Goal: Check status: Check status

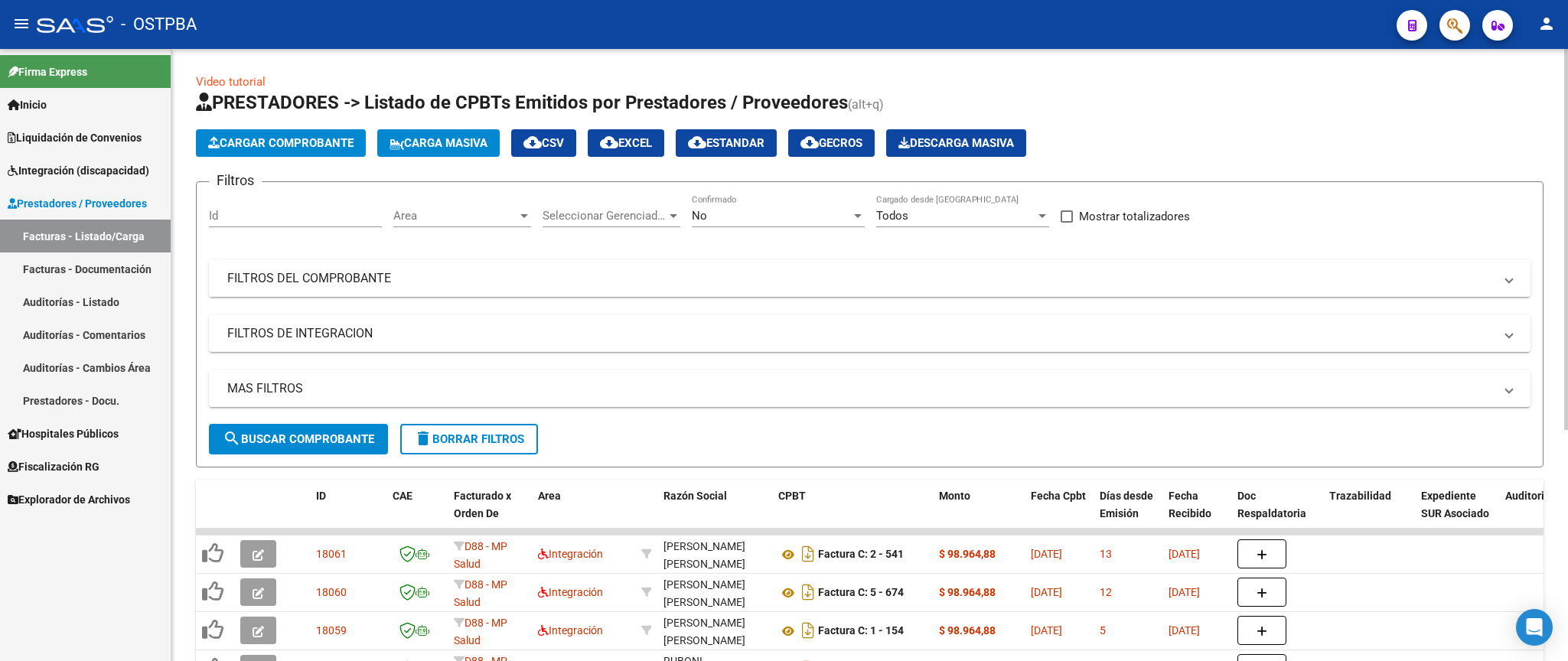
click at [566, 291] on mat-expansion-panel-header "FILTROS DEL COMPROBANTE" at bounding box center [869, 277] width 1321 height 36
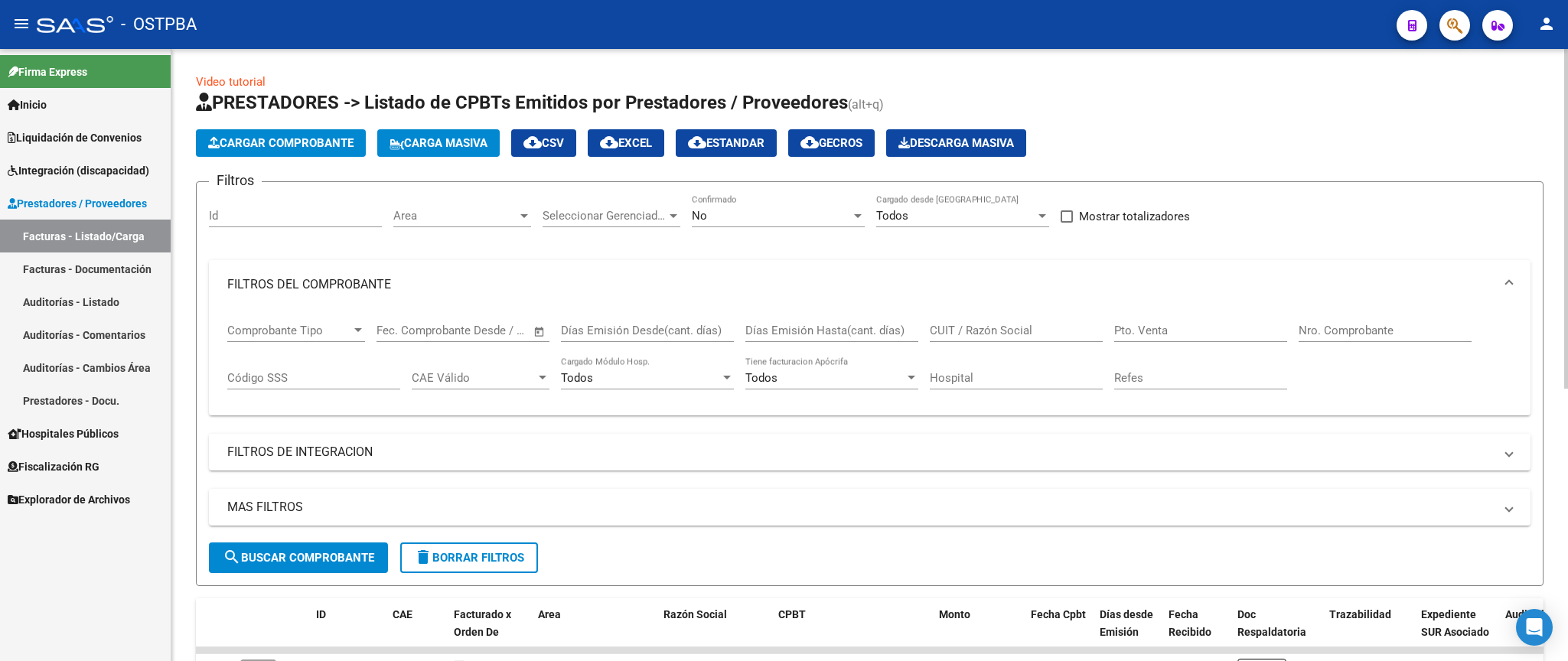
click at [772, 225] on div "No Confirmado" at bounding box center [778, 211] width 173 height 33
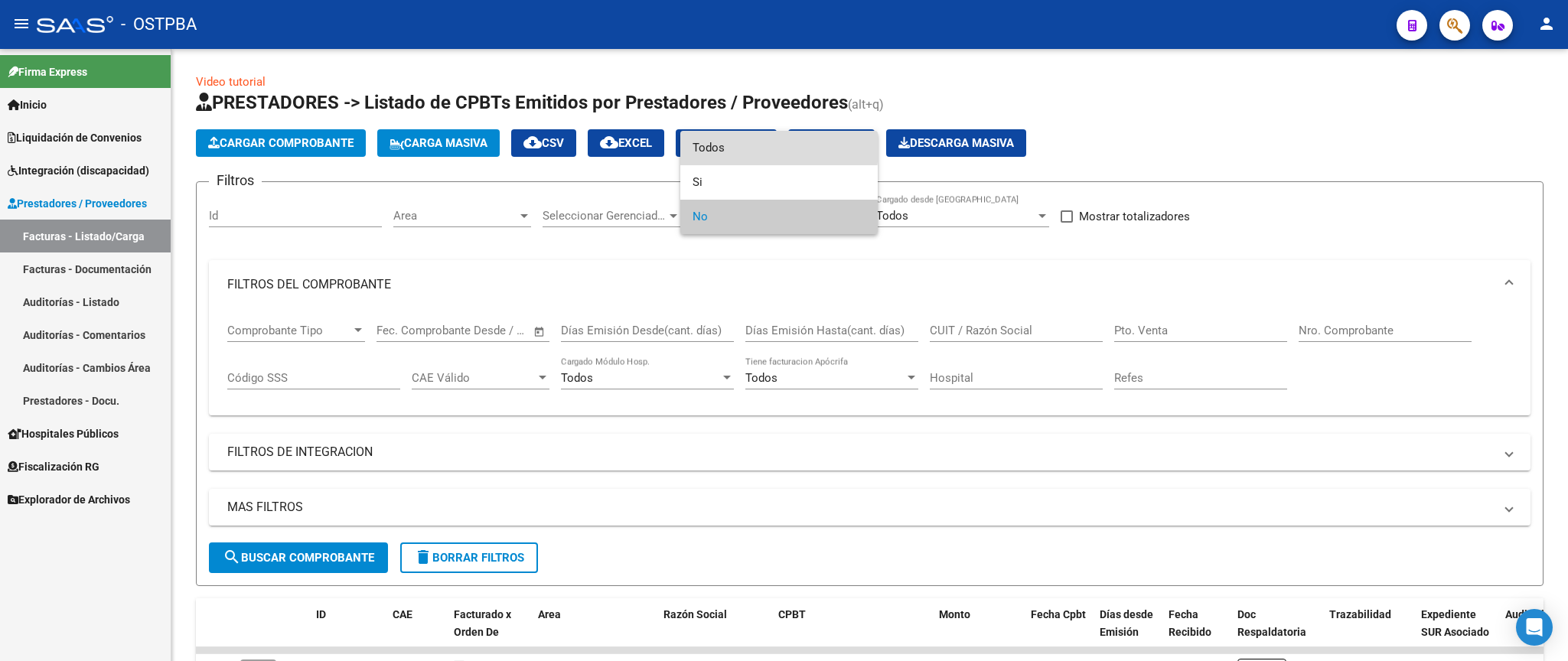
click at [773, 144] on span "Todos" at bounding box center [779, 148] width 173 height 34
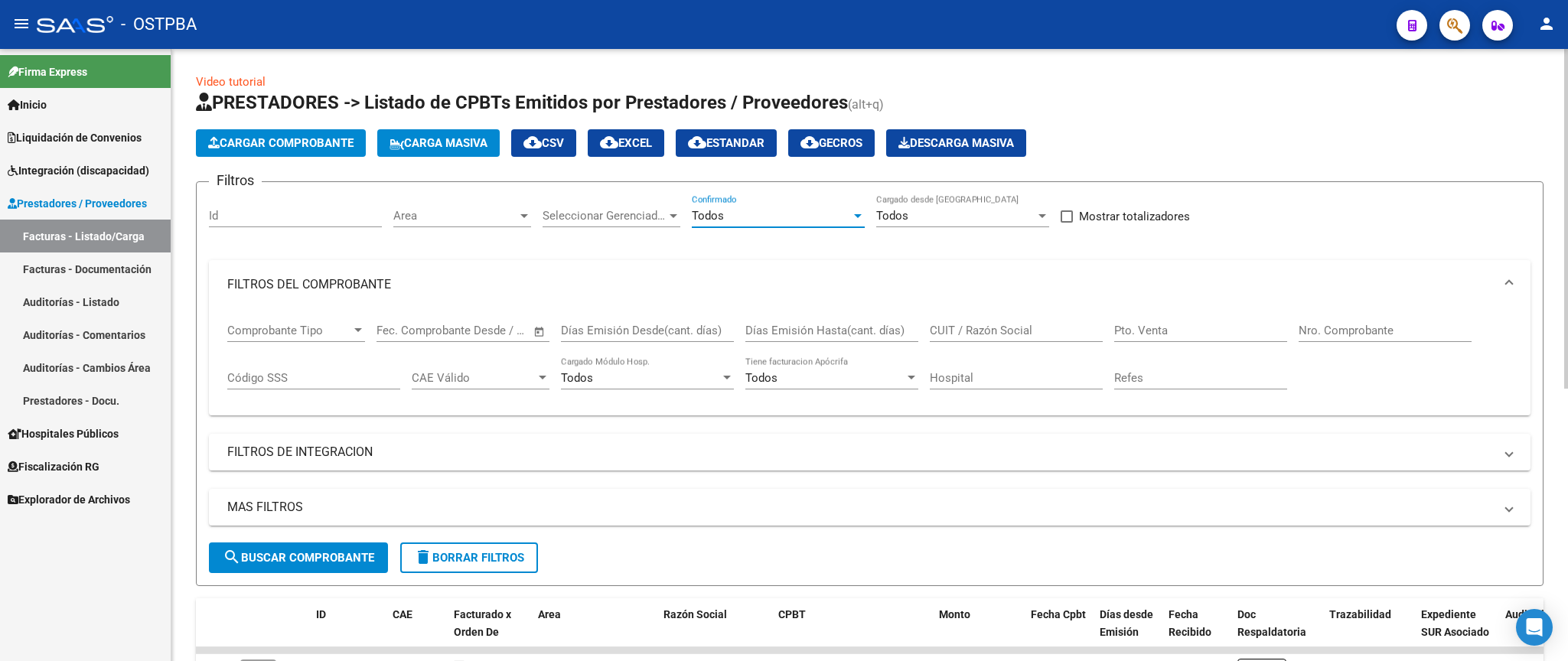
click at [1388, 325] on input "Nro. Comprobante" at bounding box center [1384, 330] width 173 height 14
type input "5536"
click at [296, 553] on span "search Buscar Comprobante" at bounding box center [298, 557] width 151 height 14
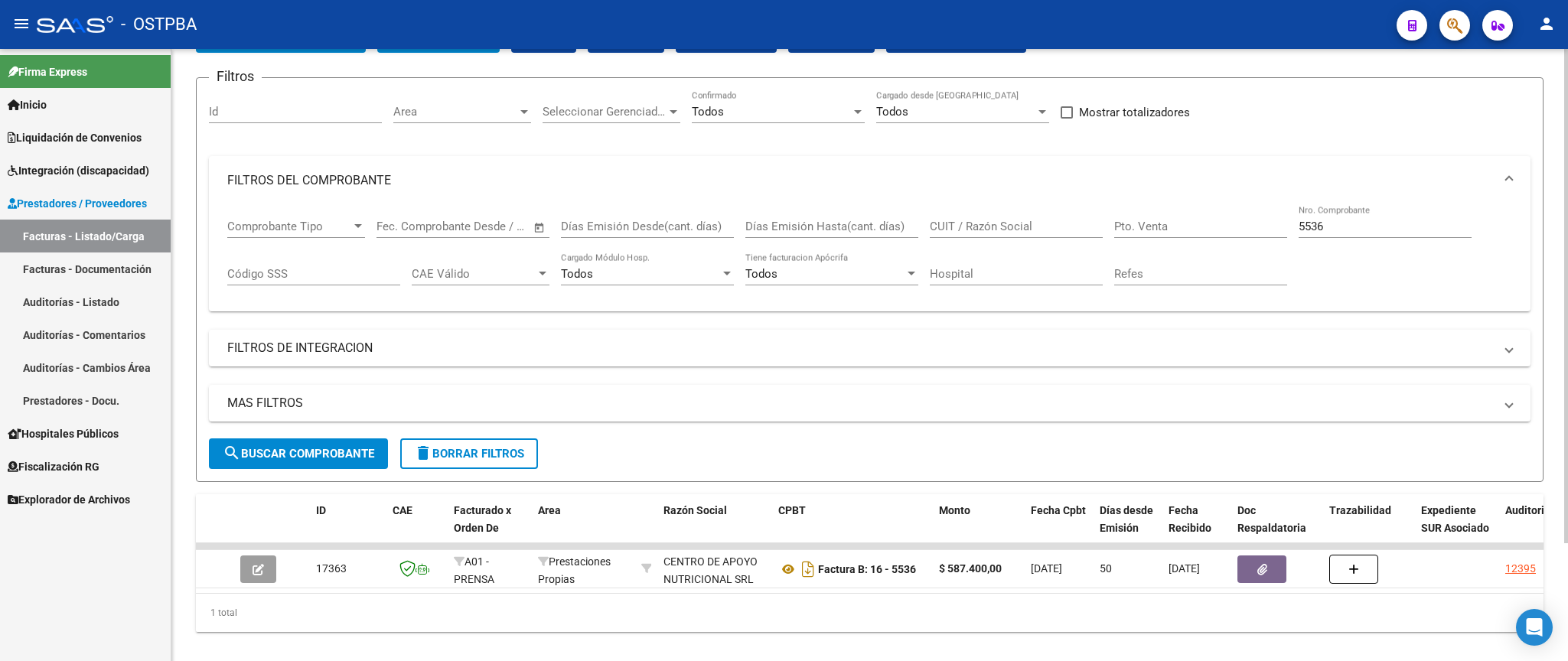
scroll to position [145, 0]
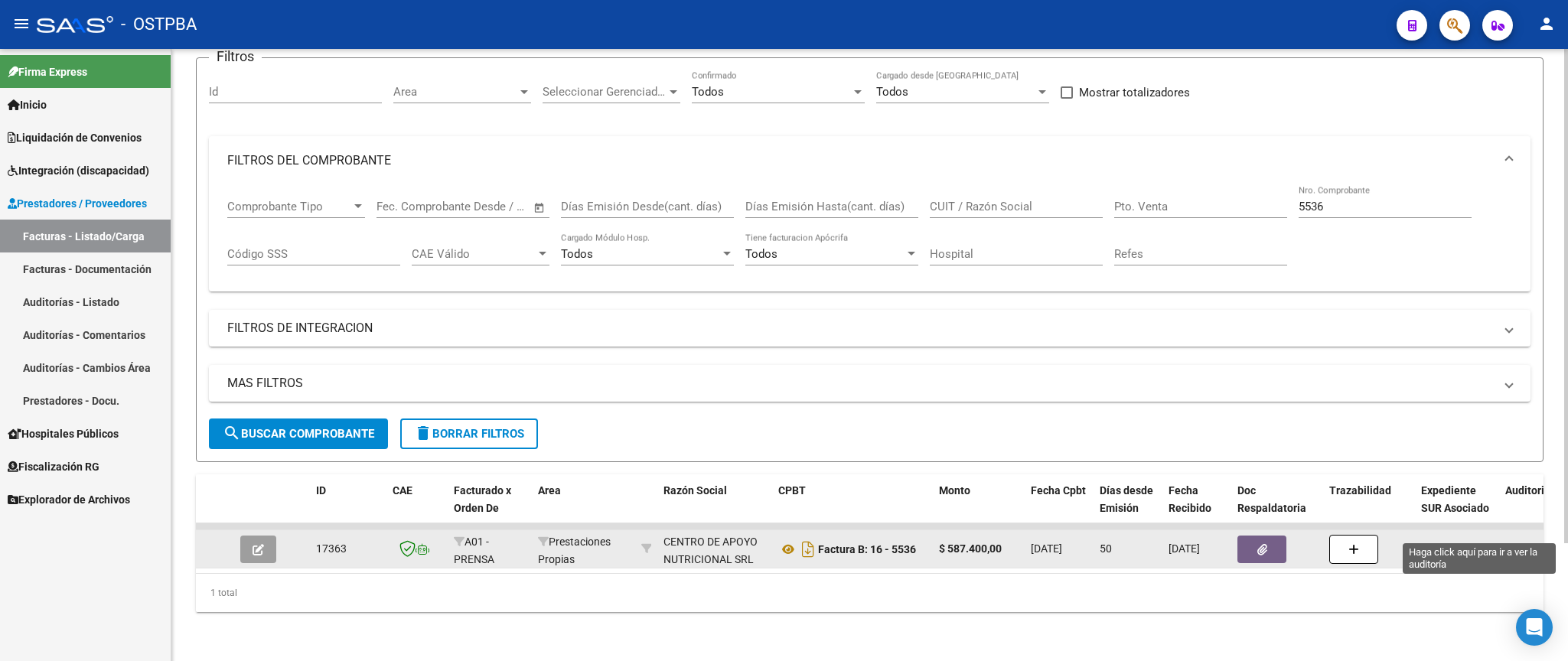
click at [1520, 540] on div "12395" at bounding box center [1520, 549] width 30 height 18
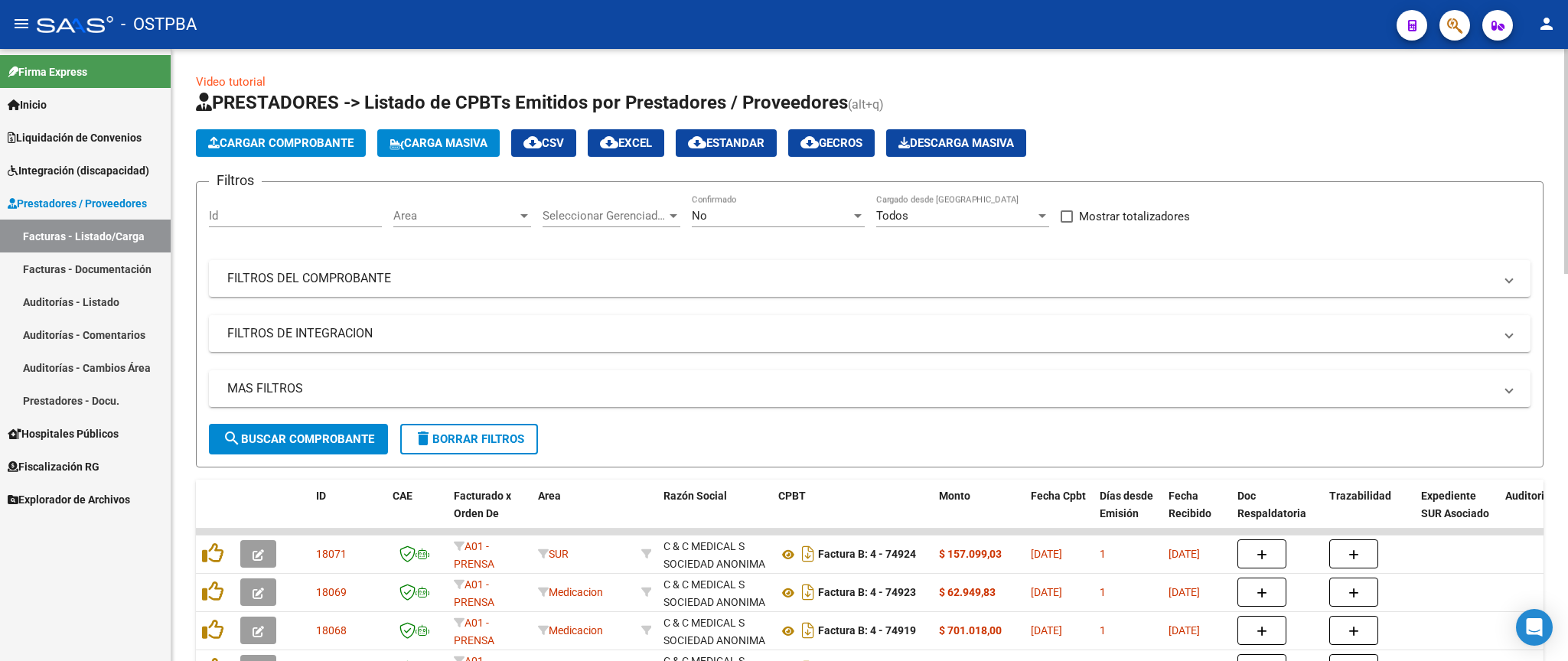
click at [736, 215] on div "No" at bounding box center [771, 215] width 159 height 14
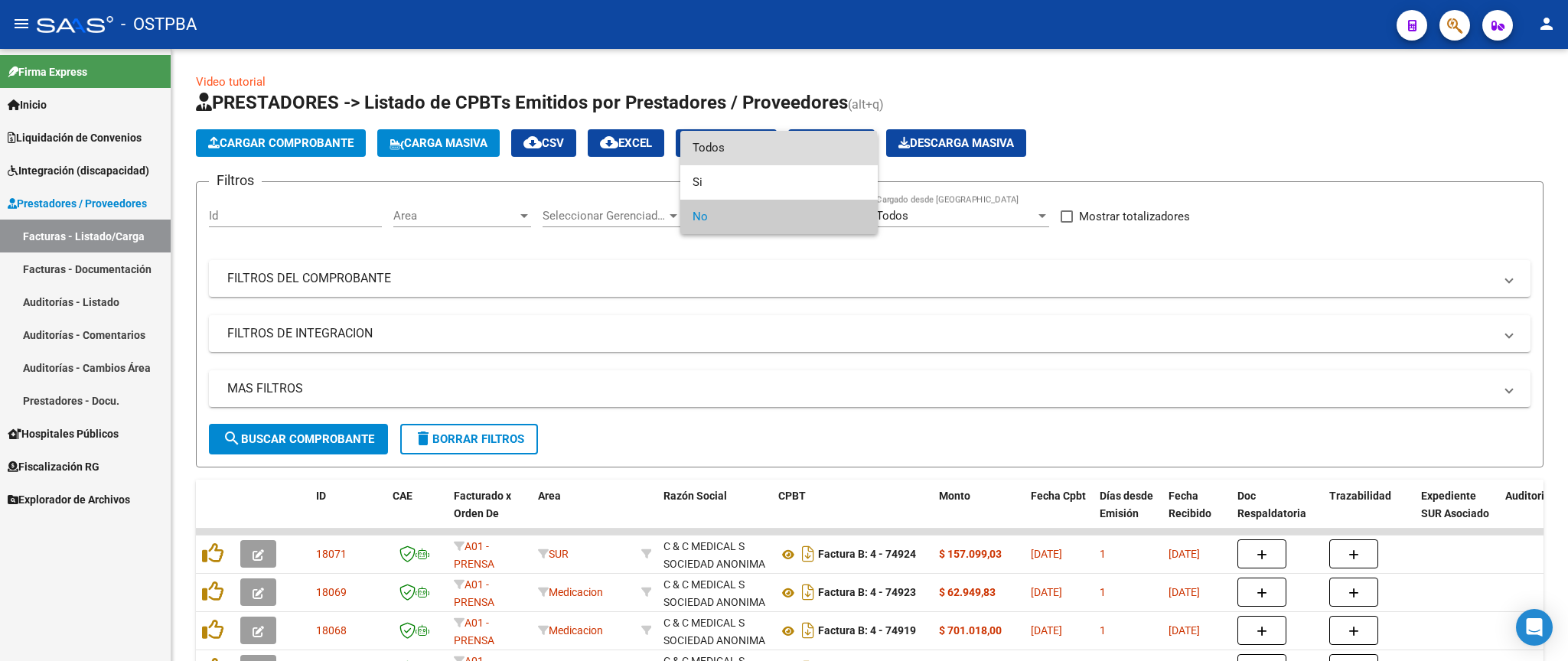
click at [748, 150] on span "Todos" at bounding box center [779, 148] width 173 height 34
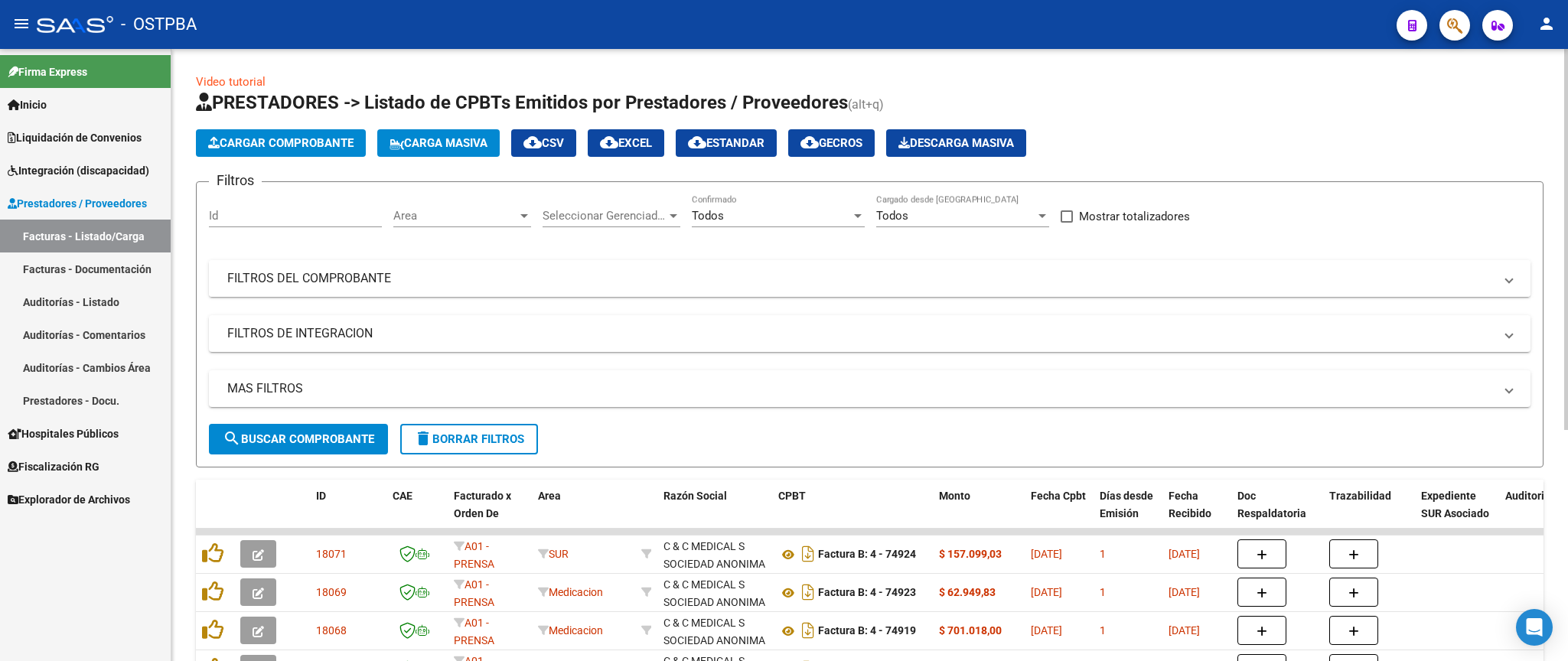
click at [1171, 291] on mat-expansion-panel-header "FILTROS DEL COMPROBANTE" at bounding box center [869, 277] width 1321 height 36
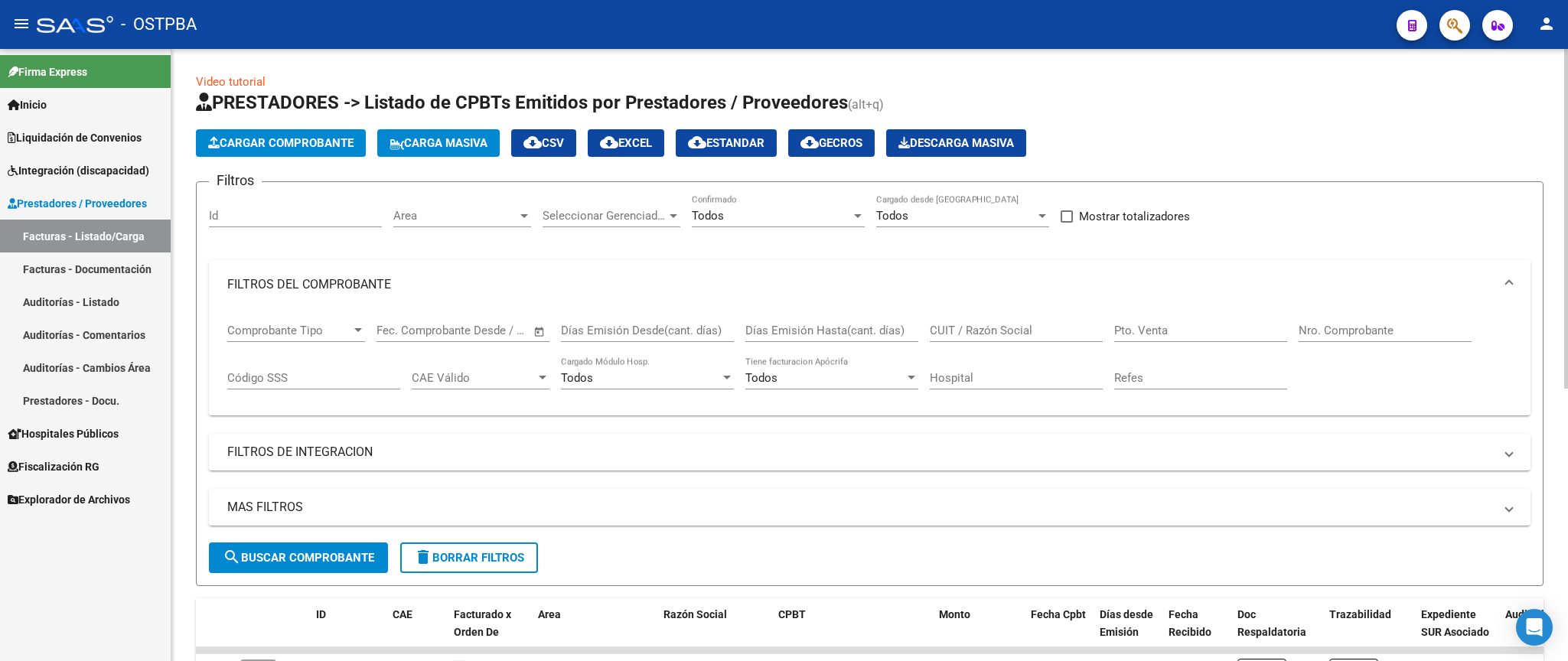
click at [1398, 325] on input "Nro. Comprobante" at bounding box center [1384, 330] width 173 height 14
type input "8094"
click at [302, 549] on button "search Buscar Comprobante" at bounding box center [298, 557] width 179 height 30
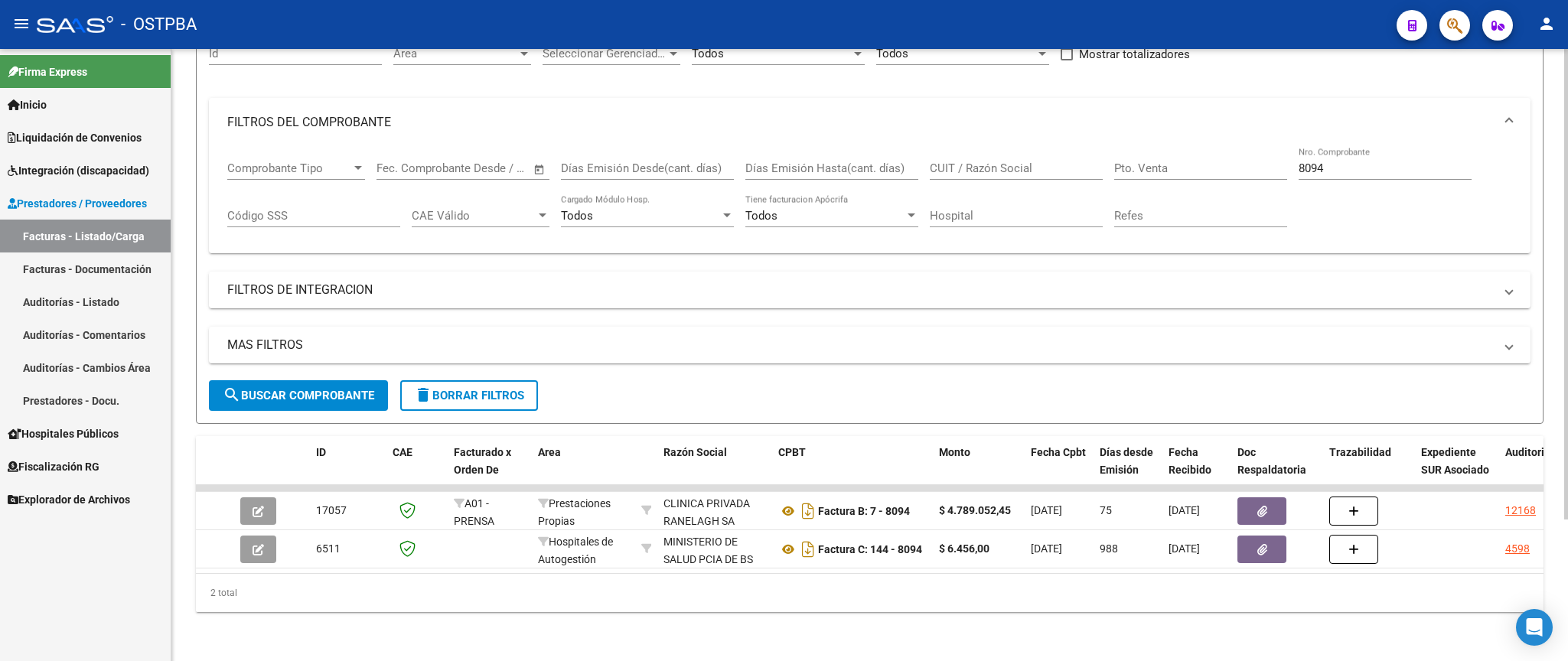
scroll to position [184, 0]
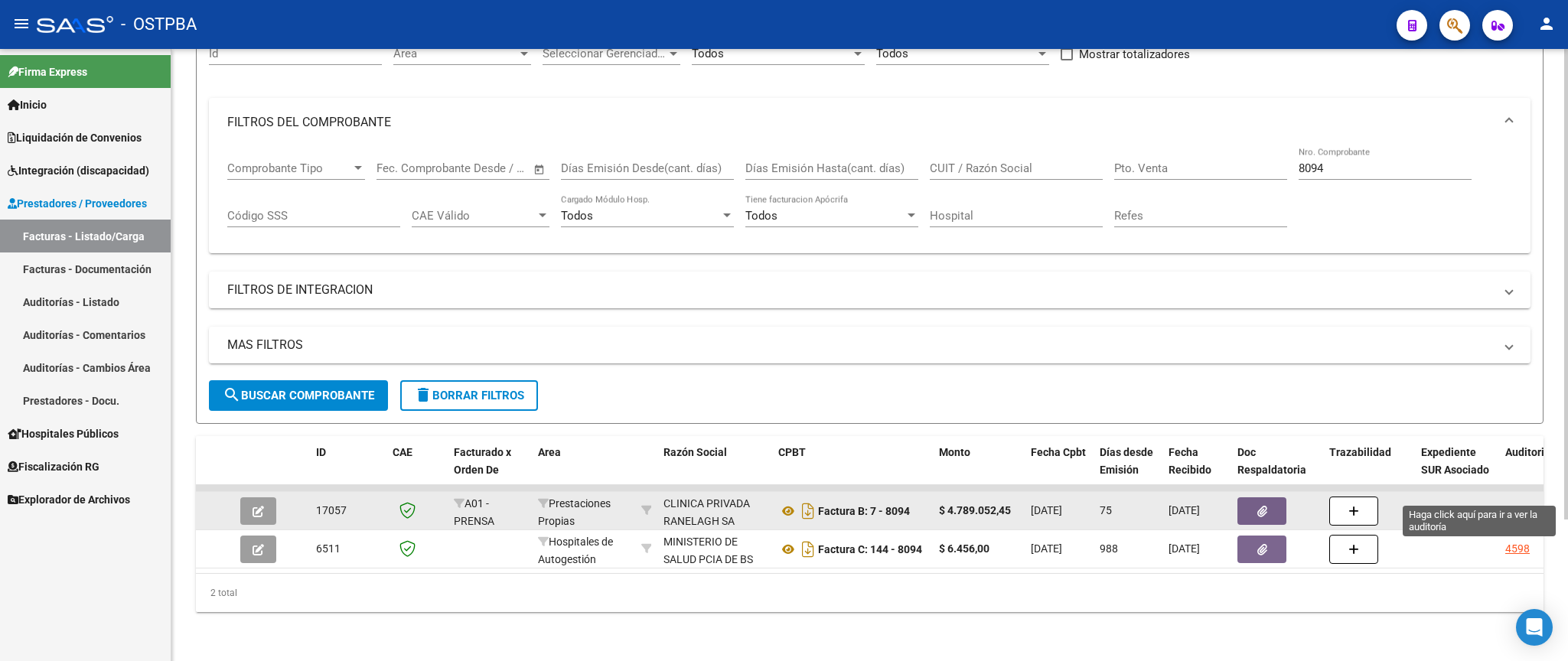
click at [1521, 501] on div "12168" at bounding box center [1520, 510] width 30 height 18
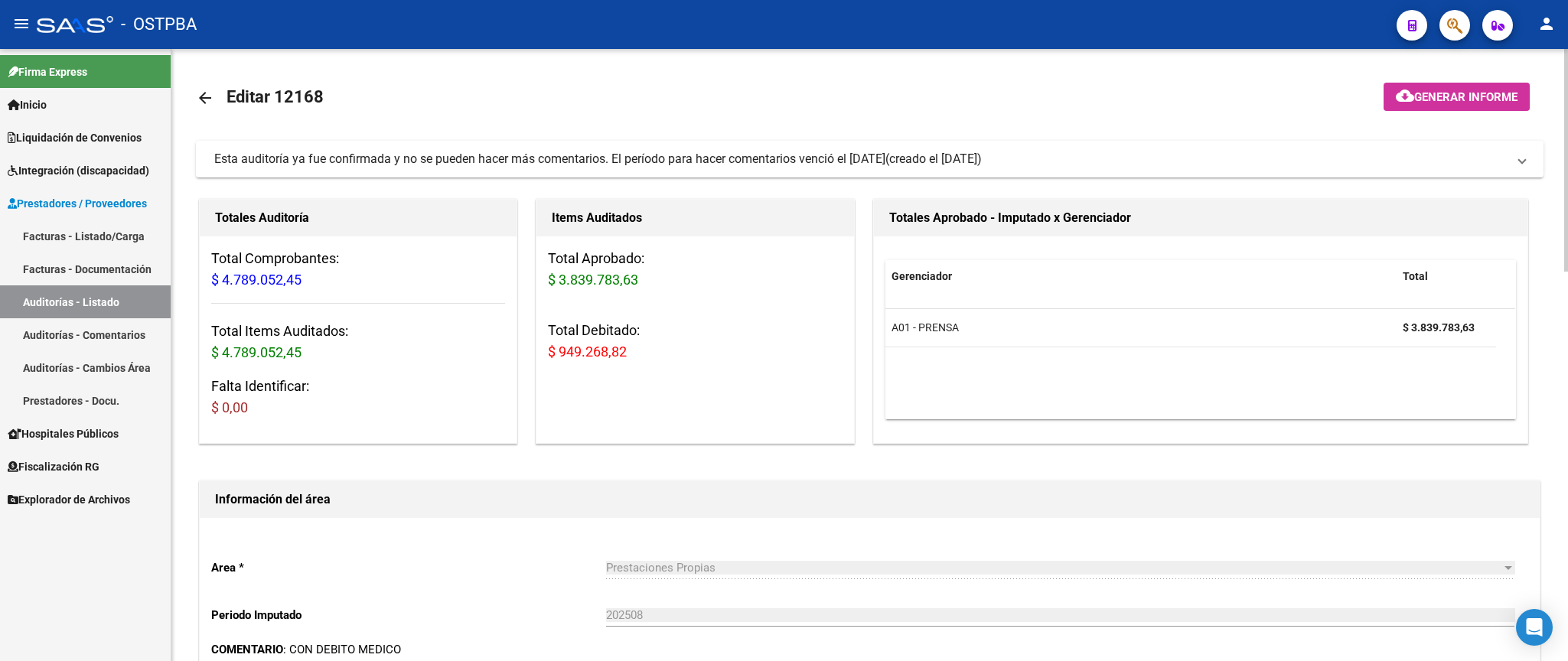
click at [203, 101] on mat-icon "arrow_back" at bounding box center [205, 98] width 19 height 19
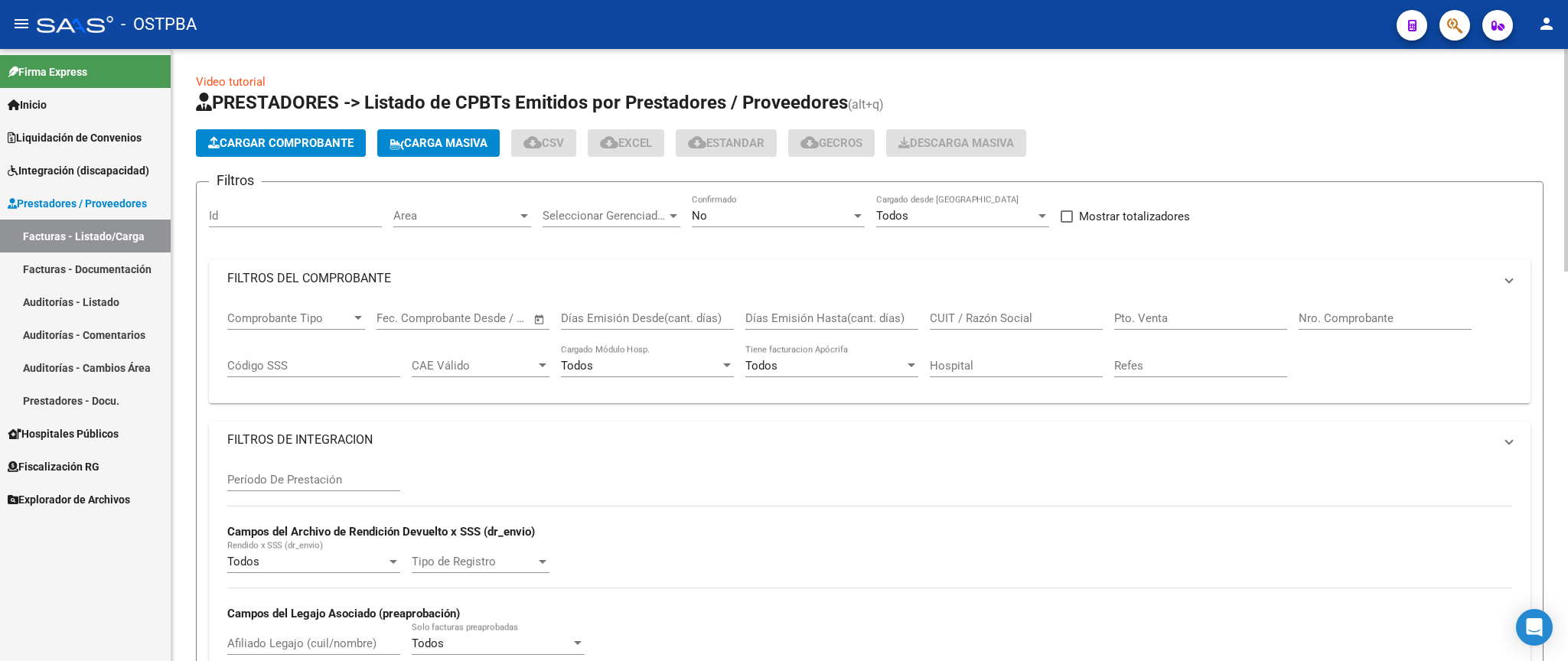
click at [769, 215] on div "No" at bounding box center [771, 215] width 159 height 14
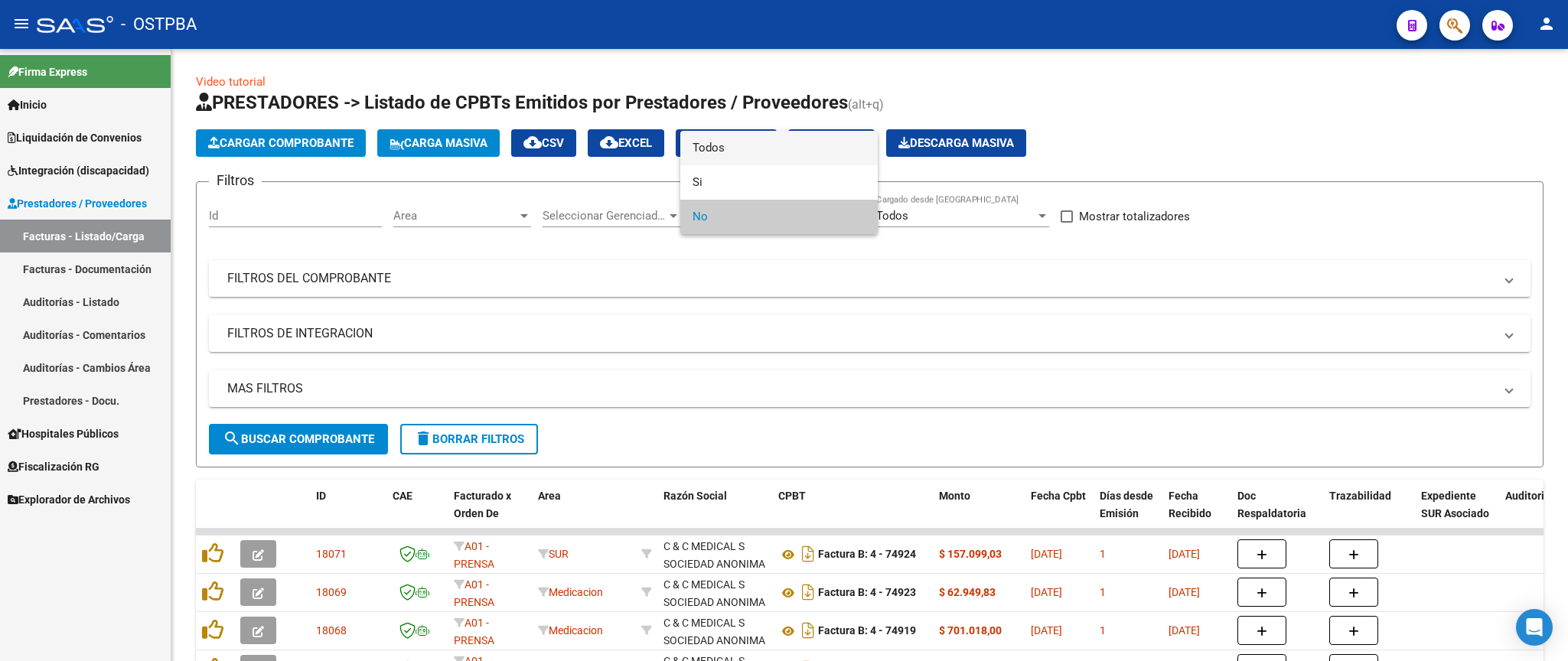
click at [777, 158] on span "Todos" at bounding box center [779, 148] width 173 height 34
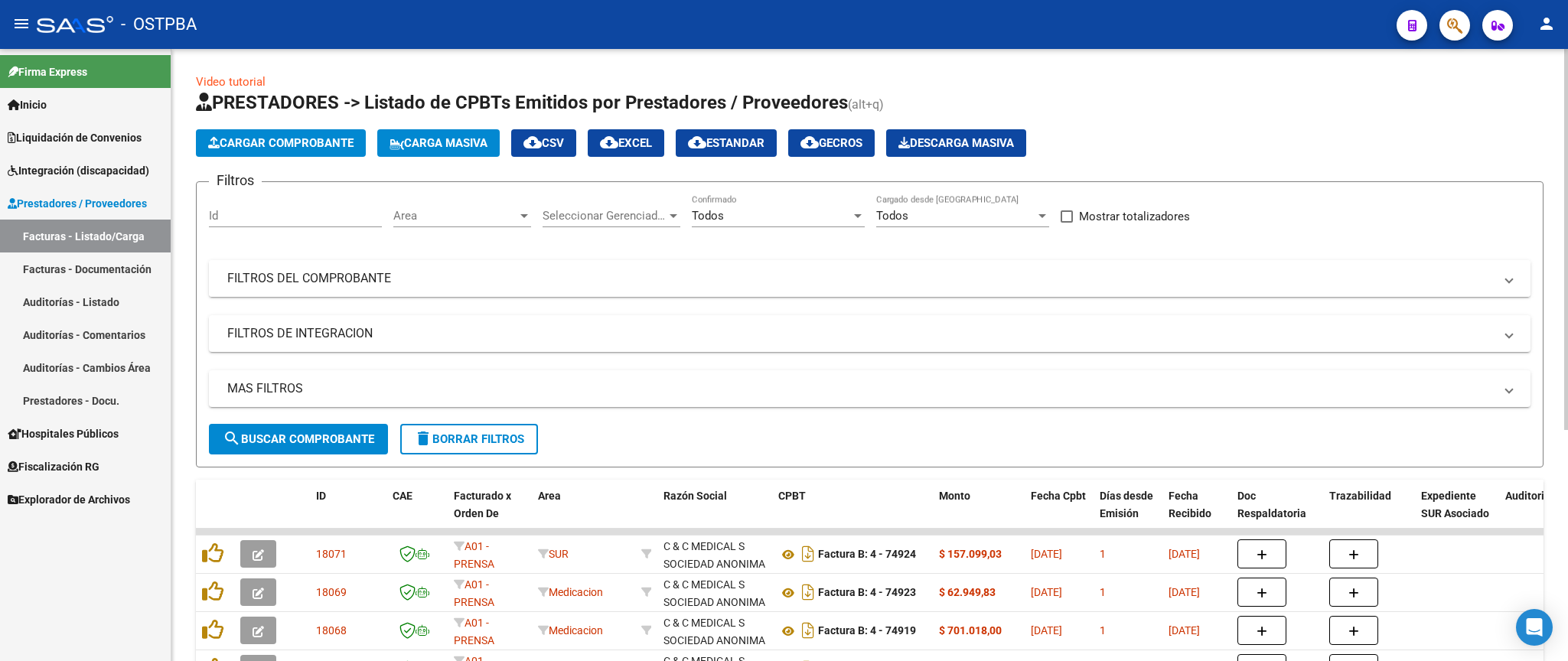
click at [971, 289] on mat-expansion-panel-header "FILTROS DEL COMPROBANTE" at bounding box center [869, 277] width 1321 height 36
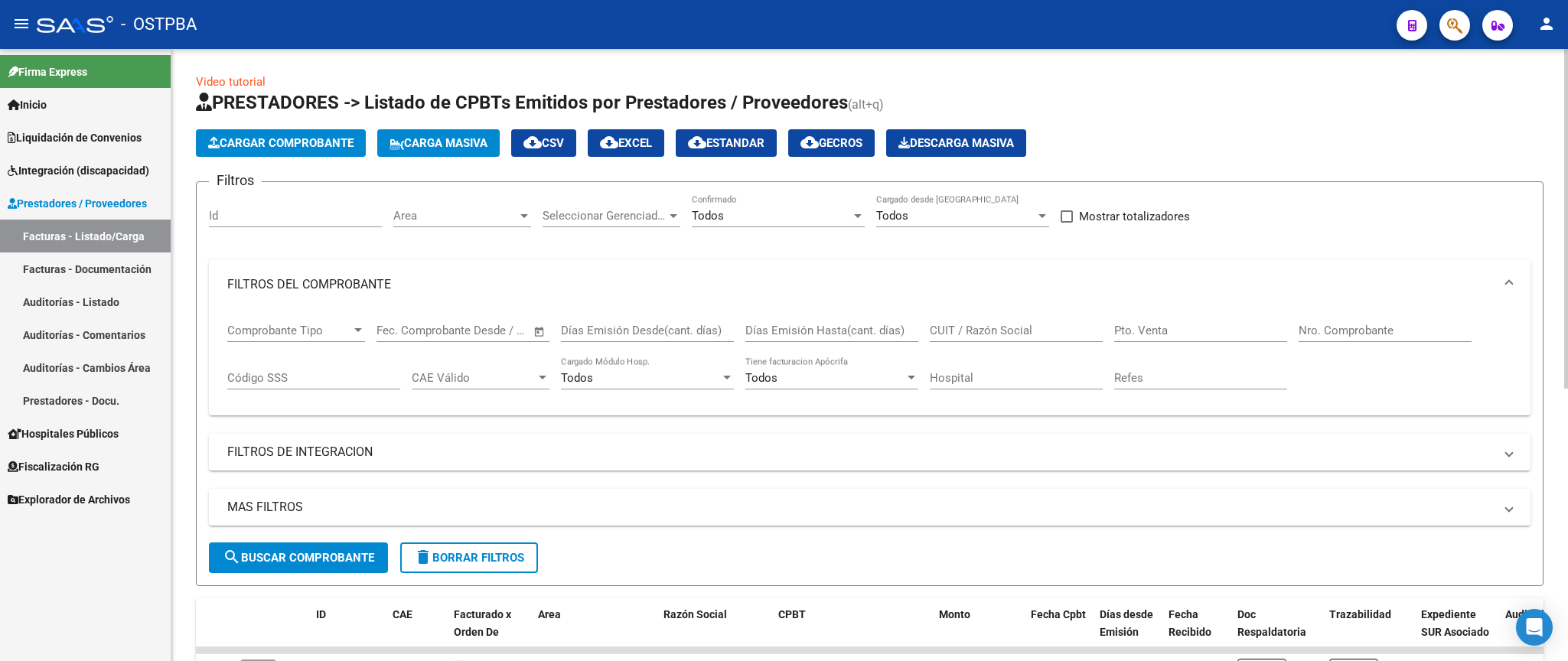
click at [1397, 337] on input "Nro. Comprobante" at bounding box center [1384, 330] width 173 height 14
type input "8133"
click at [323, 552] on span "search Buscar Comprobante" at bounding box center [298, 557] width 151 height 14
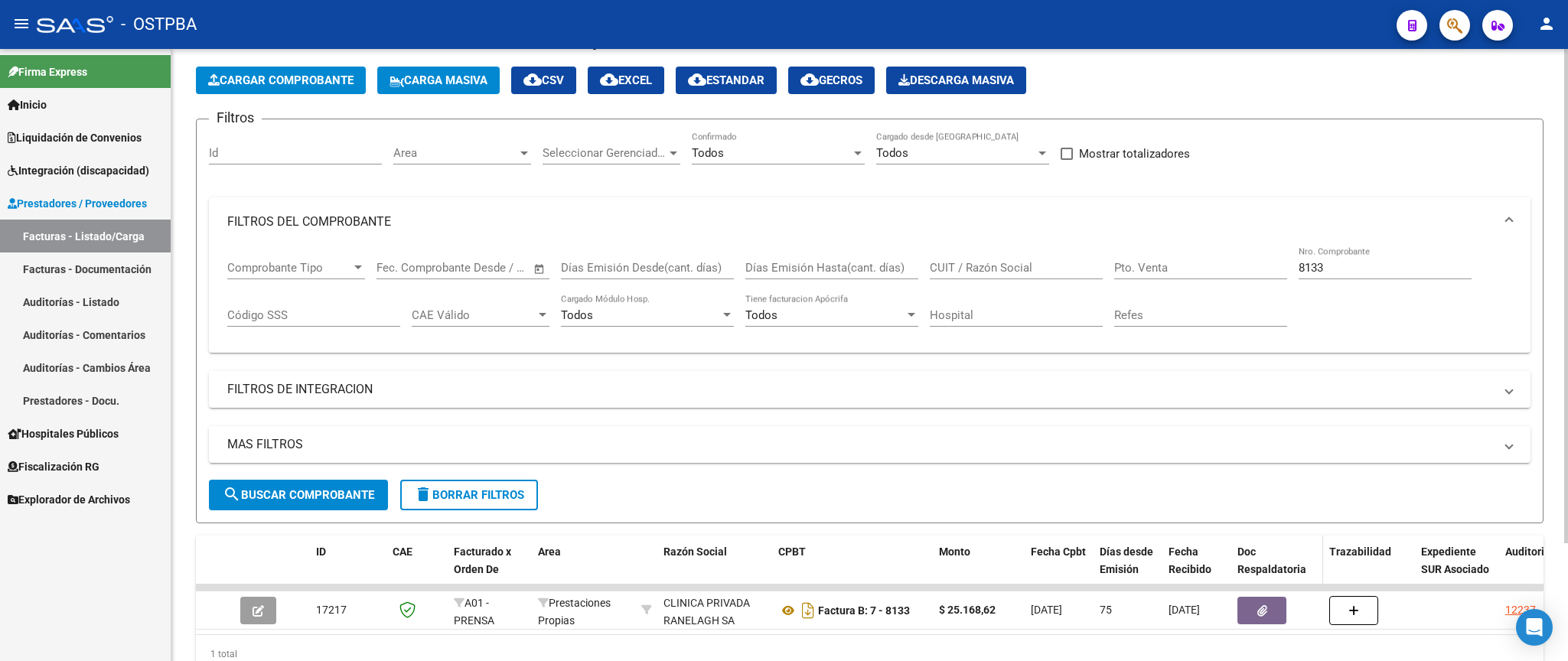
scroll to position [145, 0]
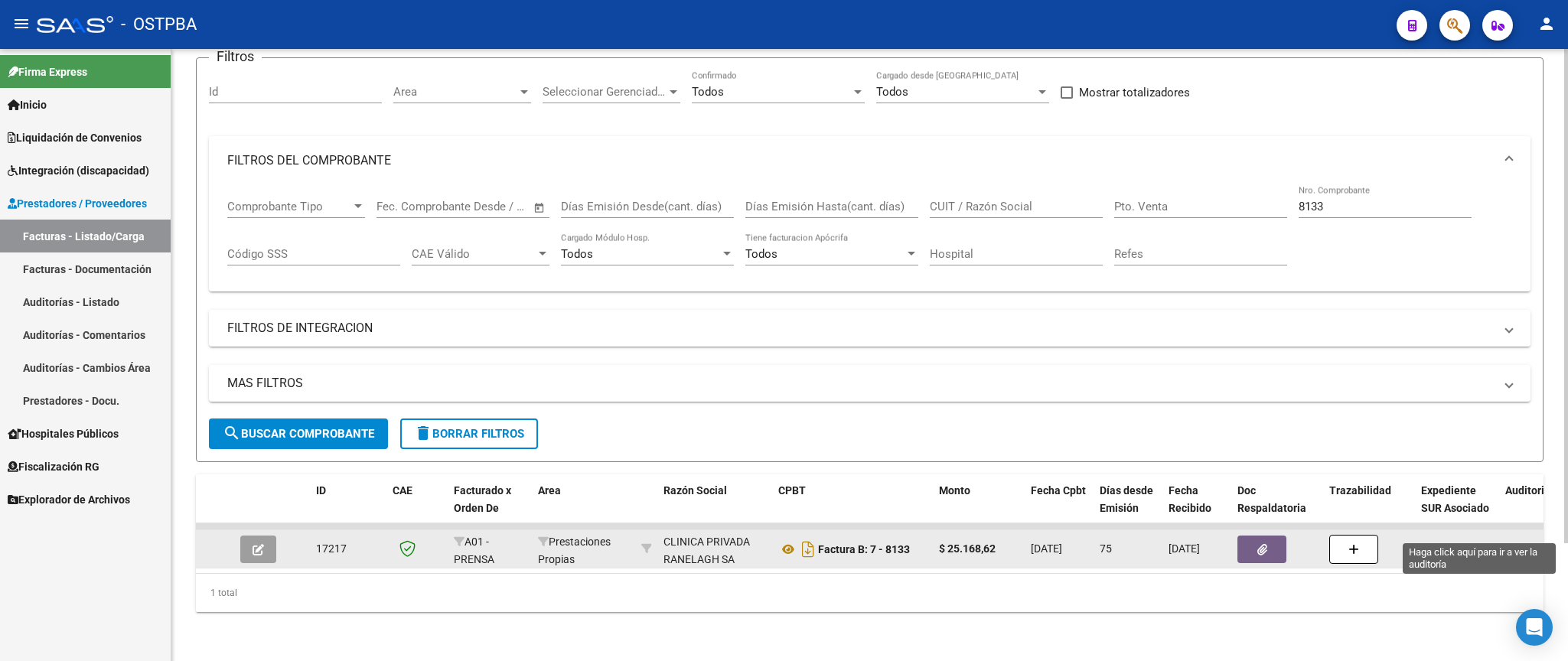
click at [1528, 540] on div "12237" at bounding box center [1520, 549] width 30 height 18
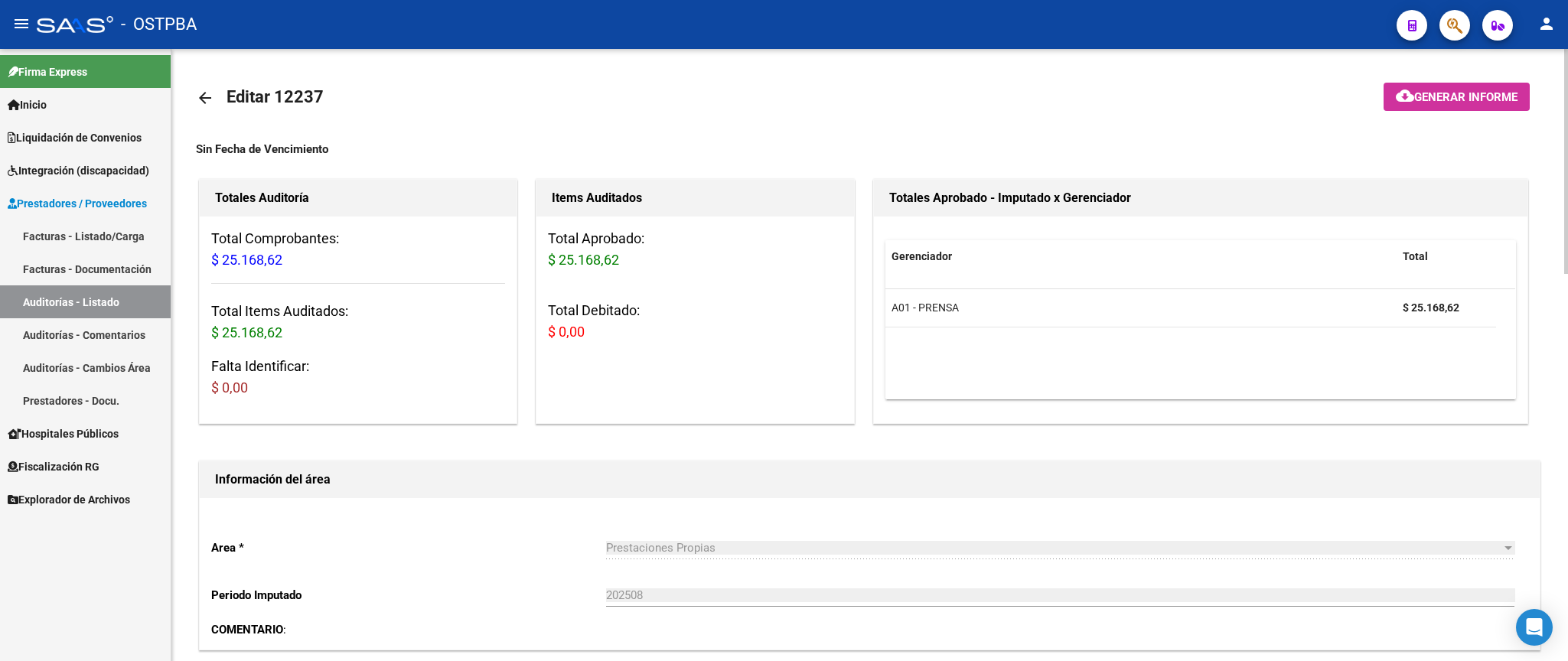
click at [200, 98] on mat-icon "arrow_back" at bounding box center [205, 98] width 19 height 19
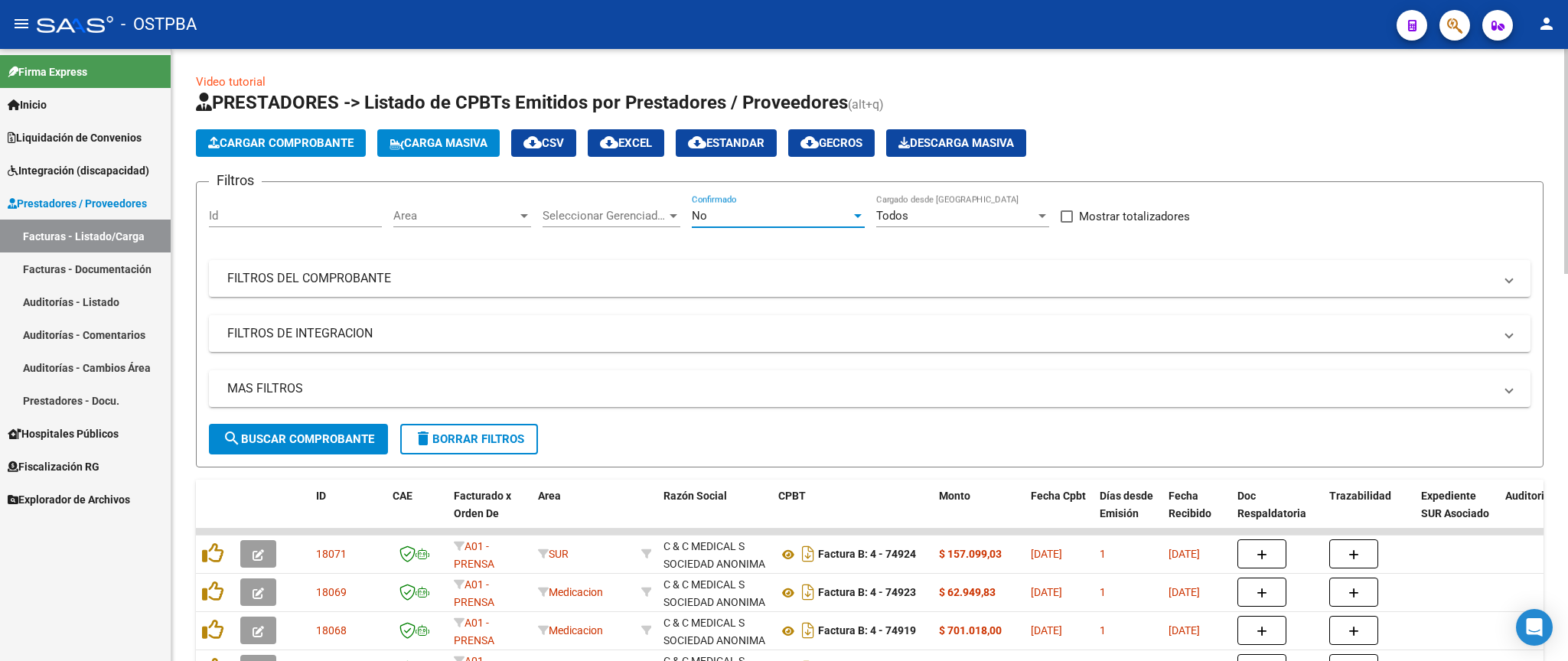
click at [837, 217] on div "No" at bounding box center [771, 215] width 159 height 14
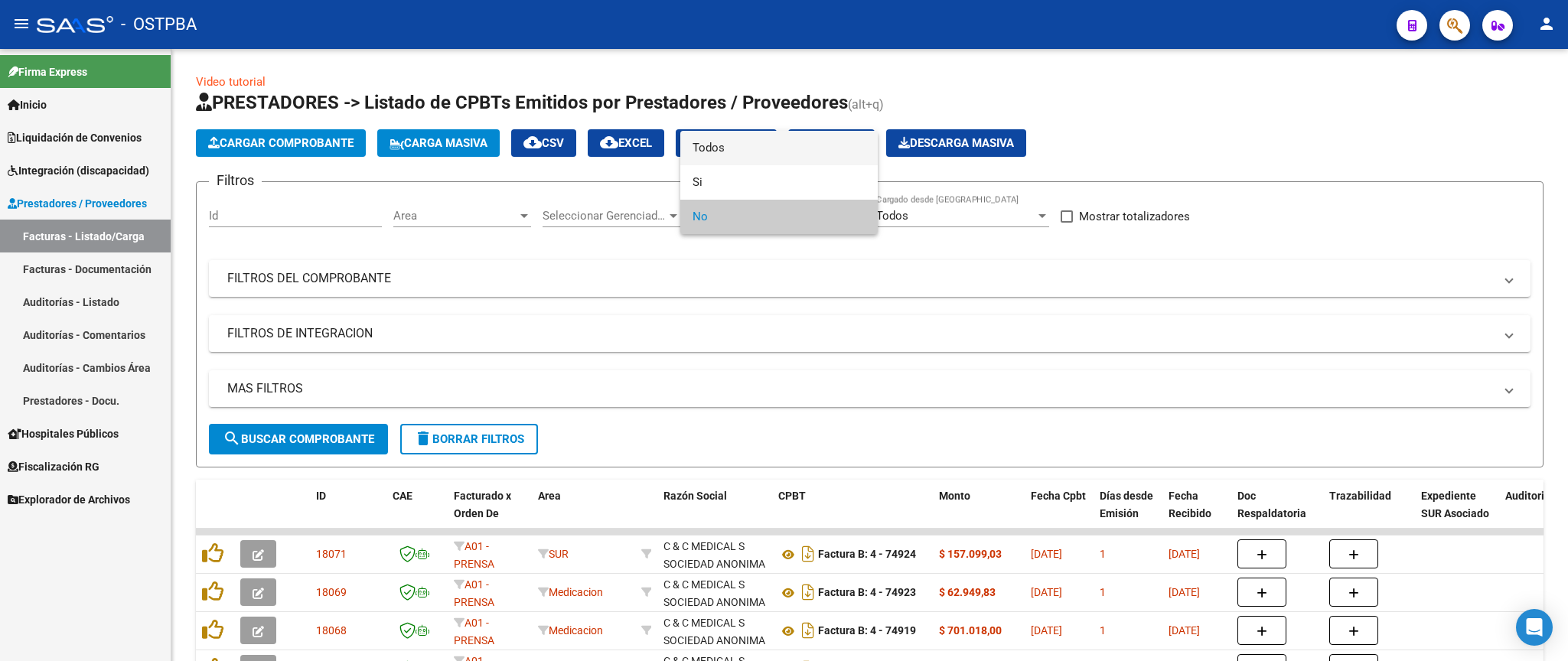
click at [789, 157] on span "Todos" at bounding box center [779, 148] width 173 height 34
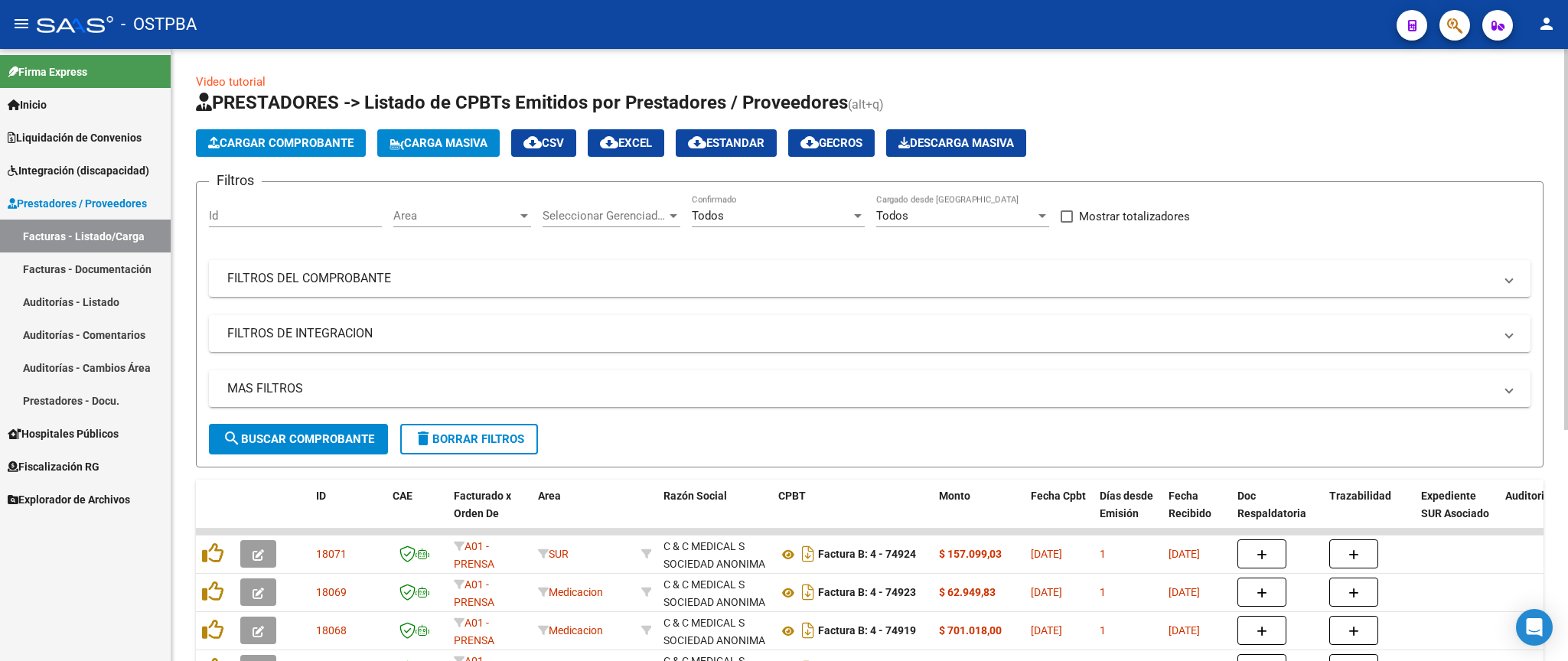
click at [1280, 298] on div "Filtros Id Area Area Seleccionar Gerenciador Seleccionar Gerenciador Todos Conf…" at bounding box center [869, 309] width 1321 height 229
click at [1375, 294] on mat-expansion-panel-header "FILTROS DEL COMPROBANTE" at bounding box center [869, 277] width 1321 height 36
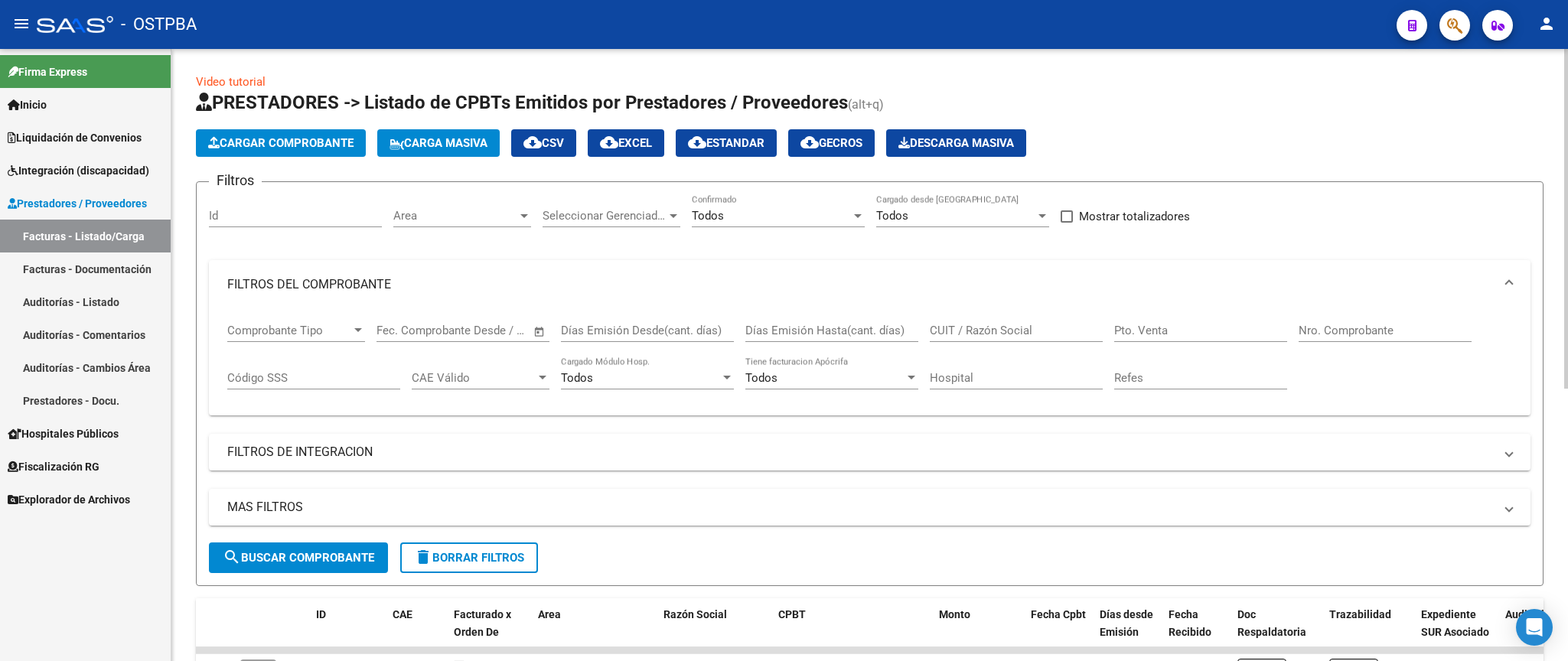
click at [1428, 332] on input "Nro. Comprobante" at bounding box center [1384, 330] width 173 height 14
type input "296"
click at [284, 559] on span "search Buscar Comprobante" at bounding box center [298, 557] width 151 height 14
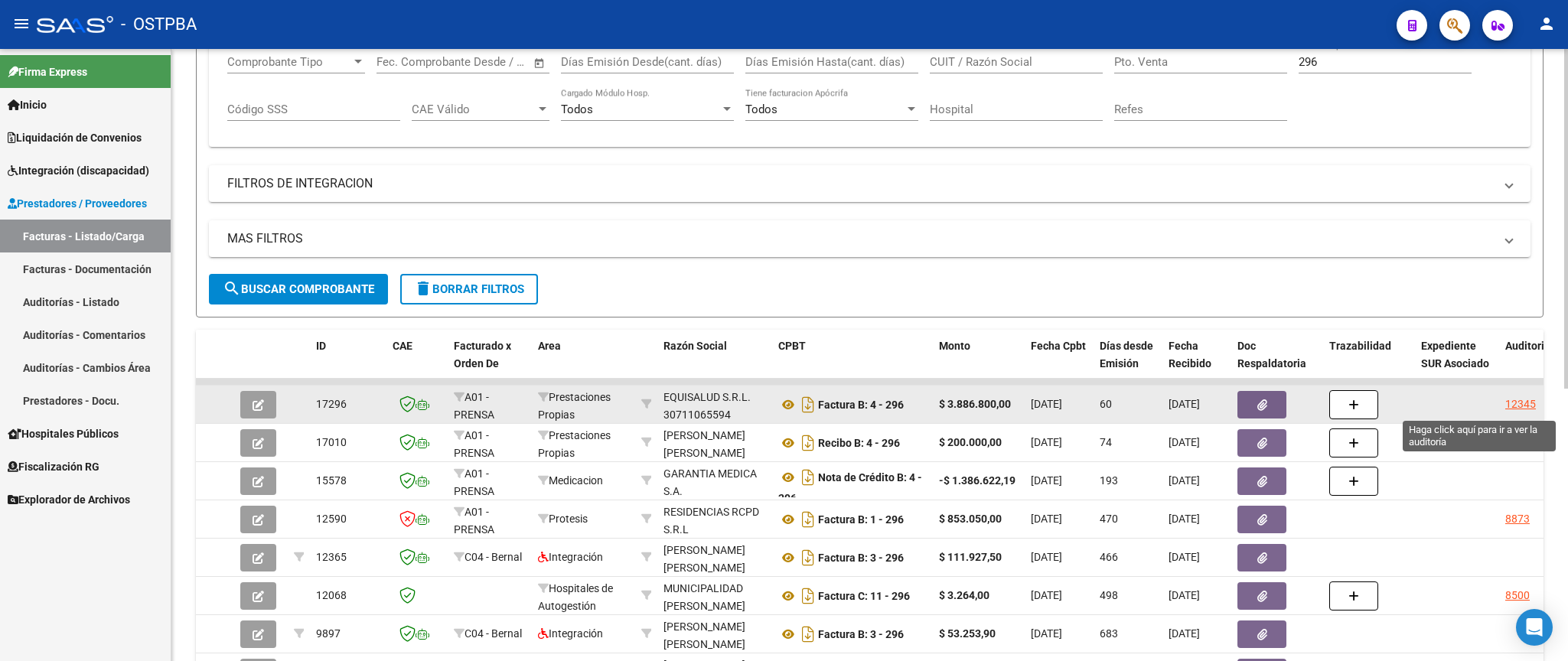
click at [1513, 404] on div "12345" at bounding box center [1520, 404] width 30 height 18
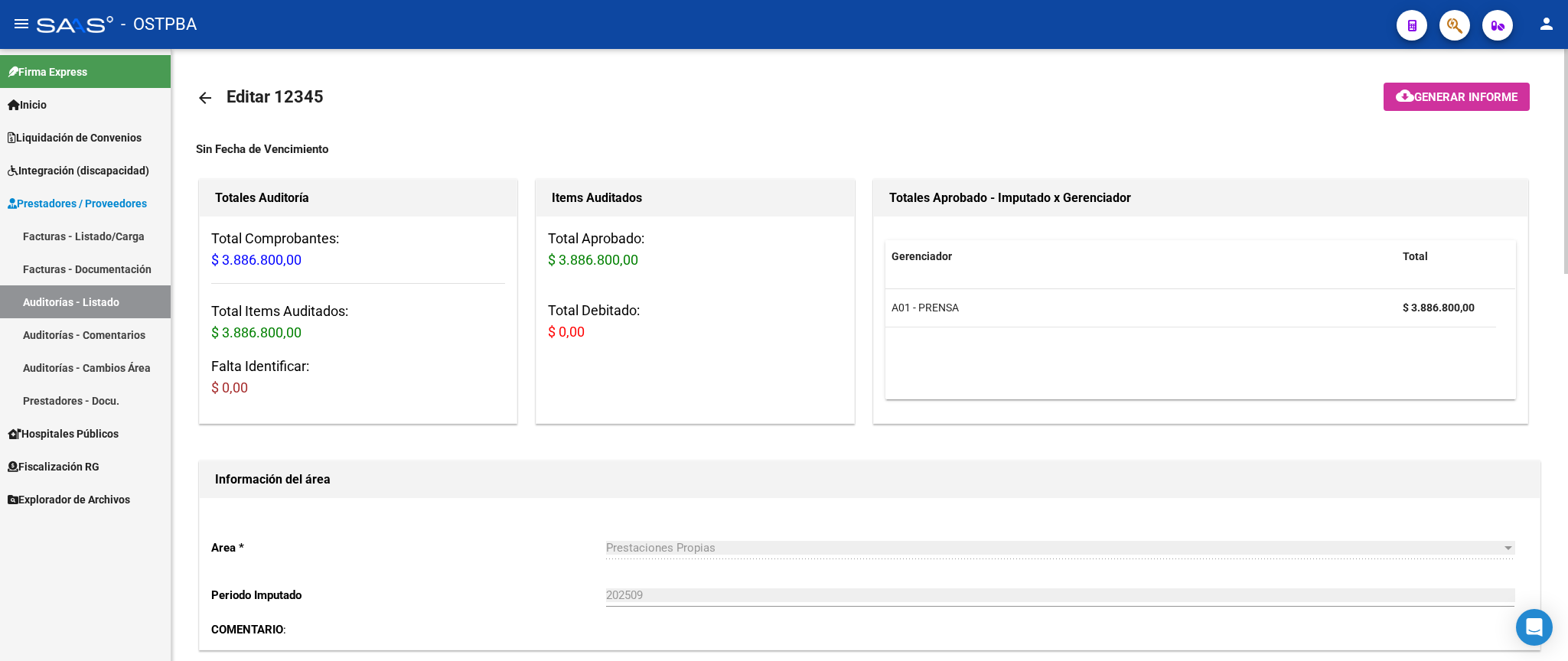
drag, startPoint x: 197, startPoint y: 101, endPoint x: 206, endPoint y: 101, distance: 9.0
click at [198, 101] on mat-icon "arrow_back" at bounding box center [205, 98] width 19 height 19
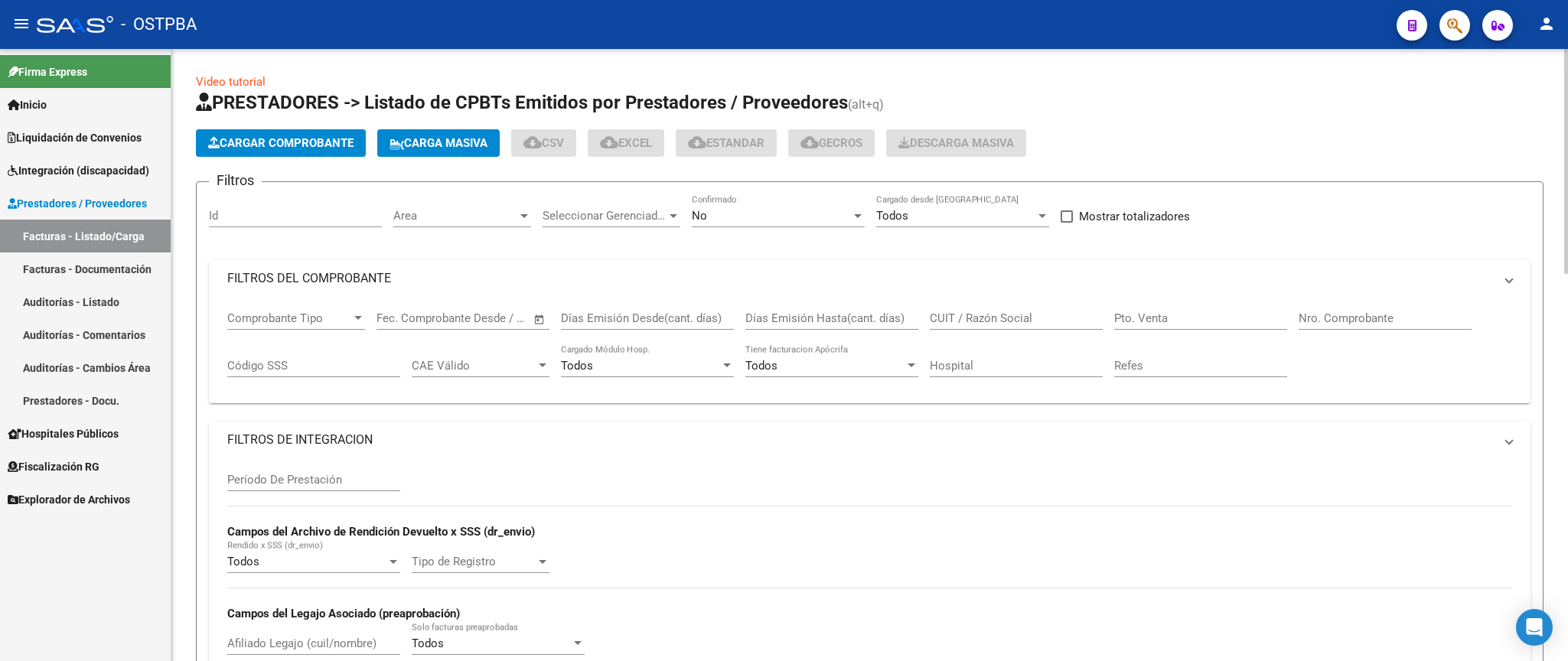
click at [780, 205] on div "No Confirmado" at bounding box center [778, 211] width 173 height 33
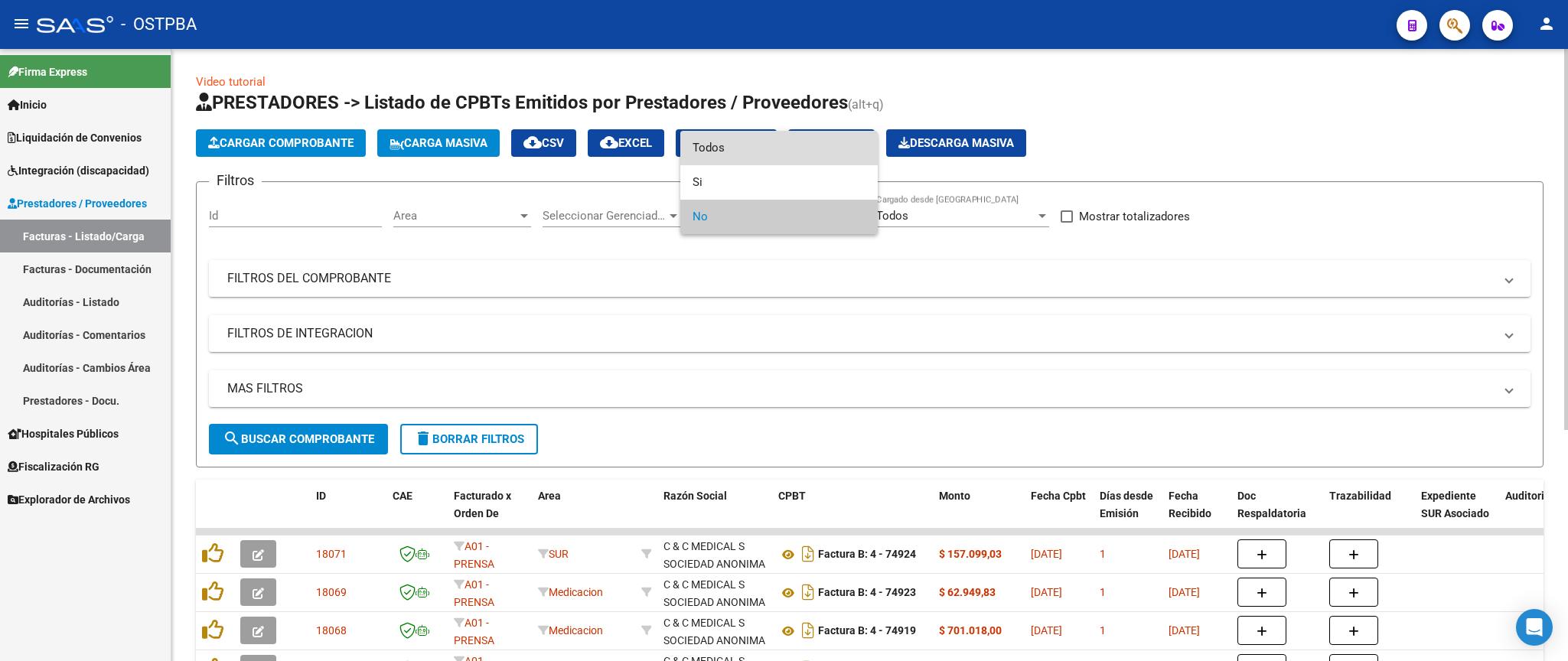
drag, startPoint x: 799, startPoint y: 148, endPoint x: 810, endPoint y: 250, distance: 102.6
click at [799, 149] on span "Todos" at bounding box center [779, 148] width 173 height 34
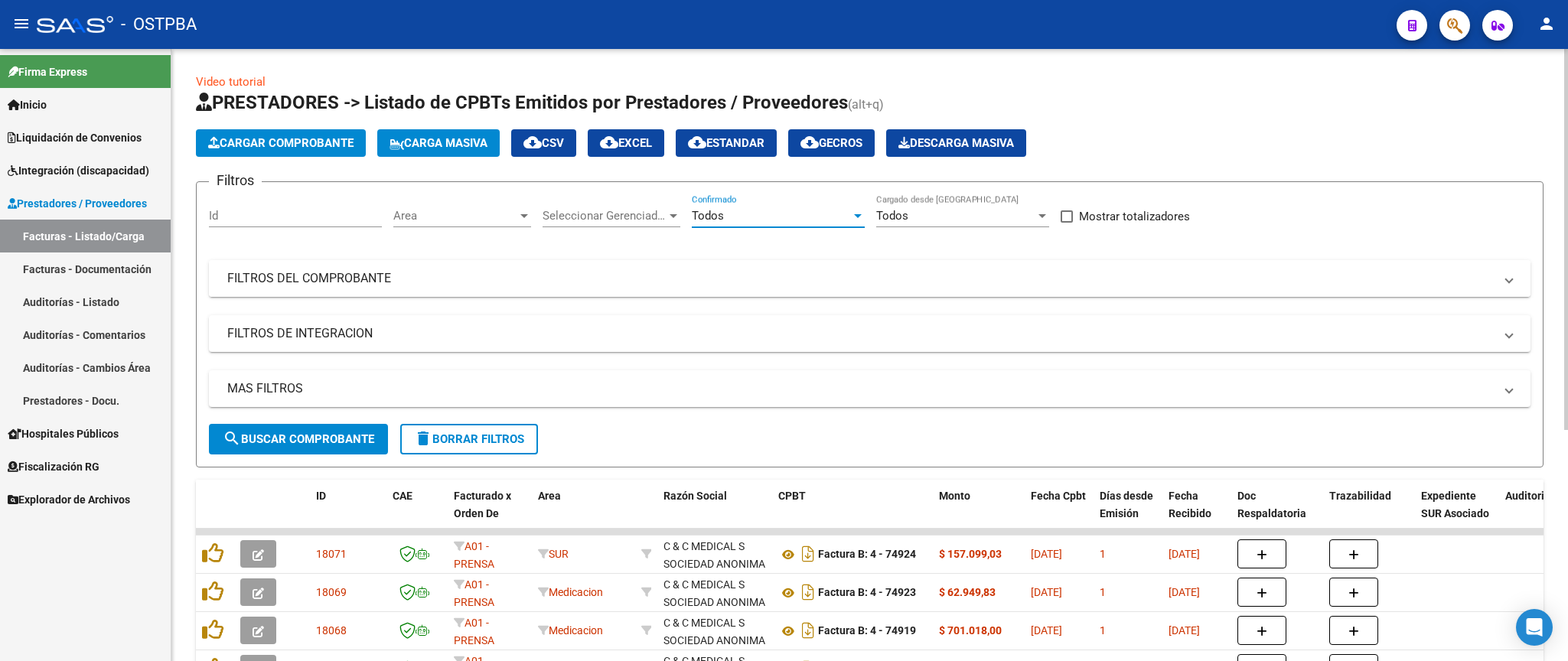
click at [834, 282] on mat-panel-title "FILTROS DEL COMPROBANTE" at bounding box center [860, 278] width 1266 height 17
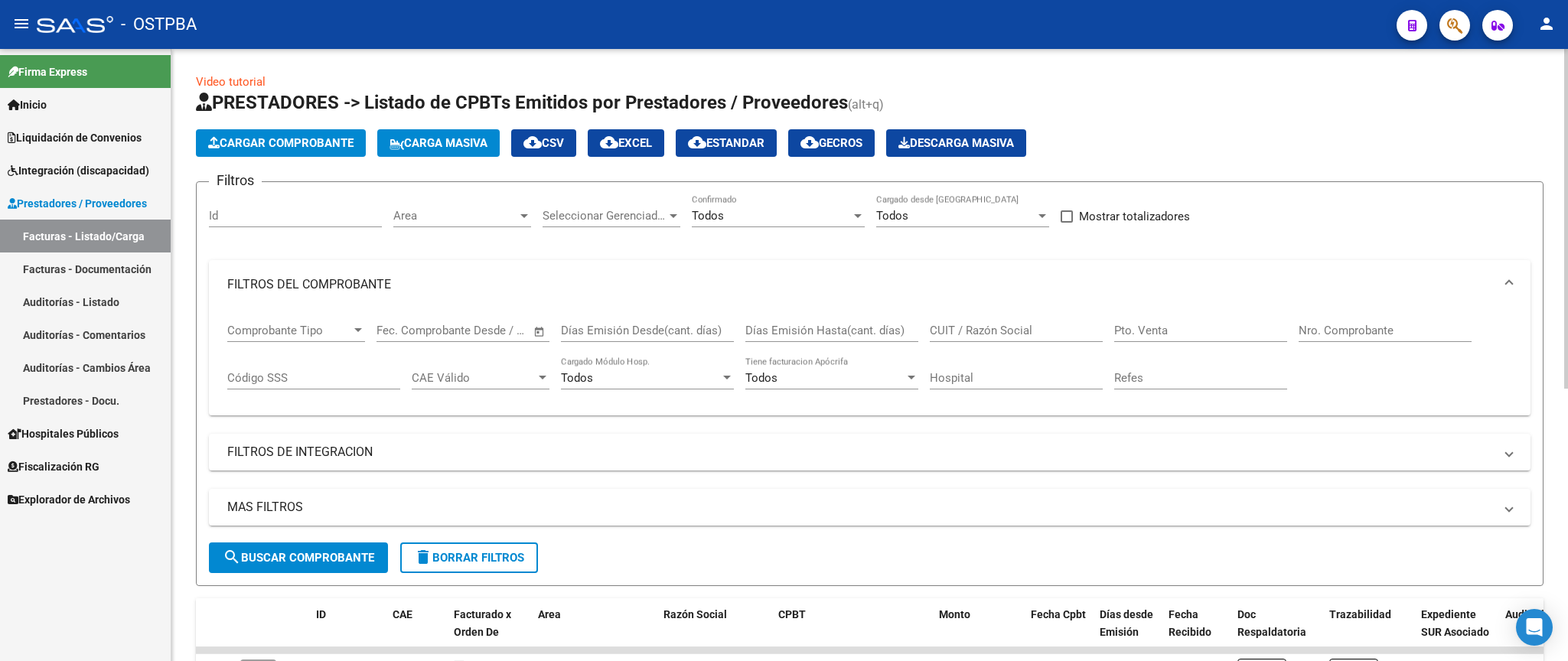
click at [1444, 332] on input "Nro. Comprobante" at bounding box center [1384, 330] width 173 height 14
type input "3852"
click at [313, 556] on span "search Buscar Comprobante" at bounding box center [298, 557] width 151 height 14
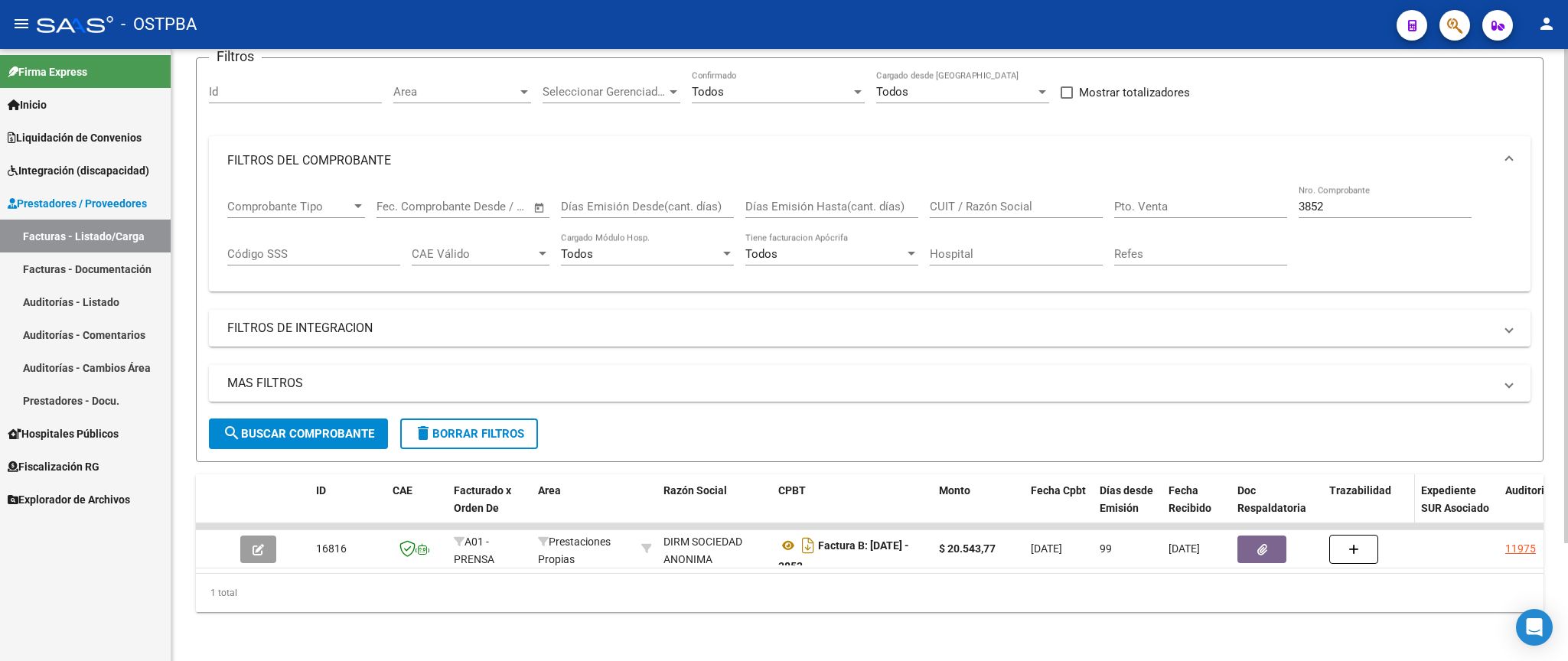
scroll to position [145, 0]
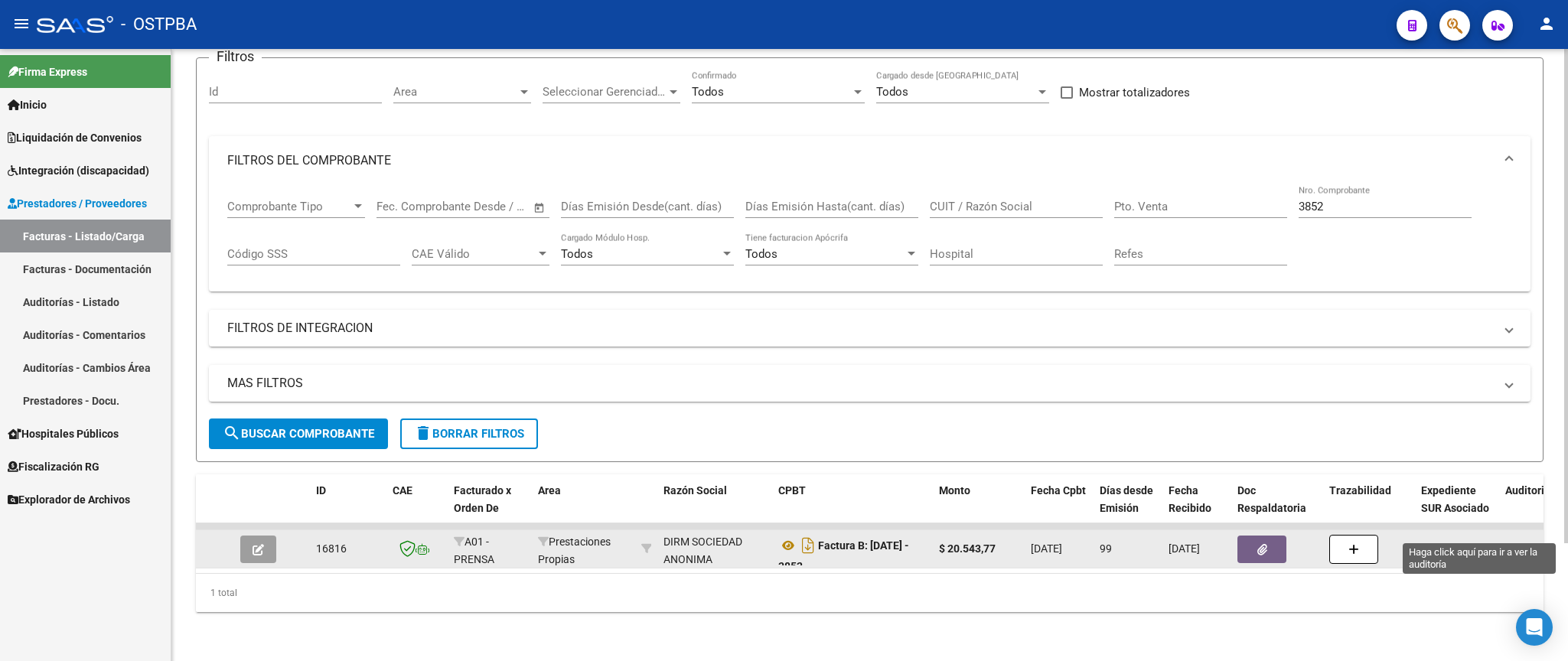
click at [1524, 540] on div "11975" at bounding box center [1520, 549] width 30 height 18
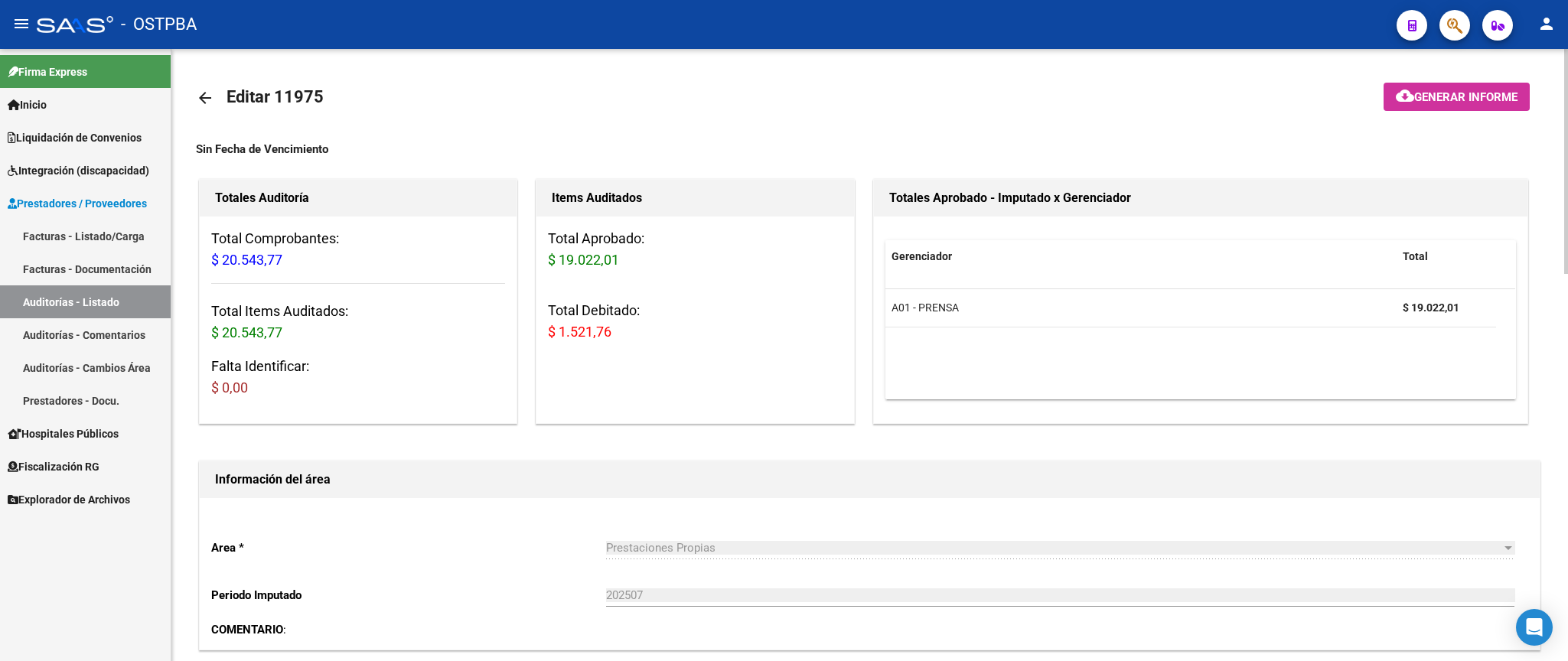
click at [202, 96] on mat-icon "arrow_back" at bounding box center [205, 98] width 19 height 19
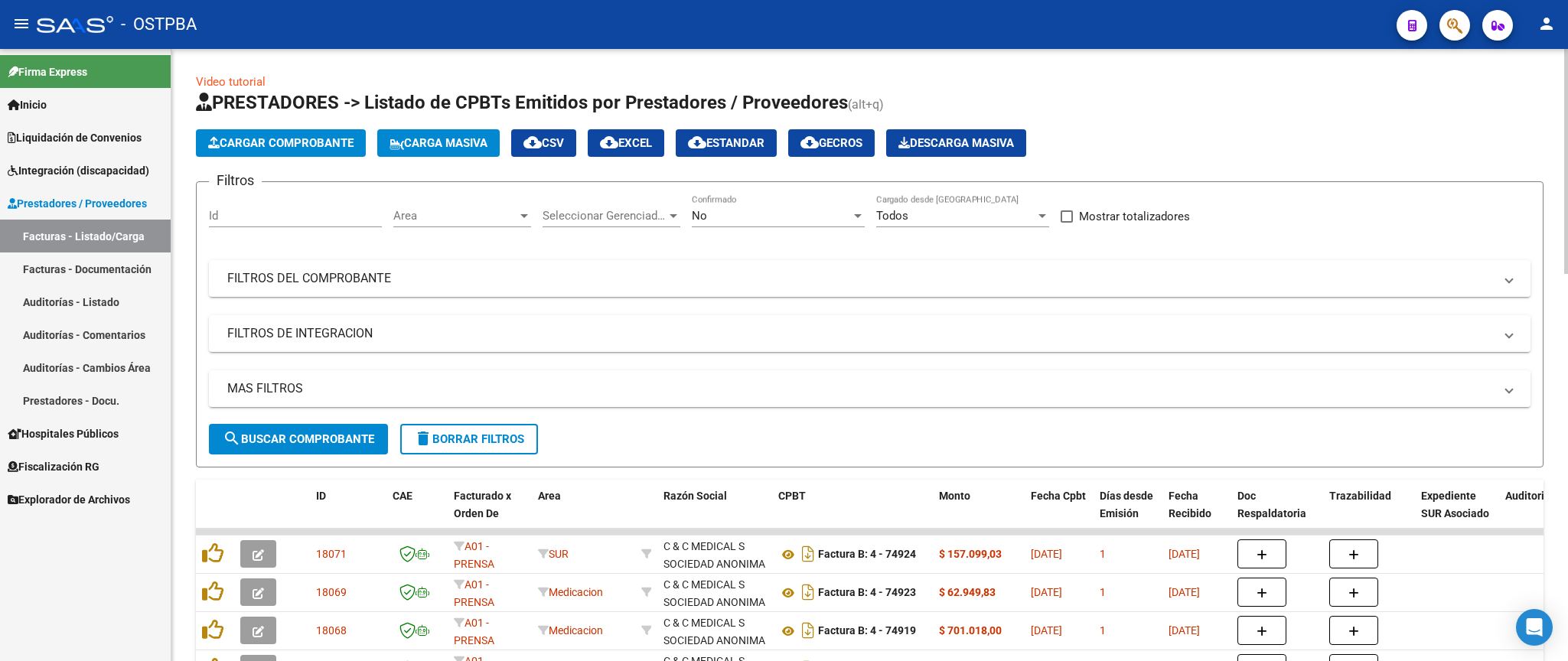
click at [739, 217] on div "No" at bounding box center [771, 215] width 159 height 14
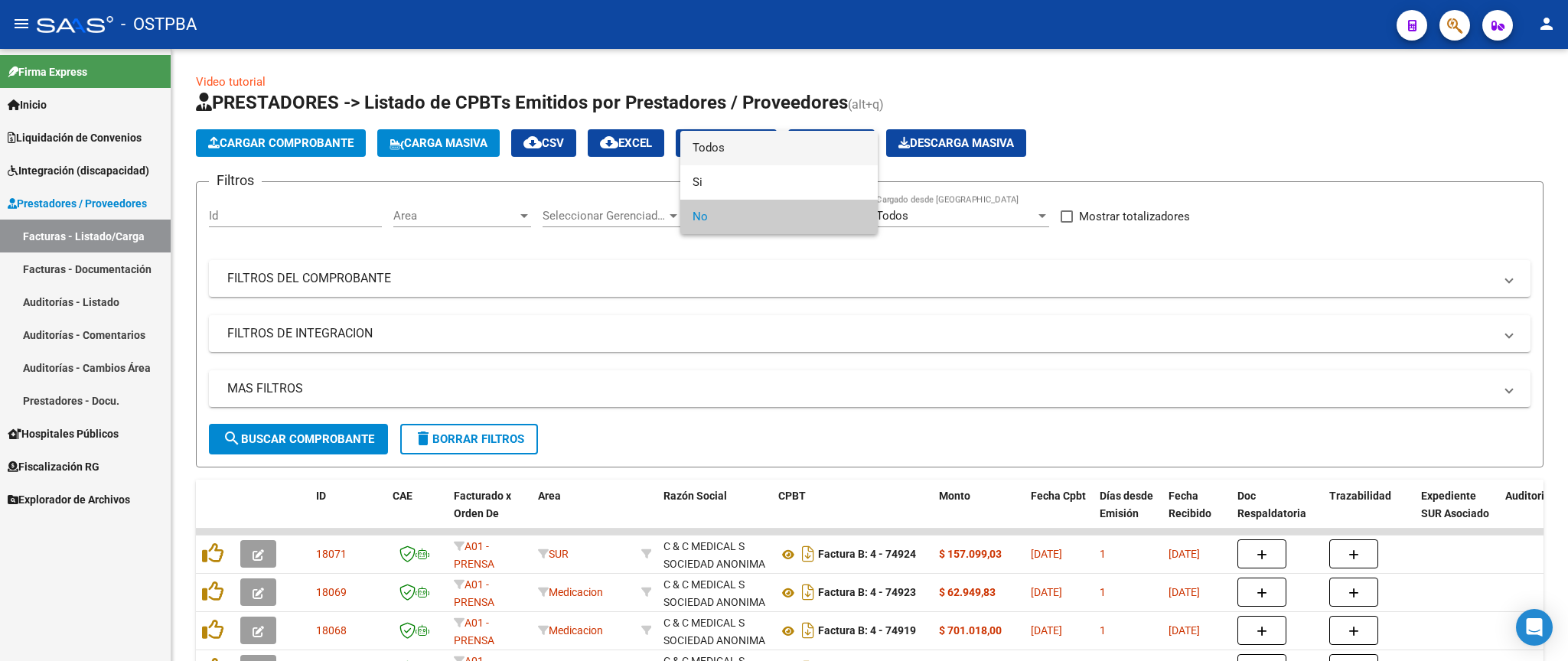
click at [782, 148] on span "Todos" at bounding box center [779, 148] width 173 height 34
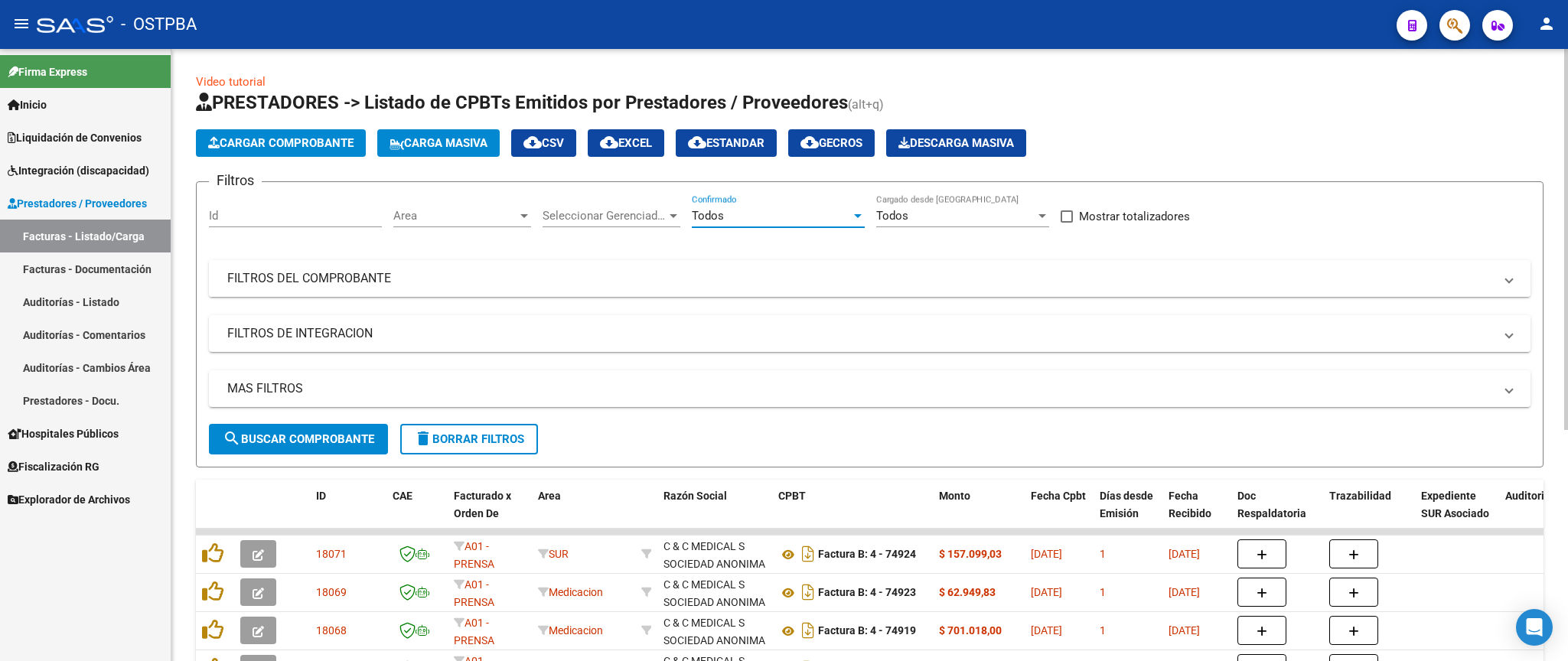
click at [910, 289] on mat-expansion-panel-header "FILTROS DEL COMPROBANTE" at bounding box center [869, 277] width 1321 height 36
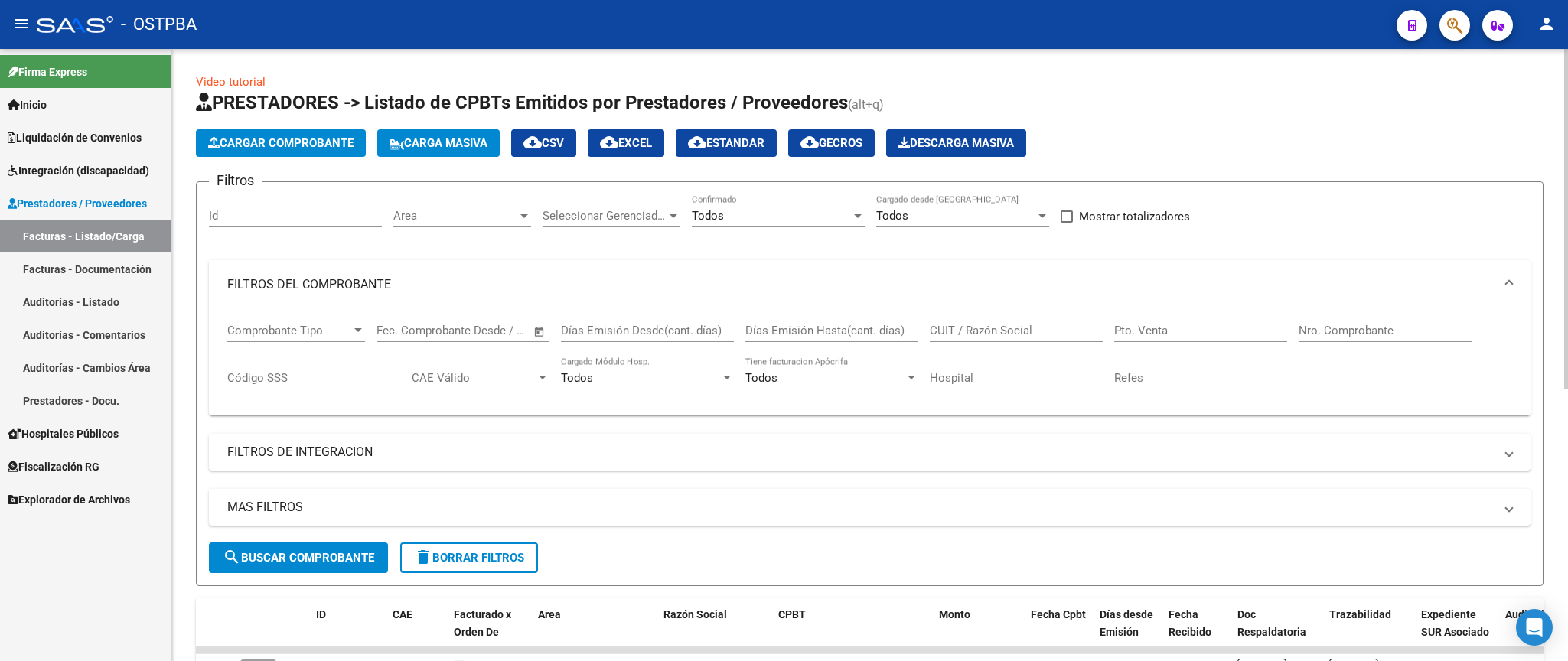
click at [1400, 325] on input "Nro. Comprobante" at bounding box center [1384, 330] width 173 height 14
type input "3910"
click at [330, 561] on span "search Buscar Comprobante" at bounding box center [298, 557] width 151 height 14
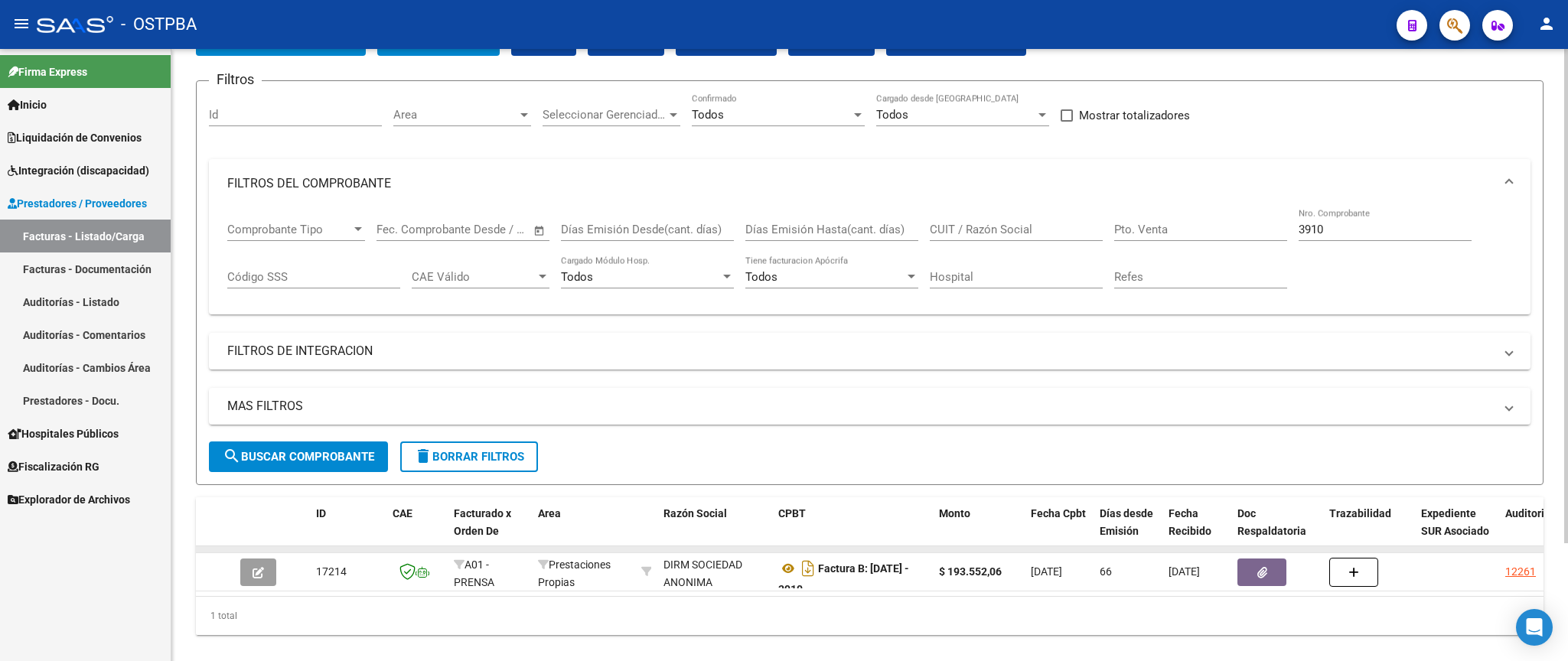
scroll to position [145, 0]
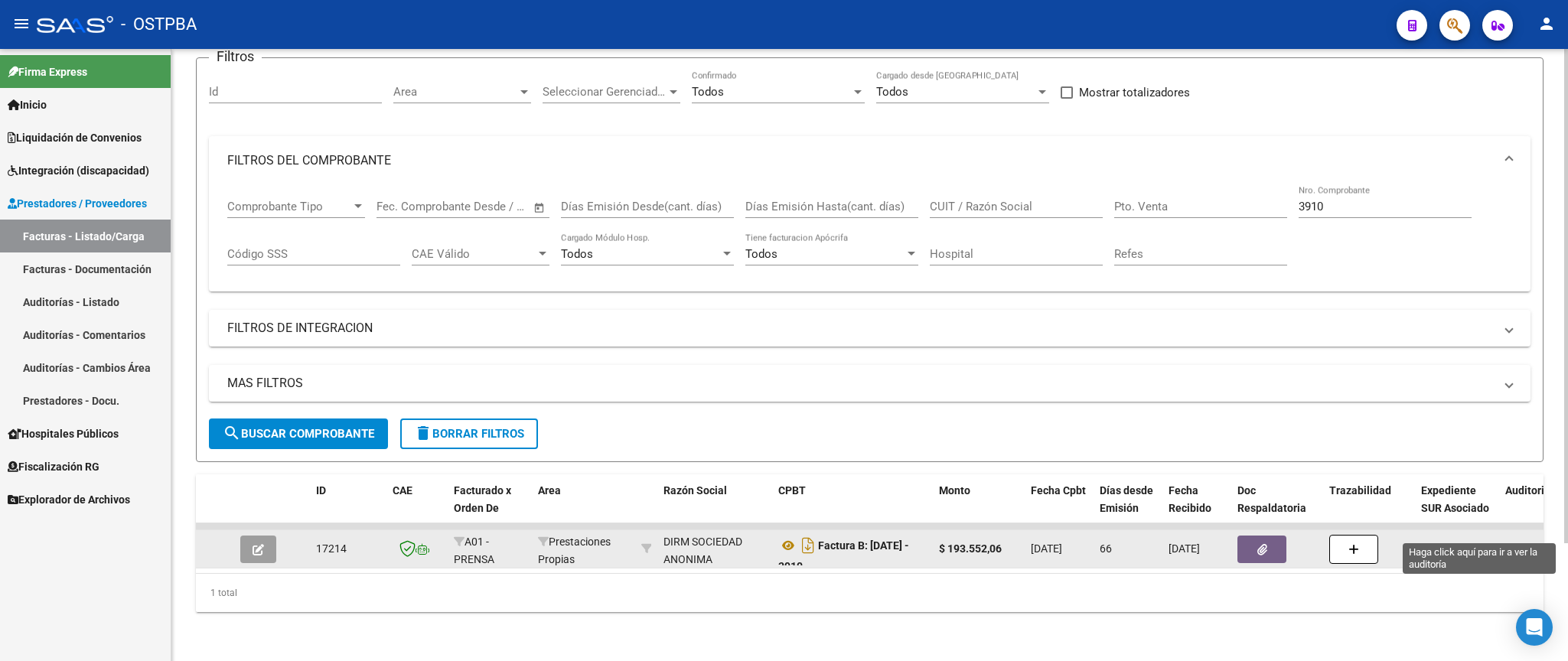
click at [1513, 540] on div "12261" at bounding box center [1520, 549] width 30 height 18
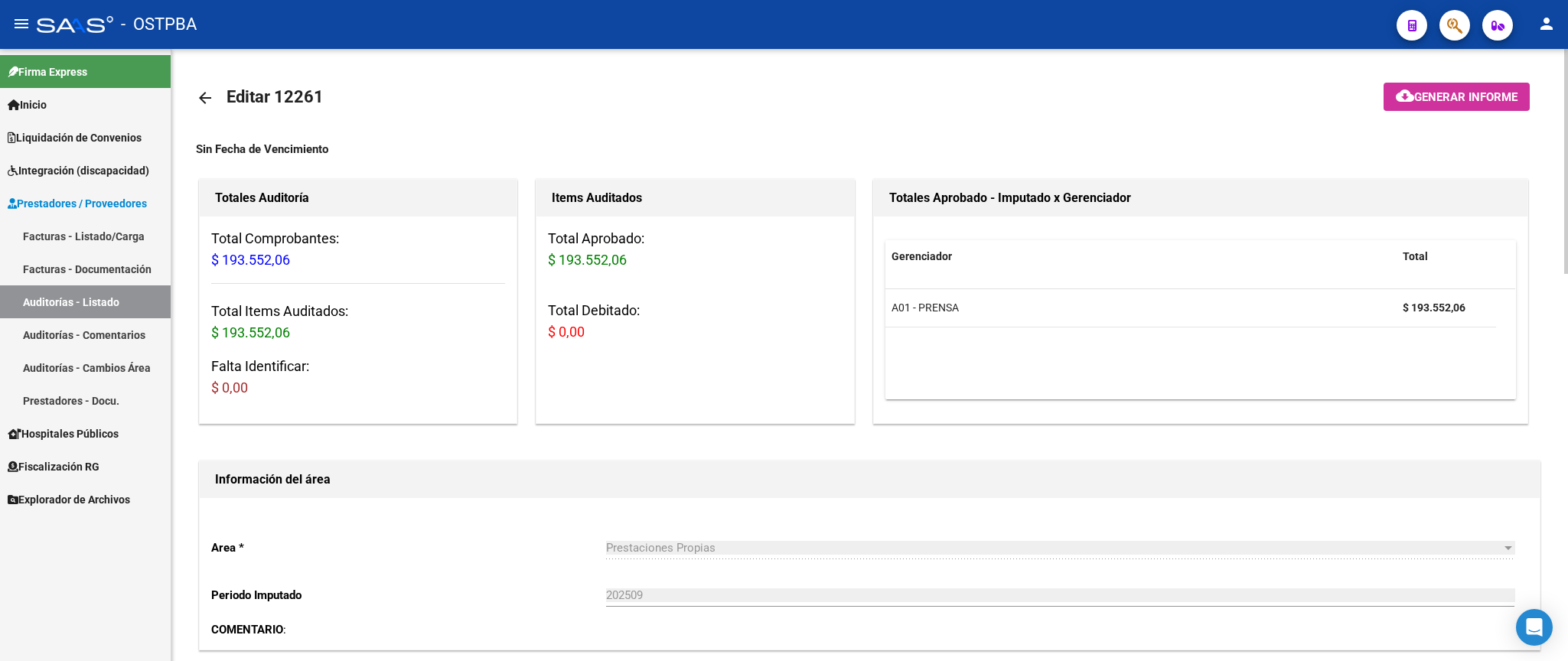
click at [205, 98] on mat-icon "arrow_back" at bounding box center [205, 98] width 19 height 19
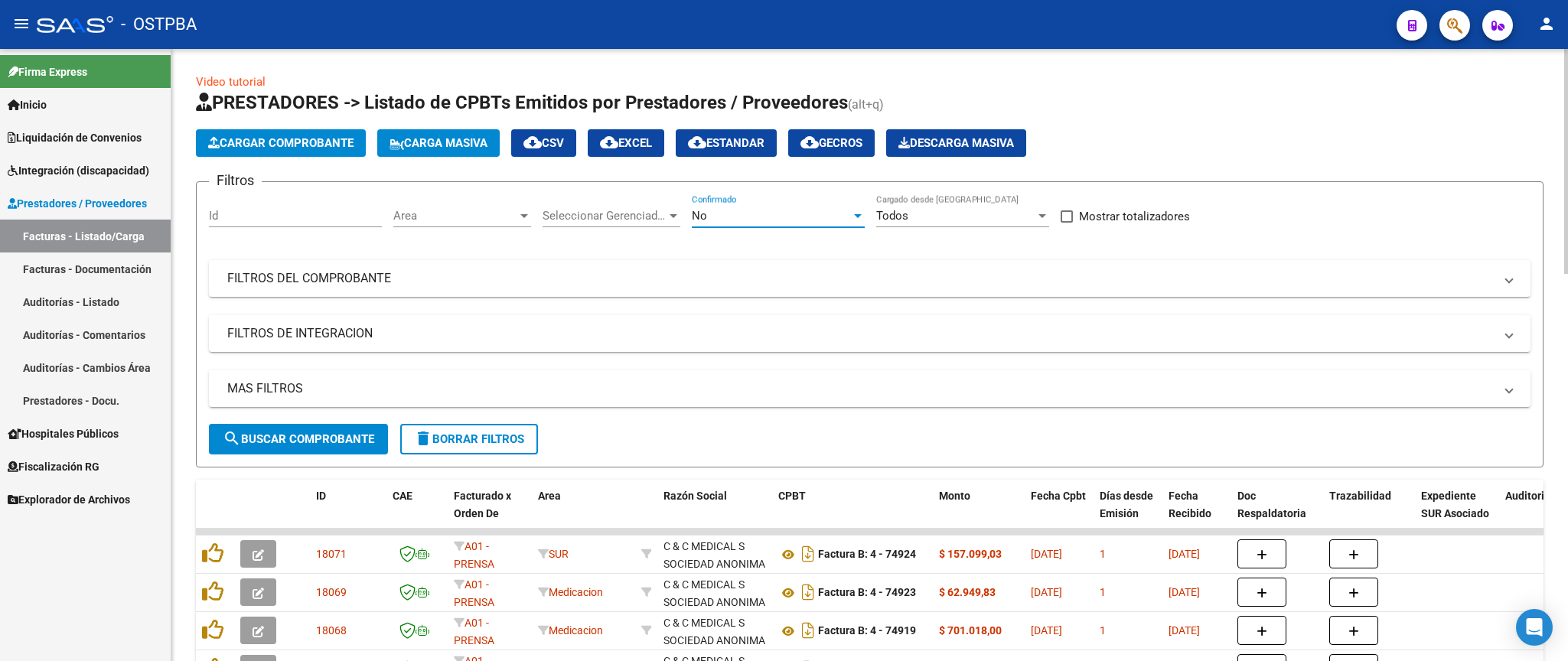
click at [736, 220] on div "No" at bounding box center [771, 215] width 159 height 14
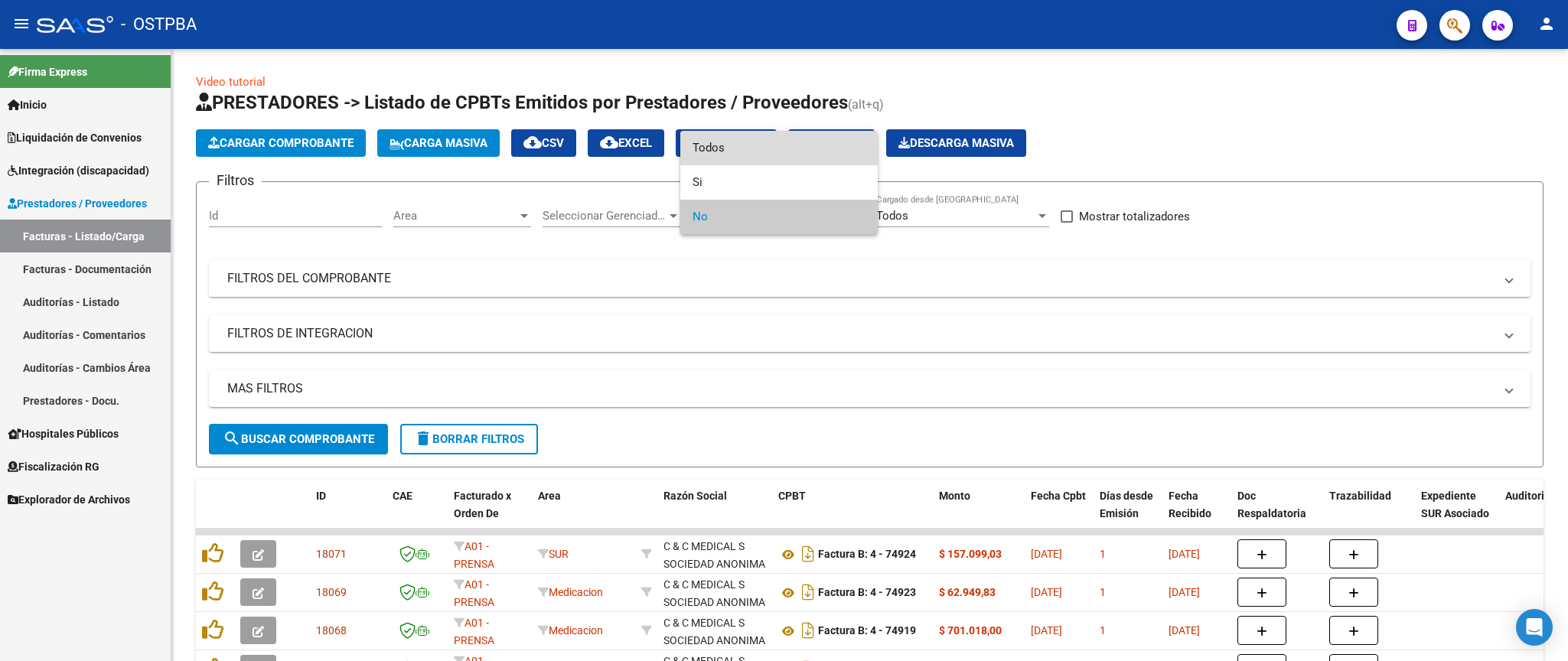
click at [752, 156] on span "Todos" at bounding box center [779, 148] width 173 height 34
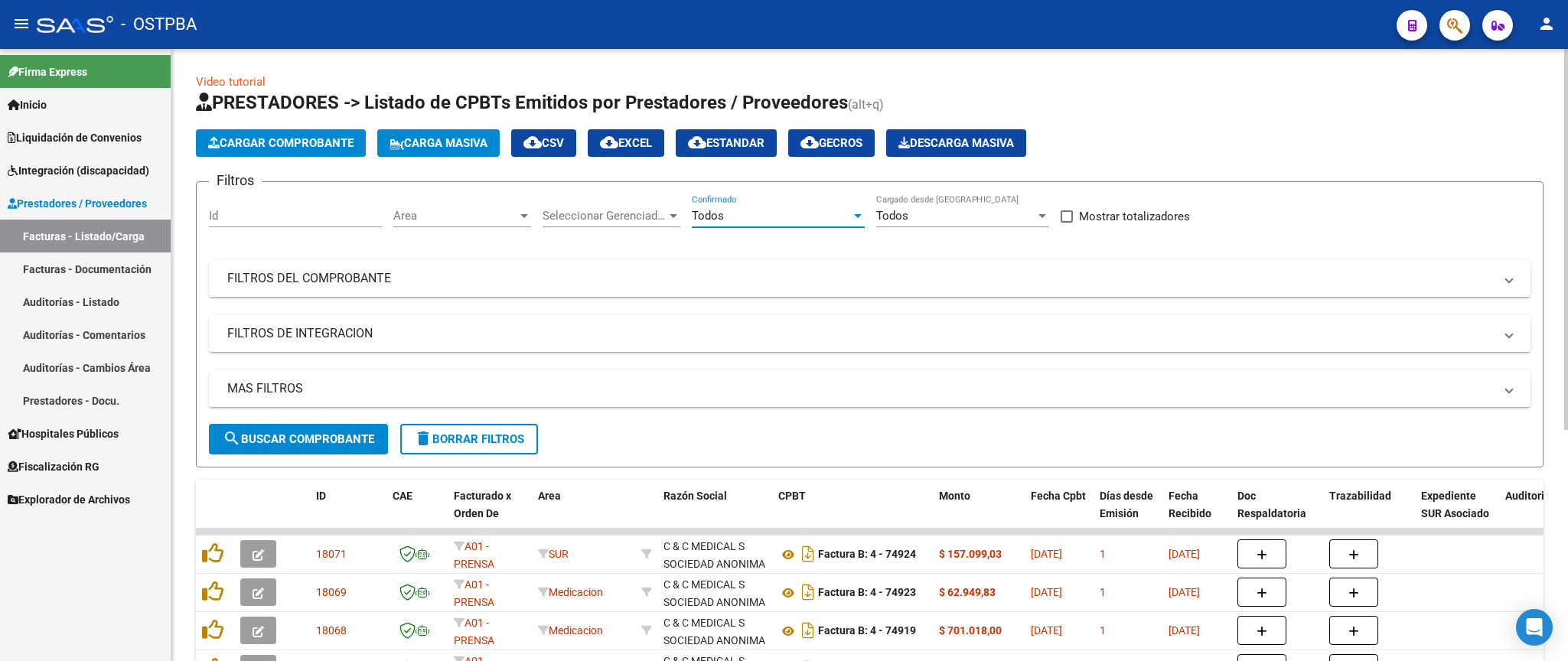
click at [917, 291] on mat-expansion-panel-header "FILTROS DEL COMPROBANTE" at bounding box center [869, 277] width 1321 height 36
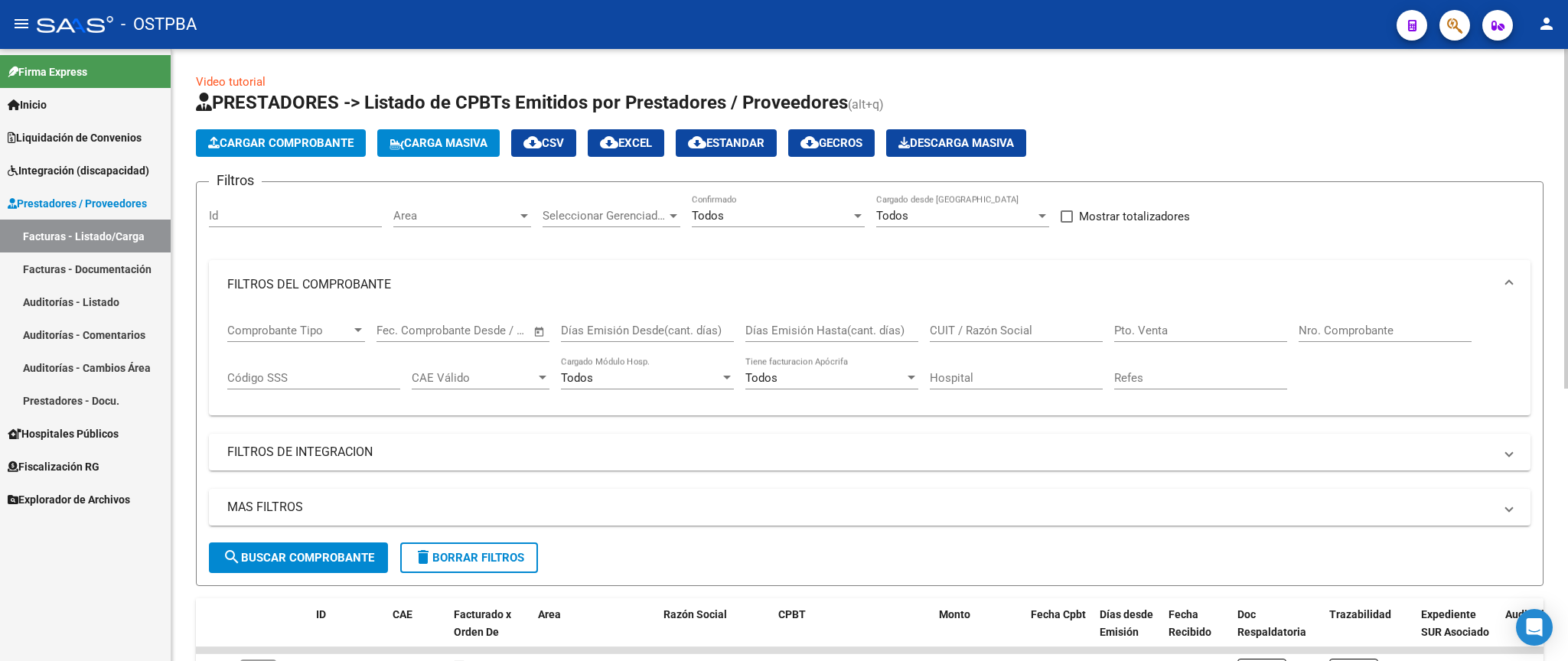
click at [1405, 325] on input "Nro. Comprobante" at bounding box center [1384, 330] width 173 height 14
type input "5274"
click at [320, 561] on span "search Buscar Comprobante" at bounding box center [298, 557] width 151 height 14
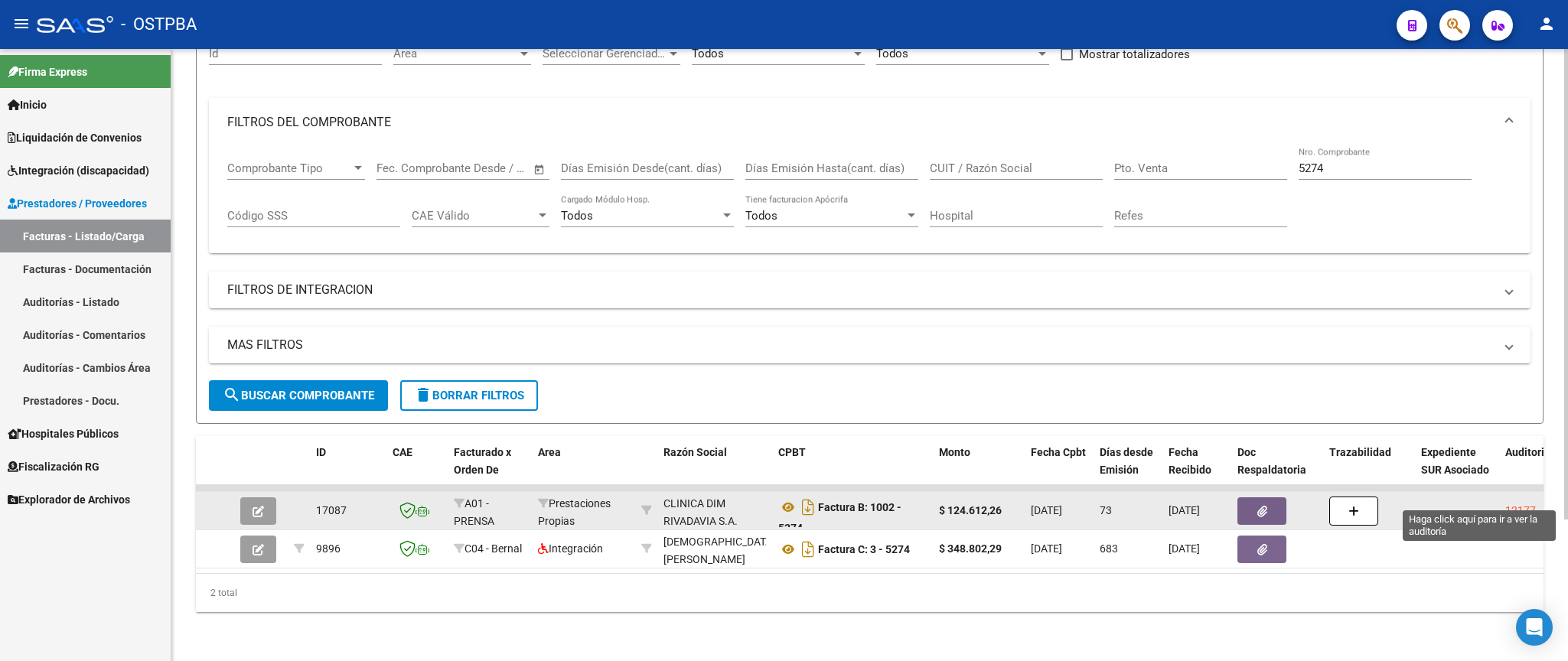
click at [1512, 501] on div "12177" at bounding box center [1520, 510] width 30 height 18
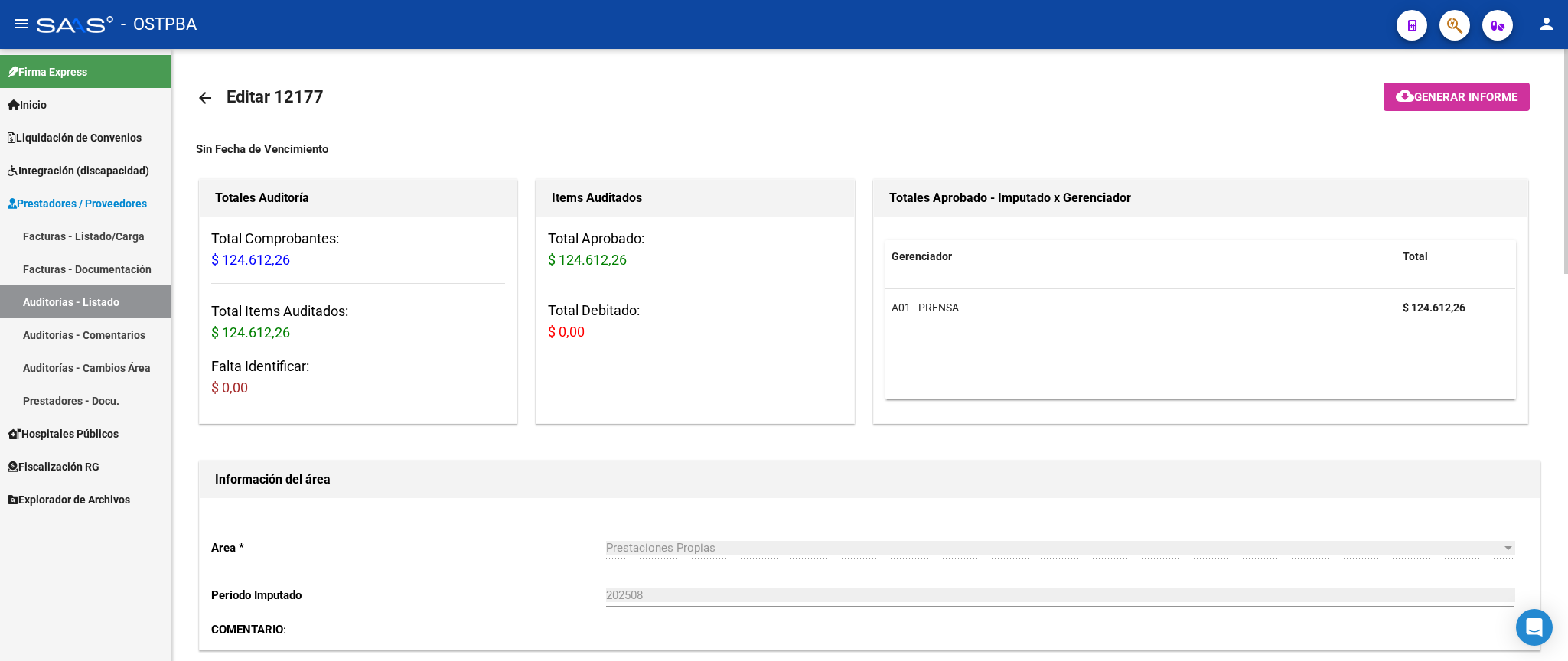
click at [215, 103] on link "arrow_back" at bounding box center [211, 98] width 30 height 36
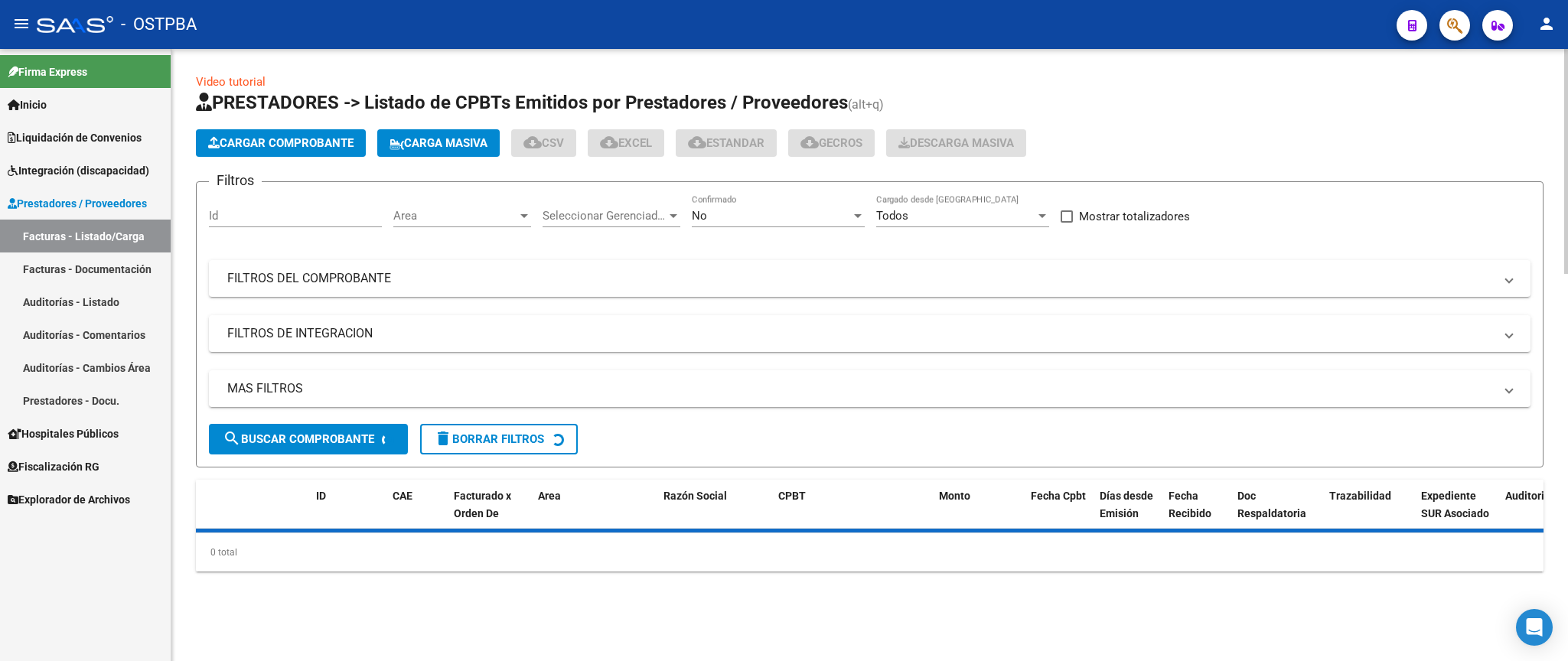
click at [780, 236] on div "No Confirmado" at bounding box center [778, 218] width 173 height 47
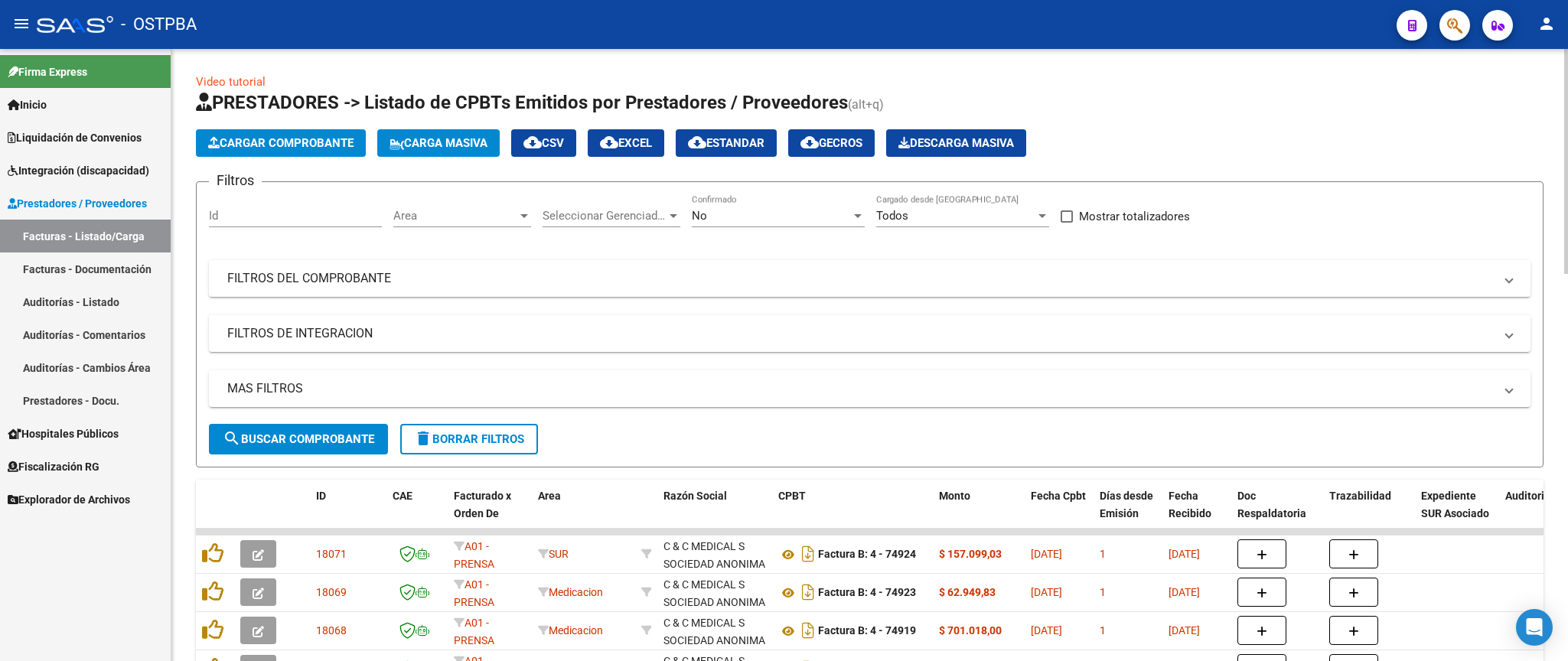
click at [789, 222] on div "No" at bounding box center [771, 215] width 159 height 14
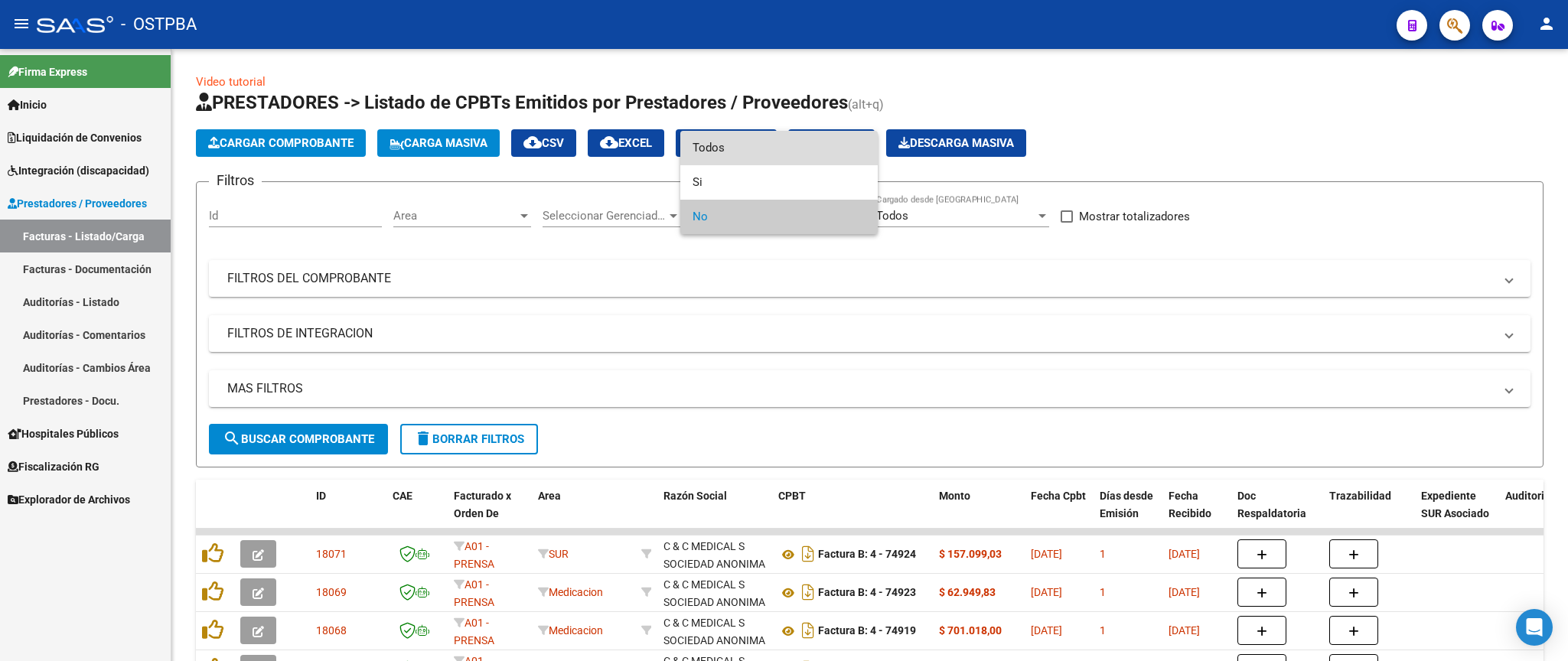
click at [785, 151] on span "Todos" at bounding box center [779, 148] width 173 height 34
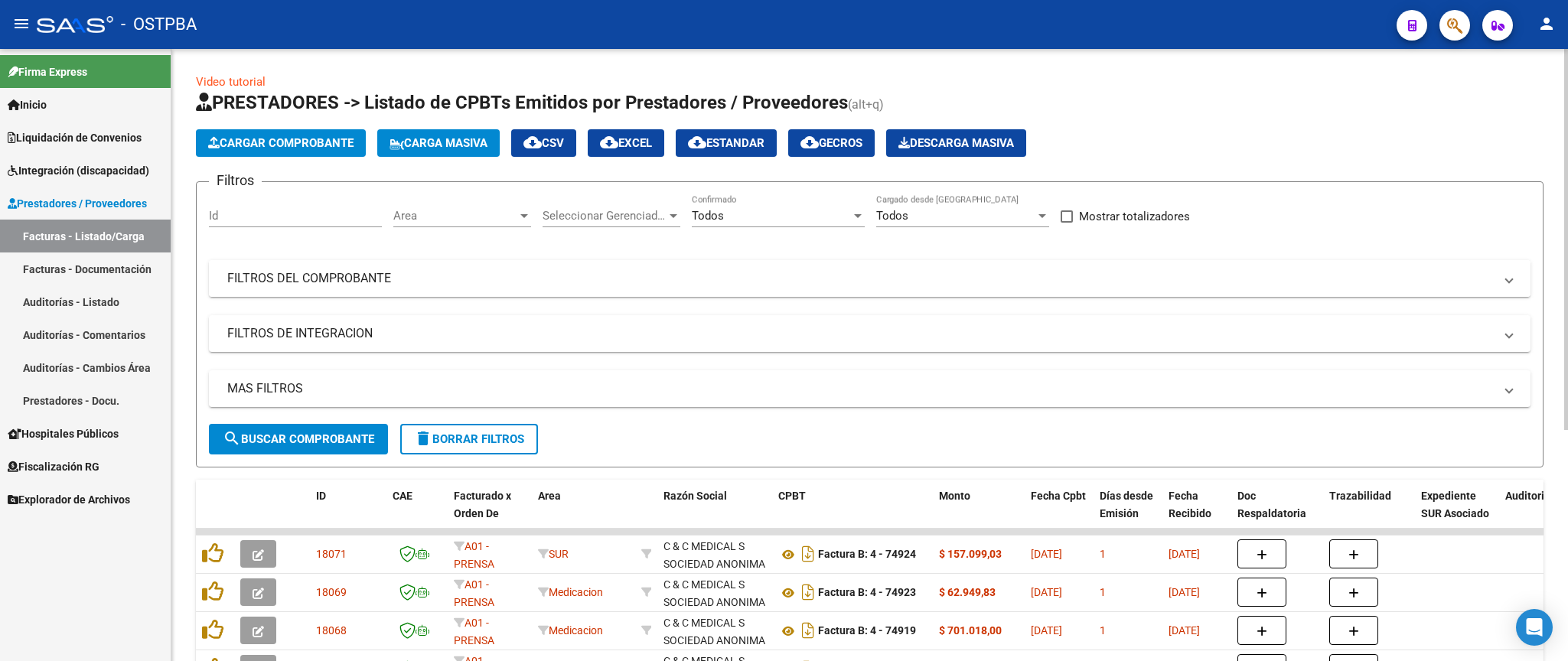
click at [875, 277] on mat-panel-title "FILTROS DEL COMPROBANTE" at bounding box center [860, 278] width 1266 height 17
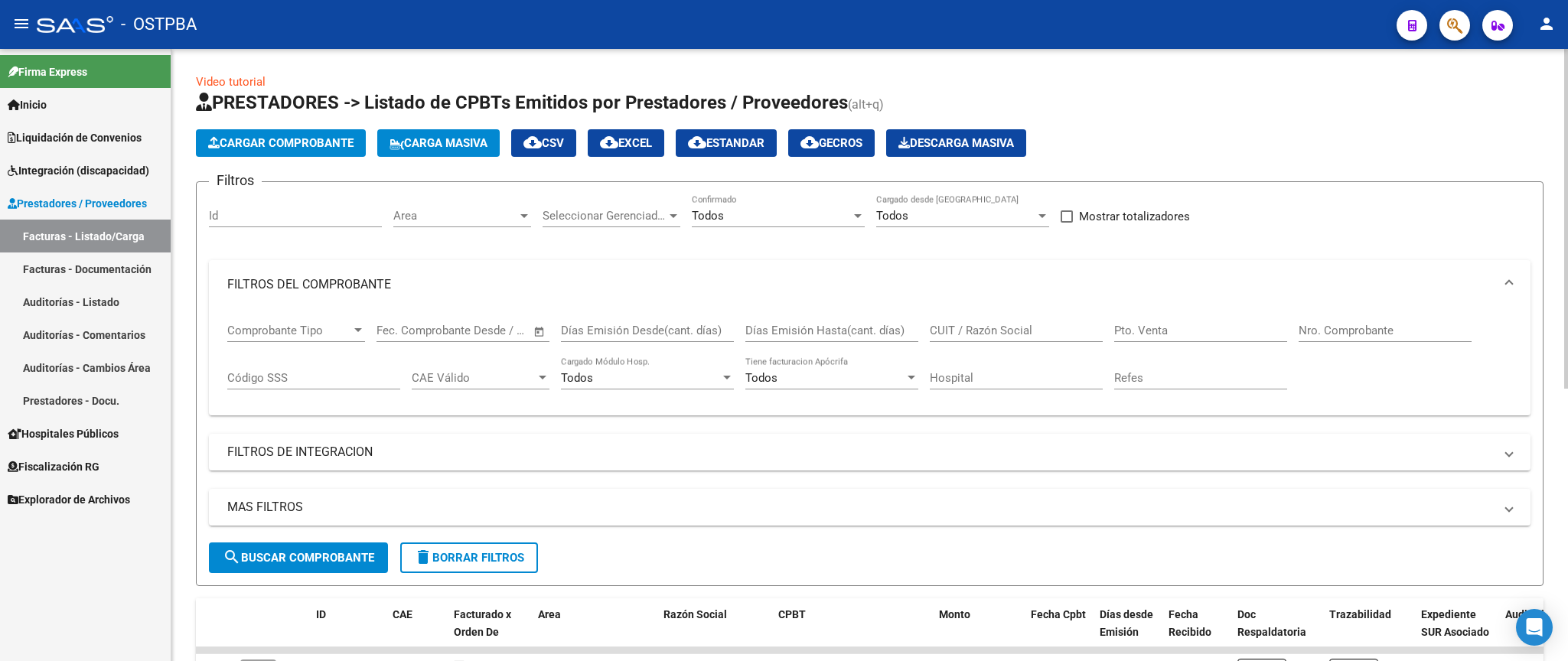
click at [1384, 343] on div "Nro. Comprobante" at bounding box center [1384, 332] width 173 height 47
click at [1396, 329] on input "Nro. Comprobante" at bounding box center [1384, 330] width 173 height 14
type input "5315"
click at [341, 559] on span "search Buscar Comprobante" at bounding box center [298, 557] width 151 height 14
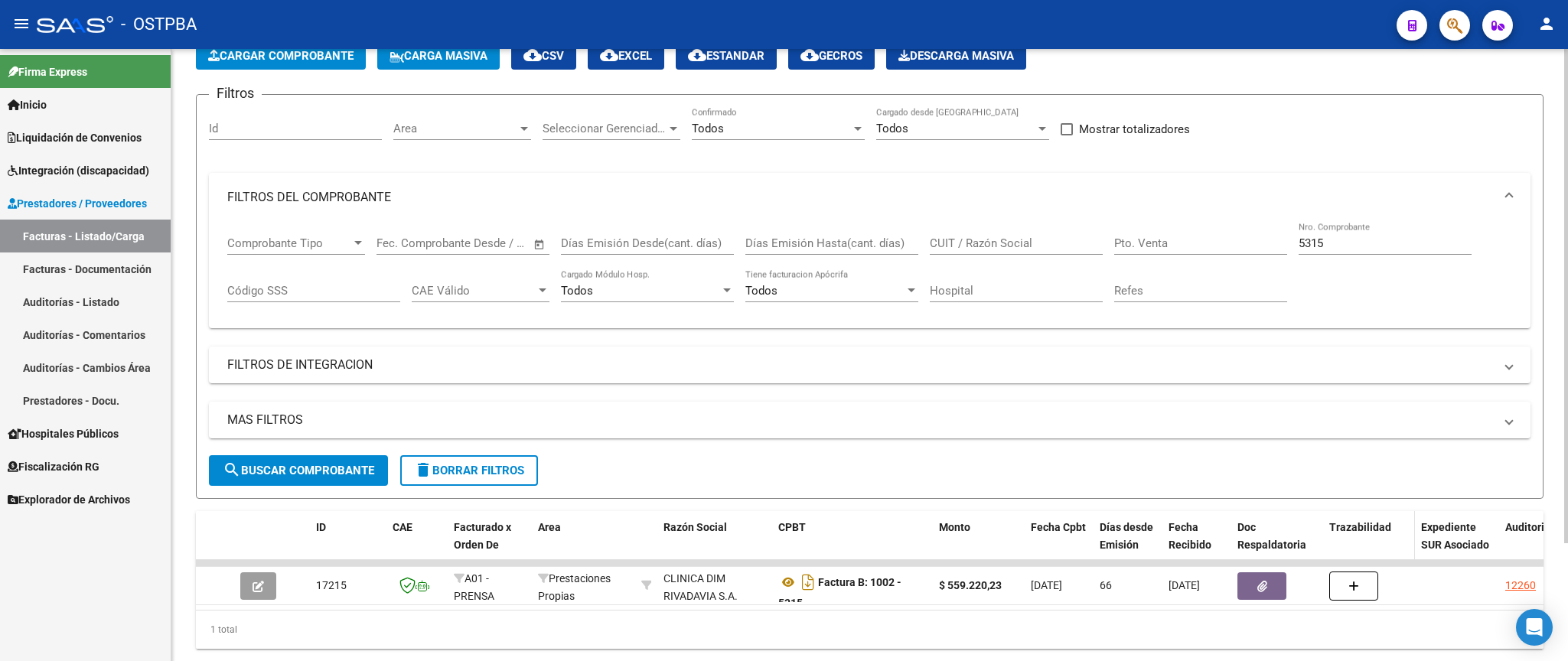
scroll to position [145, 0]
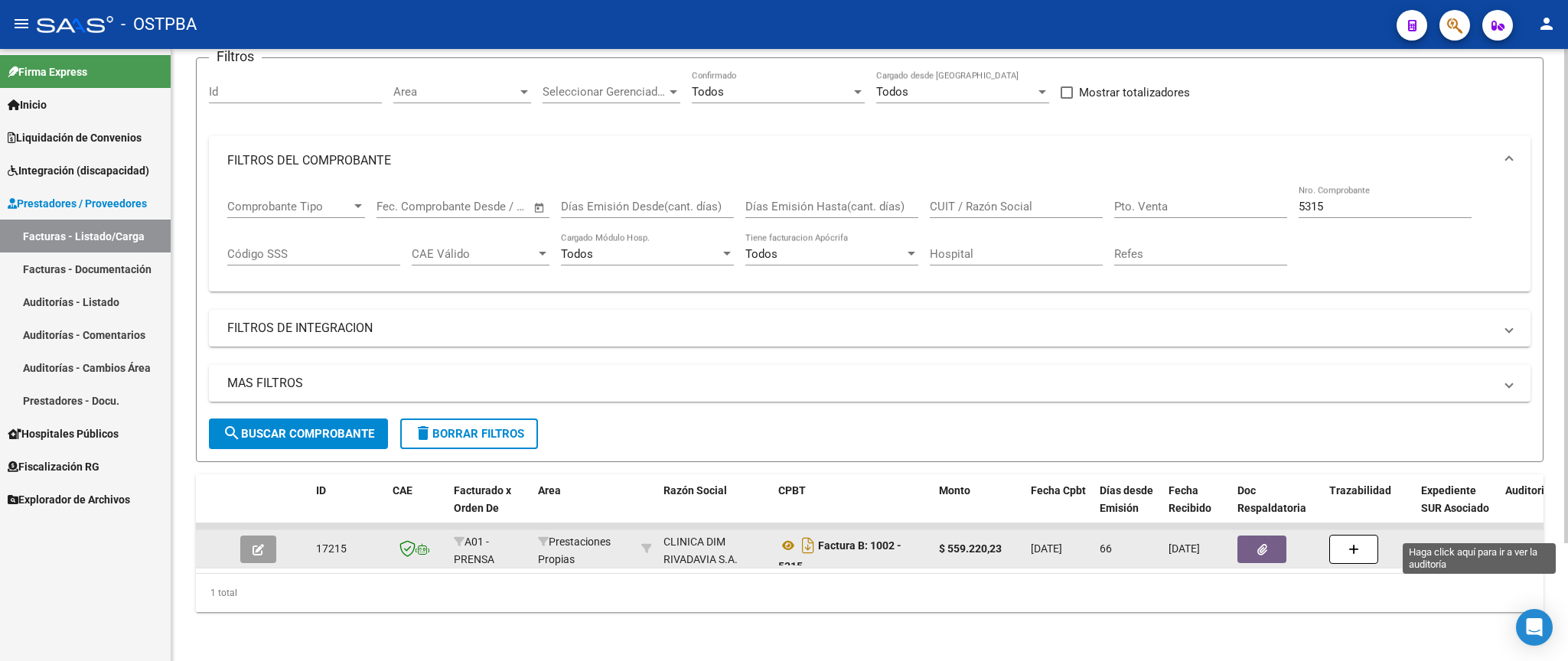
click at [1526, 540] on div "12260" at bounding box center [1520, 549] width 30 height 18
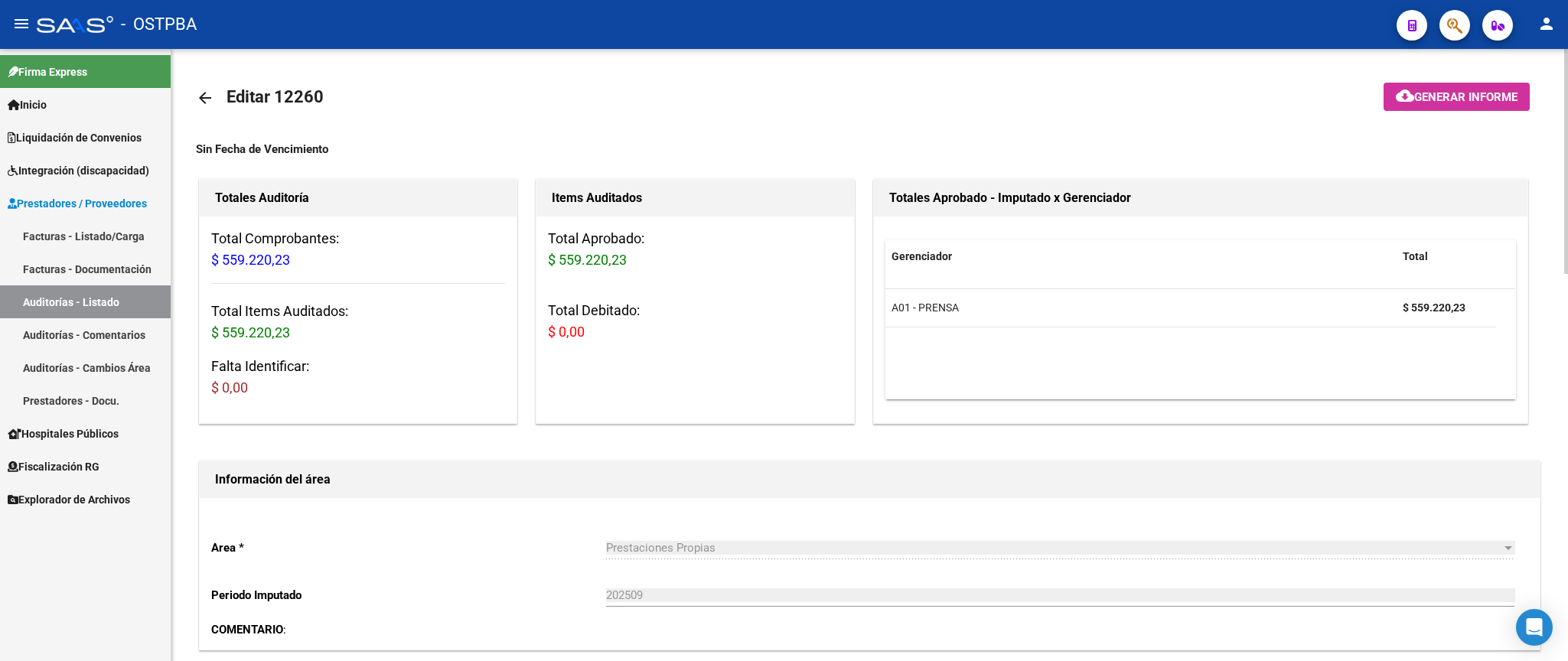
click at [210, 91] on mat-icon "arrow_back" at bounding box center [205, 98] width 19 height 19
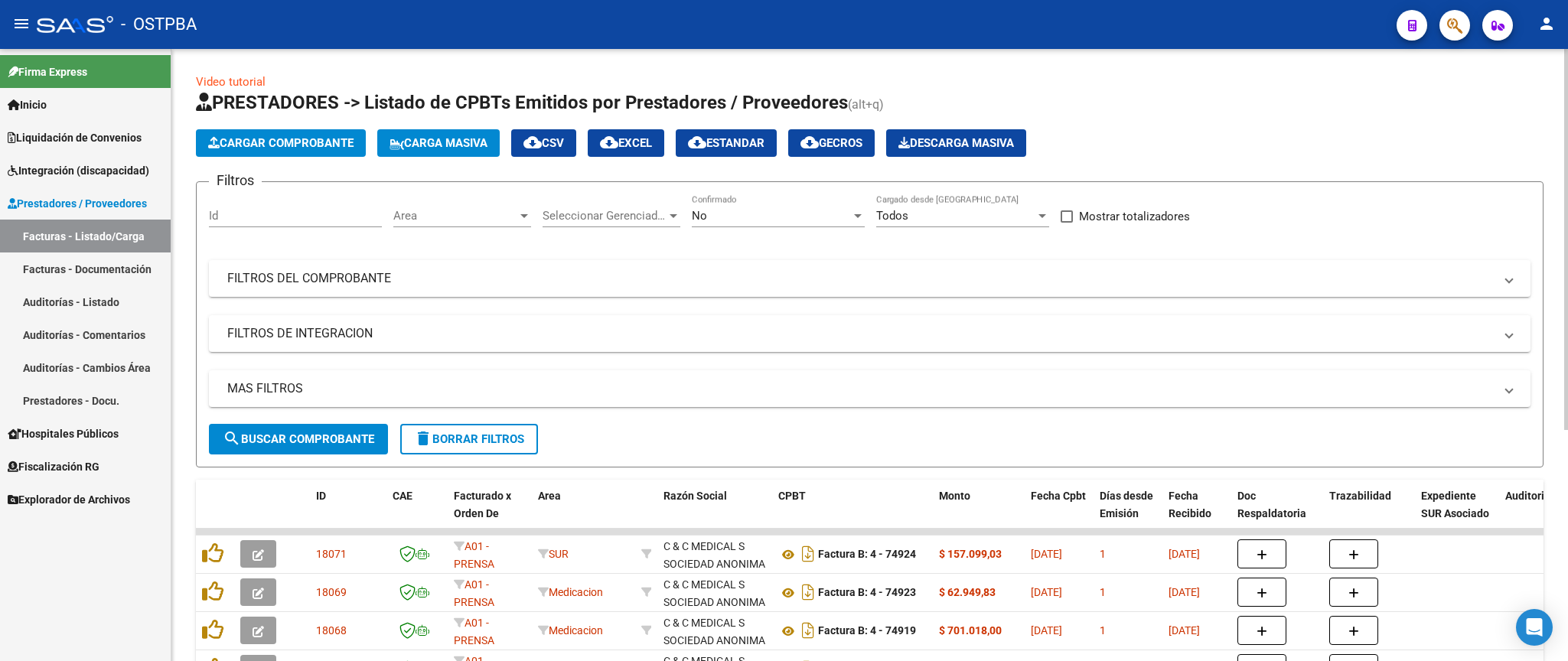
click at [780, 220] on div "No" at bounding box center [771, 215] width 159 height 14
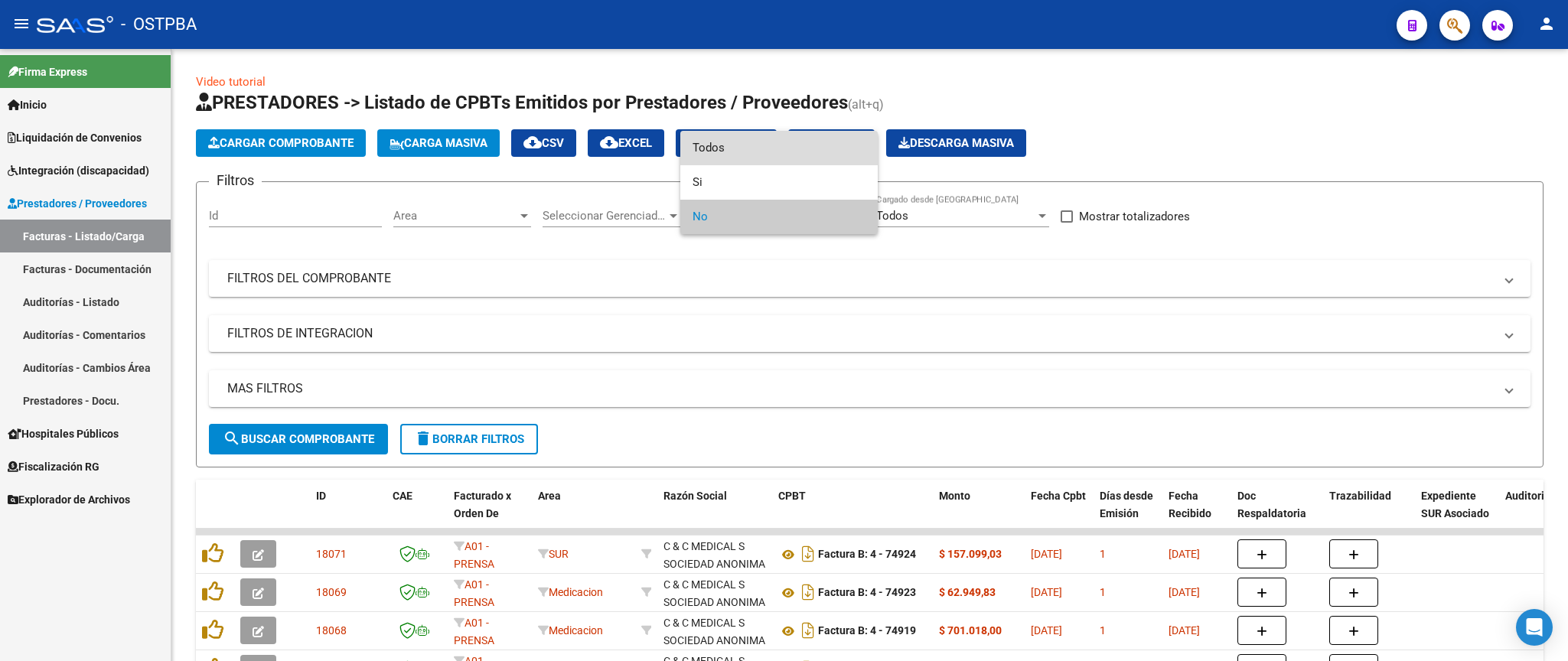
click at [801, 143] on span "Todos" at bounding box center [779, 148] width 173 height 34
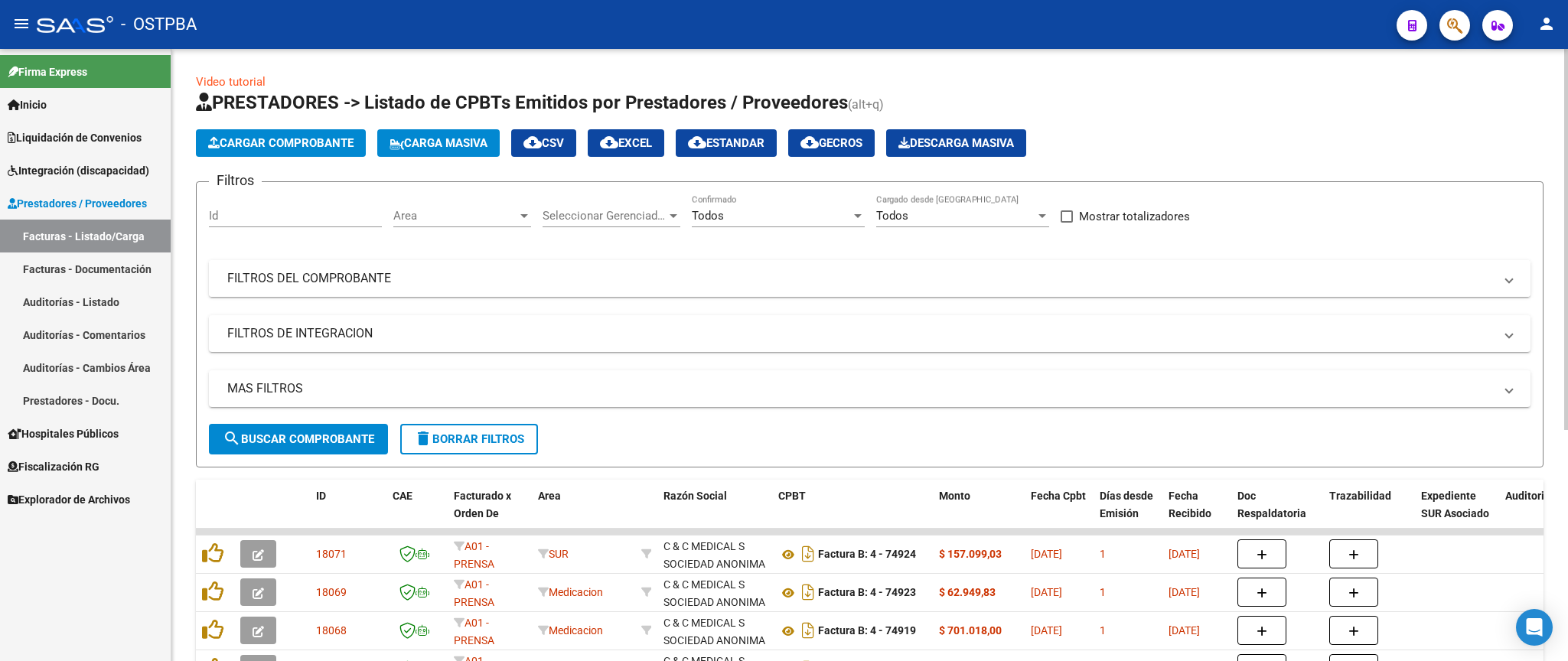
click at [1005, 284] on mat-panel-title "FILTROS DEL COMPROBANTE" at bounding box center [860, 278] width 1266 height 17
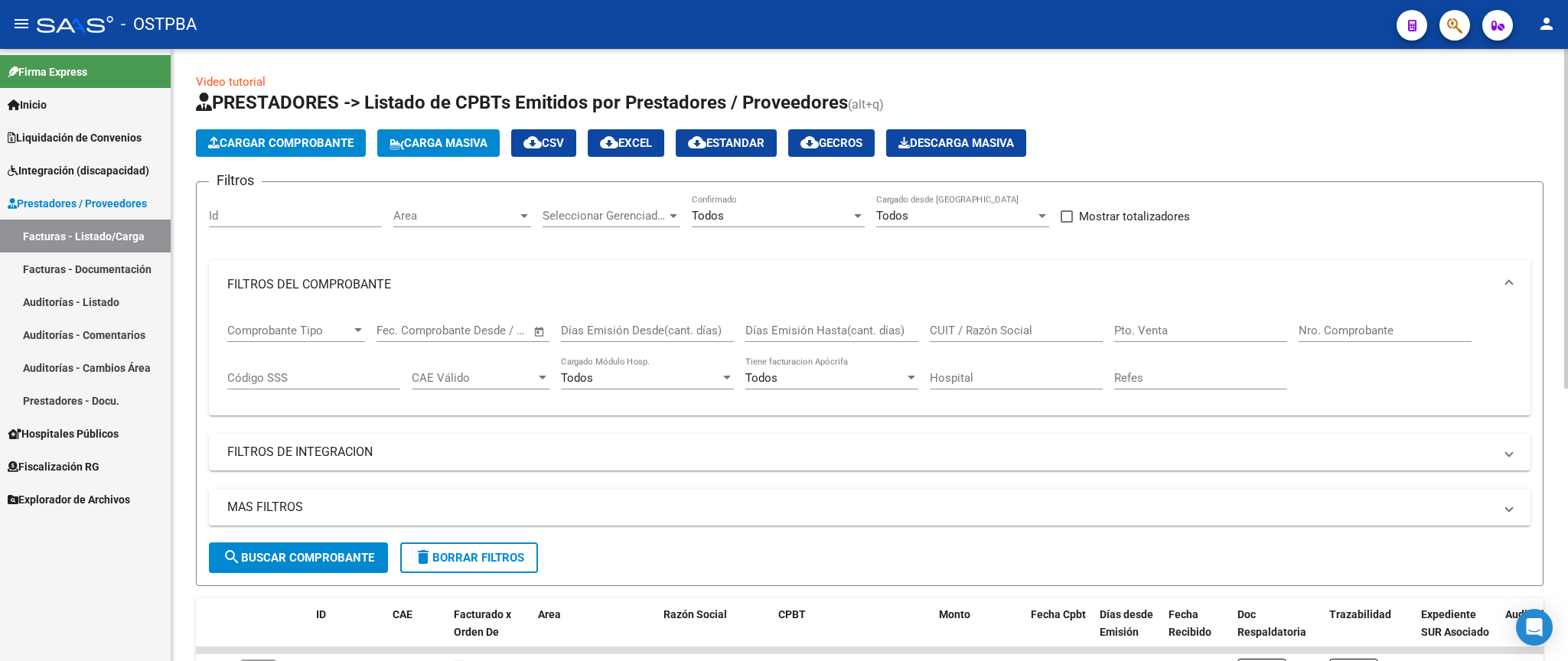
click at [1389, 328] on input "Nro. Comprobante" at bounding box center [1384, 330] width 173 height 14
type input "9825"
click at [351, 553] on span "search Buscar Comprobante" at bounding box center [298, 557] width 151 height 14
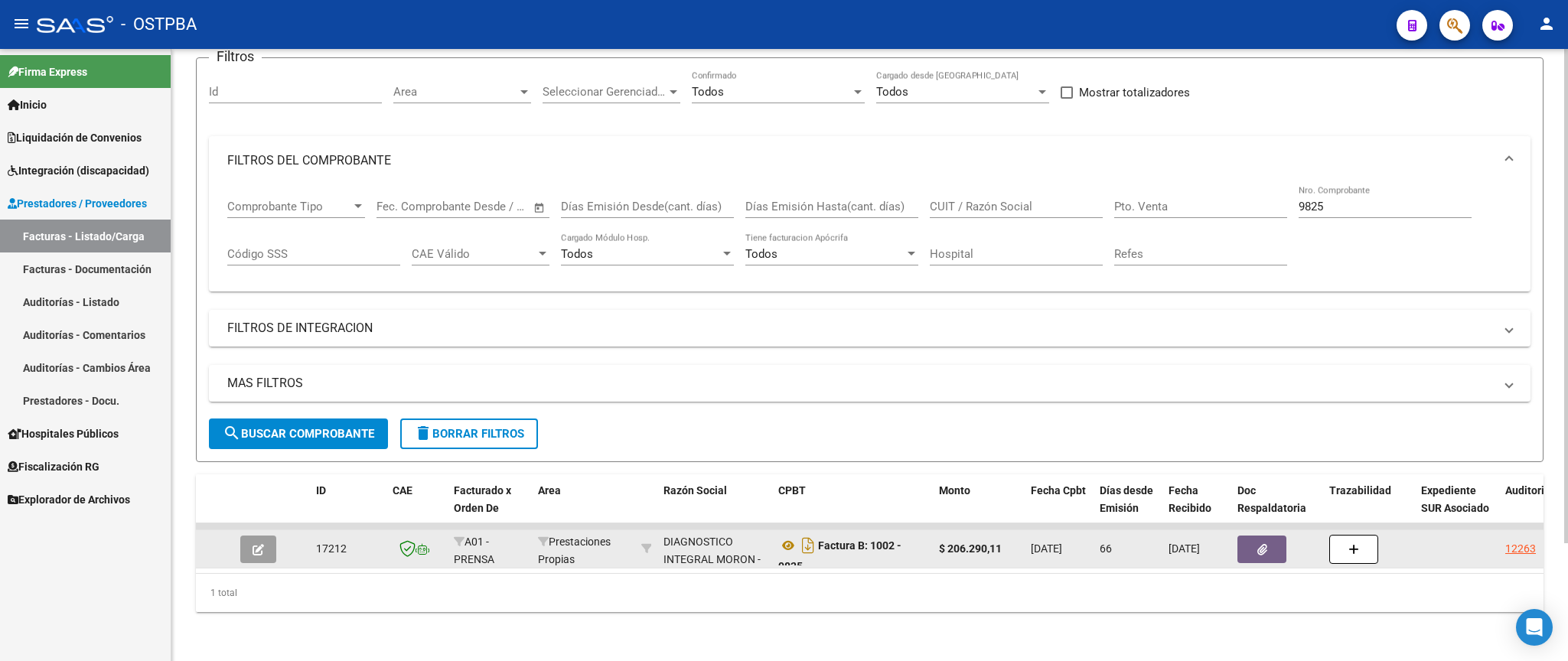
click at [1518, 540] on div "12263" at bounding box center [1535, 549] width 60 height 18
click at [1515, 540] on div "12263" at bounding box center [1520, 549] width 30 height 18
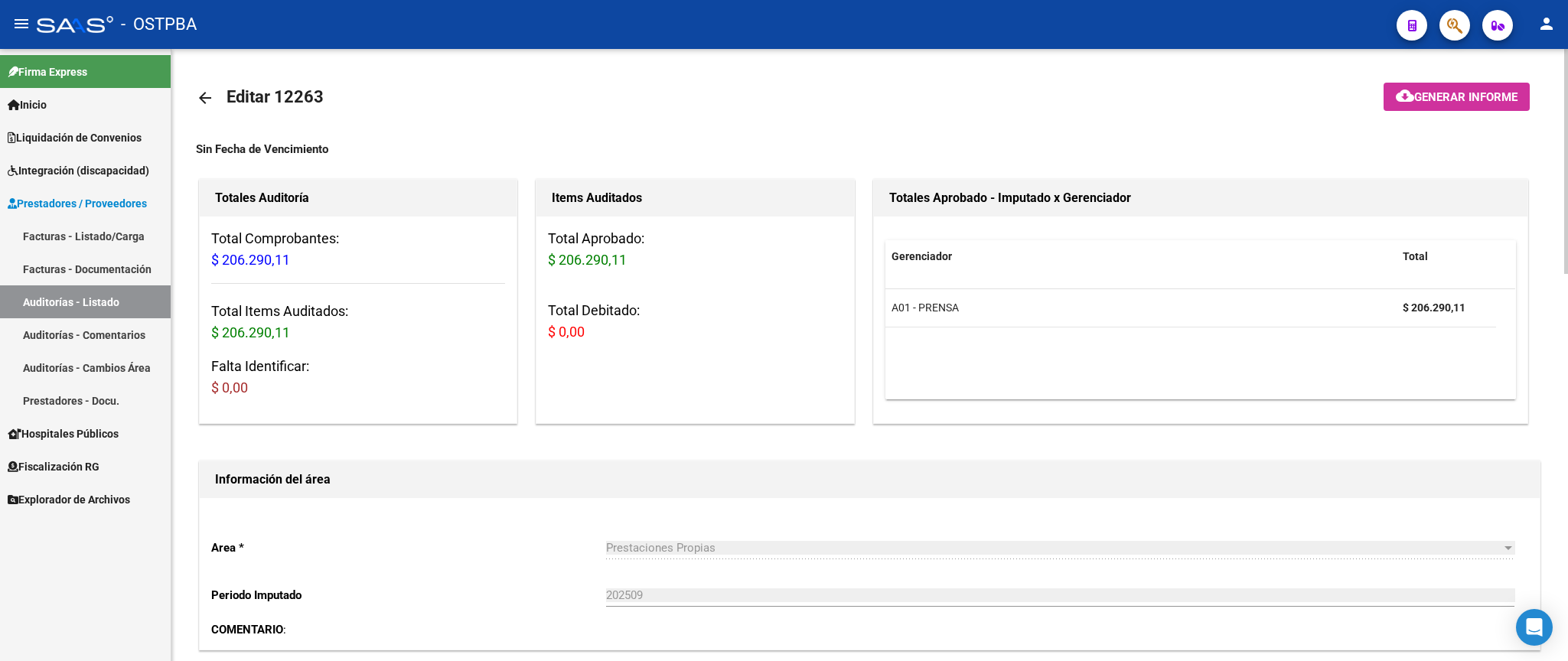
drag, startPoint x: 206, startPoint y: 94, endPoint x: 223, endPoint y: 98, distance: 17.5
click at [208, 94] on mat-icon "arrow_back" at bounding box center [205, 98] width 19 height 19
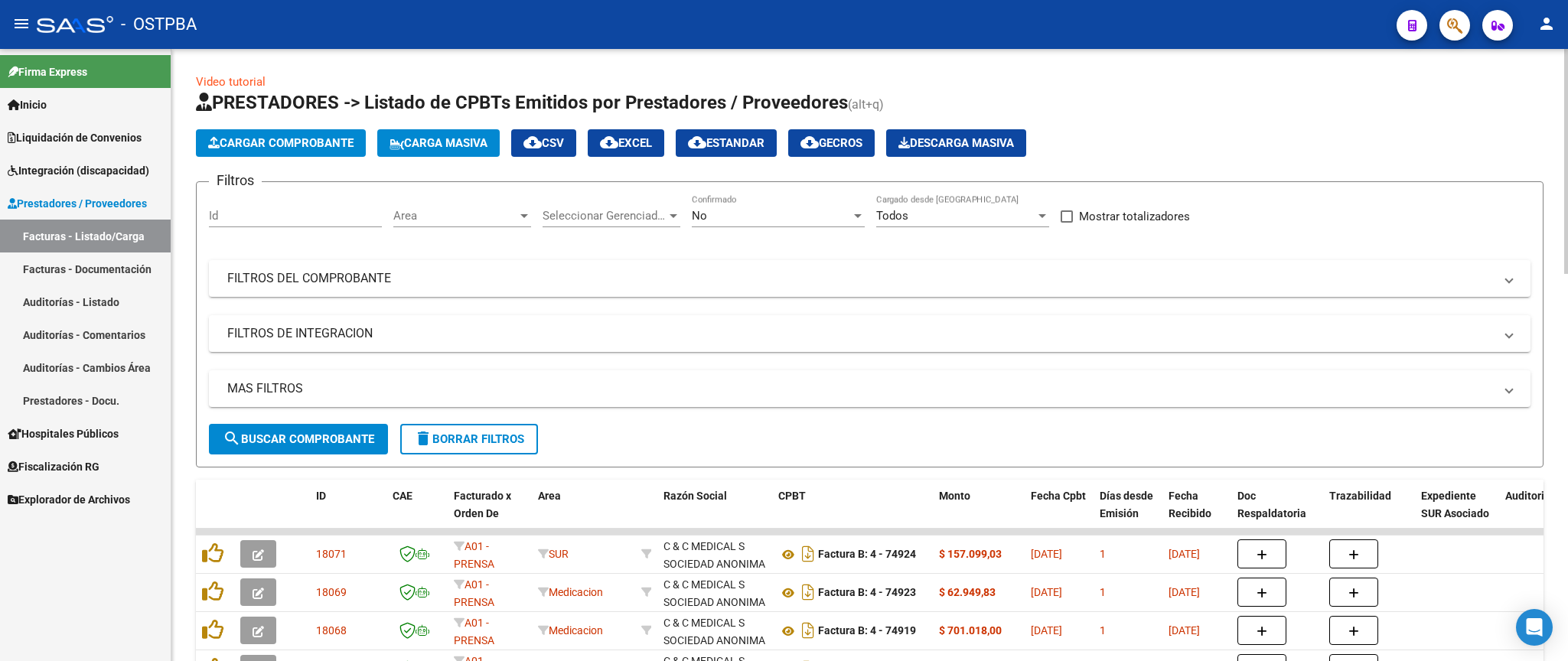
click at [799, 208] on div "No Confirmado" at bounding box center [778, 211] width 173 height 33
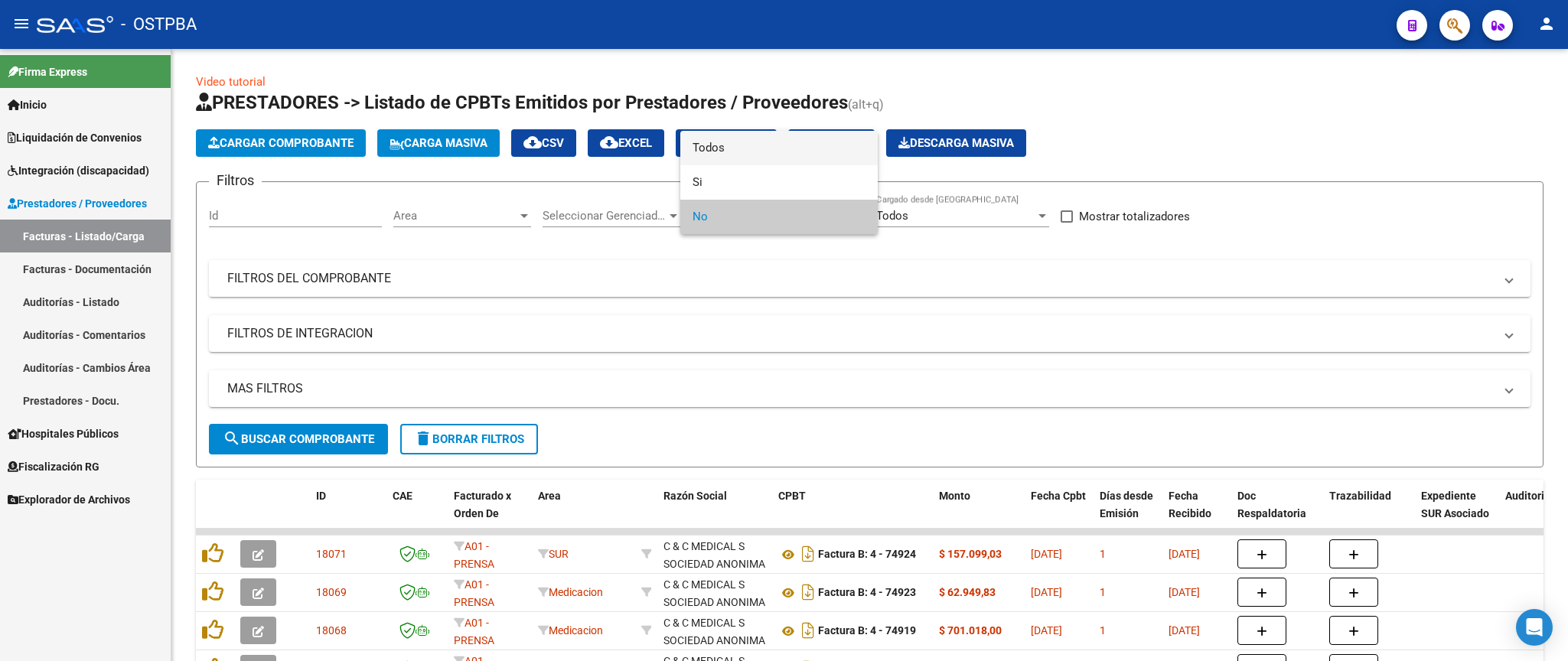
click at [803, 153] on span "Todos" at bounding box center [779, 148] width 173 height 34
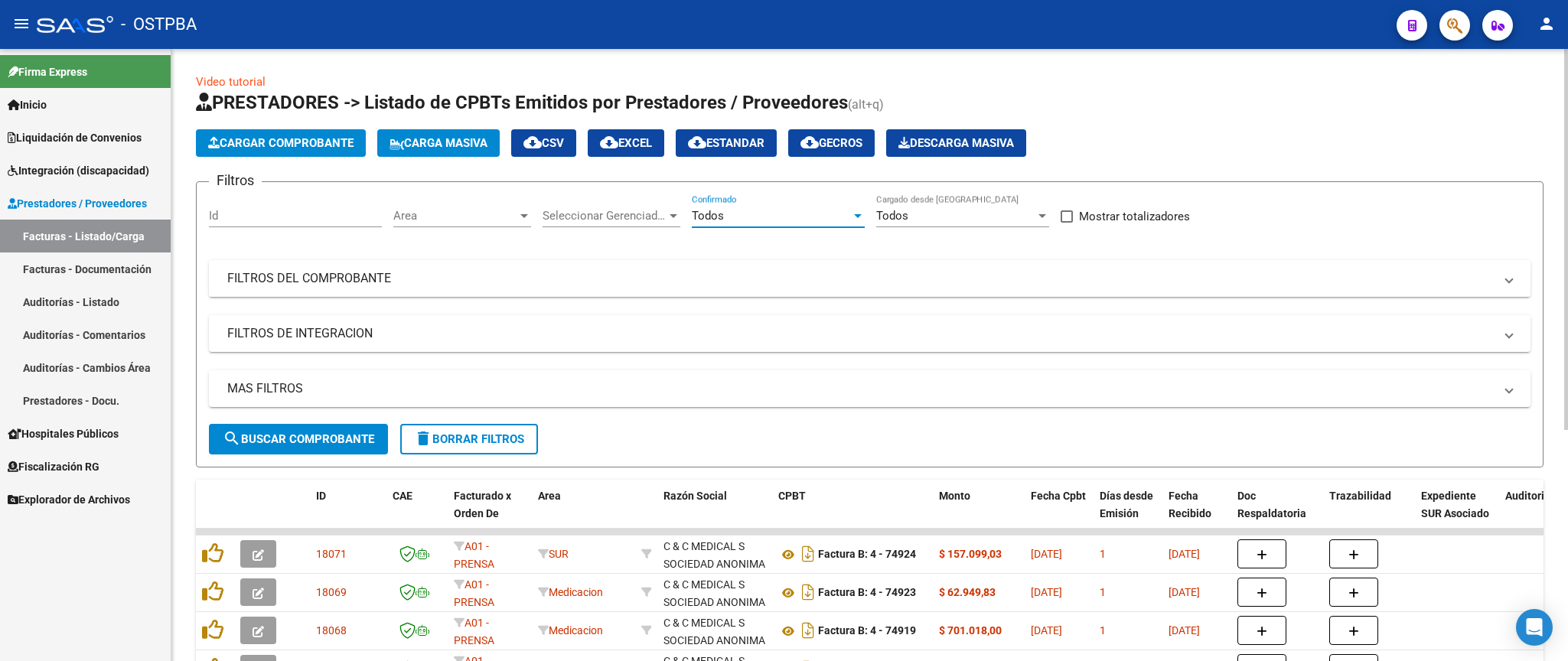
click at [856, 293] on mat-expansion-panel-header "FILTROS DEL COMPROBANTE" at bounding box center [869, 277] width 1321 height 36
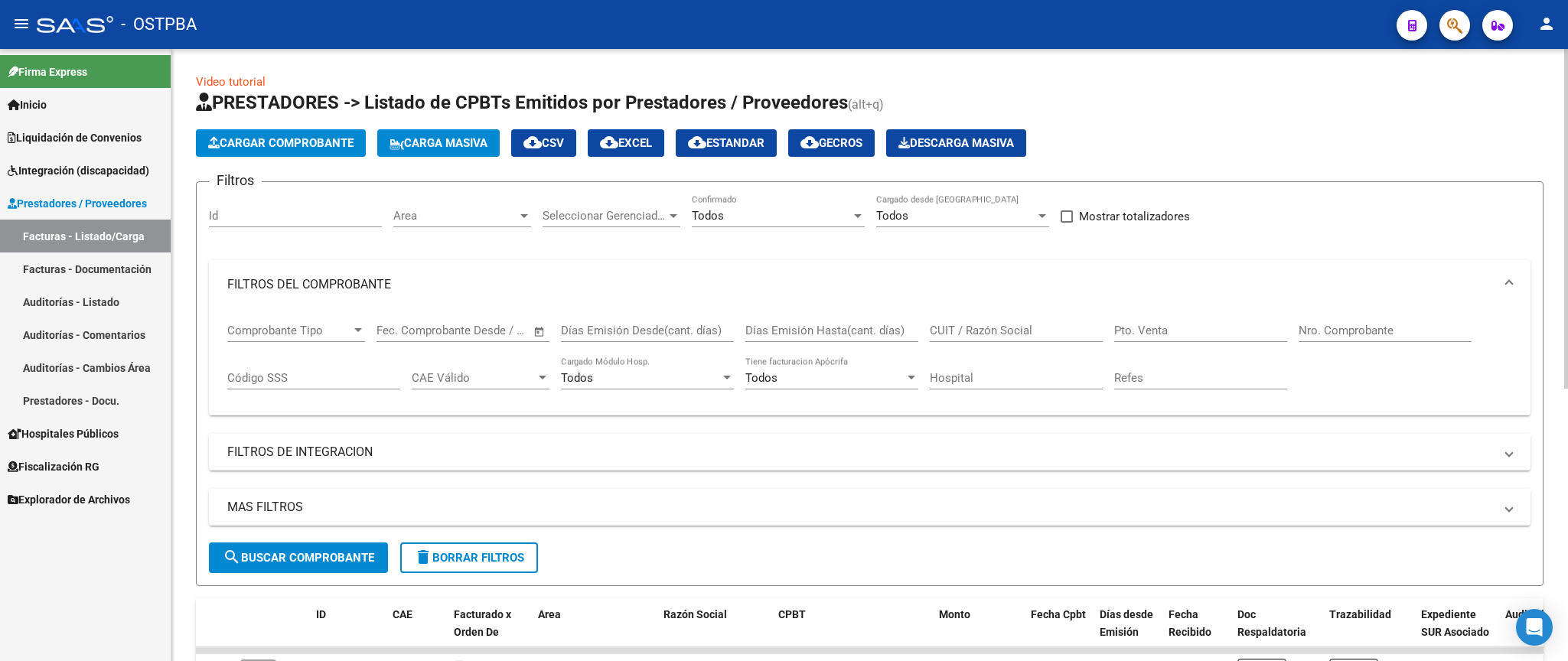
click at [1384, 336] on input "Nro. Comprobante" at bounding box center [1384, 330] width 173 height 14
type input "837"
click at [333, 556] on span "search Buscar Comprobante" at bounding box center [298, 557] width 151 height 14
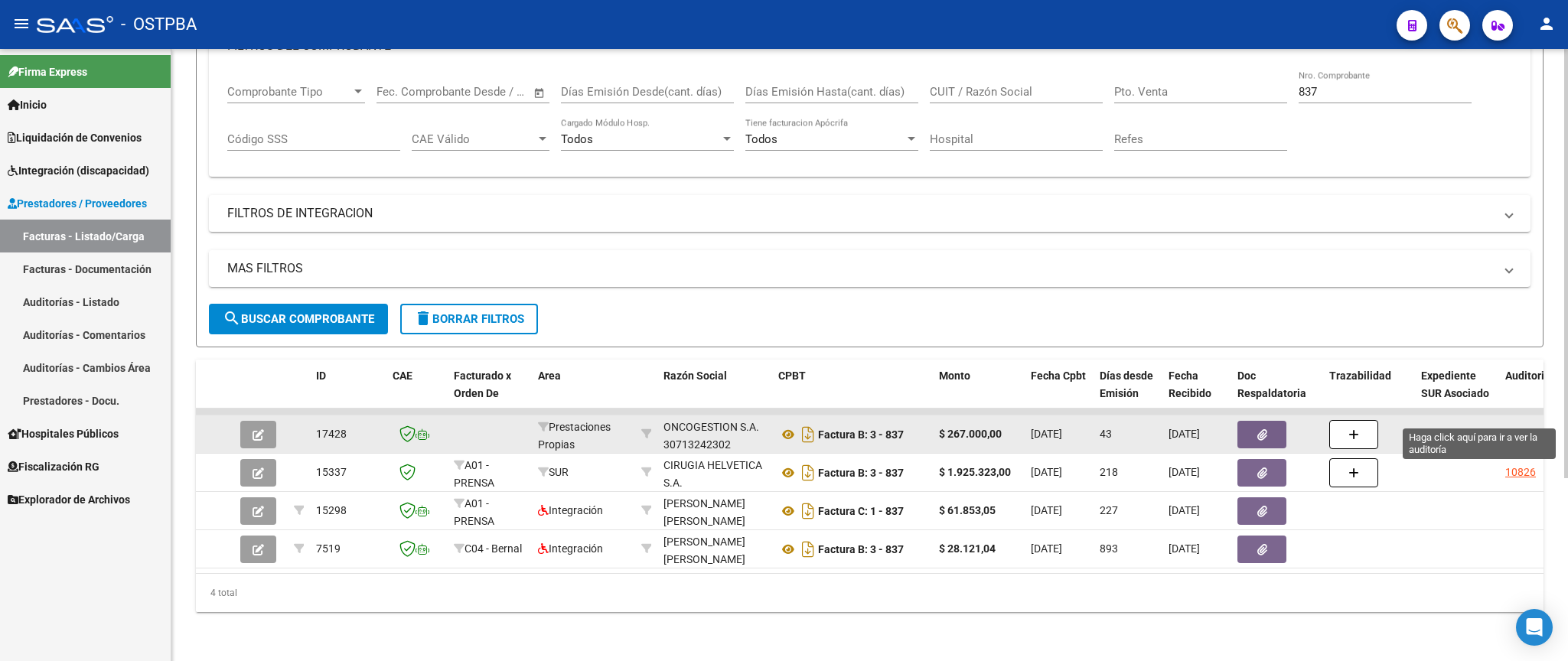
click at [1526, 425] on div "12501" at bounding box center [1520, 434] width 30 height 18
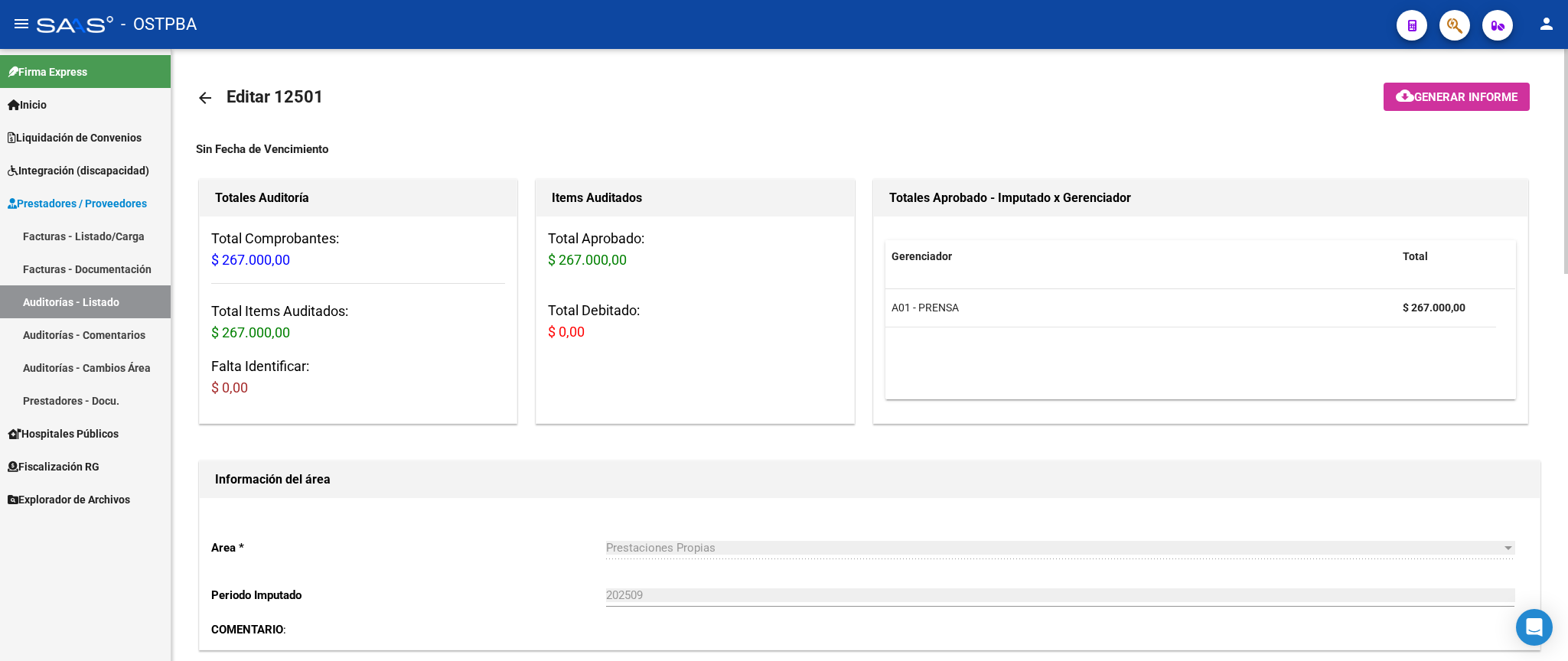
click at [200, 89] on mat-icon "arrow_back" at bounding box center [205, 98] width 19 height 19
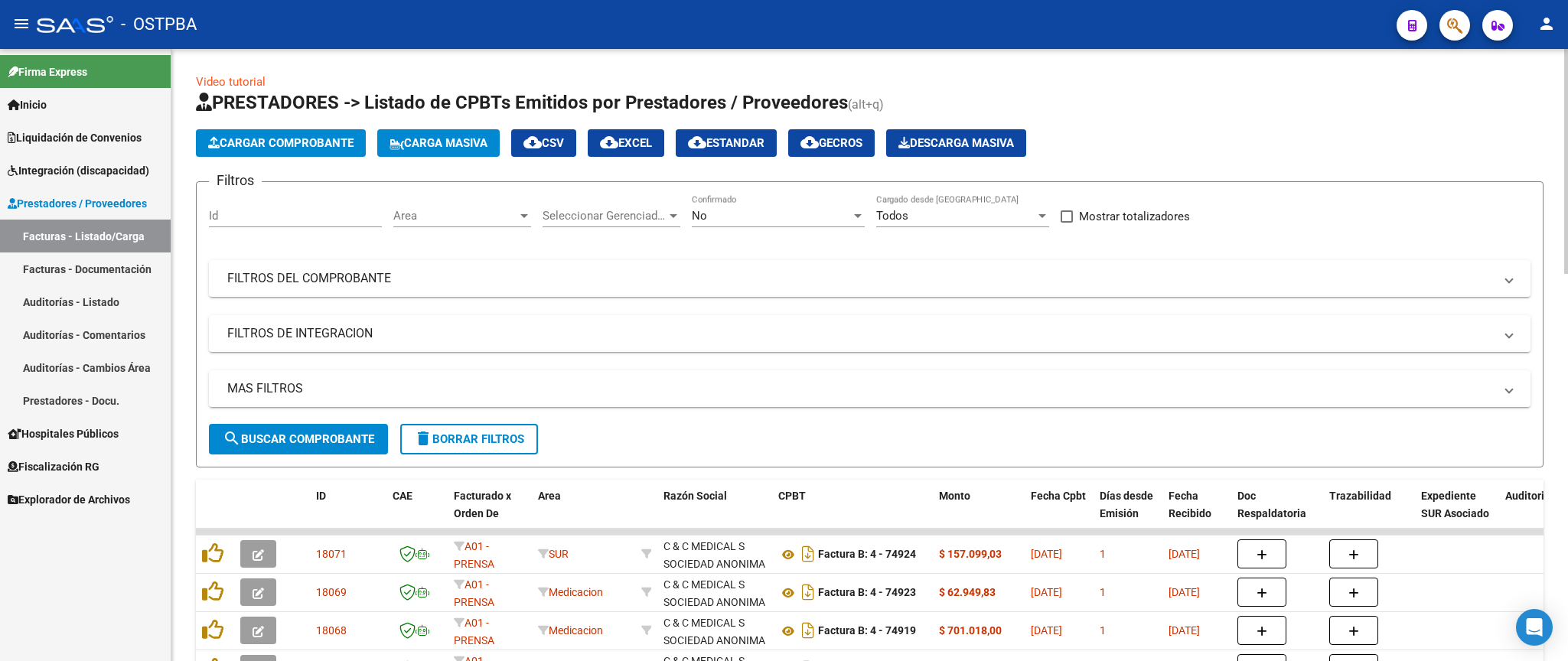
click at [796, 217] on div "No" at bounding box center [771, 215] width 159 height 14
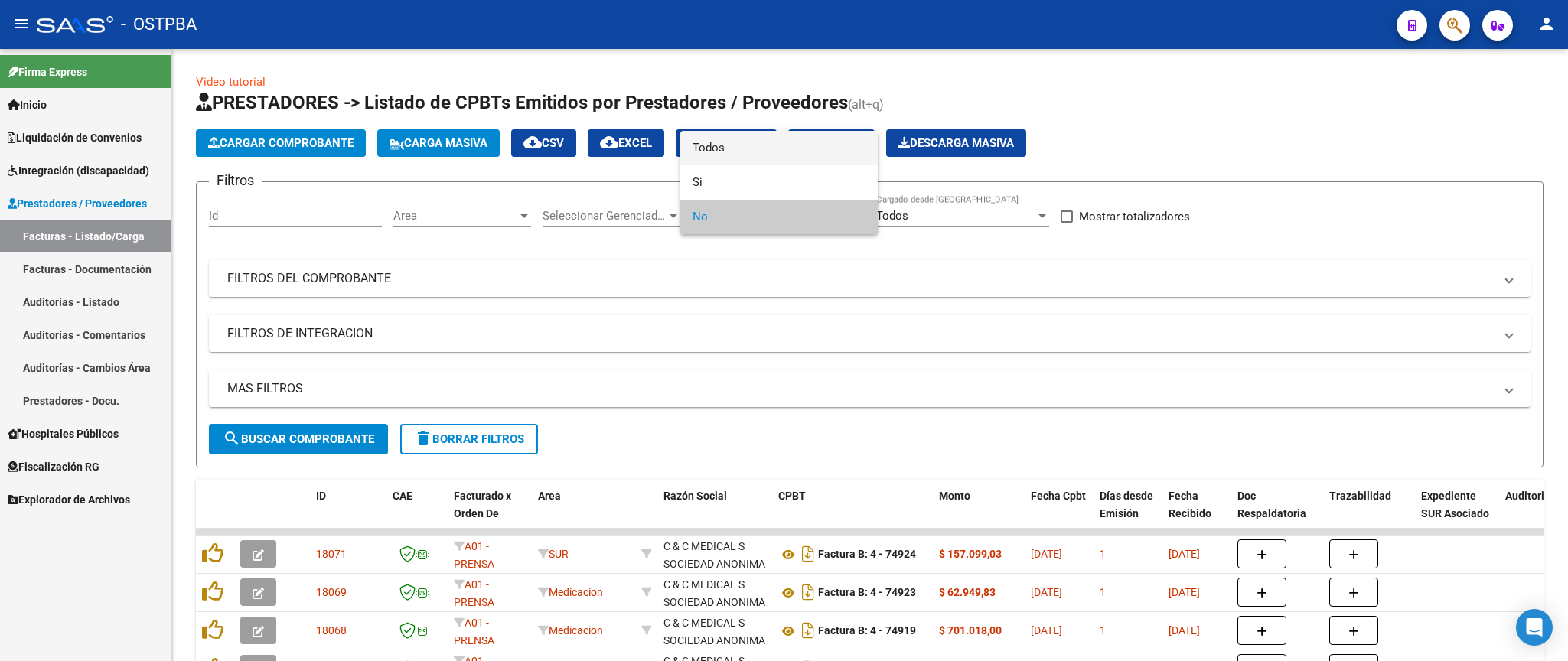
click at [806, 153] on span "Todos" at bounding box center [779, 148] width 173 height 34
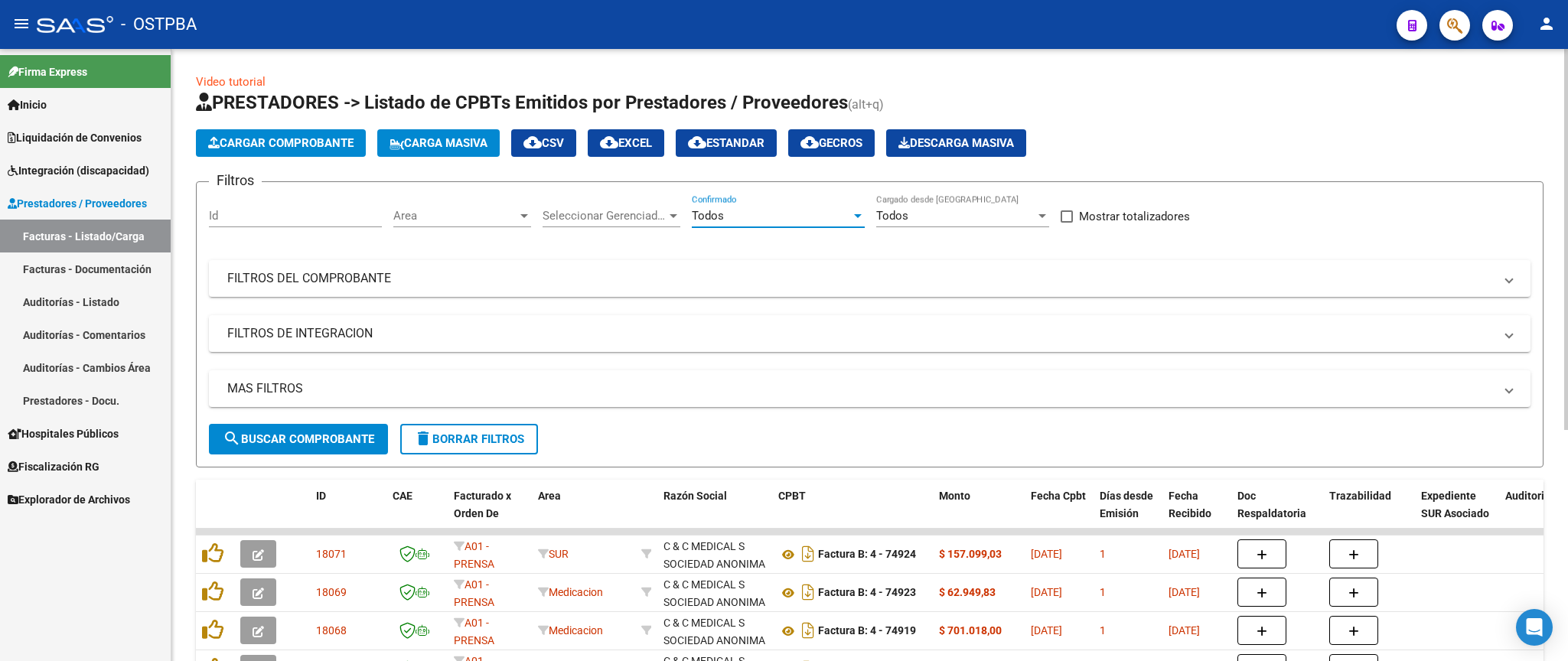
drag, startPoint x: 924, startPoint y: 293, endPoint x: 1387, endPoint y: 415, distance: 478.8
click at [927, 293] on mat-expansion-panel-header "FILTROS DEL COMPROBANTE" at bounding box center [869, 277] width 1321 height 36
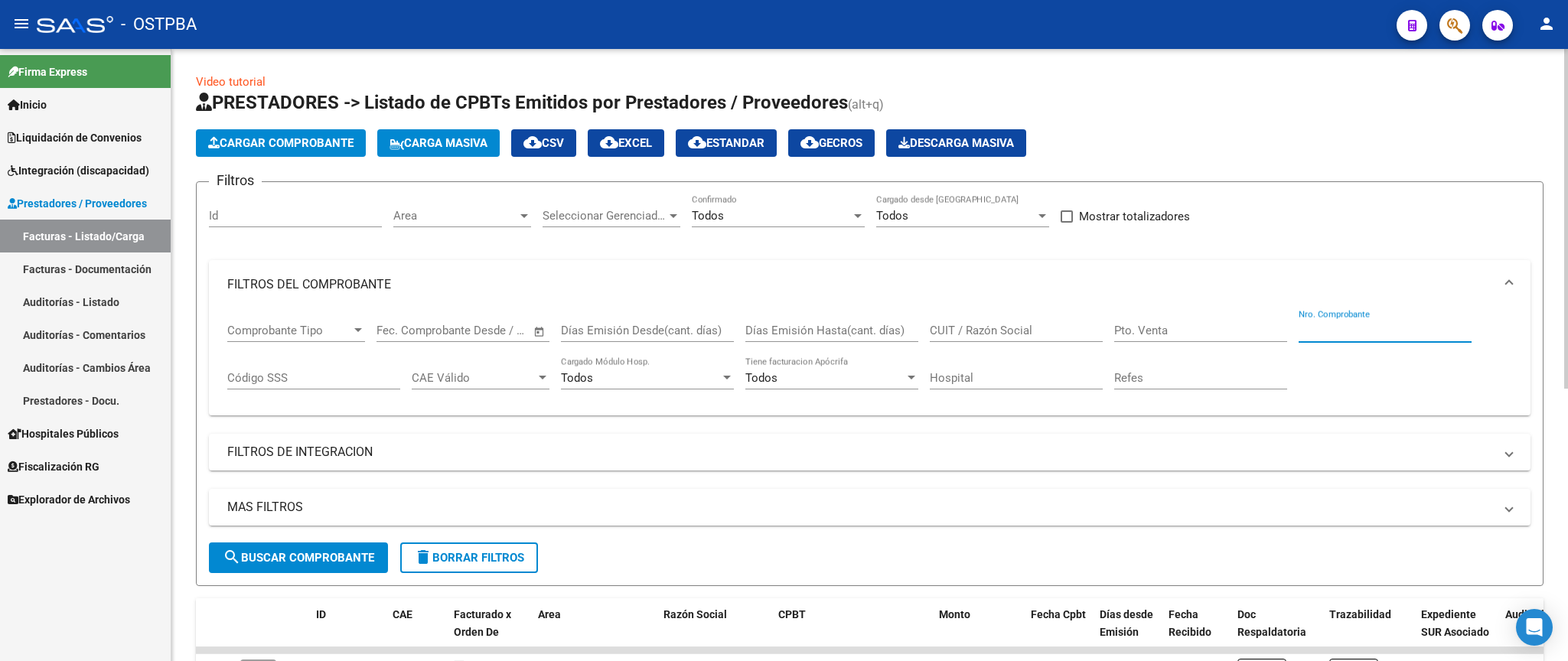
click at [1407, 329] on input "Nro. Comprobante" at bounding box center [1384, 330] width 173 height 14
click at [360, 553] on span "search Buscar Comprobante" at bounding box center [298, 557] width 151 height 14
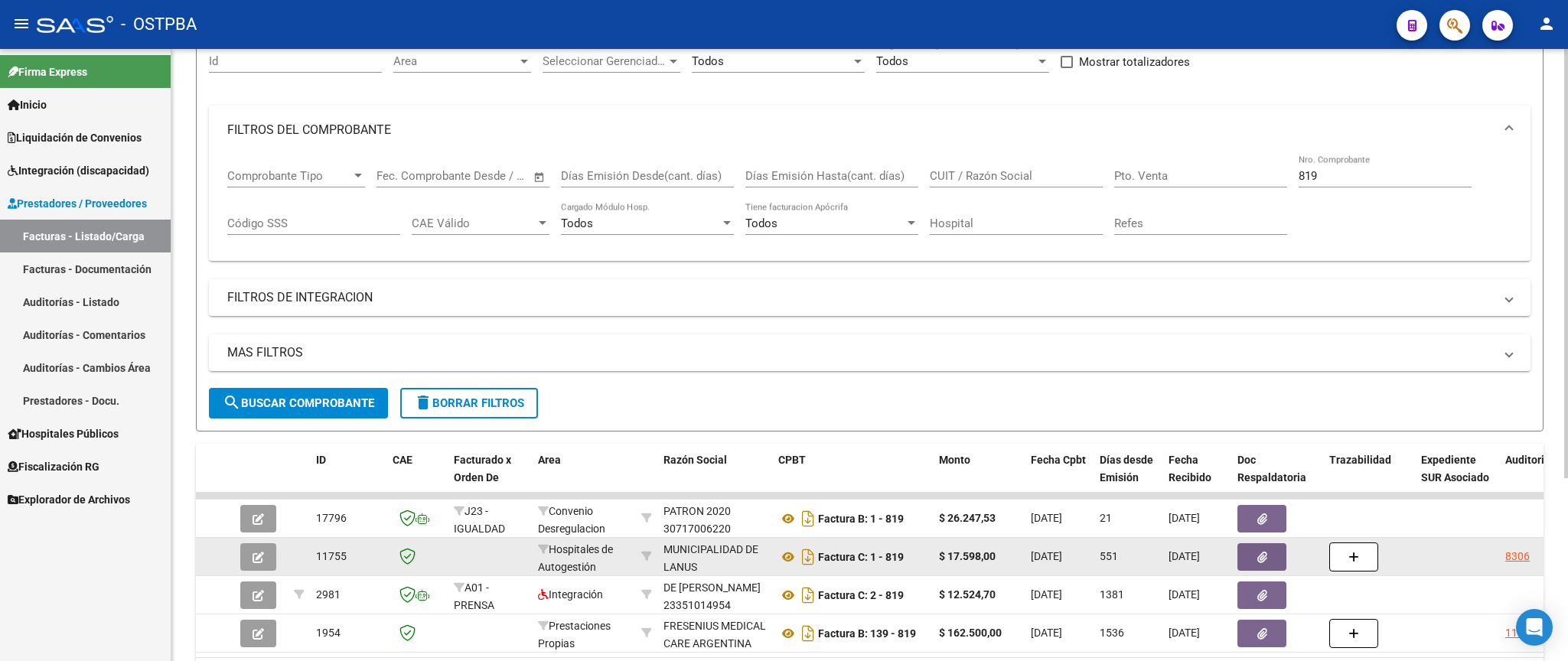
scroll to position [179, 0]
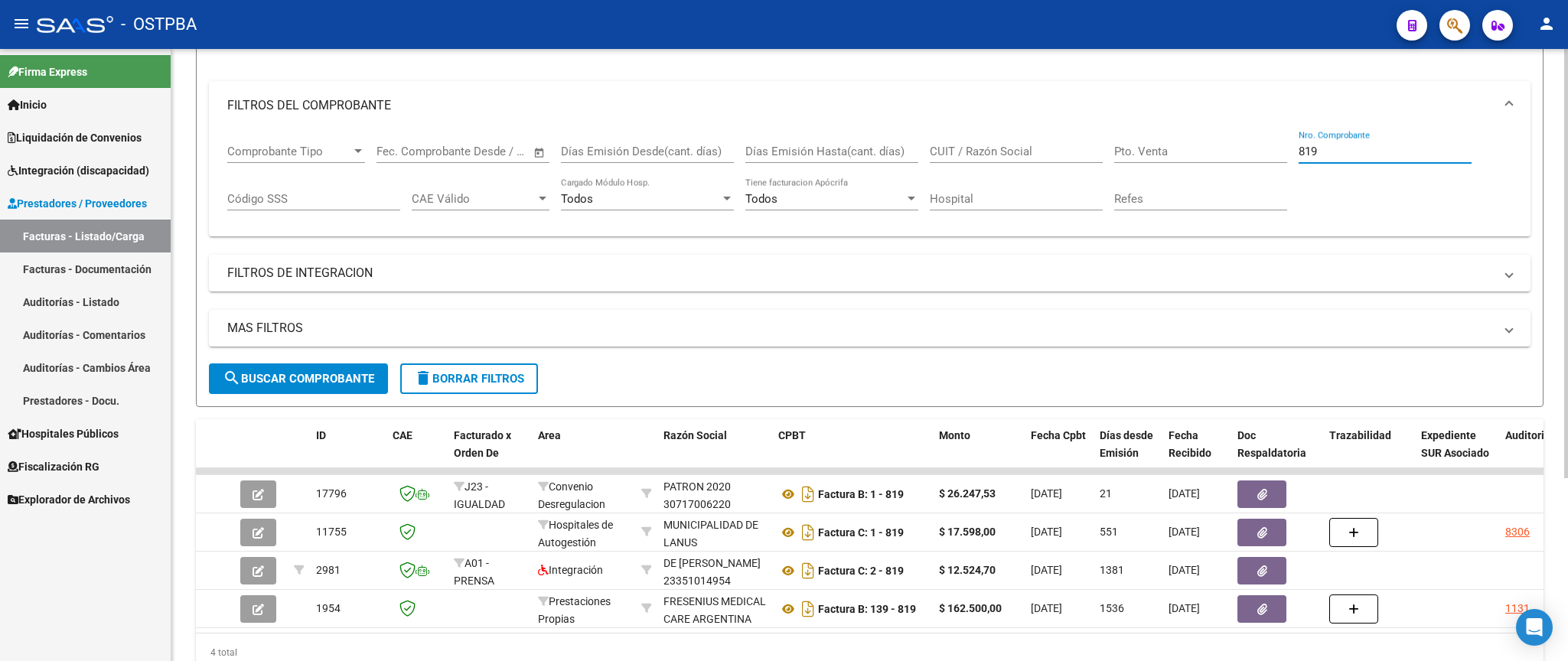
drag, startPoint x: 1301, startPoint y: 153, endPoint x: 1245, endPoint y: 153, distance: 56.0
click at [1298, 153] on input "819" at bounding box center [1384, 151] width 173 height 14
type input "14862"
click at [302, 385] on span "search Buscar Comprobante" at bounding box center [298, 379] width 151 height 14
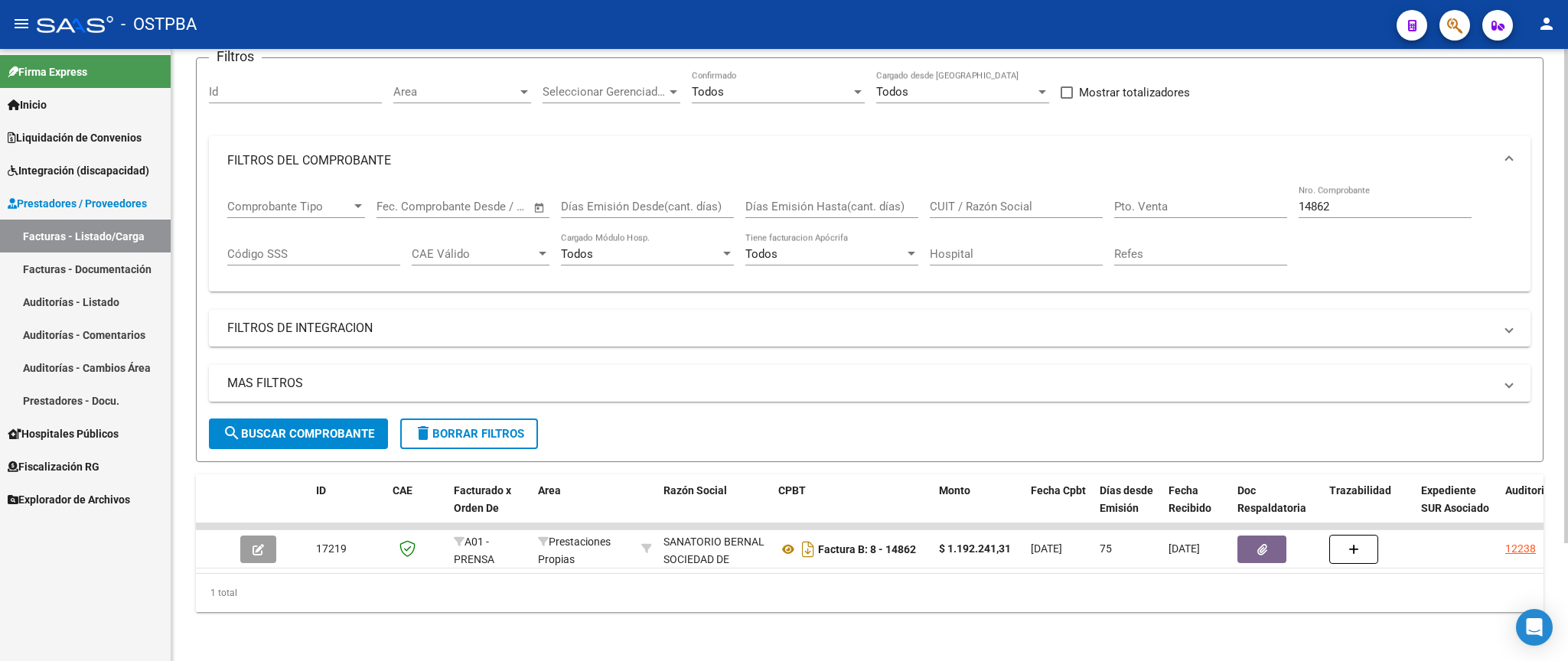
scroll to position [145, 0]
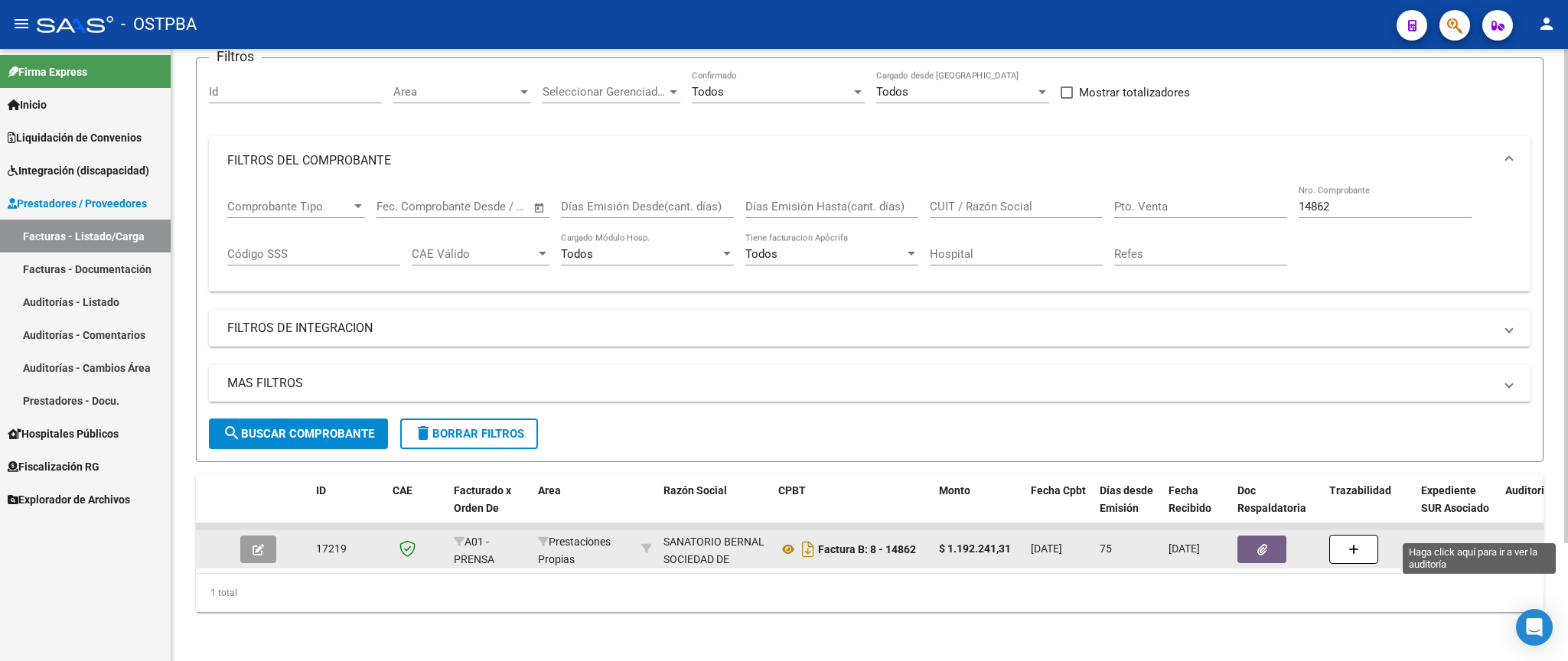
click at [1519, 540] on div "12238" at bounding box center [1520, 549] width 30 height 18
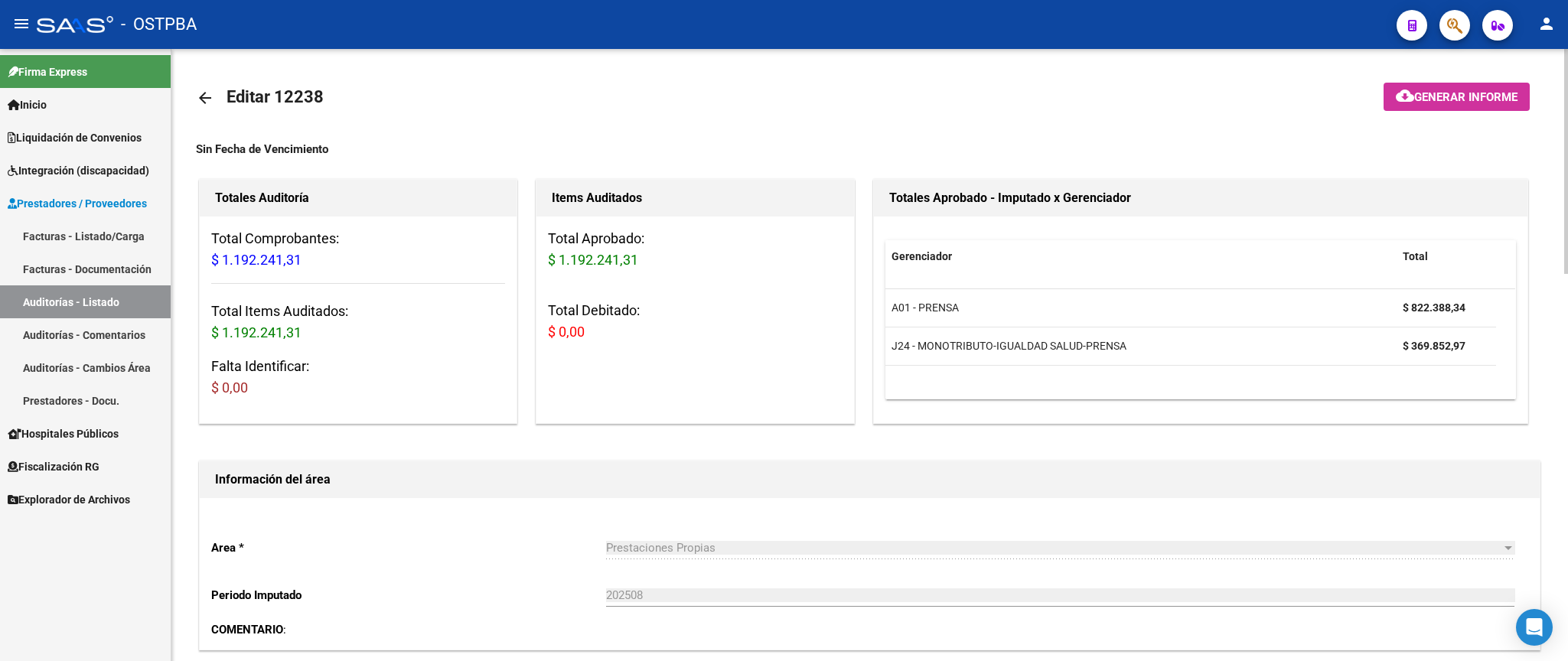
click at [209, 98] on mat-icon "arrow_back" at bounding box center [205, 98] width 19 height 19
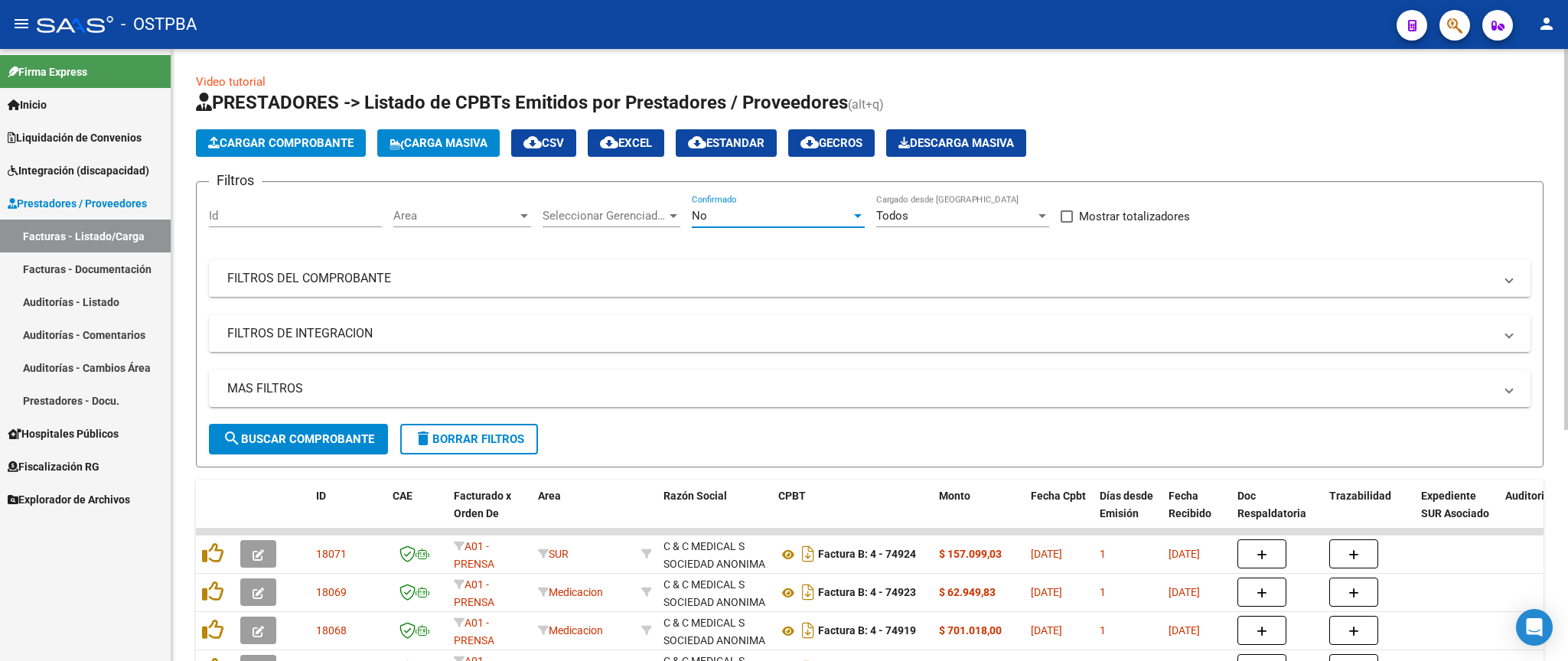
click at [784, 215] on div "No" at bounding box center [771, 215] width 159 height 14
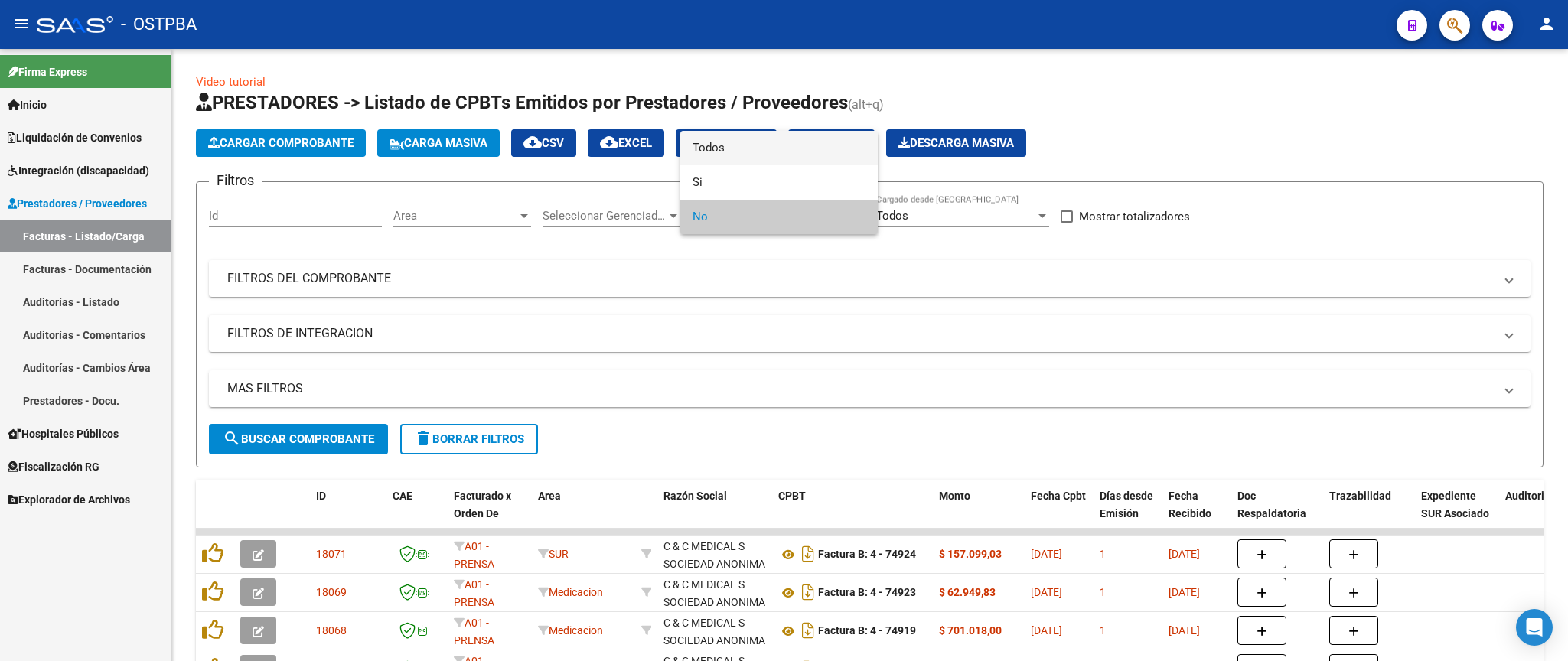
click at [812, 163] on span "Todos" at bounding box center [779, 148] width 173 height 34
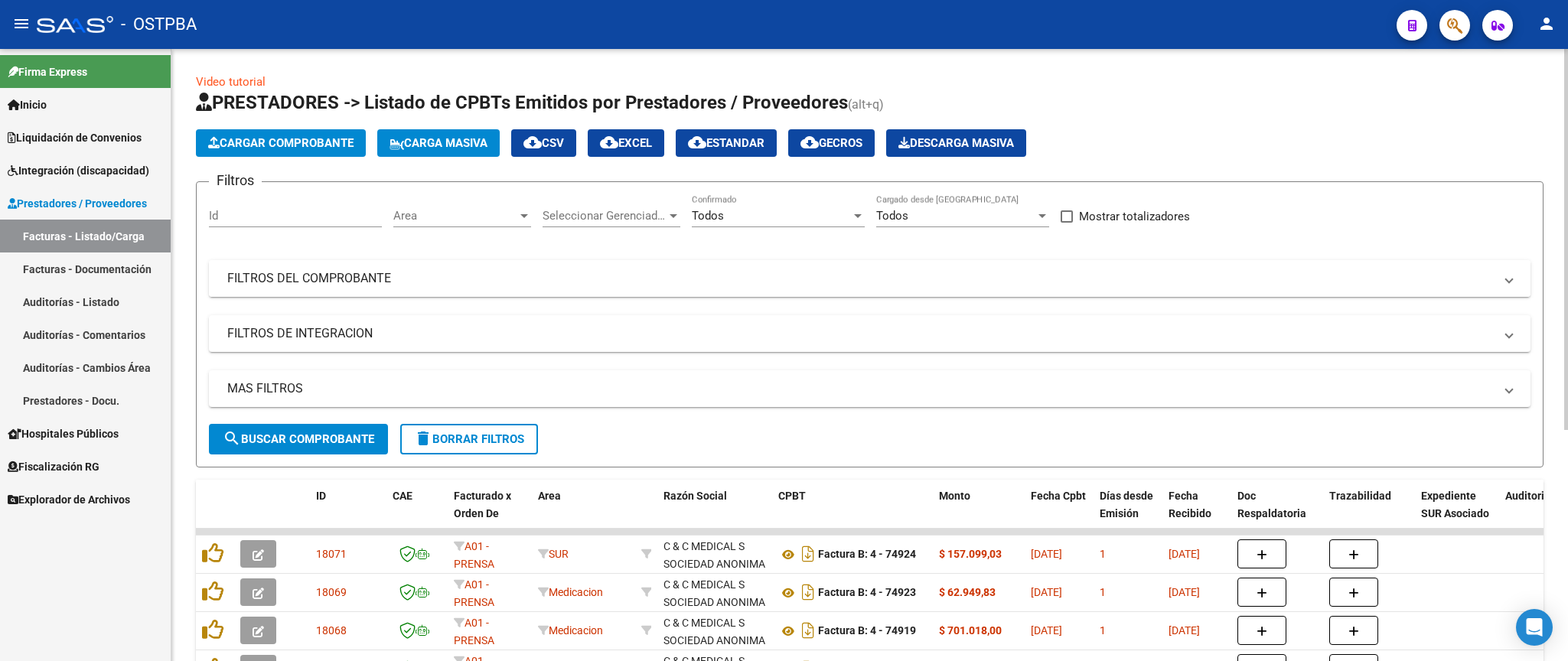
click at [879, 277] on mat-panel-title "FILTROS DEL COMPROBANTE" at bounding box center [860, 278] width 1266 height 17
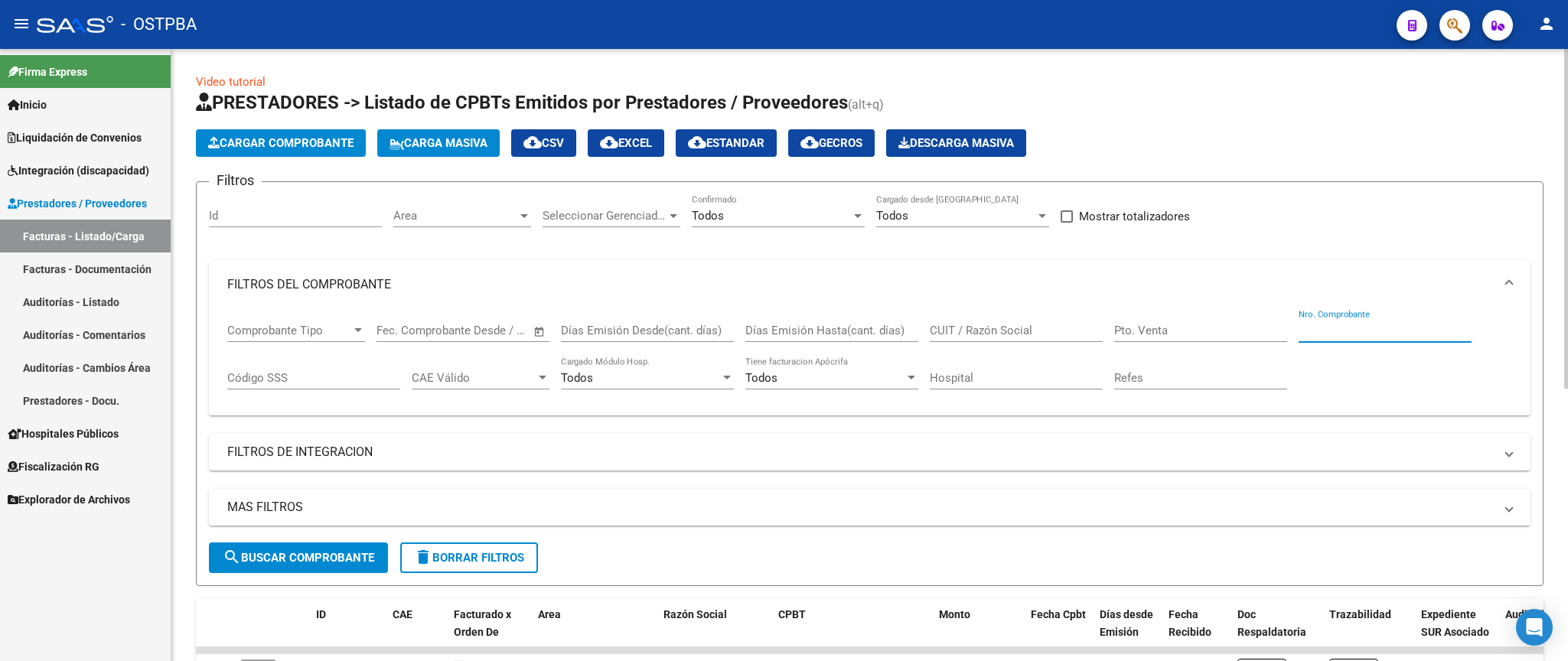
drag, startPoint x: 1380, startPoint y: 337, endPoint x: 1409, endPoint y: 341, distance: 29.3
click at [1383, 337] on input "Nro. Comprobante" at bounding box center [1384, 330] width 173 height 14
type input "14873"
drag, startPoint x: 306, startPoint y: 552, endPoint x: 1347, endPoint y: 568, distance: 1041.1
click at [308, 552] on span "search Buscar Comprobante" at bounding box center [298, 557] width 151 height 14
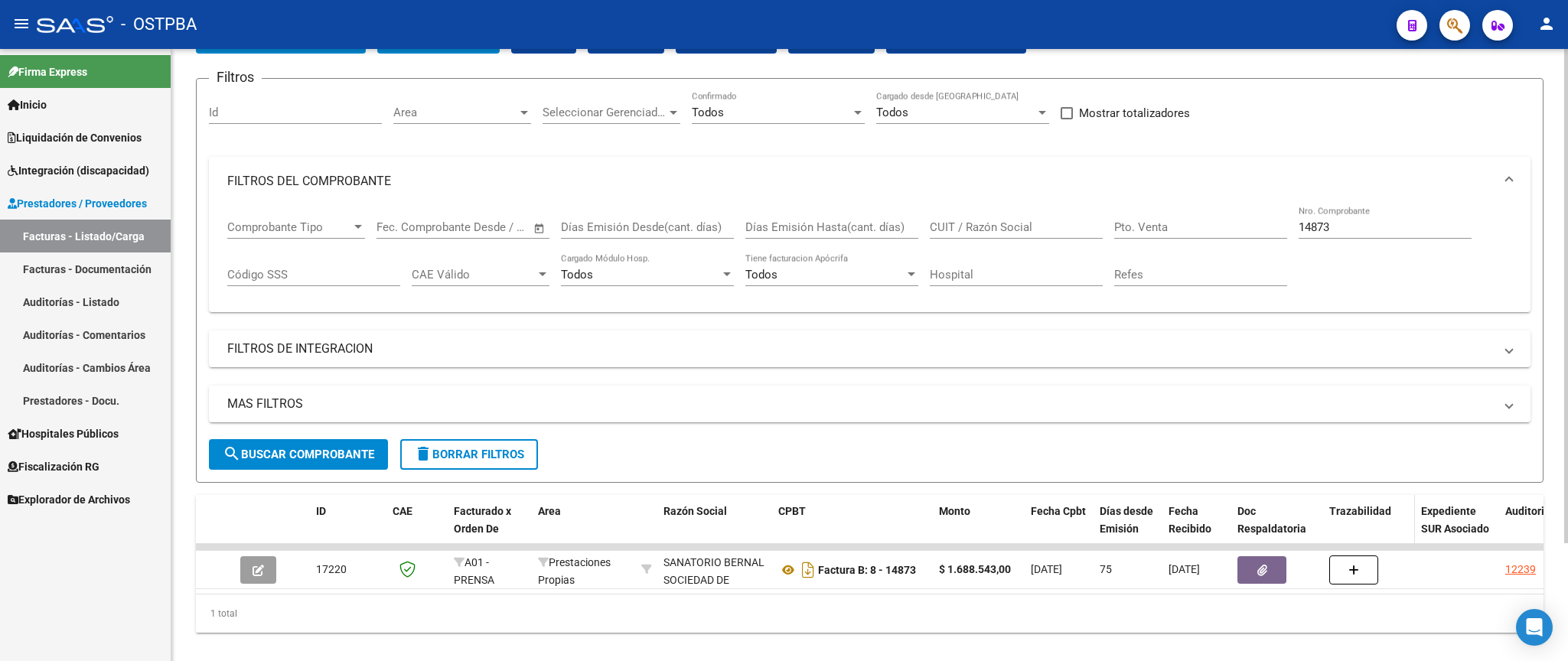
scroll to position [145, 0]
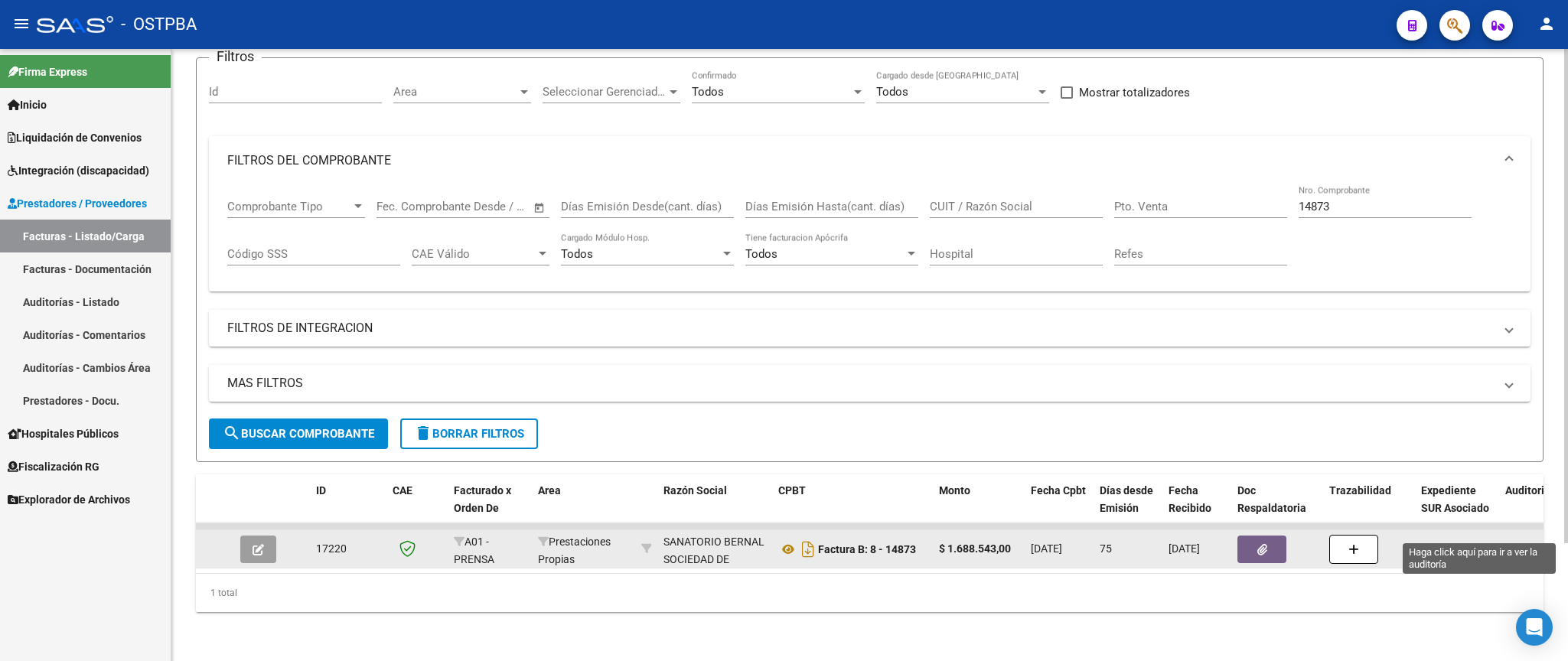
click at [1508, 540] on div "12239" at bounding box center [1520, 549] width 30 height 18
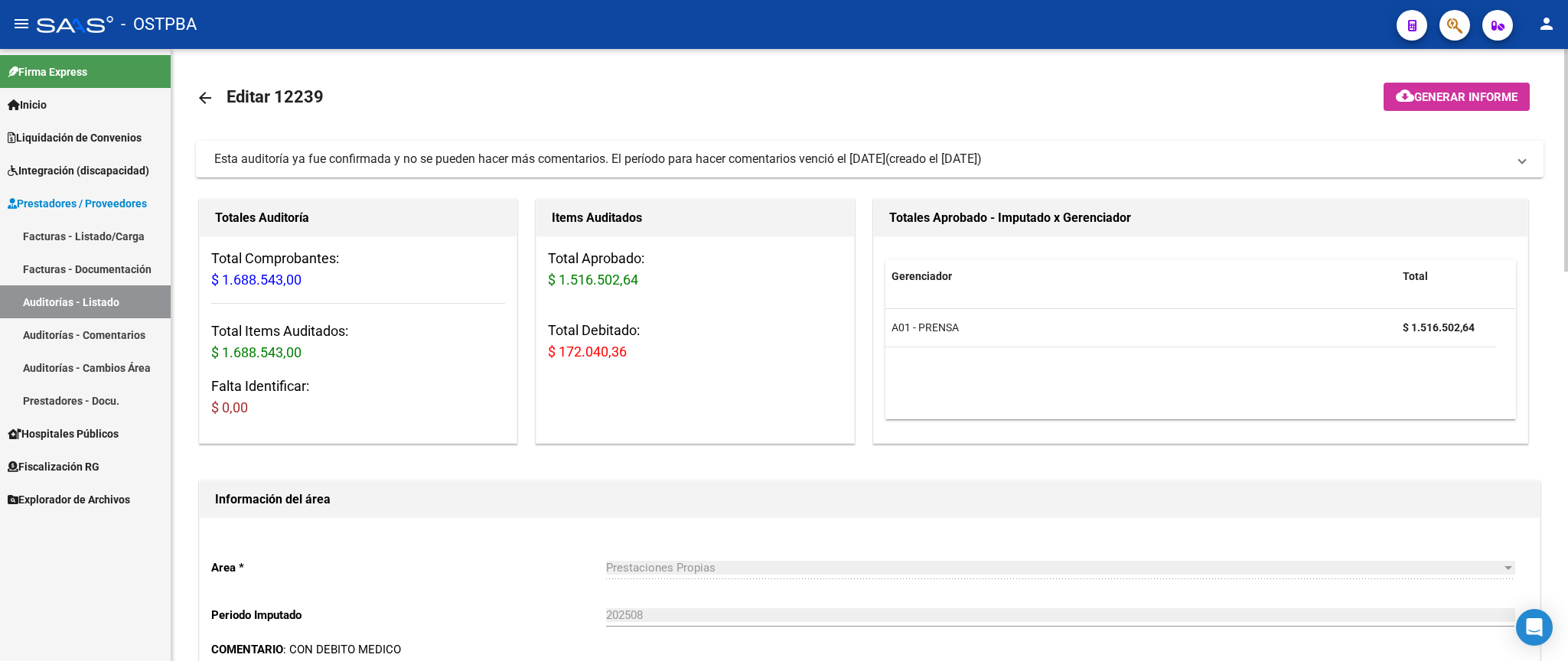
click at [197, 107] on mat-icon "arrow_back" at bounding box center [205, 98] width 19 height 19
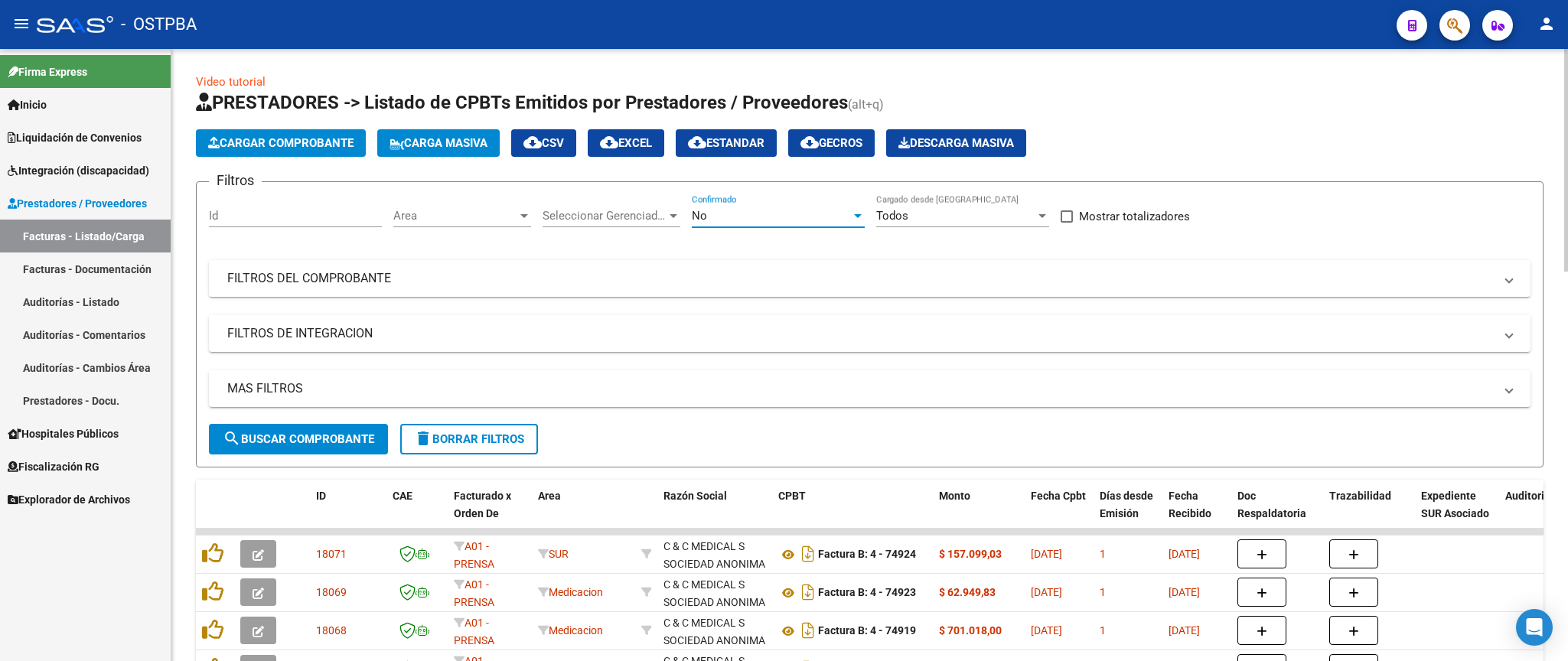
click at [791, 215] on div "No" at bounding box center [771, 215] width 159 height 14
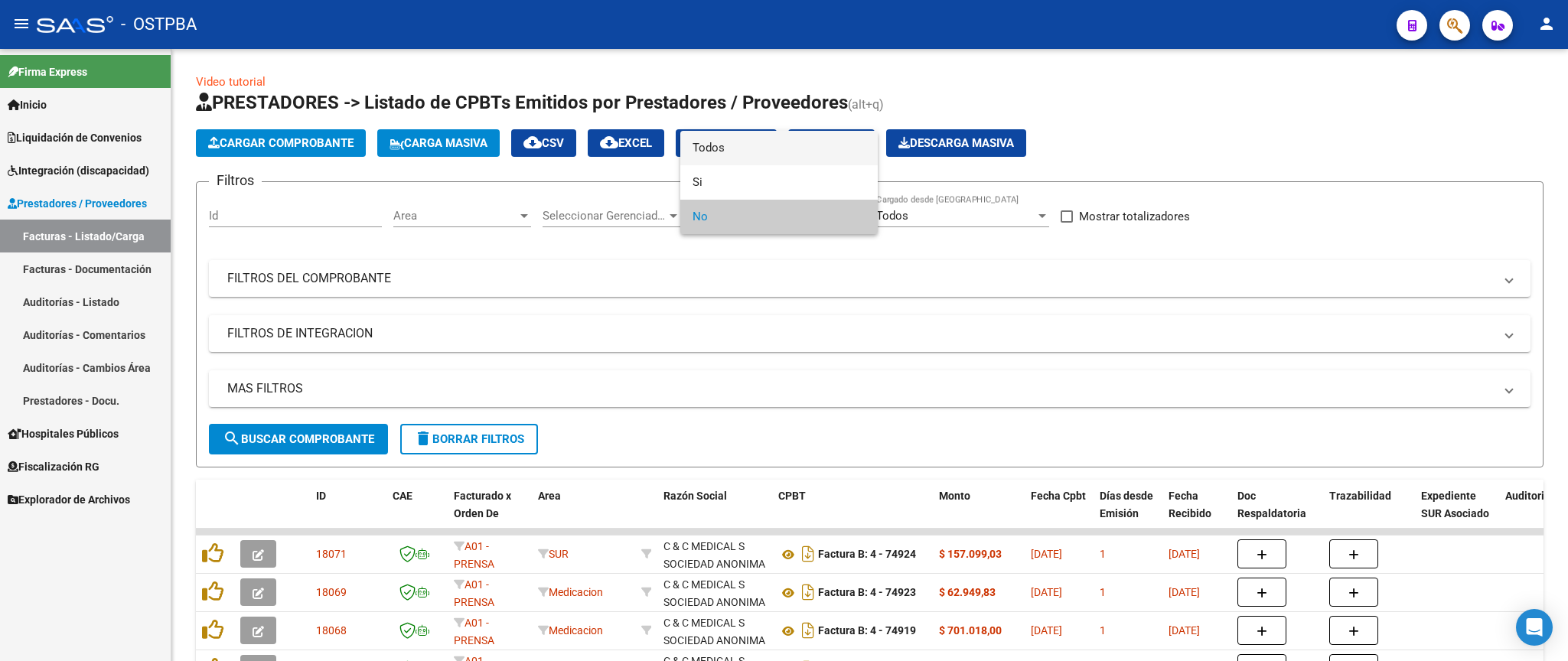
click at [762, 144] on span "Todos" at bounding box center [779, 148] width 173 height 34
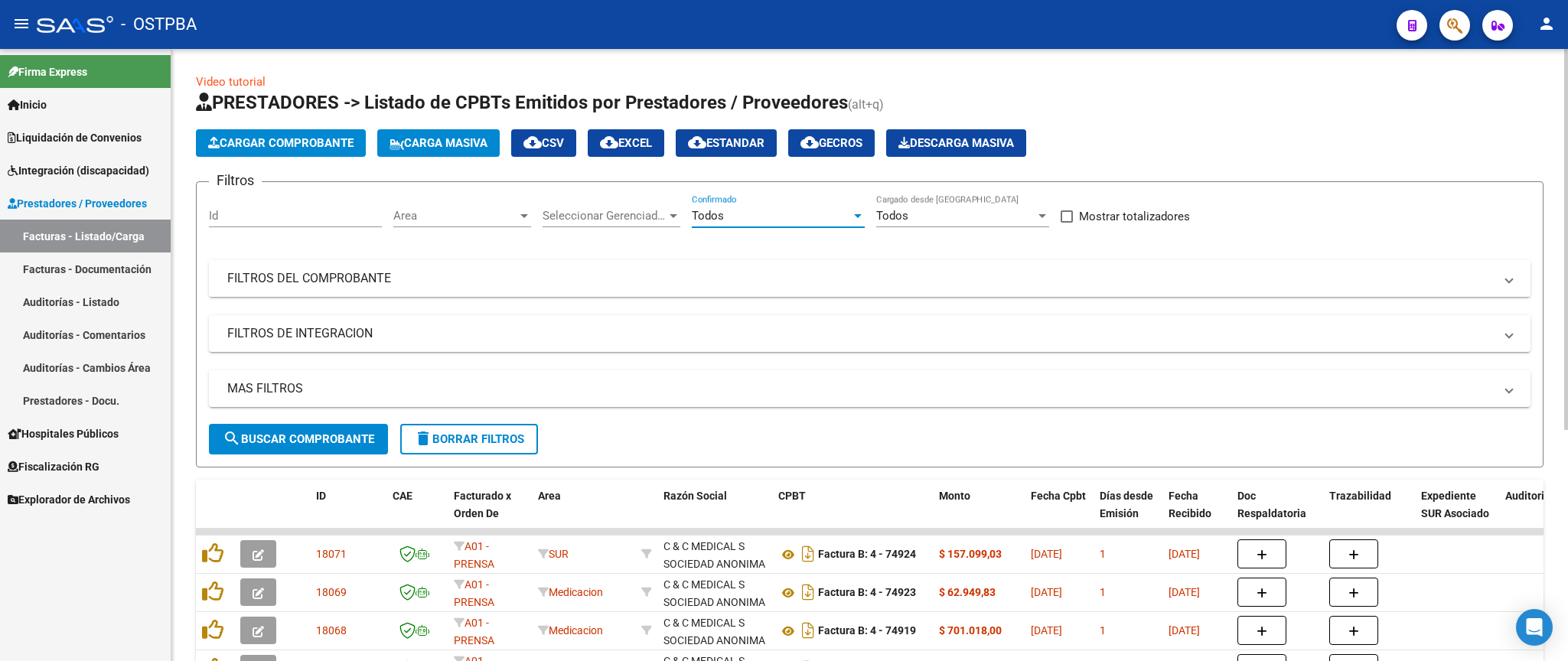
click at [993, 288] on mat-expansion-panel-header "FILTROS DEL COMPROBANTE" at bounding box center [869, 277] width 1321 height 36
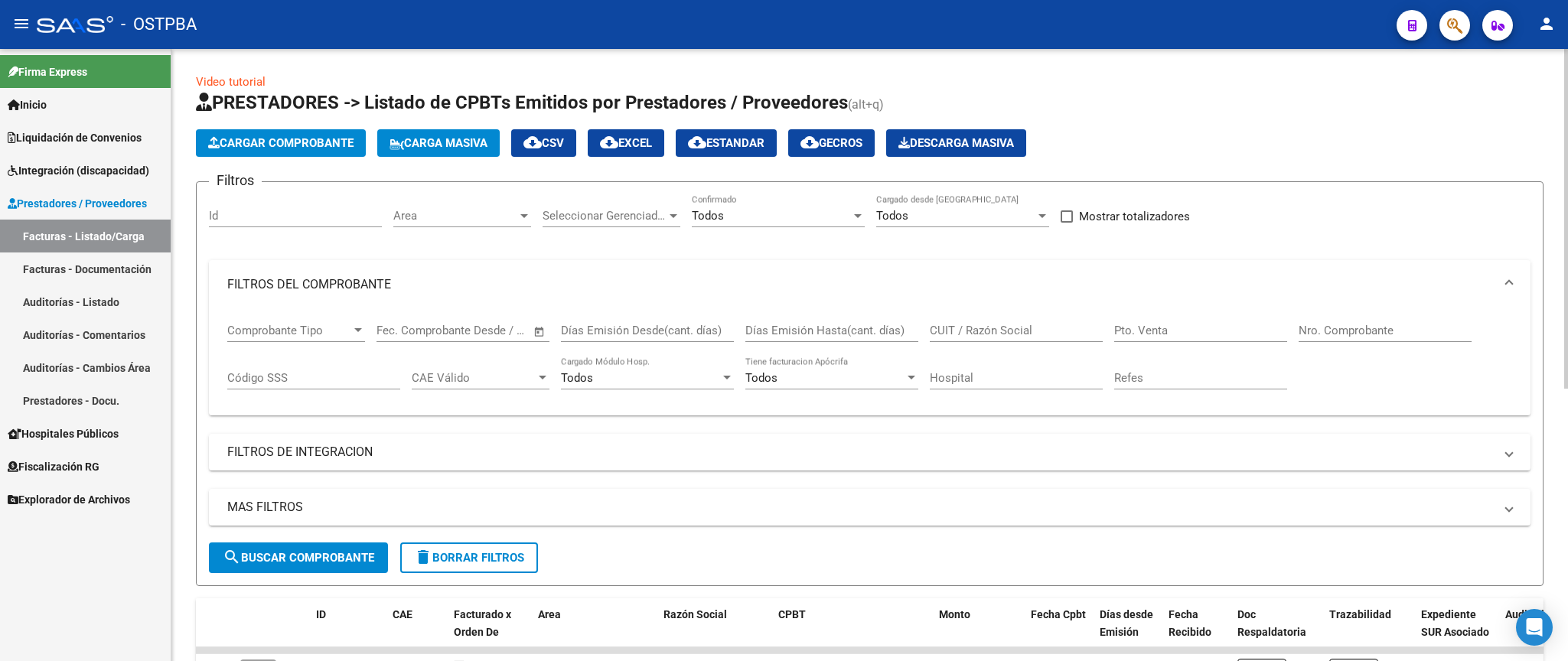
click at [1352, 335] on input "Nro. Comprobante" at bounding box center [1384, 330] width 173 height 14
type input "12257"
click at [261, 555] on span "search Buscar Comprobante" at bounding box center [298, 557] width 151 height 14
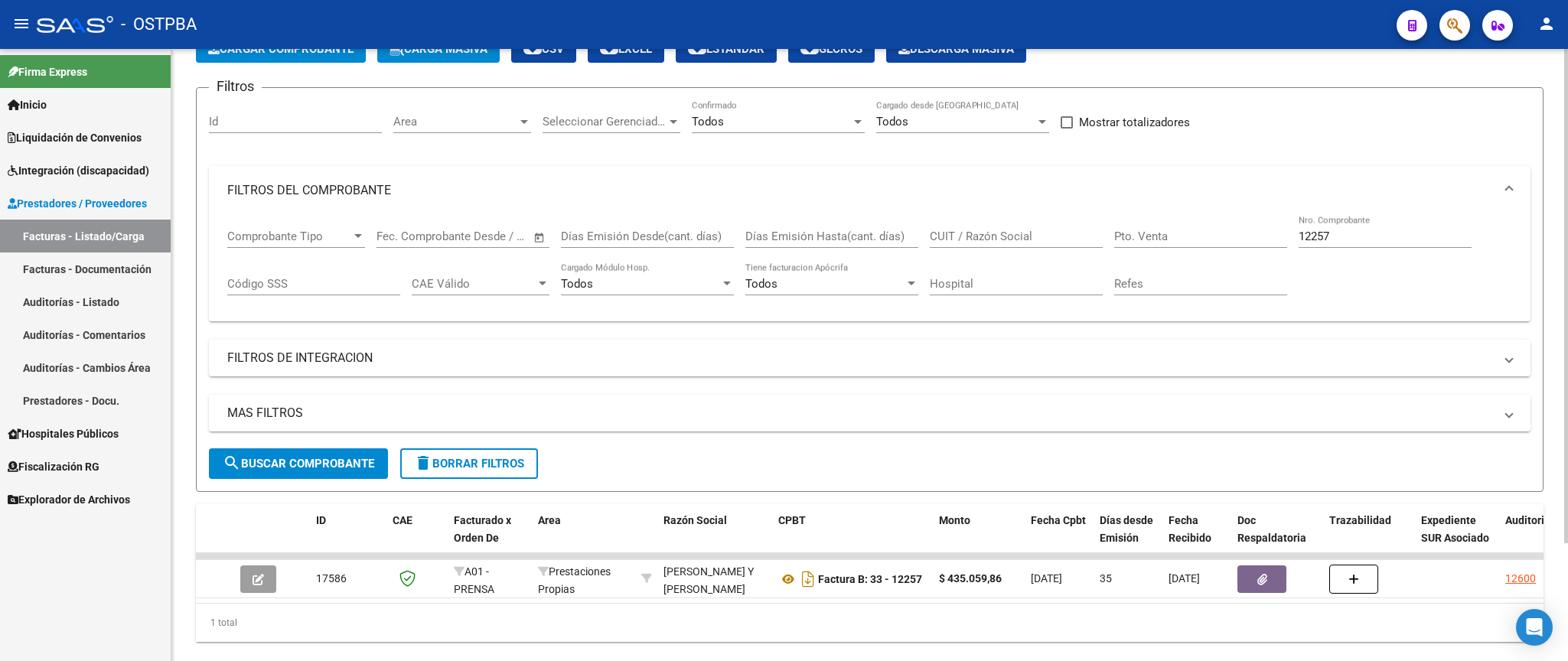
scroll to position [145, 0]
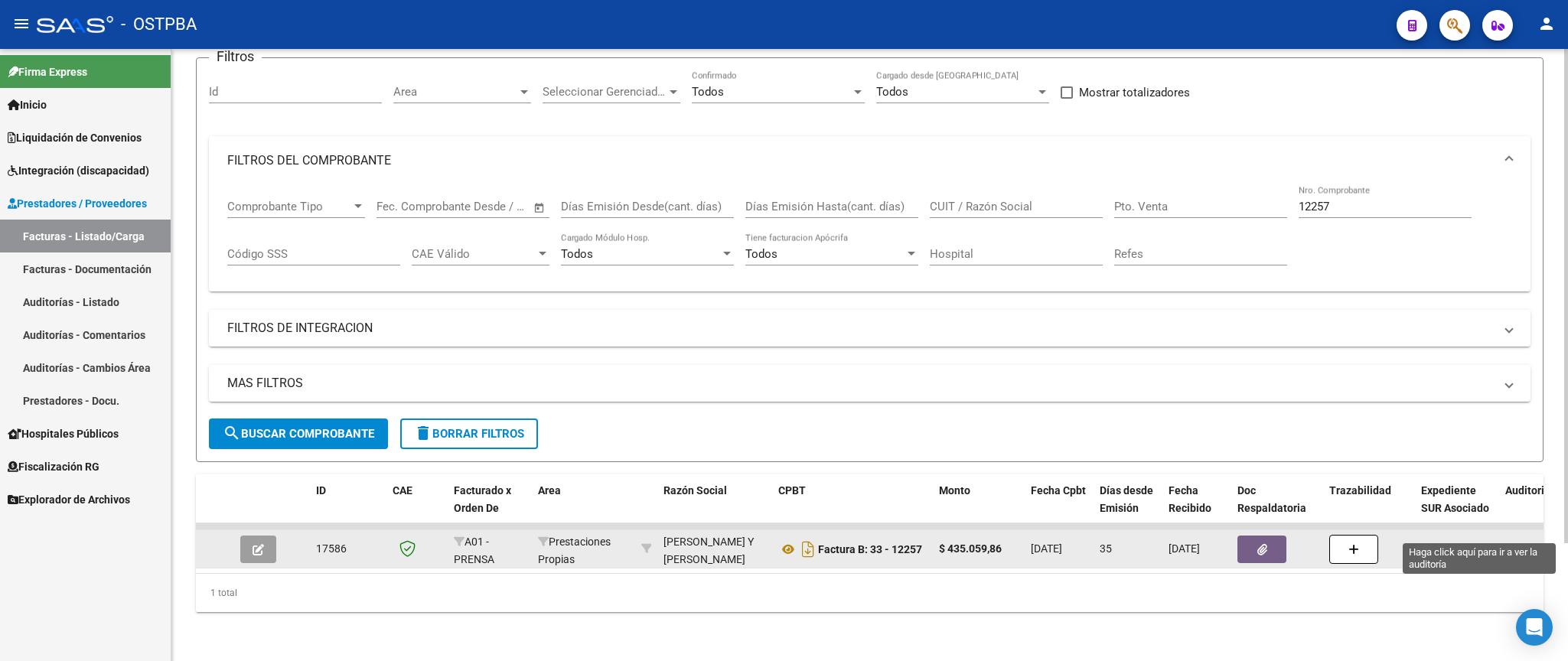
click at [1505, 540] on div "12600" at bounding box center [1535, 549] width 60 height 18
click at [1526, 540] on div "12600" at bounding box center [1520, 549] width 30 height 18
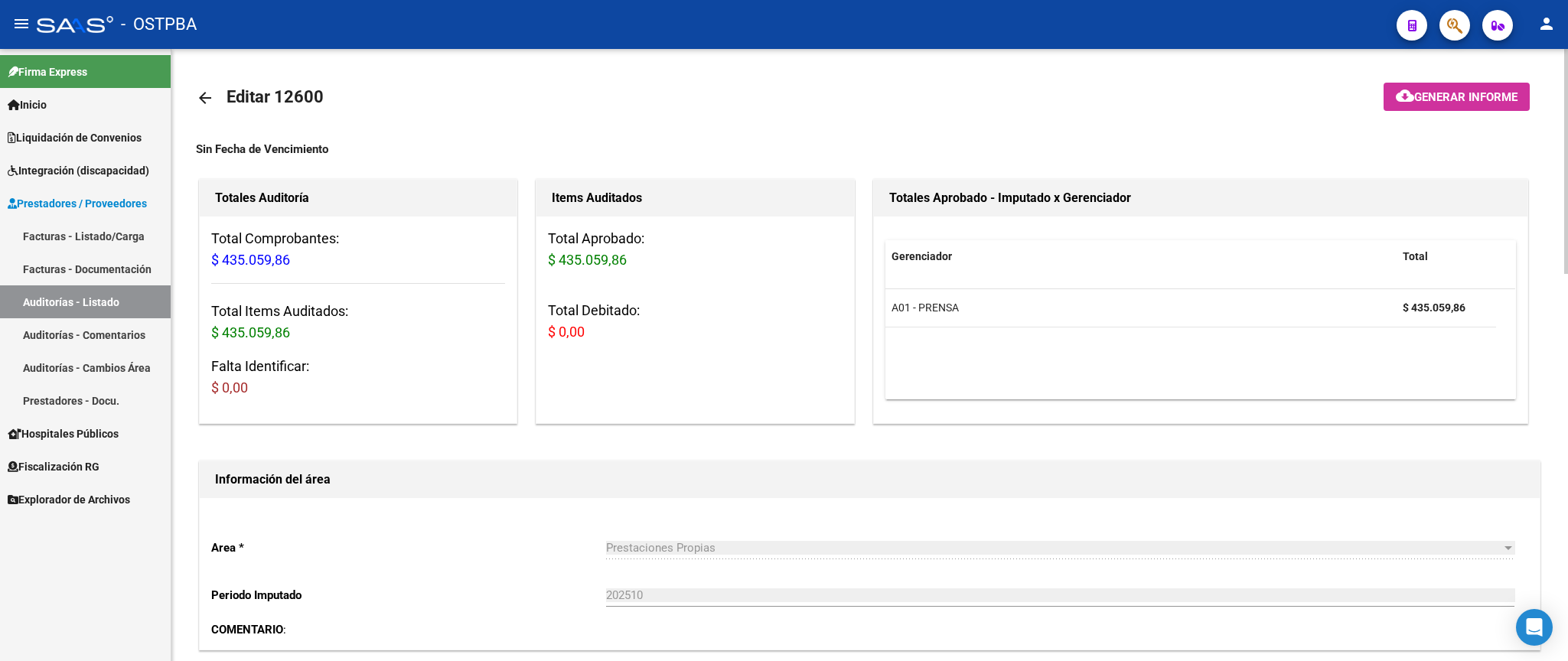
click at [205, 94] on mat-icon "arrow_back" at bounding box center [205, 98] width 19 height 19
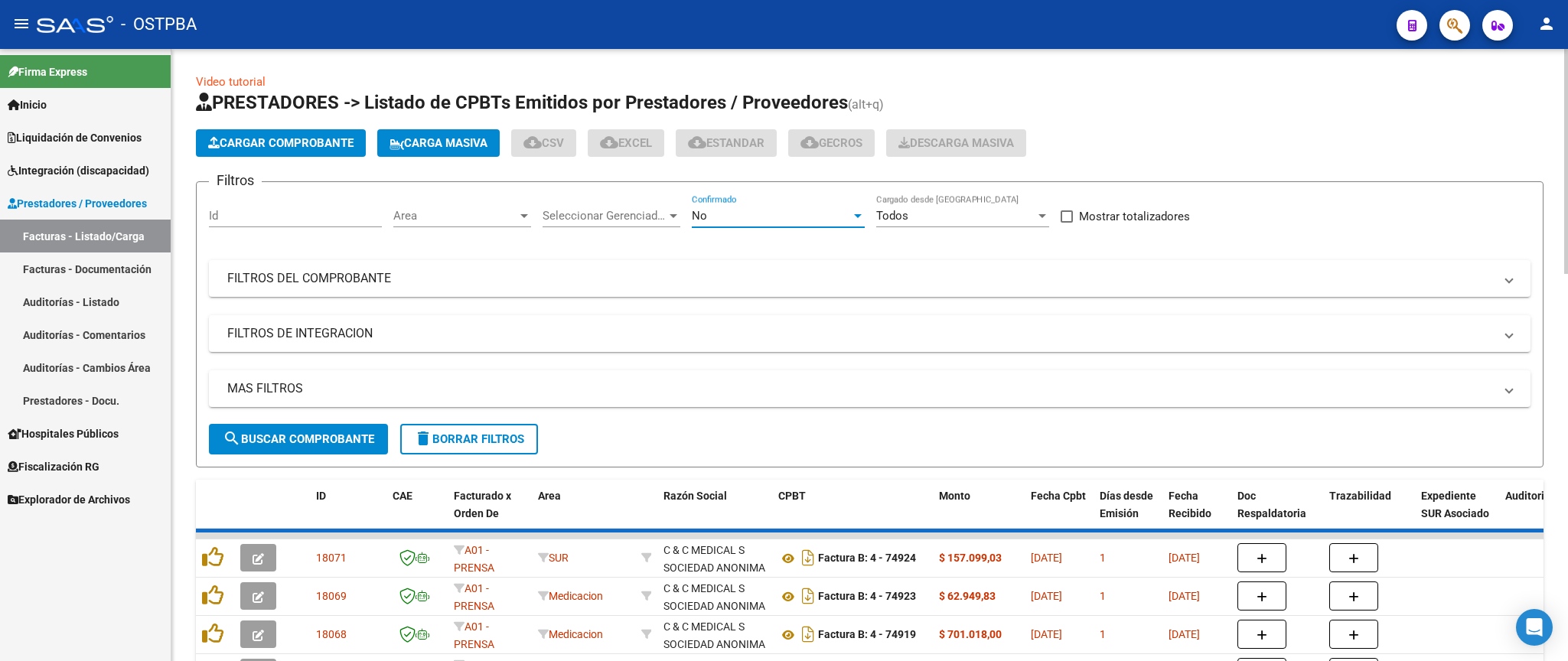
click at [739, 218] on div "No" at bounding box center [771, 215] width 159 height 14
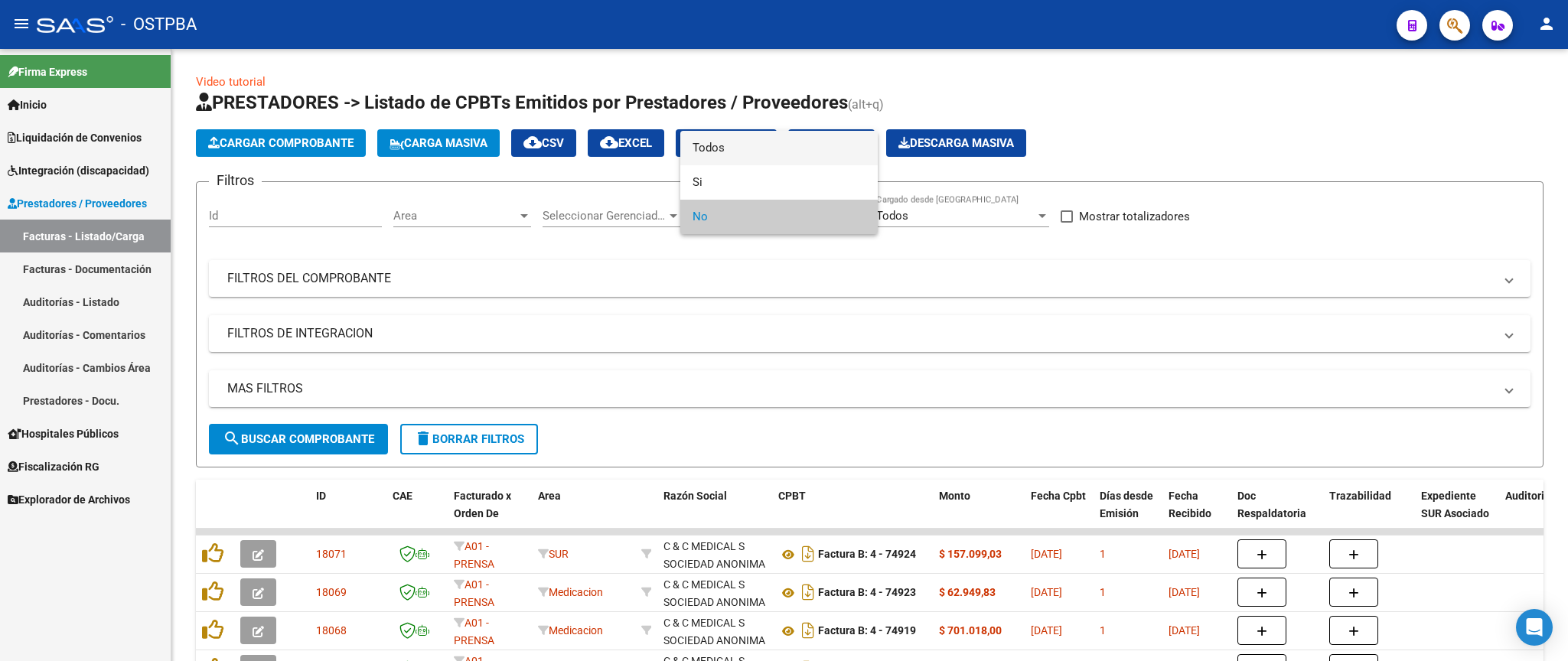
click at [796, 148] on span "Todos" at bounding box center [779, 148] width 173 height 34
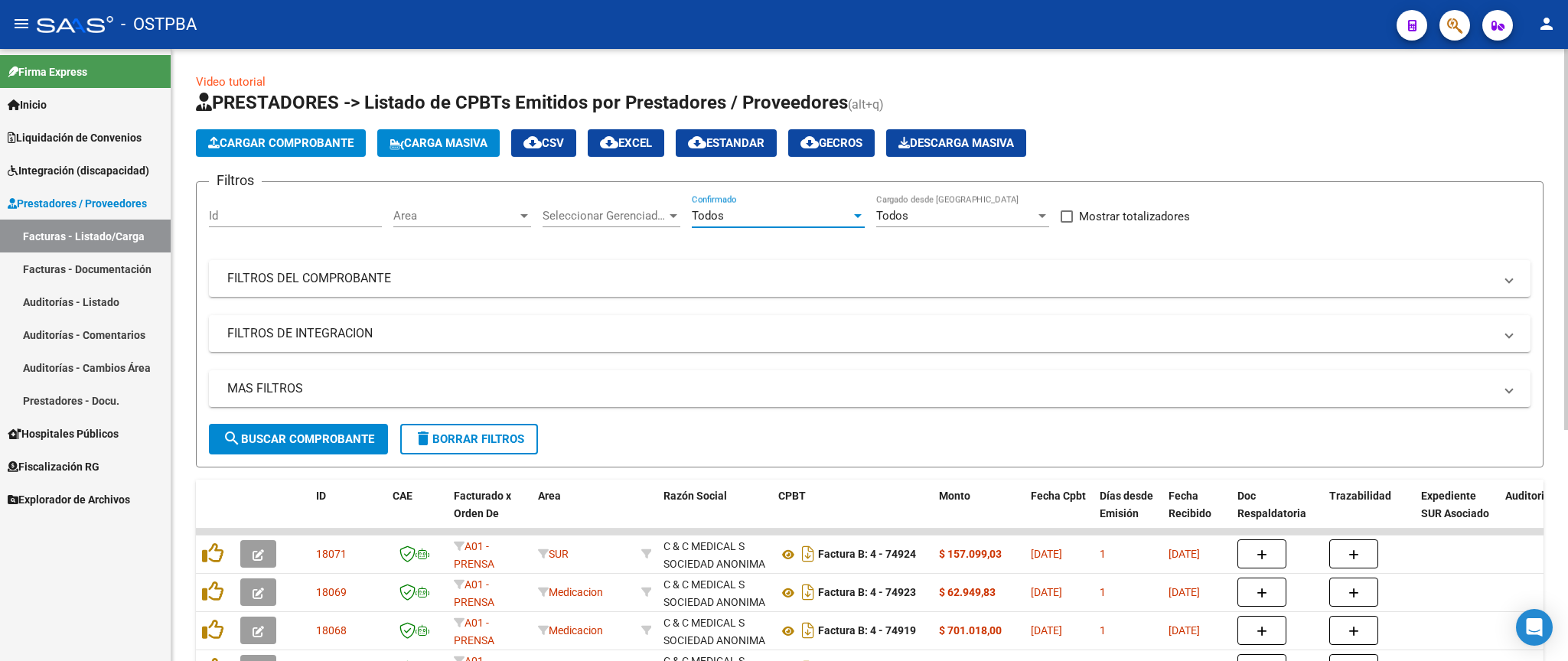
drag, startPoint x: 900, startPoint y: 282, endPoint x: 1159, endPoint y: 360, distance: 270.5
click at [902, 282] on mat-panel-title "FILTROS DEL COMPROBANTE" at bounding box center [860, 278] width 1266 height 17
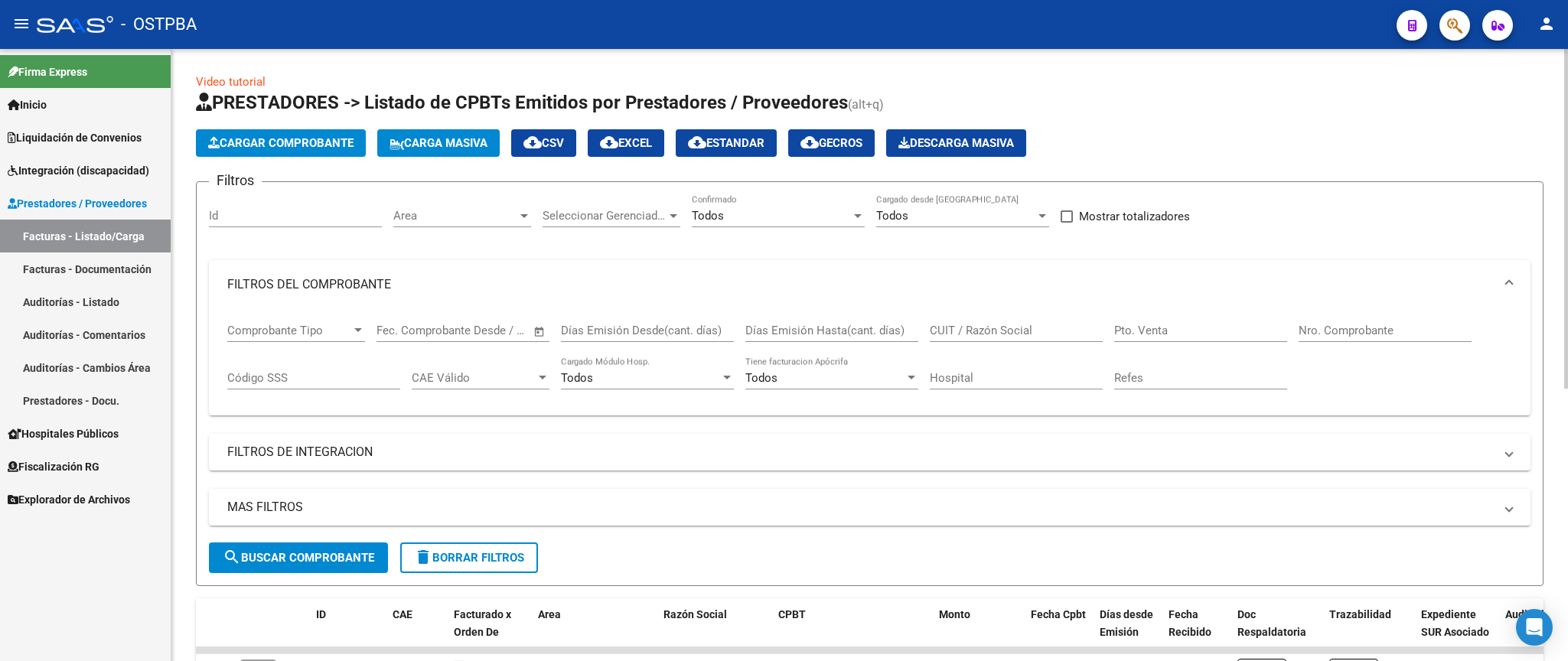
click at [1388, 334] on input "Nro. Comprobante" at bounding box center [1384, 330] width 173 height 14
type input "12277"
drag, startPoint x: 335, startPoint y: 552, endPoint x: 1567, endPoint y: 651, distance: 1236.0
click at [337, 553] on span "search Buscar Comprobante" at bounding box center [298, 557] width 151 height 14
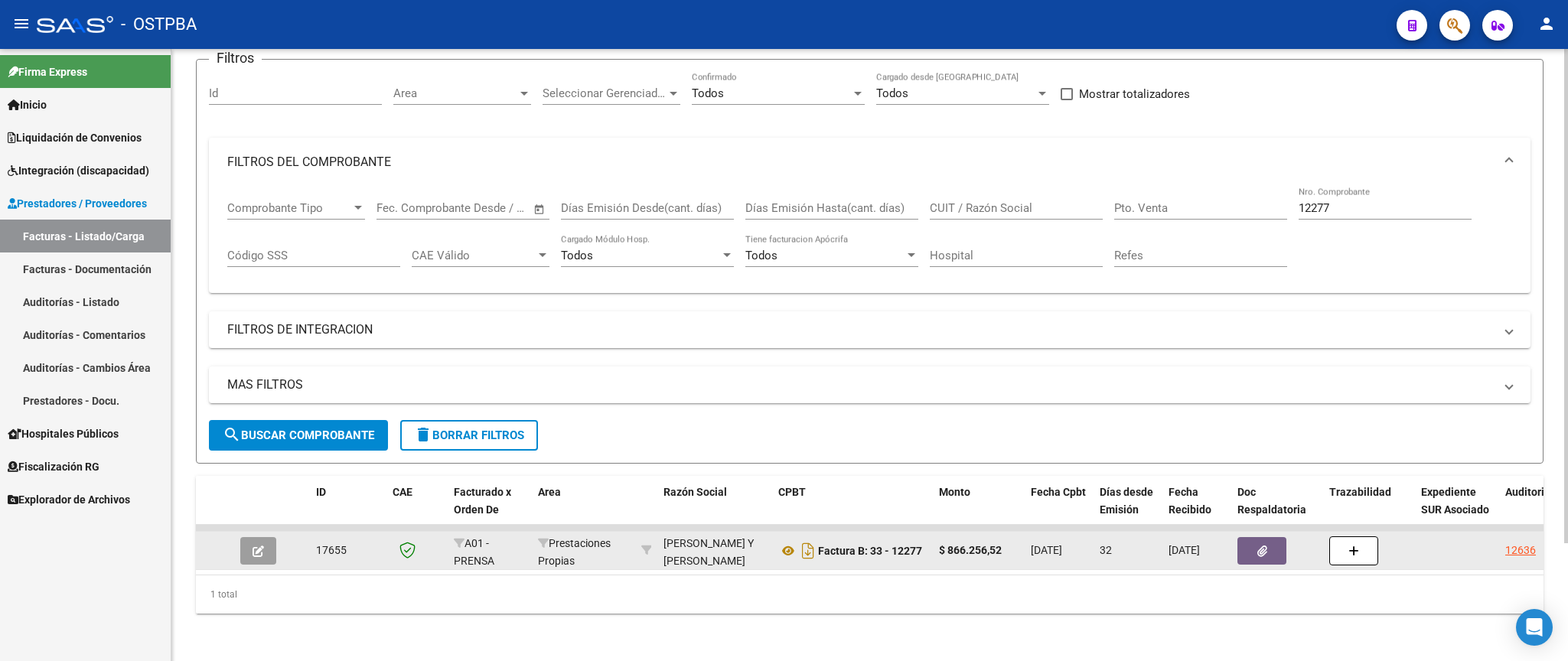
scroll to position [145, 0]
click at [1520, 540] on div "12636" at bounding box center [1520, 549] width 30 height 18
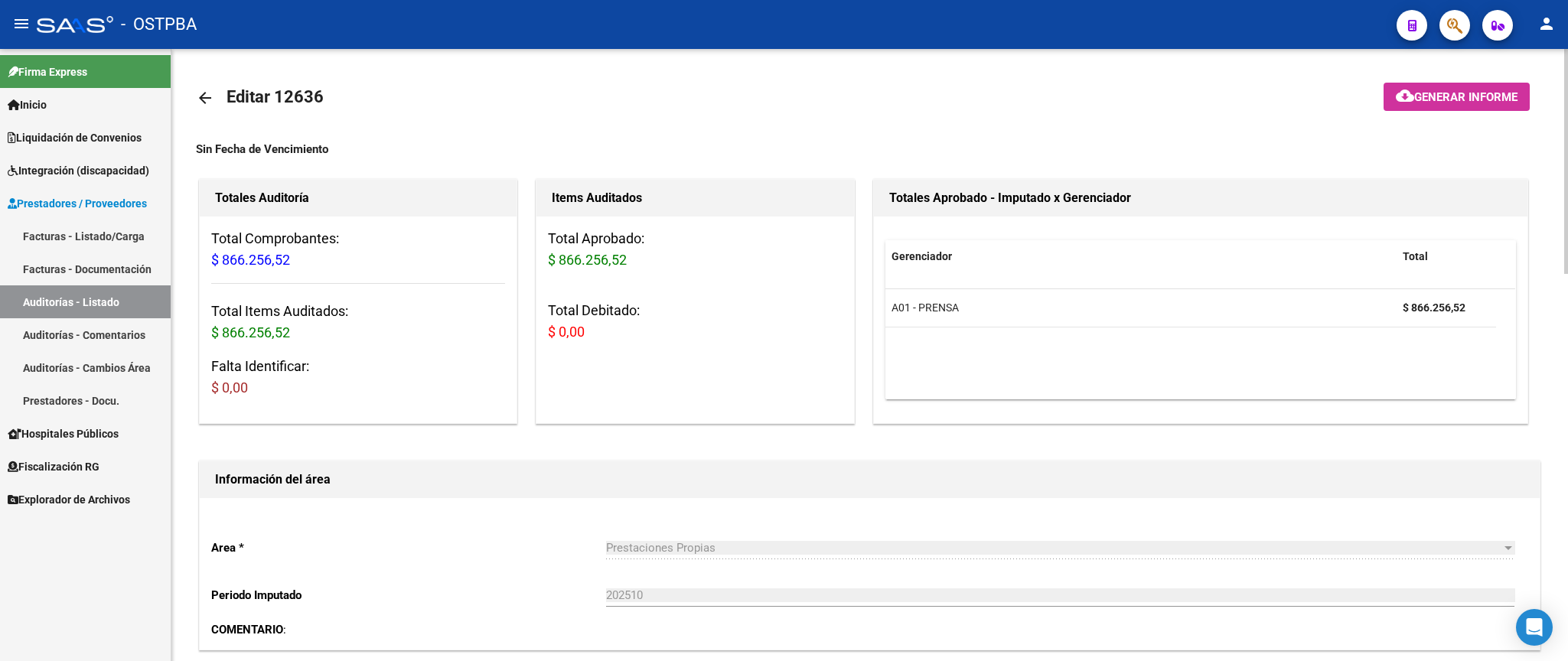
click at [206, 102] on mat-icon "arrow_back" at bounding box center [205, 98] width 19 height 19
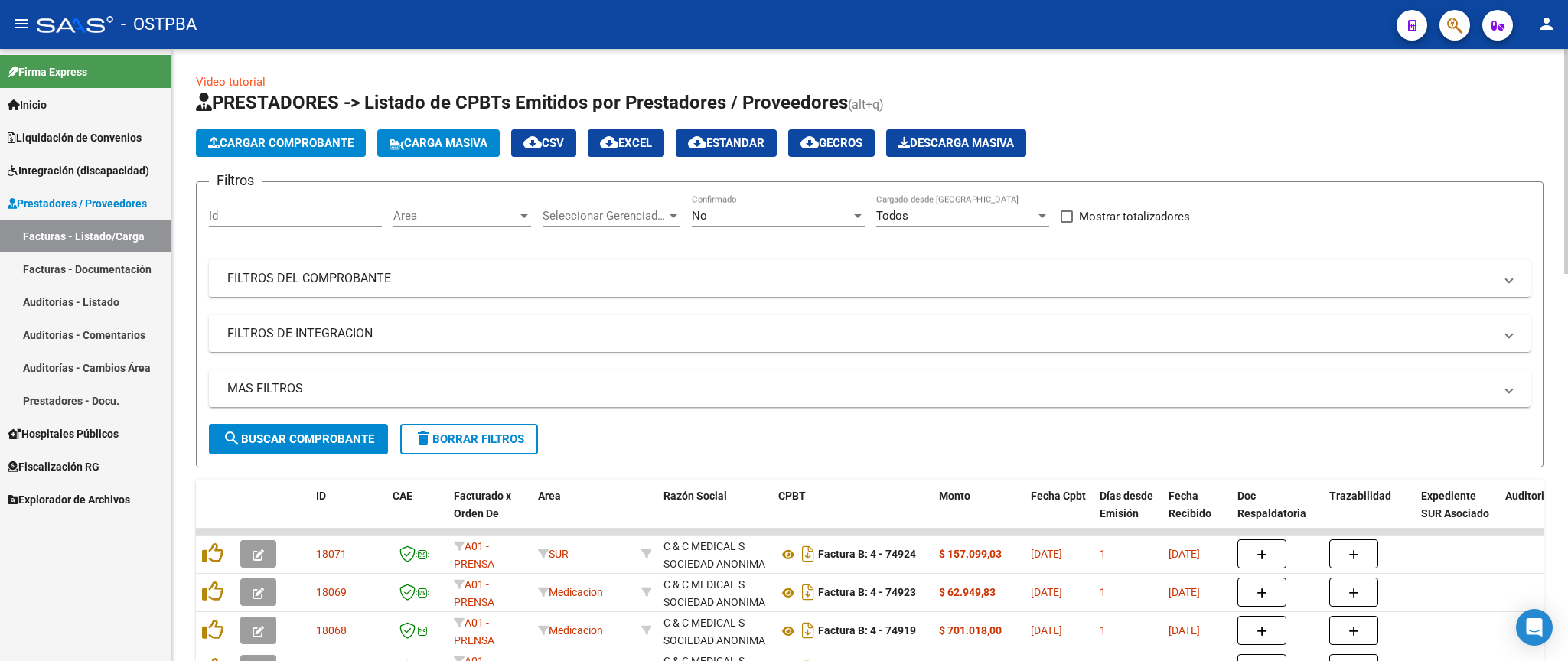
click at [800, 220] on div "No" at bounding box center [771, 215] width 159 height 14
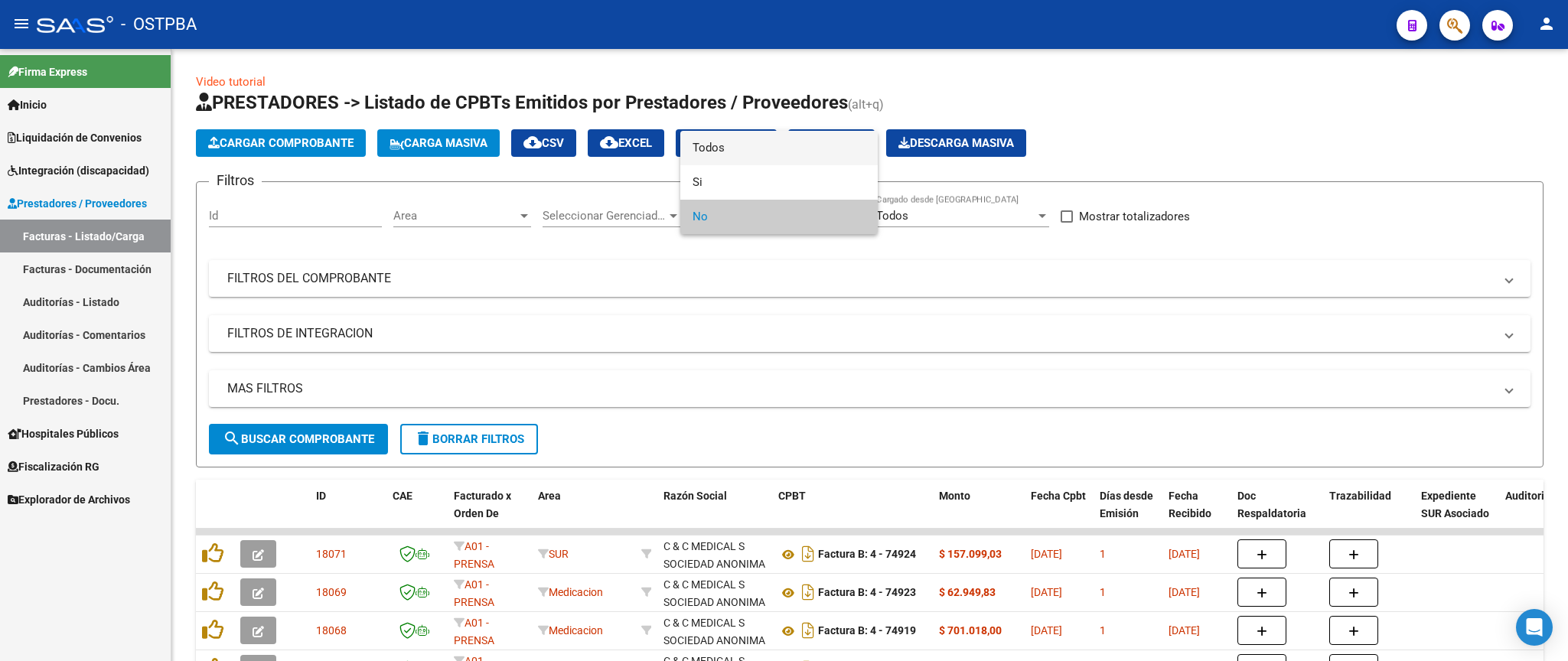
click at [800, 144] on span "Todos" at bounding box center [779, 148] width 173 height 34
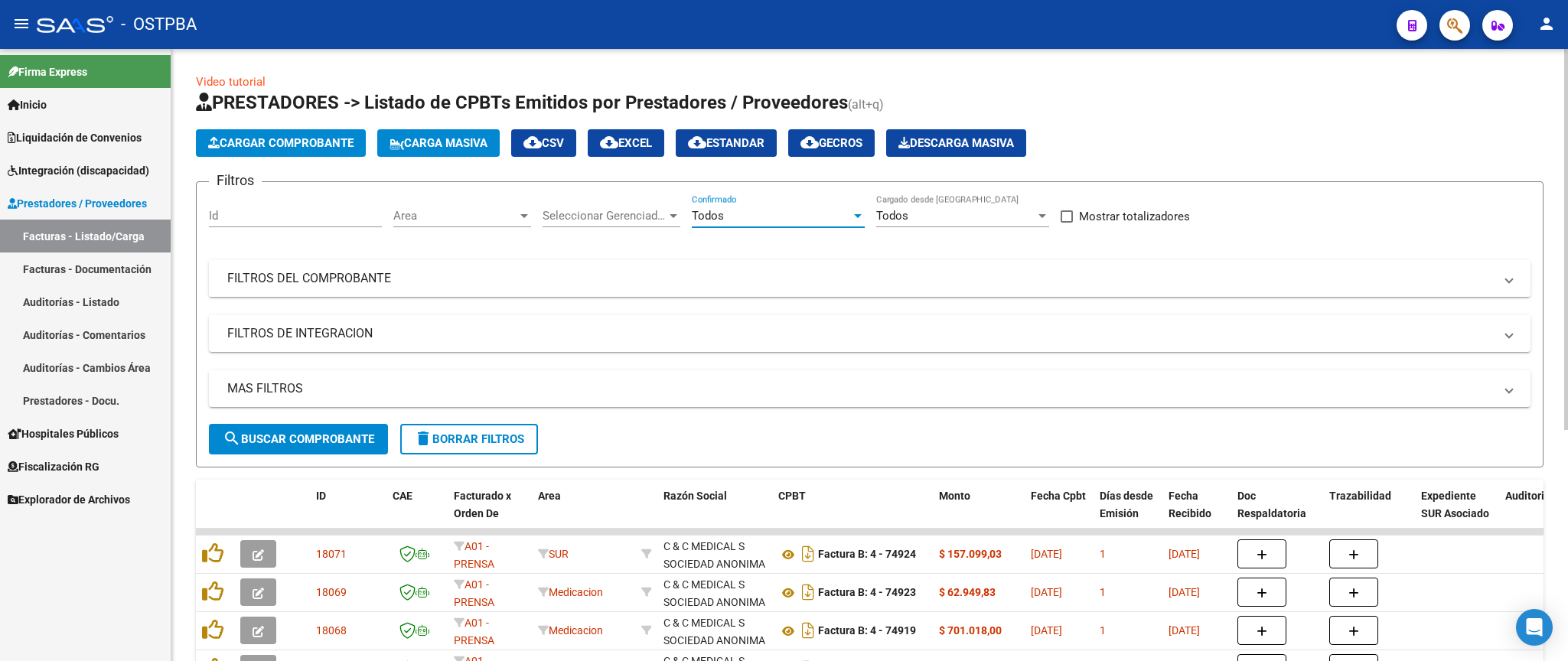
click at [989, 274] on mat-panel-title "FILTROS DEL COMPROBANTE" at bounding box center [860, 278] width 1266 height 17
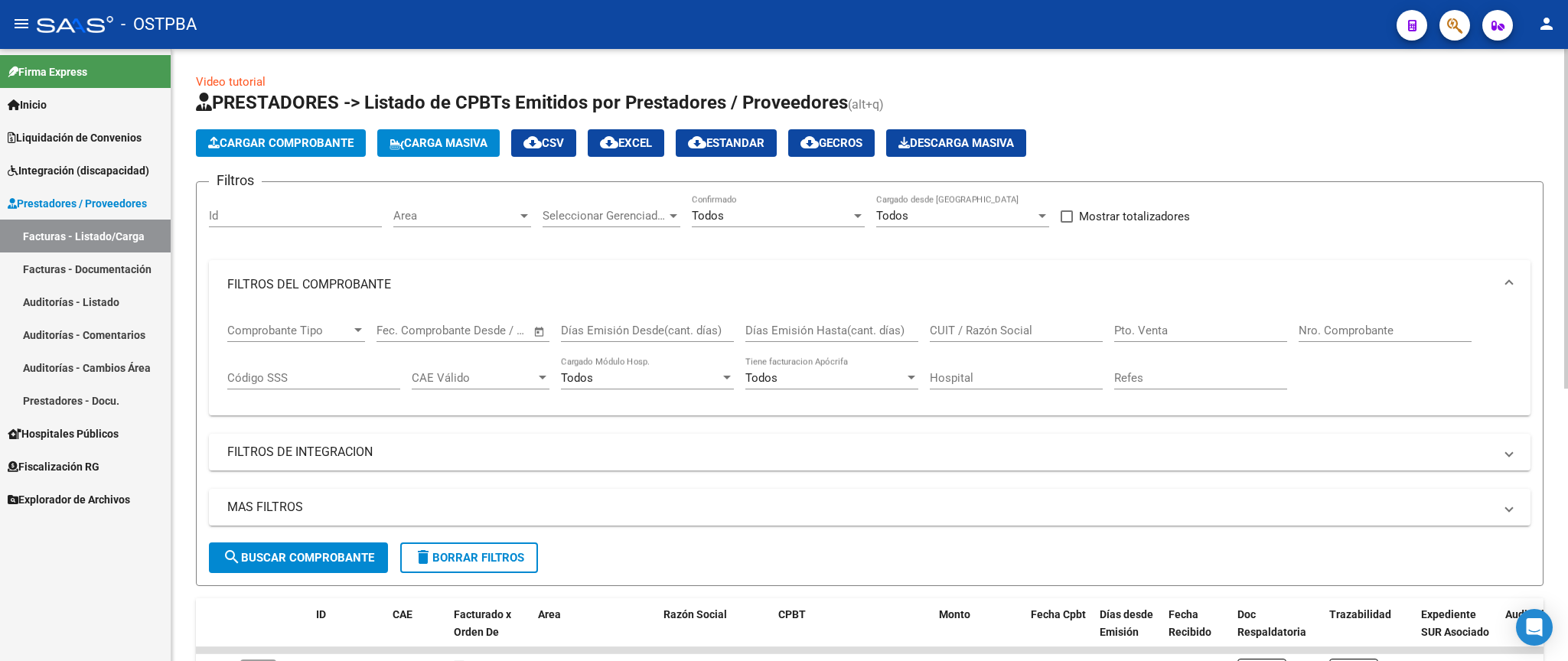
click at [1379, 323] on input "Nro. Comprobante" at bounding box center [1384, 330] width 173 height 14
type input "873"
drag, startPoint x: 289, startPoint y: 550, endPoint x: 737, endPoint y: 470, distance: 455.1
click at [291, 550] on button "search Buscar Comprobante" at bounding box center [298, 557] width 179 height 30
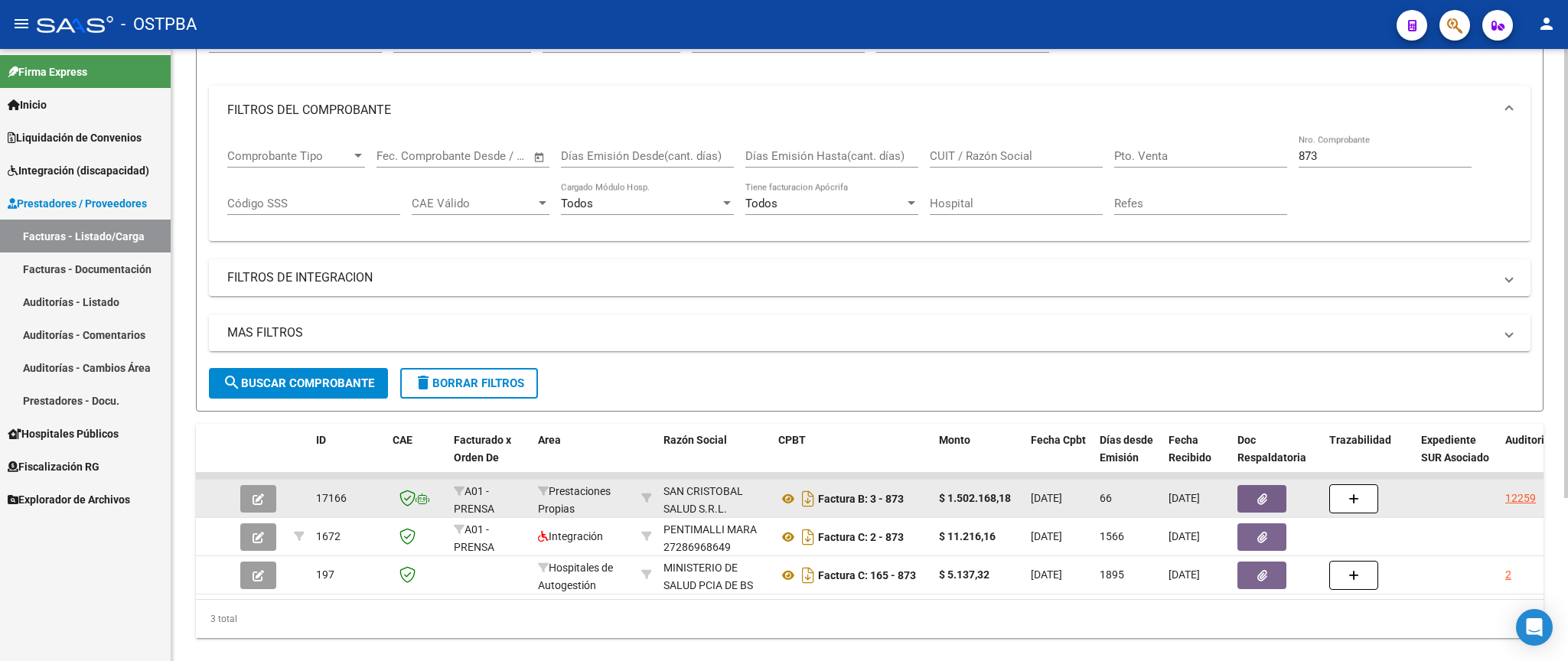
scroll to position [221, 0]
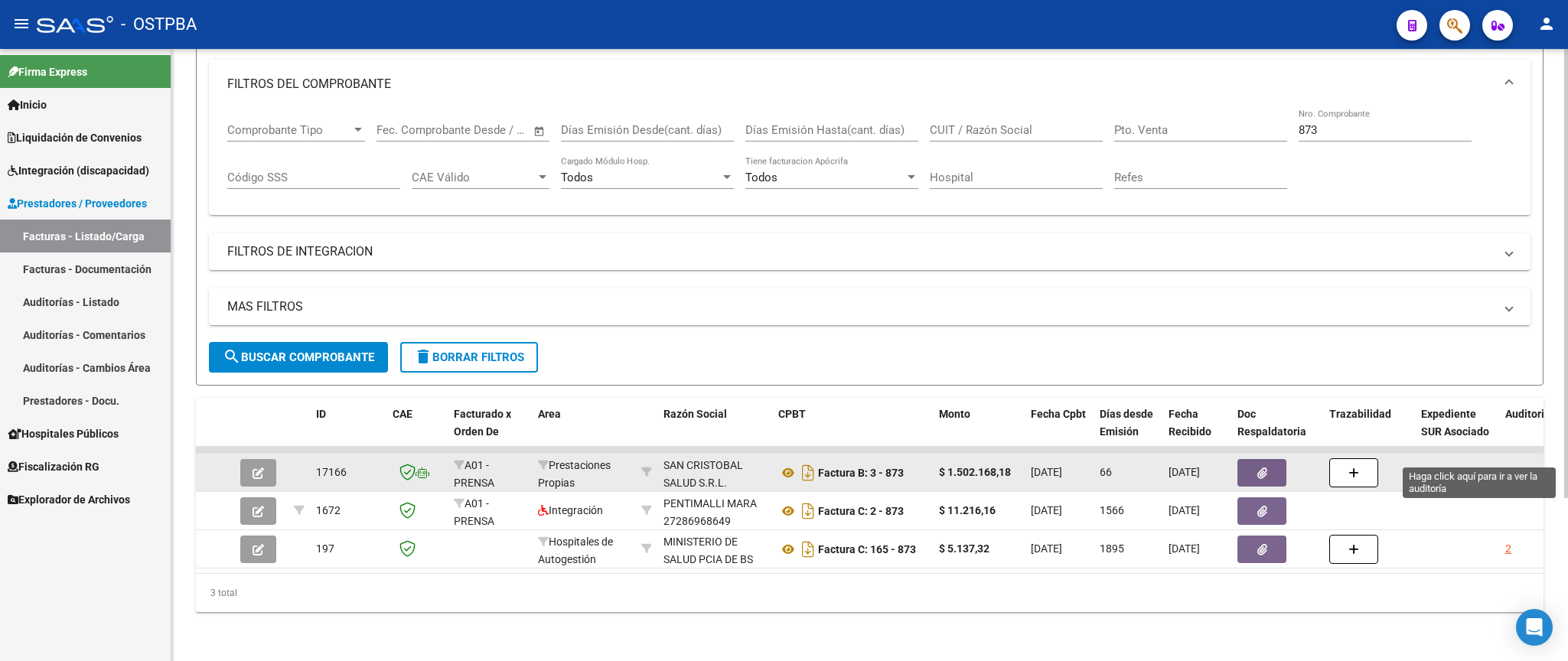
click at [1533, 463] on div "12259" at bounding box center [1520, 472] width 30 height 18
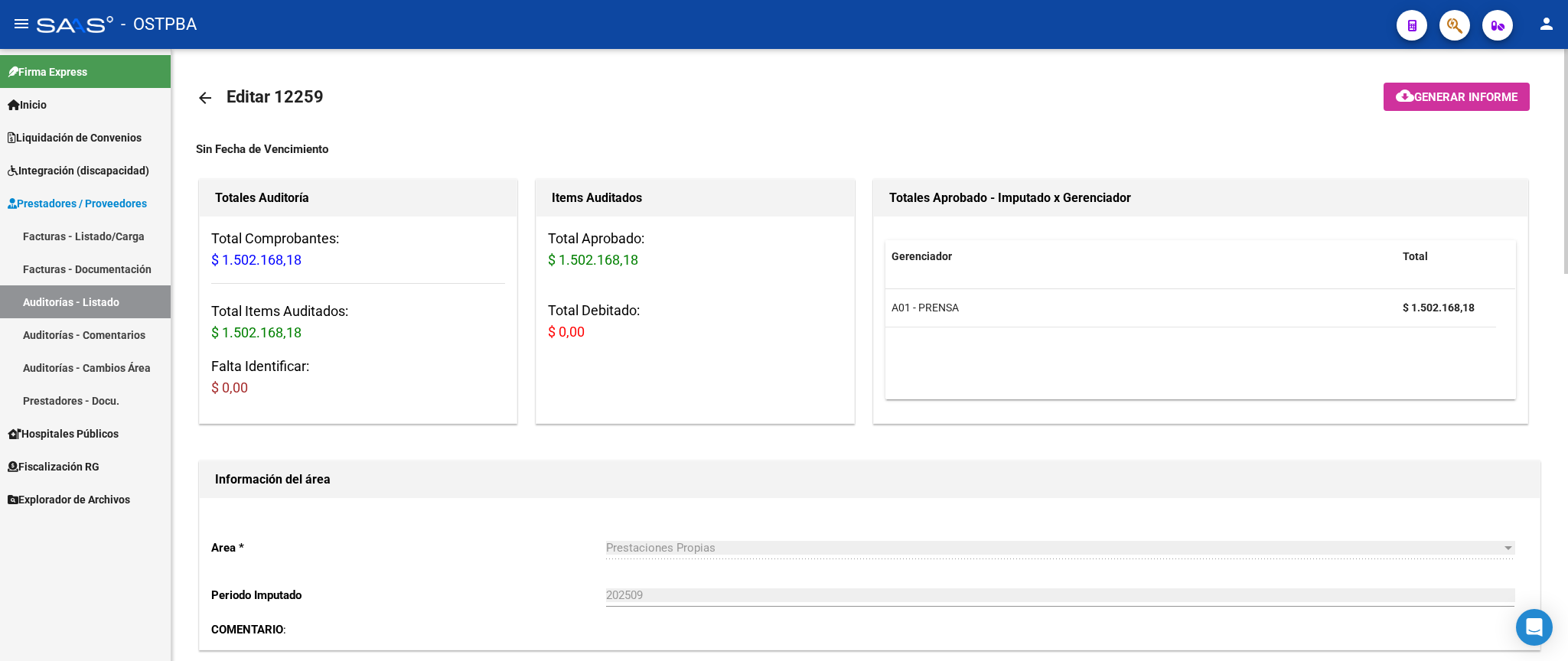
click at [200, 91] on mat-icon "arrow_back" at bounding box center [205, 98] width 19 height 19
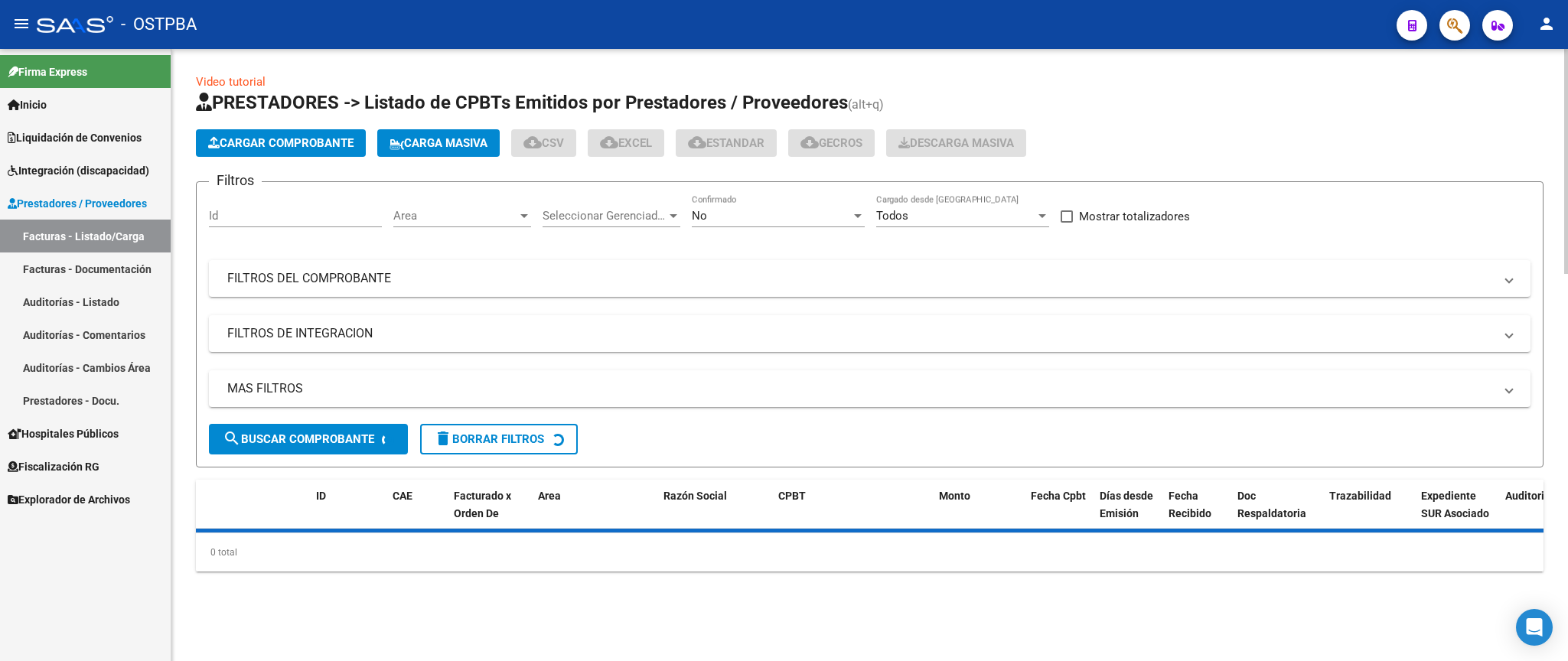
click at [777, 219] on div "No" at bounding box center [771, 215] width 159 height 14
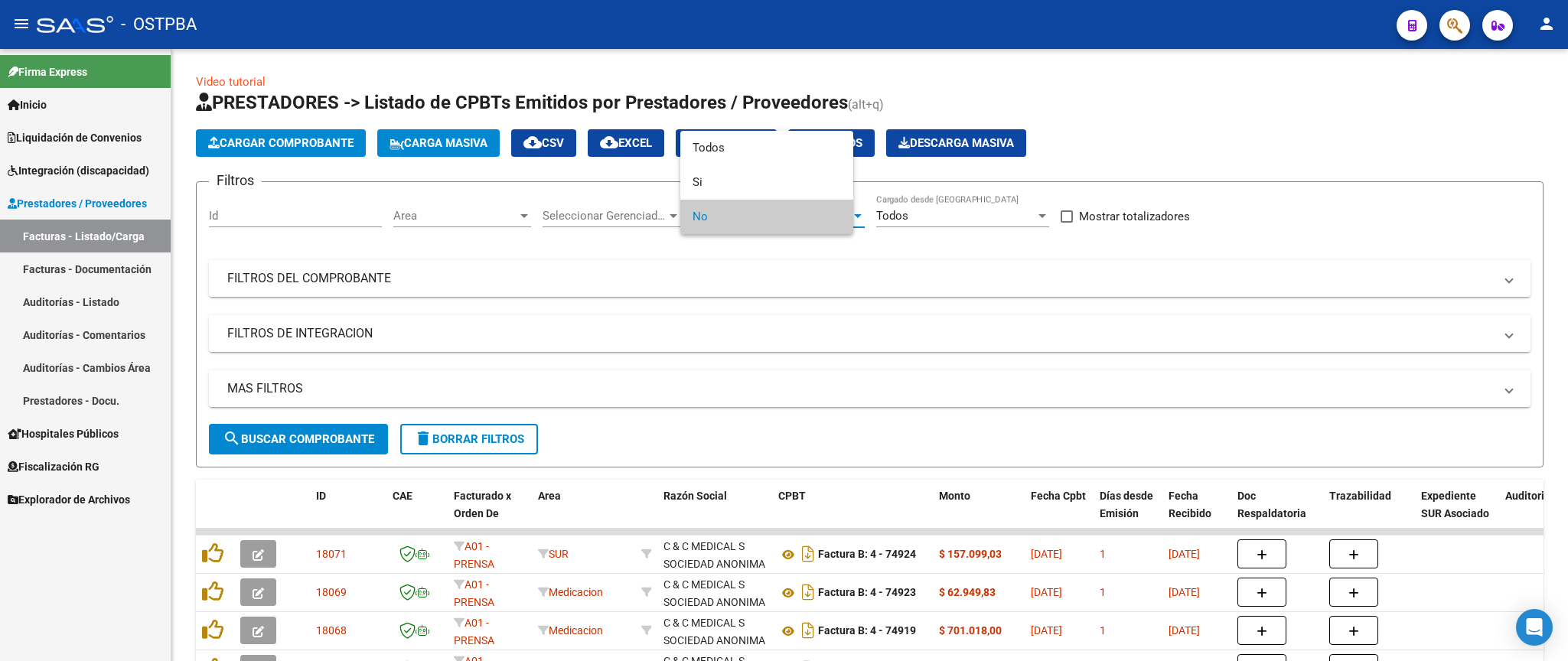
click at [796, 213] on span "No" at bounding box center [766, 217] width 148 height 34
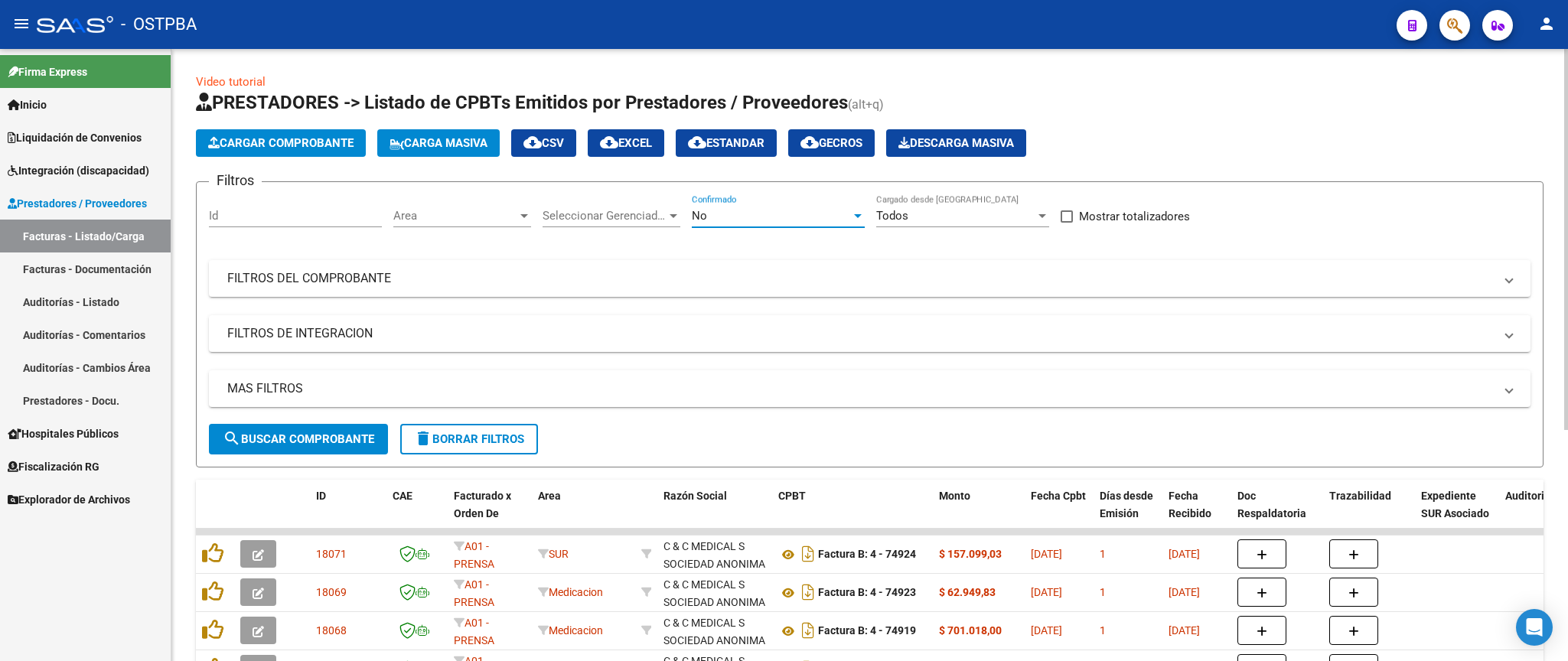
click at [774, 215] on div "No" at bounding box center [771, 215] width 159 height 14
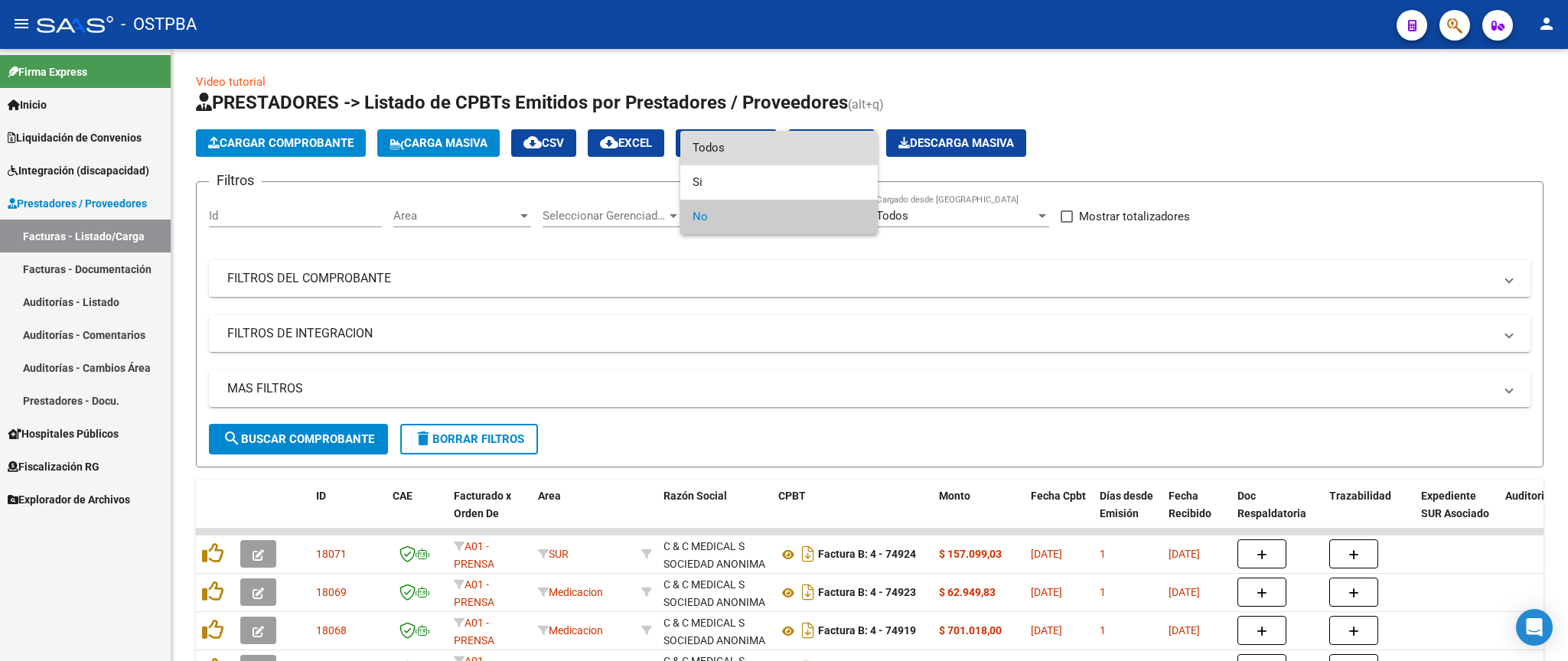
click at [784, 148] on span "Todos" at bounding box center [779, 148] width 173 height 34
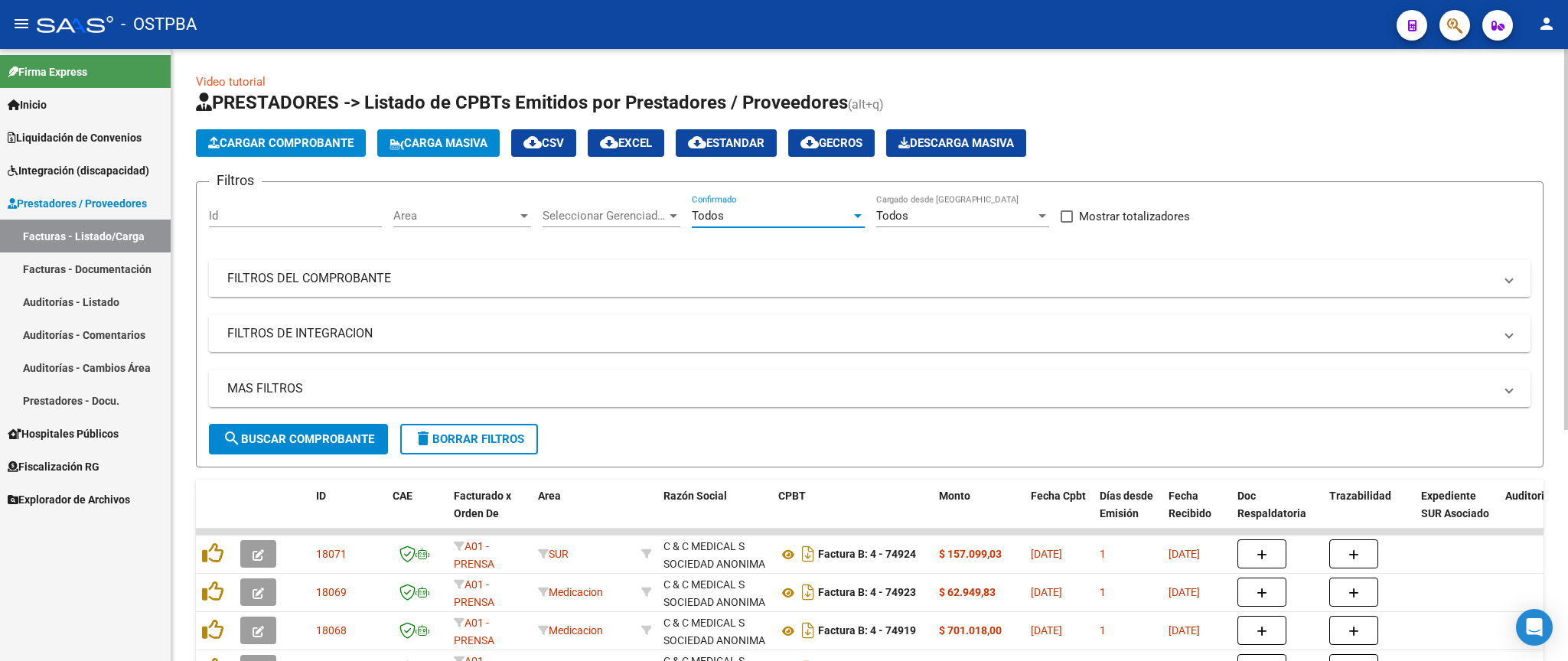
click at [801, 286] on mat-panel-title "FILTROS DEL COMPROBANTE" at bounding box center [860, 278] width 1266 height 17
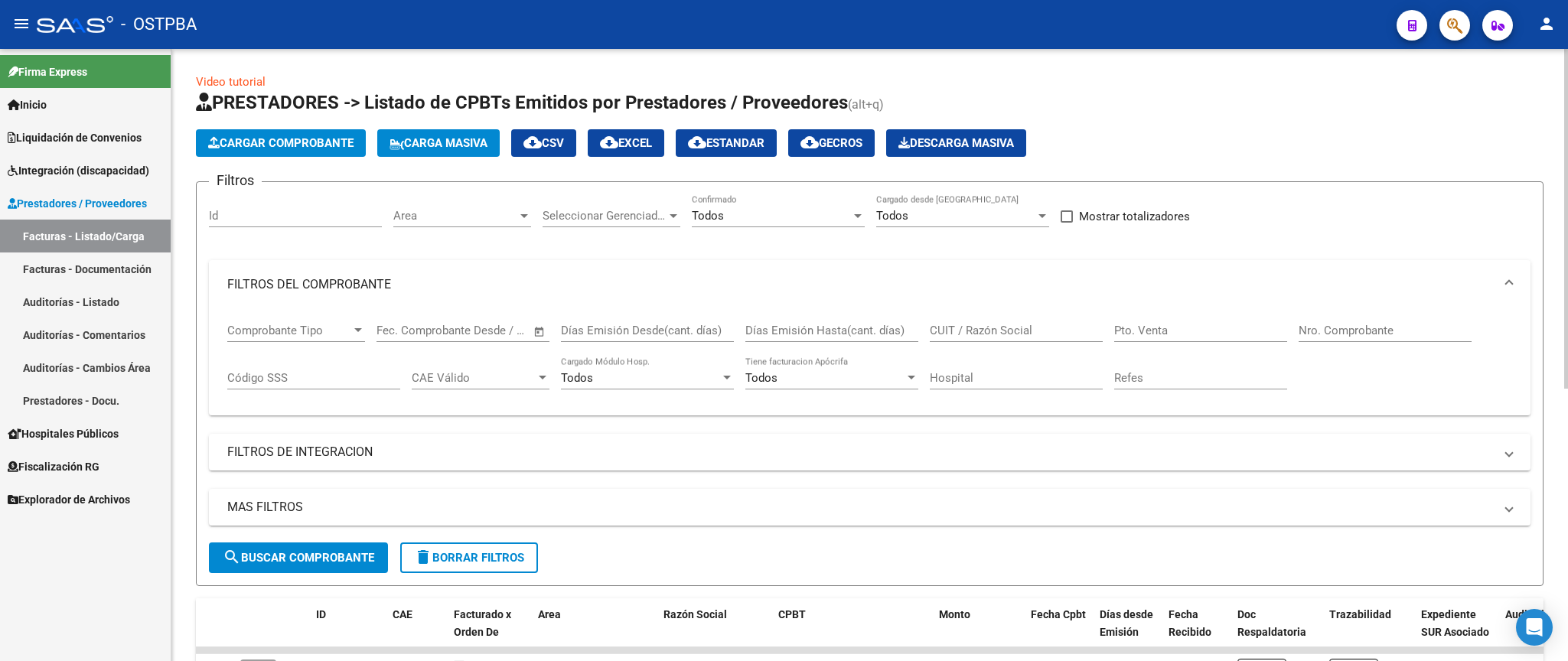
click at [1356, 341] on div "Nro. Comprobante" at bounding box center [1384, 325] width 173 height 33
type input "27009"
click at [316, 559] on span "search Buscar Comprobante" at bounding box center [298, 557] width 151 height 14
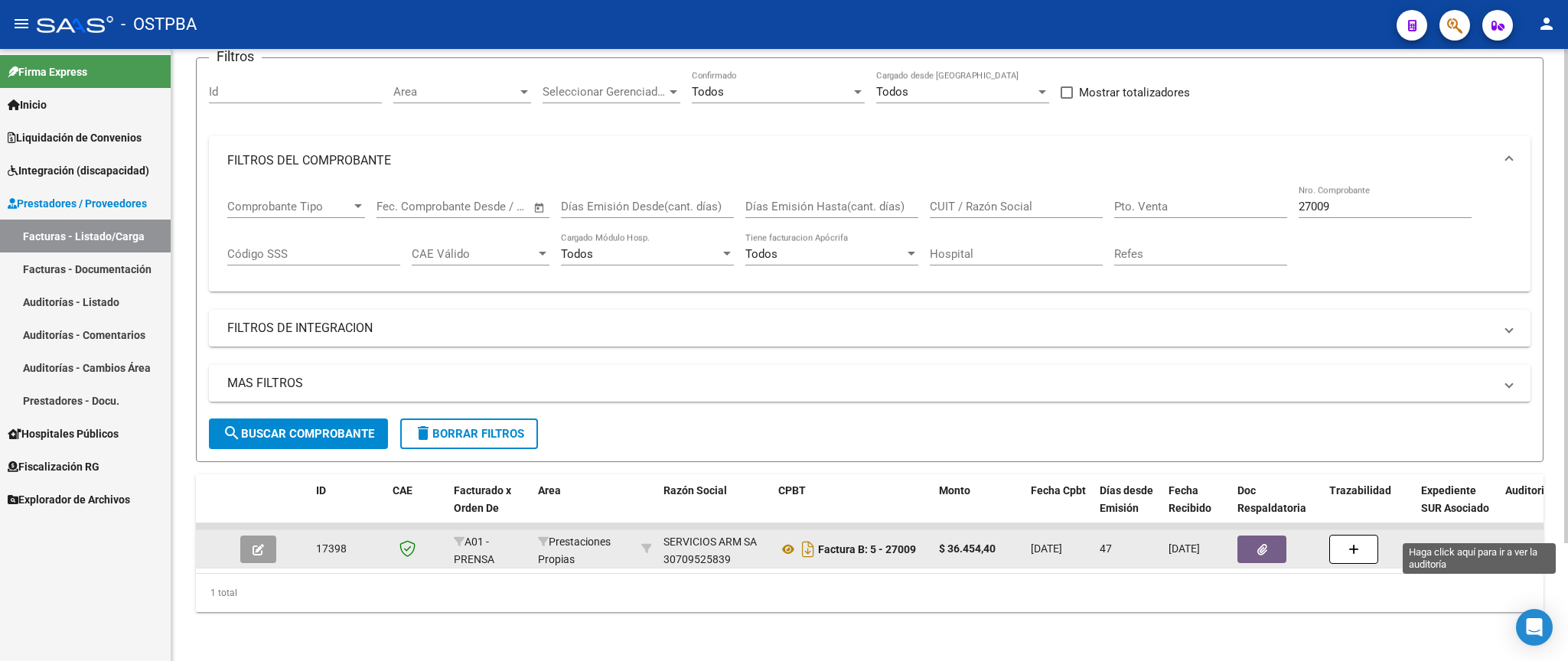
click at [1514, 540] on div "12434" at bounding box center [1520, 549] width 30 height 18
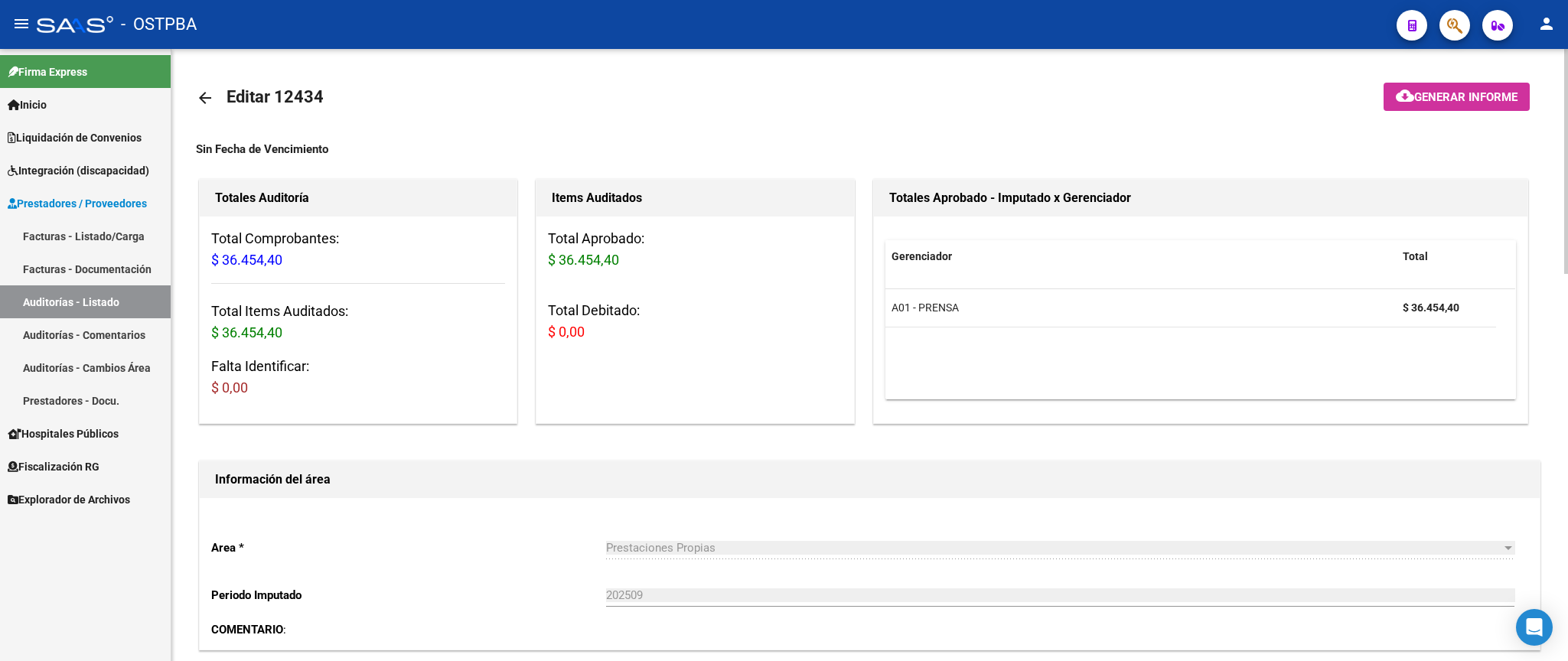
click at [202, 95] on mat-icon "arrow_back" at bounding box center [205, 98] width 19 height 19
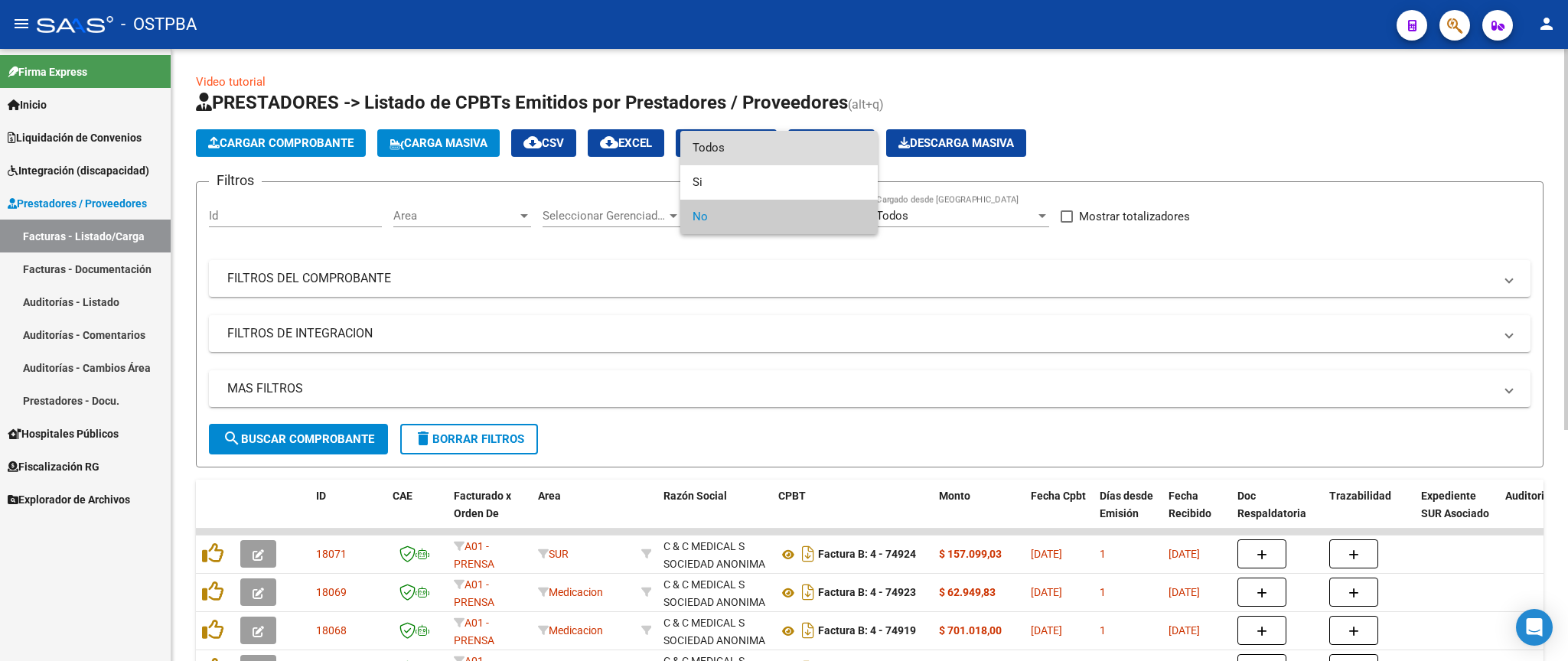
click at [803, 164] on span "Todos" at bounding box center [779, 148] width 173 height 34
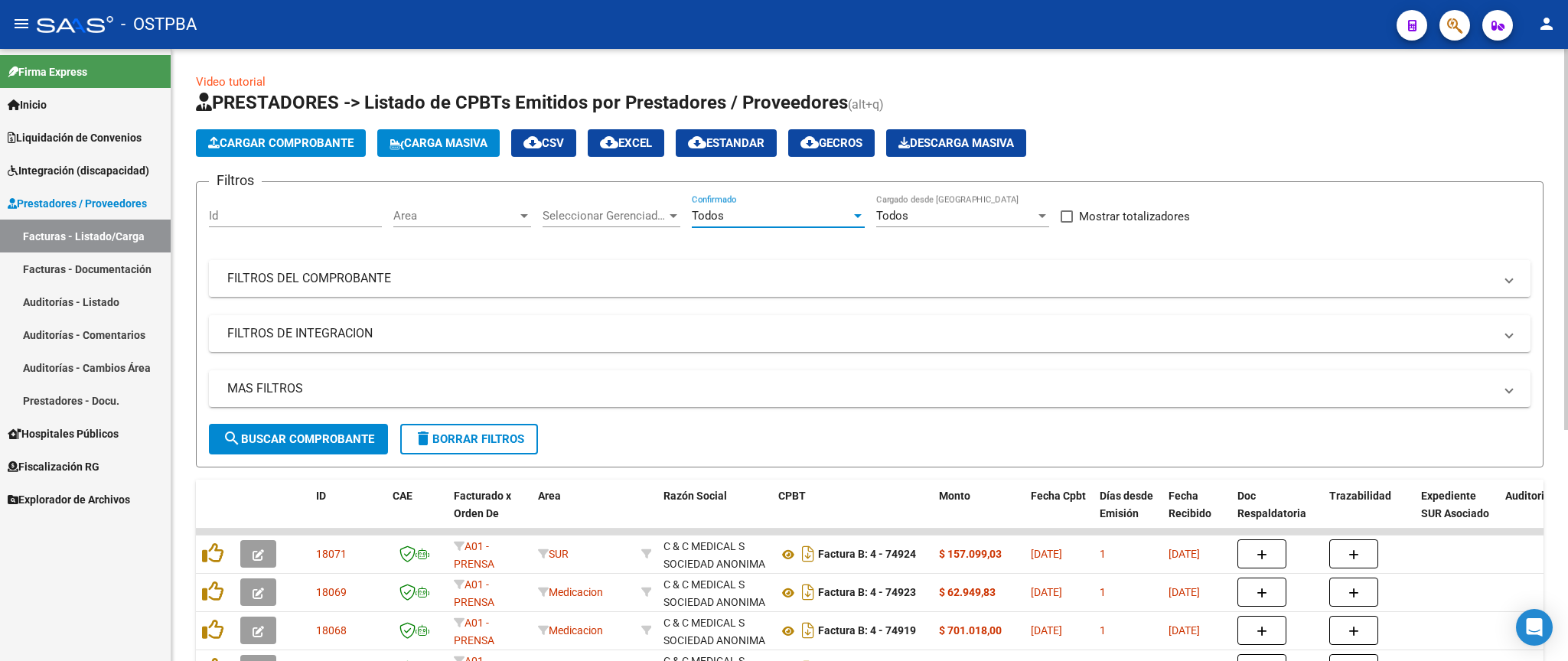
drag, startPoint x: 865, startPoint y: 267, endPoint x: 925, endPoint y: 281, distance: 61.6
click at [868, 266] on mat-expansion-panel-header "FILTROS DEL COMPROBANTE" at bounding box center [869, 277] width 1321 height 36
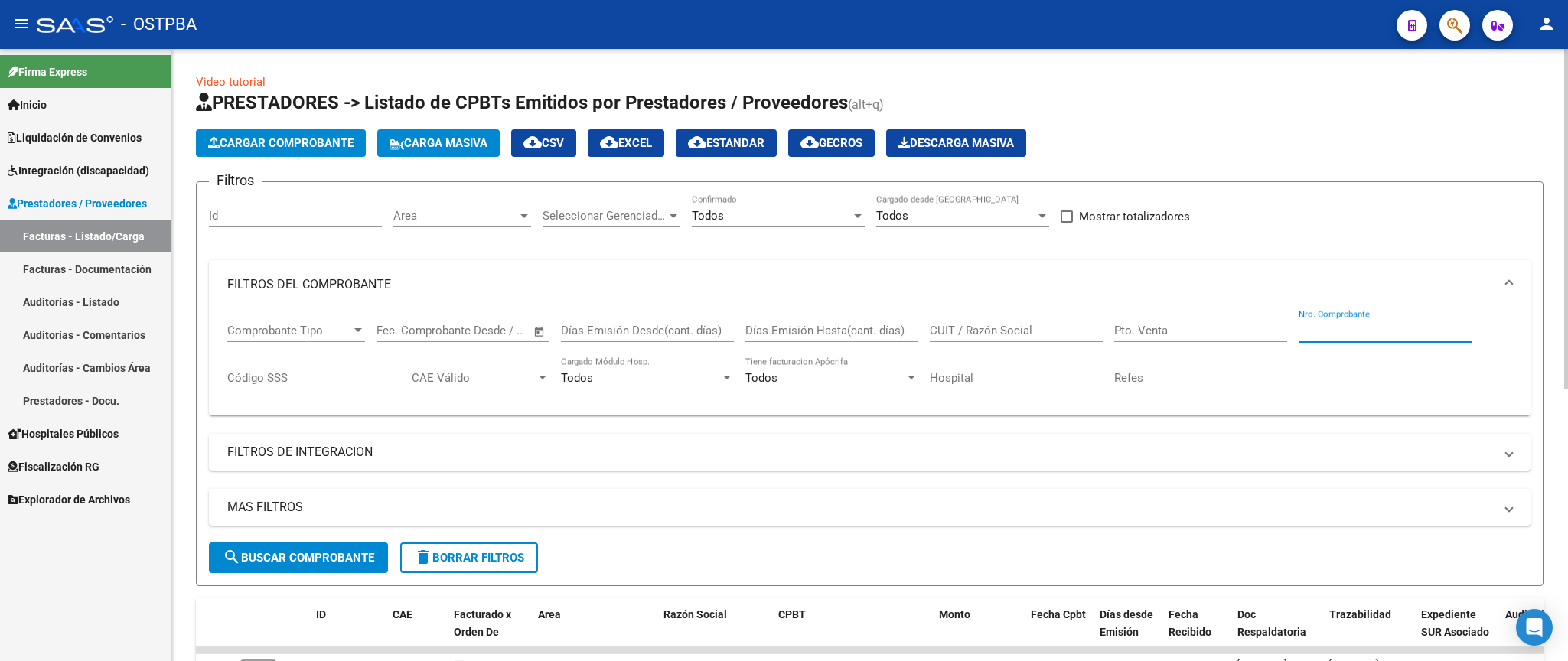
click at [1375, 328] on input "Nro. Comprobante" at bounding box center [1384, 330] width 173 height 14
type input "231291"
click at [293, 552] on span "search Buscar Comprobante" at bounding box center [298, 557] width 151 height 14
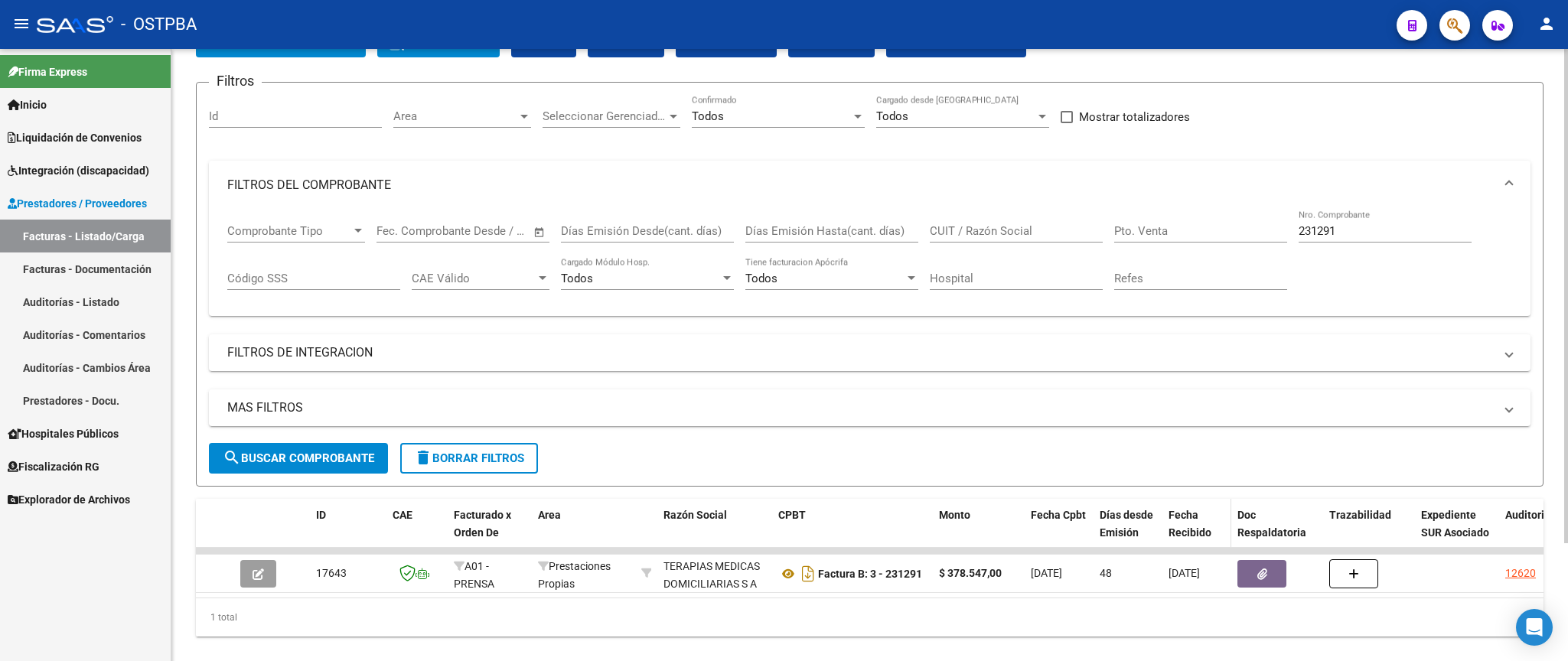
scroll to position [145, 0]
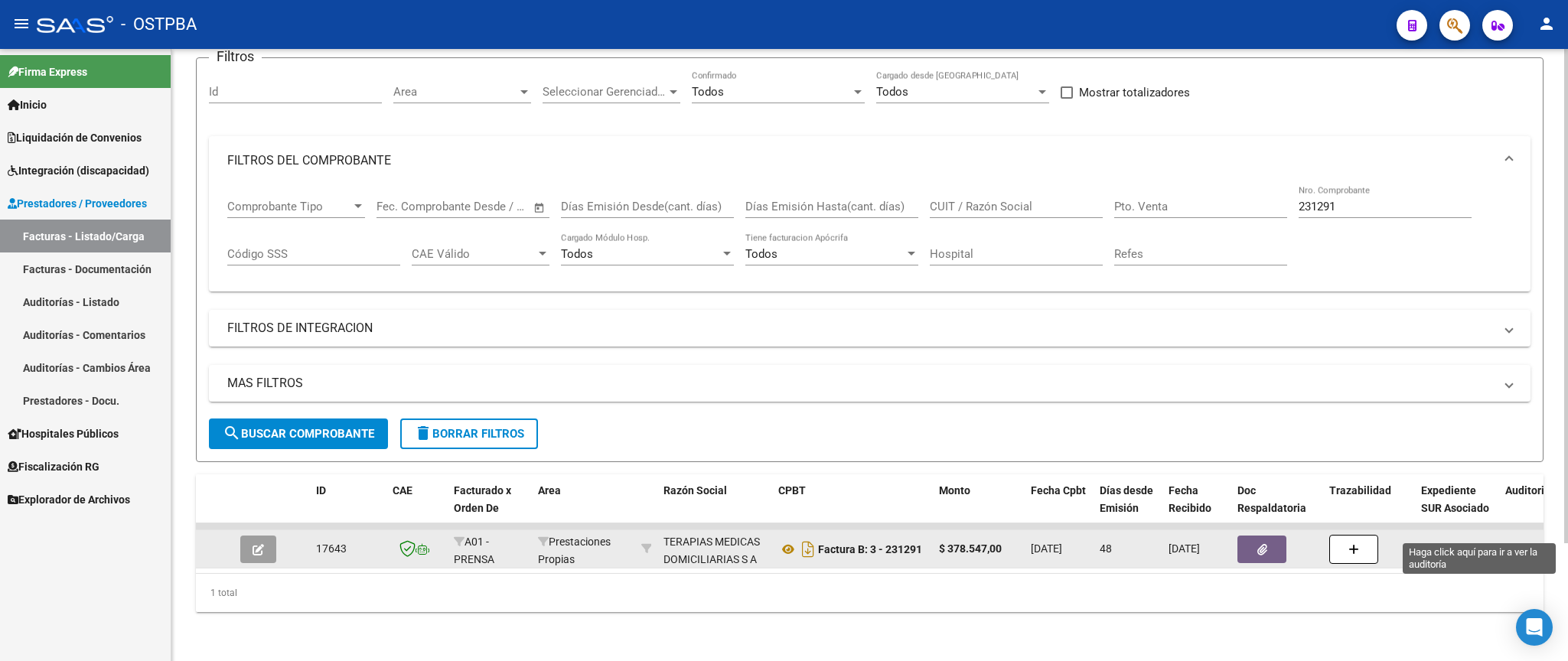
click at [1518, 540] on div "12620" at bounding box center [1520, 549] width 30 height 18
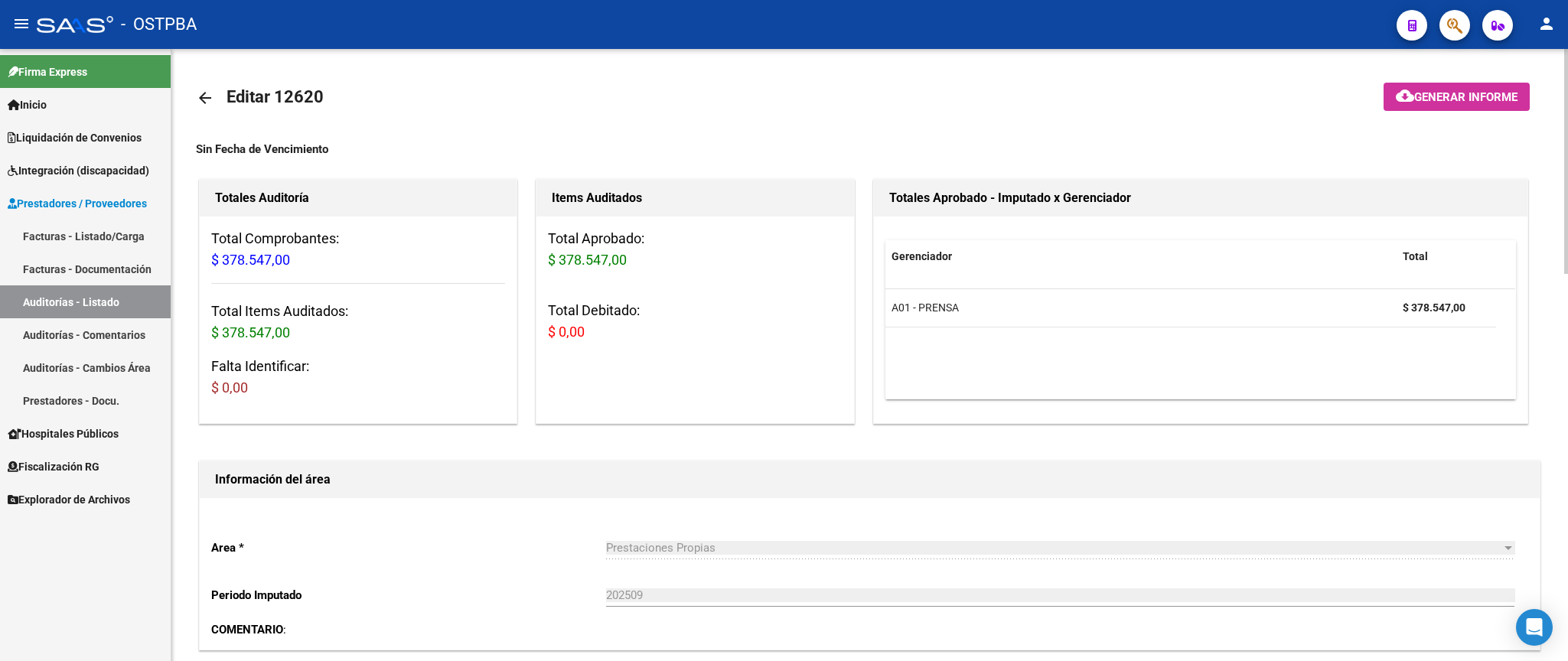
click at [206, 98] on mat-icon "arrow_back" at bounding box center [205, 98] width 19 height 19
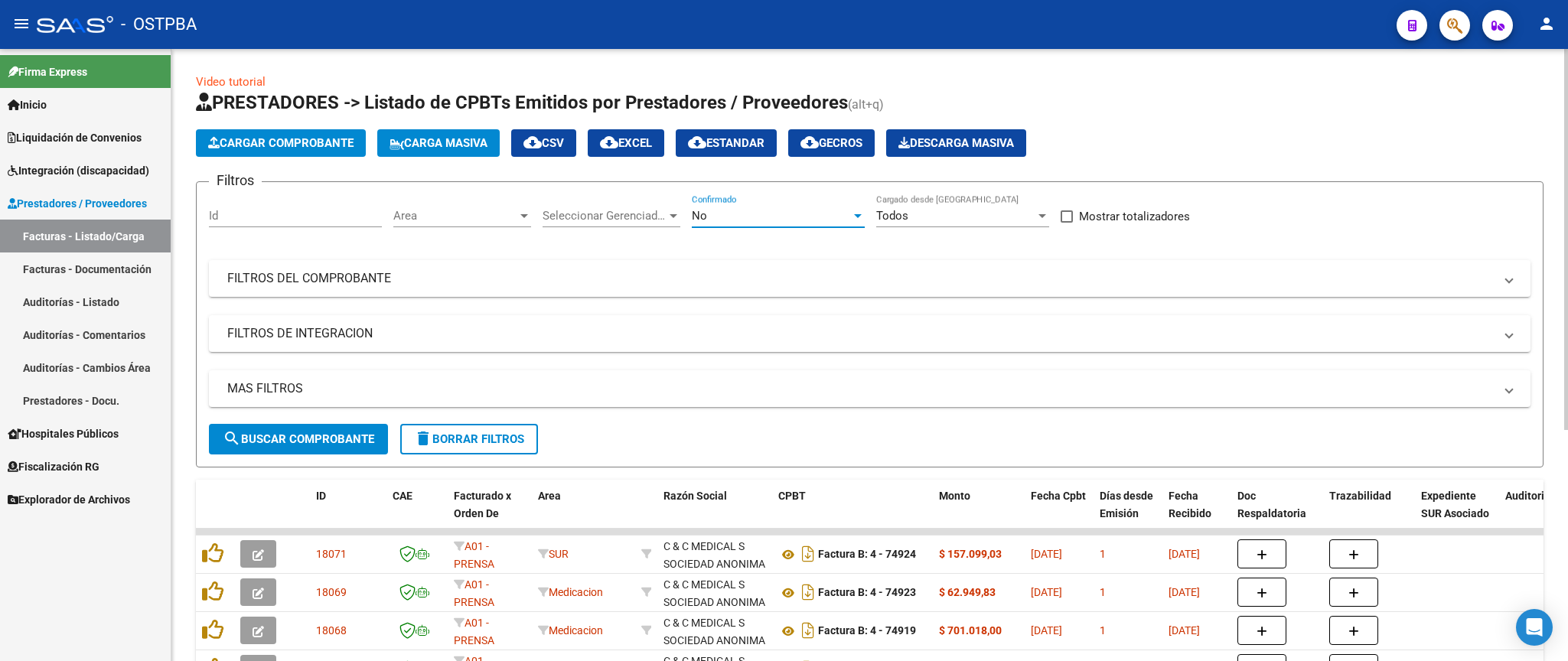
click at [751, 212] on div "No" at bounding box center [771, 215] width 159 height 14
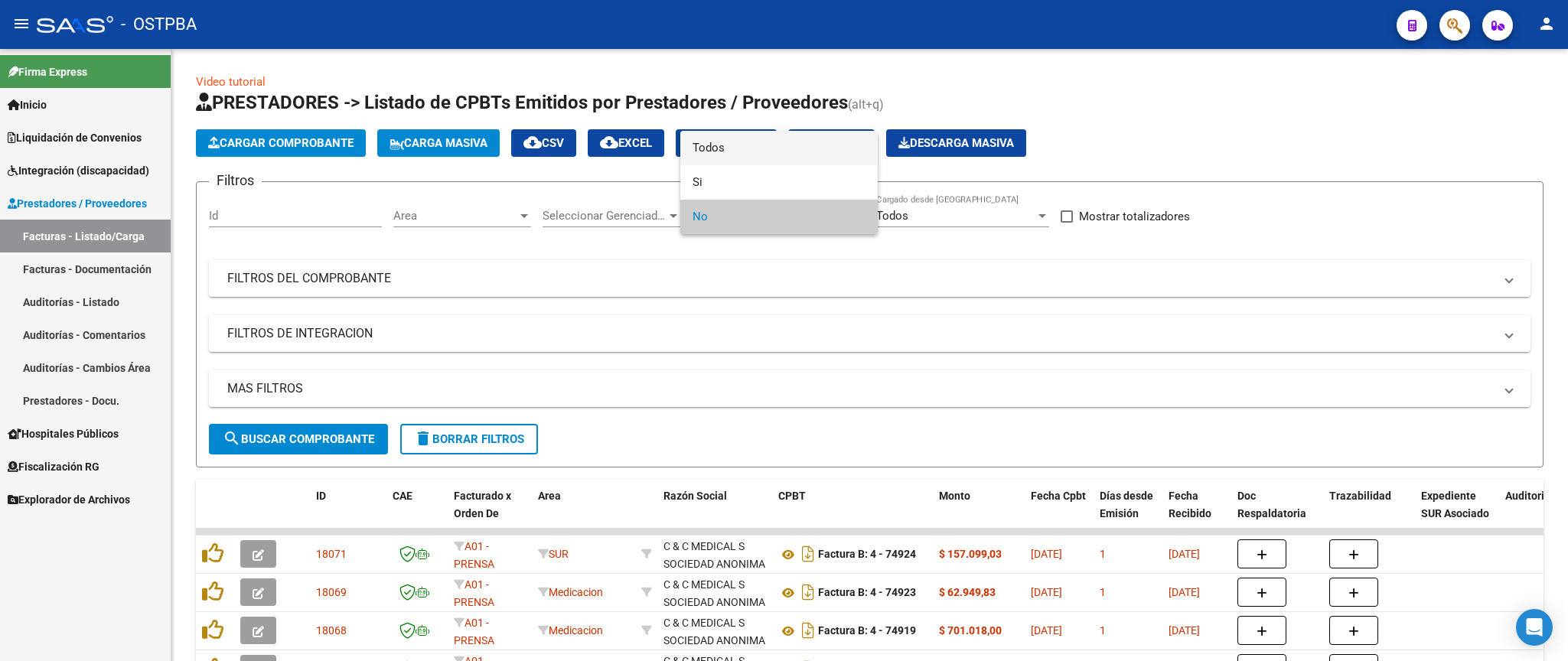
click at [774, 146] on span "Todos" at bounding box center [779, 148] width 173 height 34
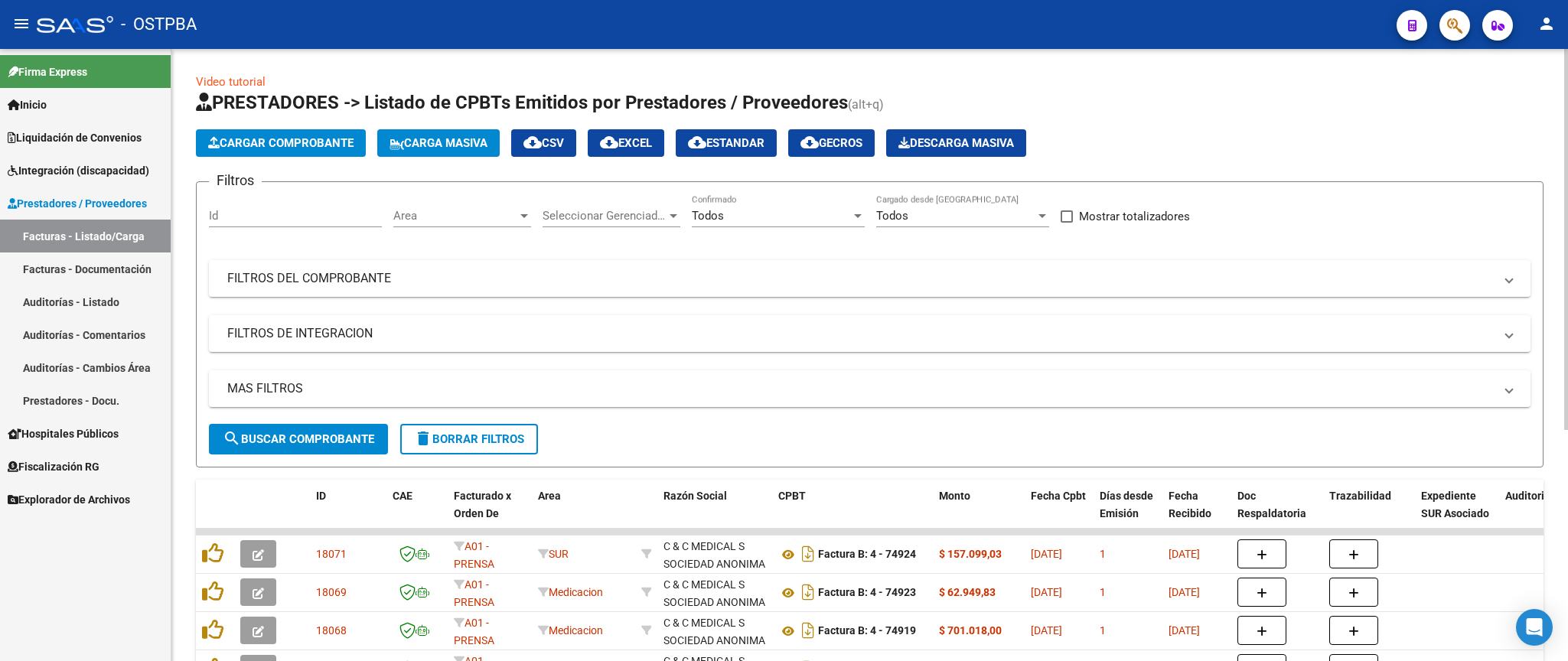
click at [827, 300] on div "Filtros Id Area Area Seleccionar Gerenciador Seleccionar Gerenciador Todos Conf…" at bounding box center [869, 309] width 1321 height 229
click at [1111, 295] on mat-expansion-panel-header "FILTROS DEL COMPROBANTE" at bounding box center [869, 277] width 1321 height 36
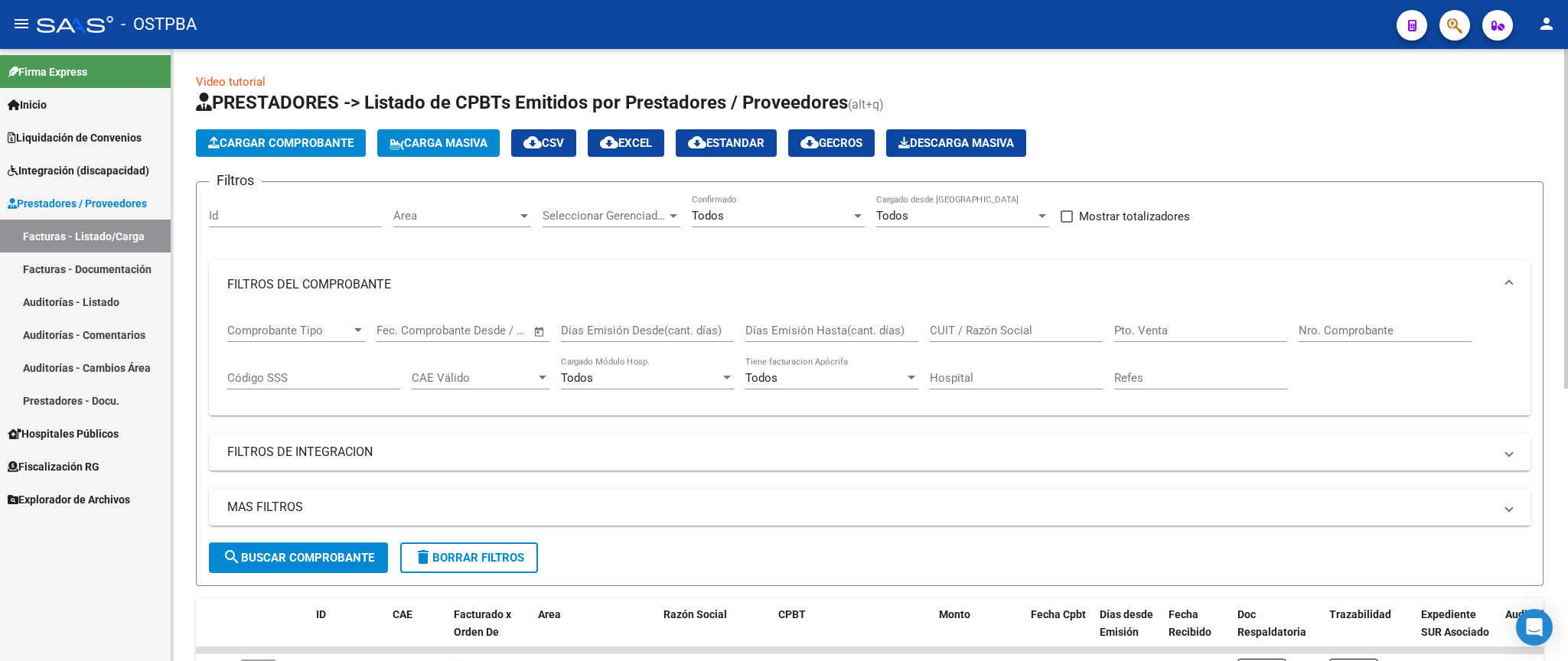
click at [1411, 325] on input "Nro. Comprobante" at bounding box center [1384, 330] width 173 height 14
type input "6595"
click at [318, 556] on span "search Buscar Comprobante" at bounding box center [298, 557] width 151 height 14
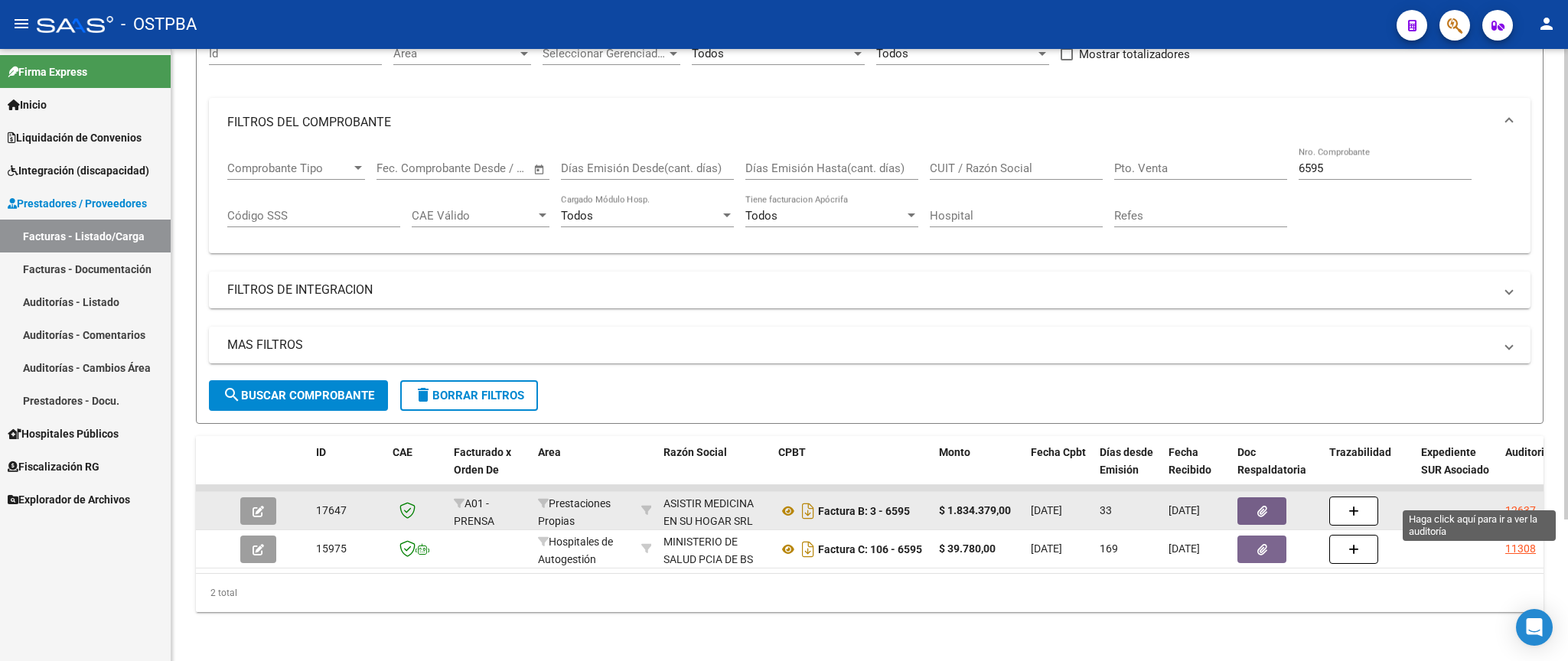
click at [1524, 501] on div "12637" at bounding box center [1520, 510] width 30 height 18
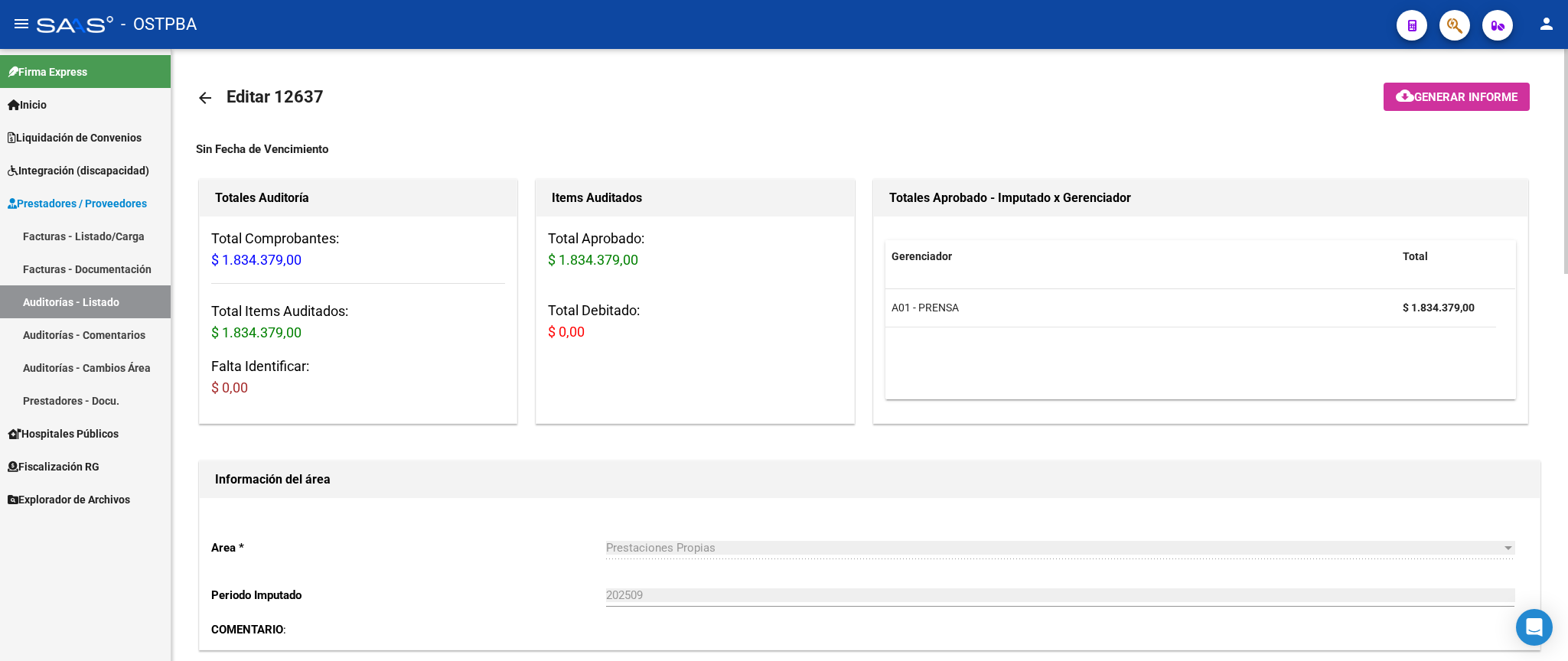
click at [202, 95] on mat-icon "arrow_back" at bounding box center [205, 98] width 19 height 19
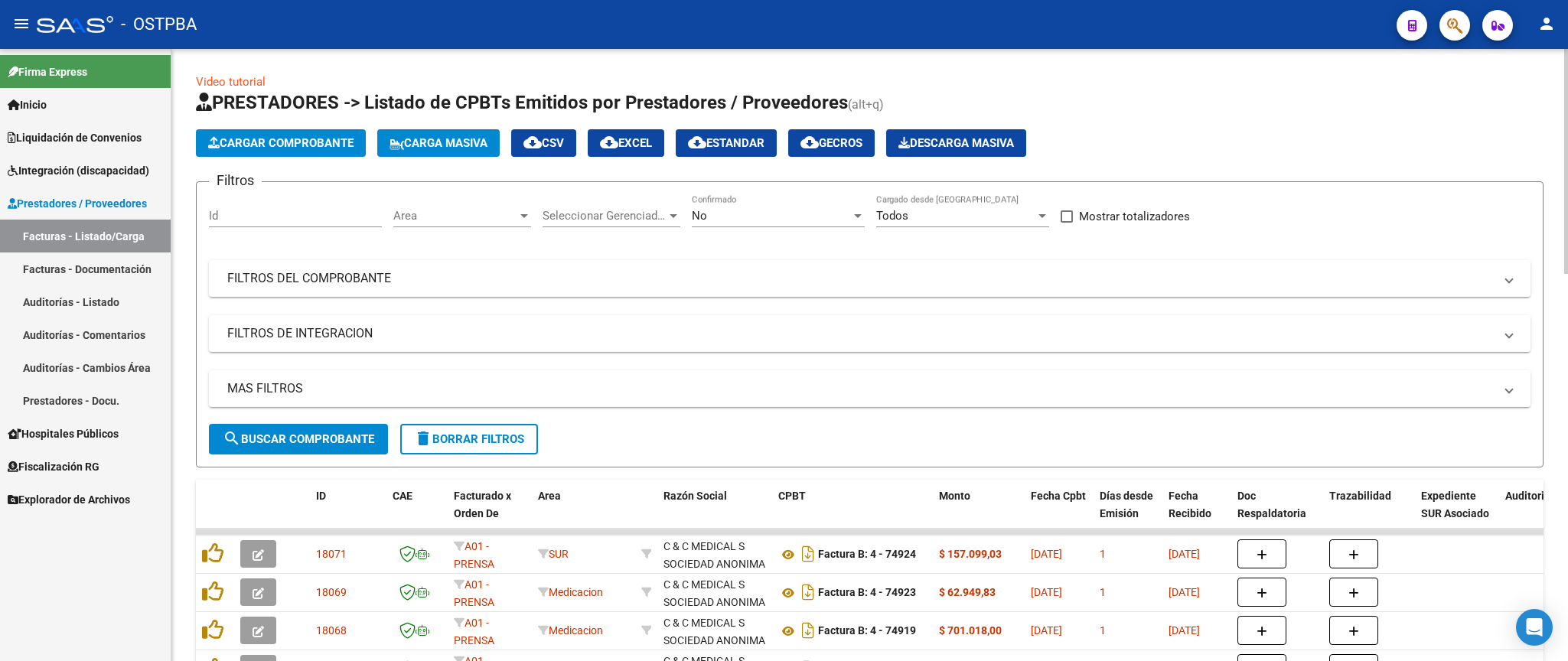
click at [775, 208] on div "No Confirmado" at bounding box center [778, 211] width 173 height 33
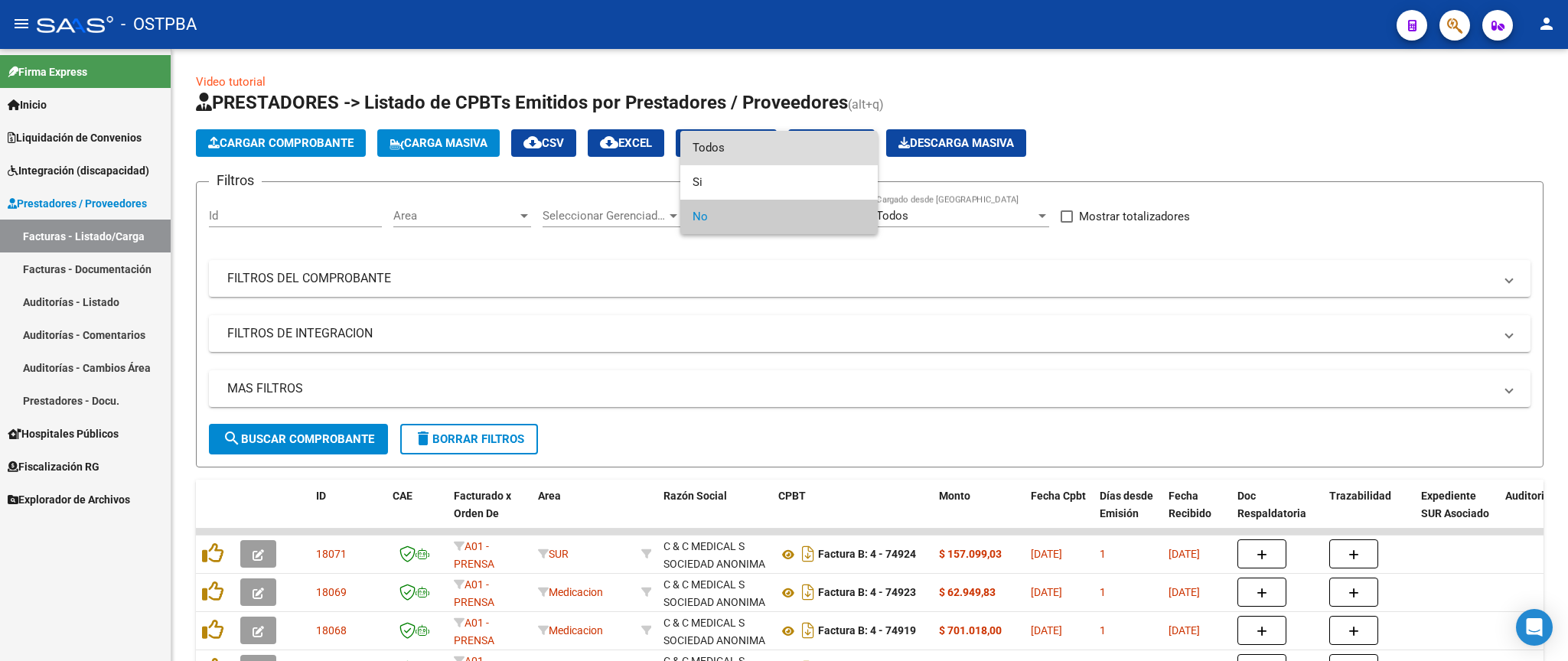
click at [775, 150] on span "Todos" at bounding box center [779, 148] width 173 height 34
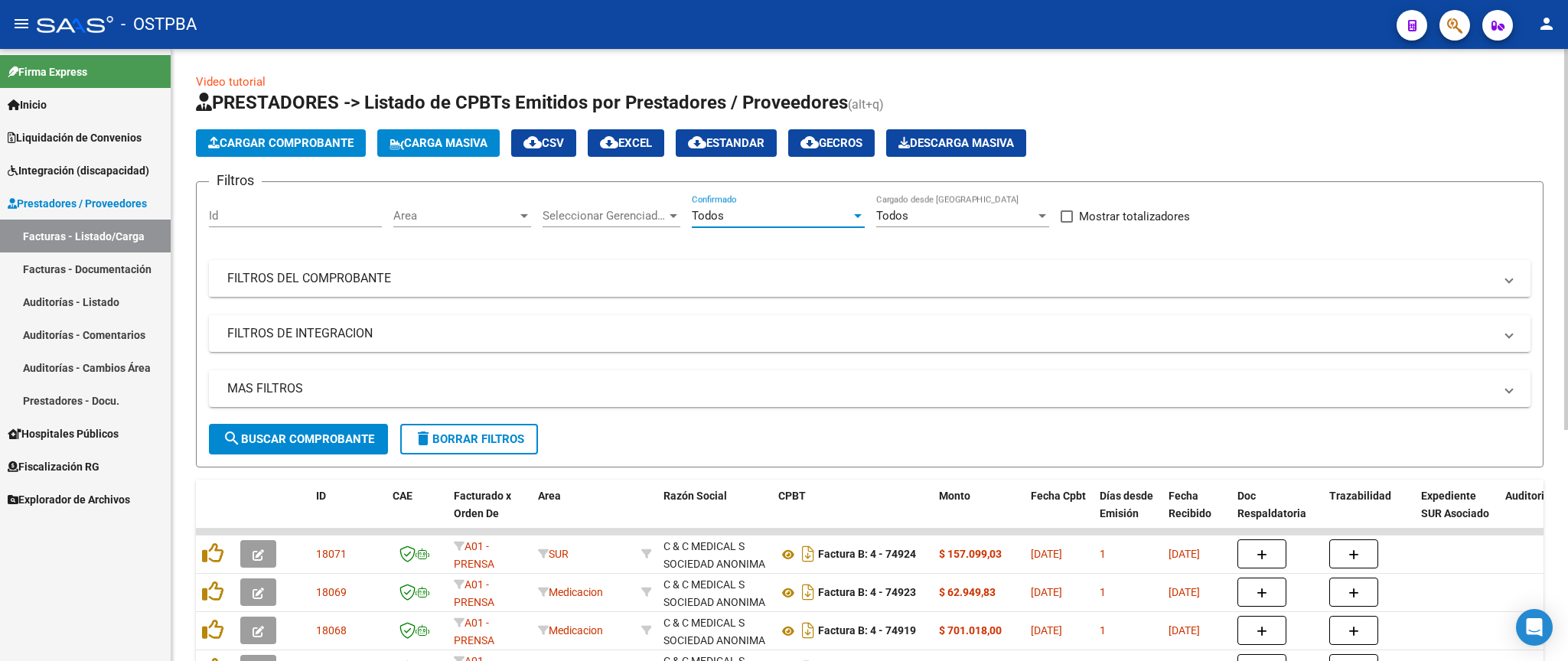
click at [1054, 295] on mat-expansion-panel-header "FILTROS DEL COMPROBANTE" at bounding box center [869, 277] width 1321 height 36
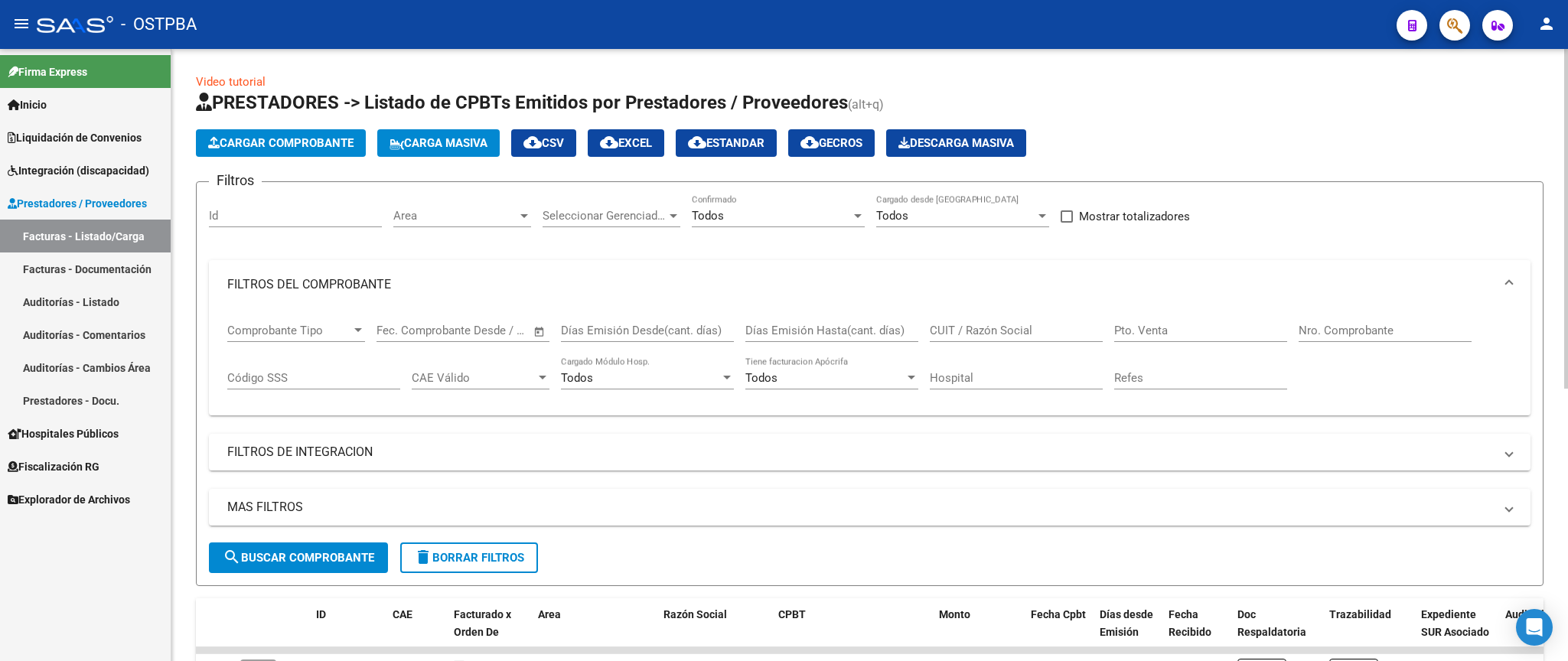
click at [1423, 332] on input "Nro. Comprobante" at bounding box center [1384, 330] width 173 height 14
type input "6606"
click at [308, 554] on span "search Buscar Comprobante" at bounding box center [298, 557] width 151 height 14
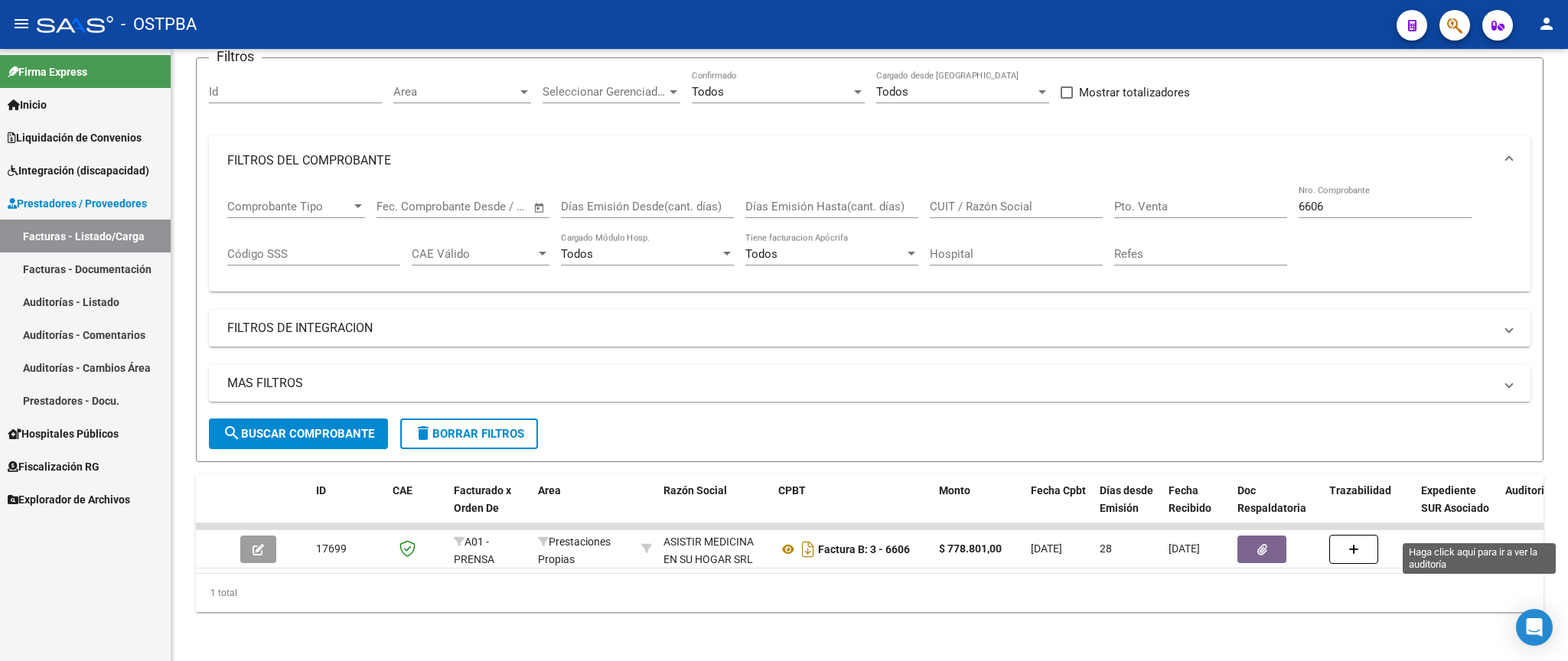
drag, startPoint x: 1528, startPoint y: 532, endPoint x: 1434, endPoint y: 494, distance: 101.4
click at [1528, 540] on div "12686" at bounding box center [1520, 549] width 30 height 18
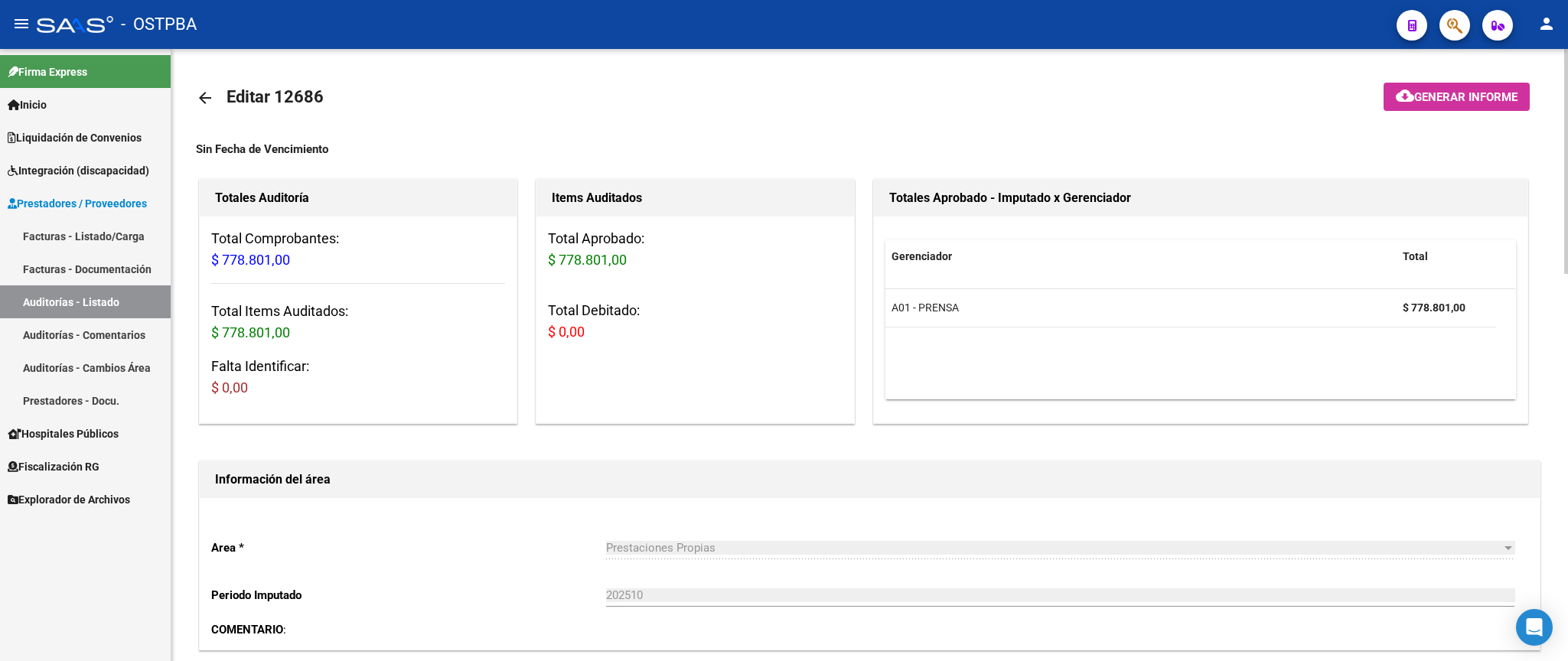
click at [211, 96] on mat-icon "arrow_back" at bounding box center [205, 98] width 19 height 19
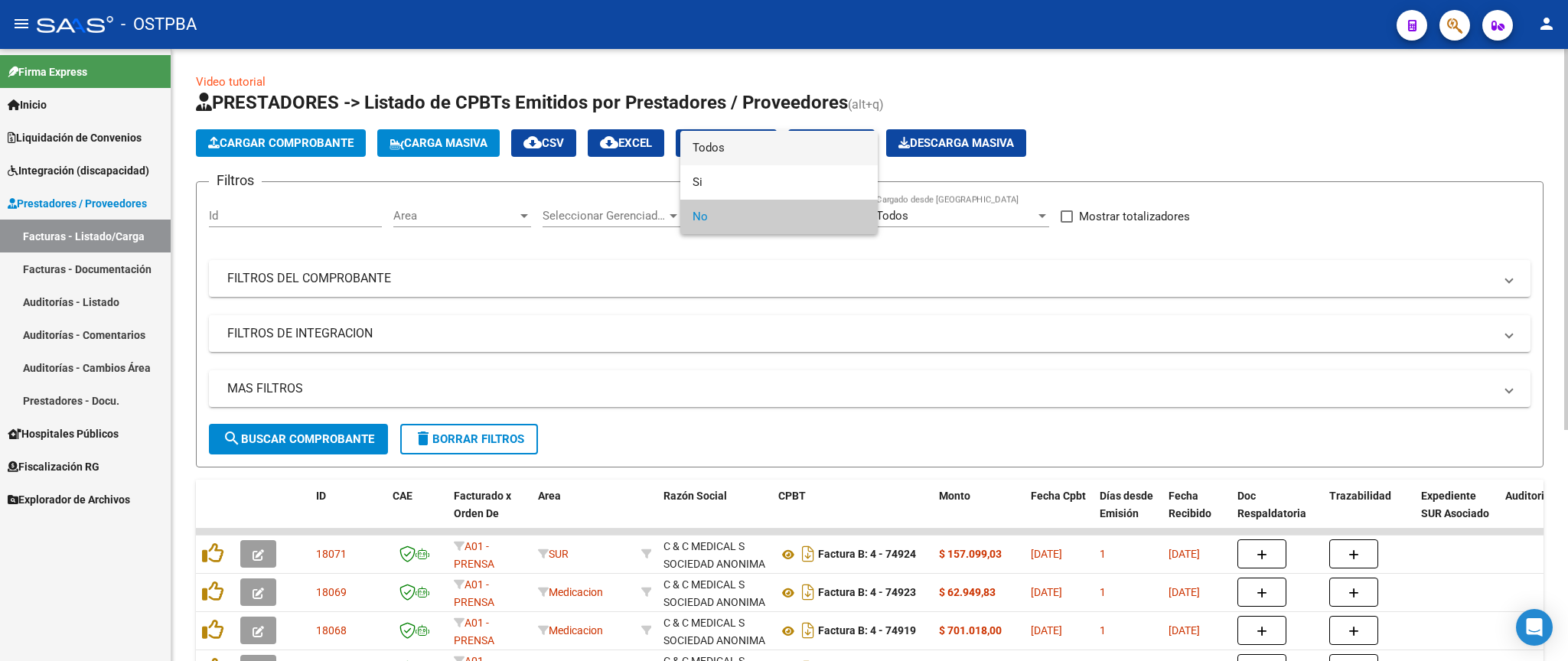
click at [771, 149] on span "Todos" at bounding box center [779, 148] width 173 height 34
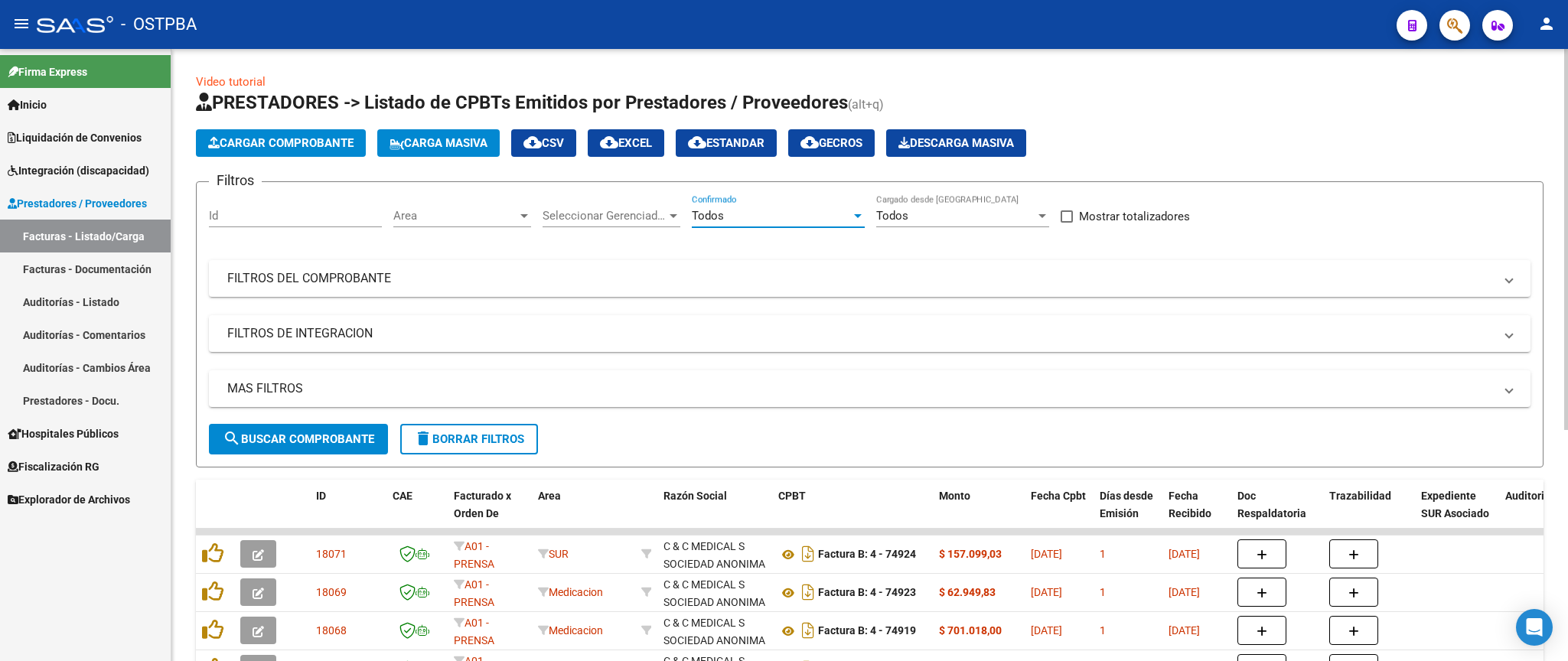
drag, startPoint x: 775, startPoint y: 252, endPoint x: 803, endPoint y: 256, distance: 28.3
click at [776, 253] on div "Filtros Id Area Area Seleccionar Gerenciador Seleccionar Gerenciador Todos Conf…" at bounding box center [869, 309] width 1321 height 229
click at [869, 291] on mat-expansion-panel-header "FILTROS DEL COMPROBANTE" at bounding box center [869, 277] width 1321 height 36
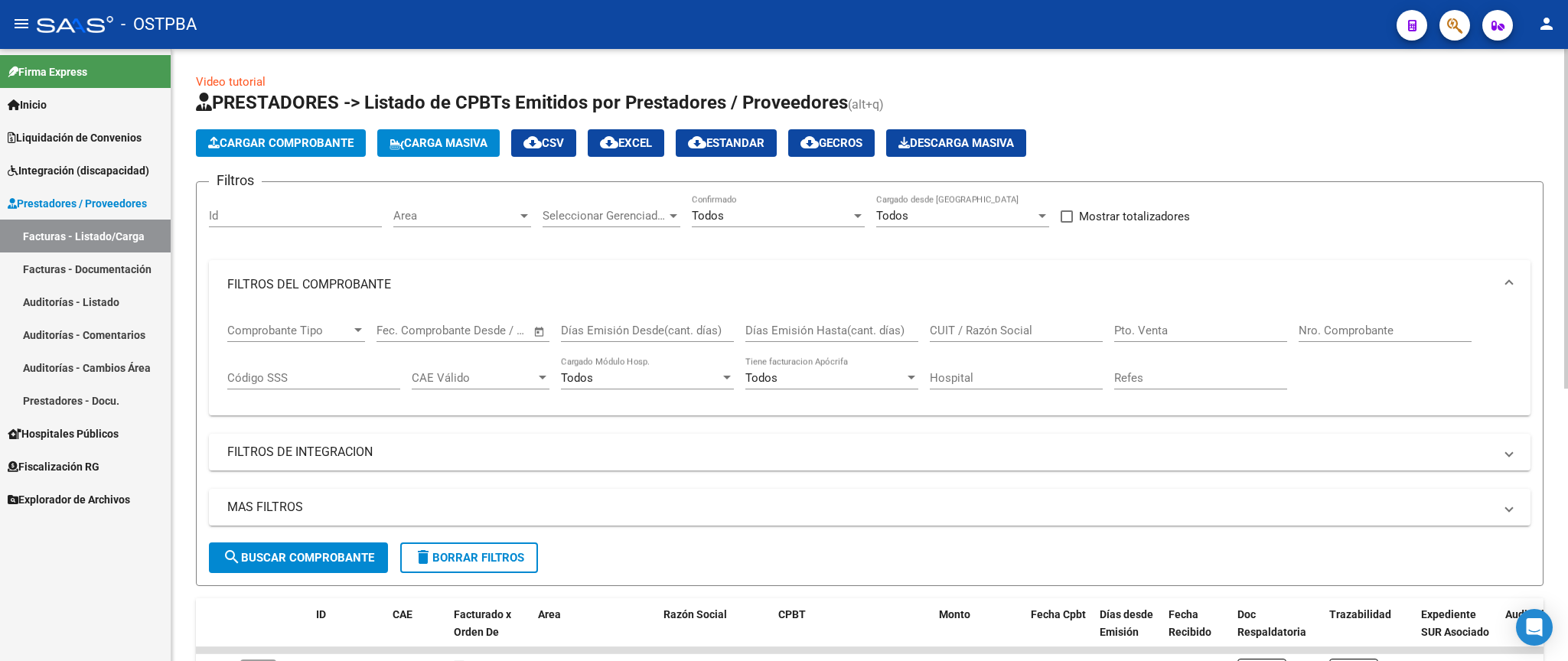
drag, startPoint x: 1331, startPoint y: 344, endPoint x: 1407, endPoint y: 369, distance: 80.0
click at [1336, 344] on div "Nro. Comprobante" at bounding box center [1384, 332] width 173 height 47
click at [1395, 323] on input "Nro. Comprobante" at bounding box center [1384, 330] width 173 height 14
type input "1"
click at [339, 559] on span "search Buscar Comprobante" at bounding box center [298, 557] width 151 height 14
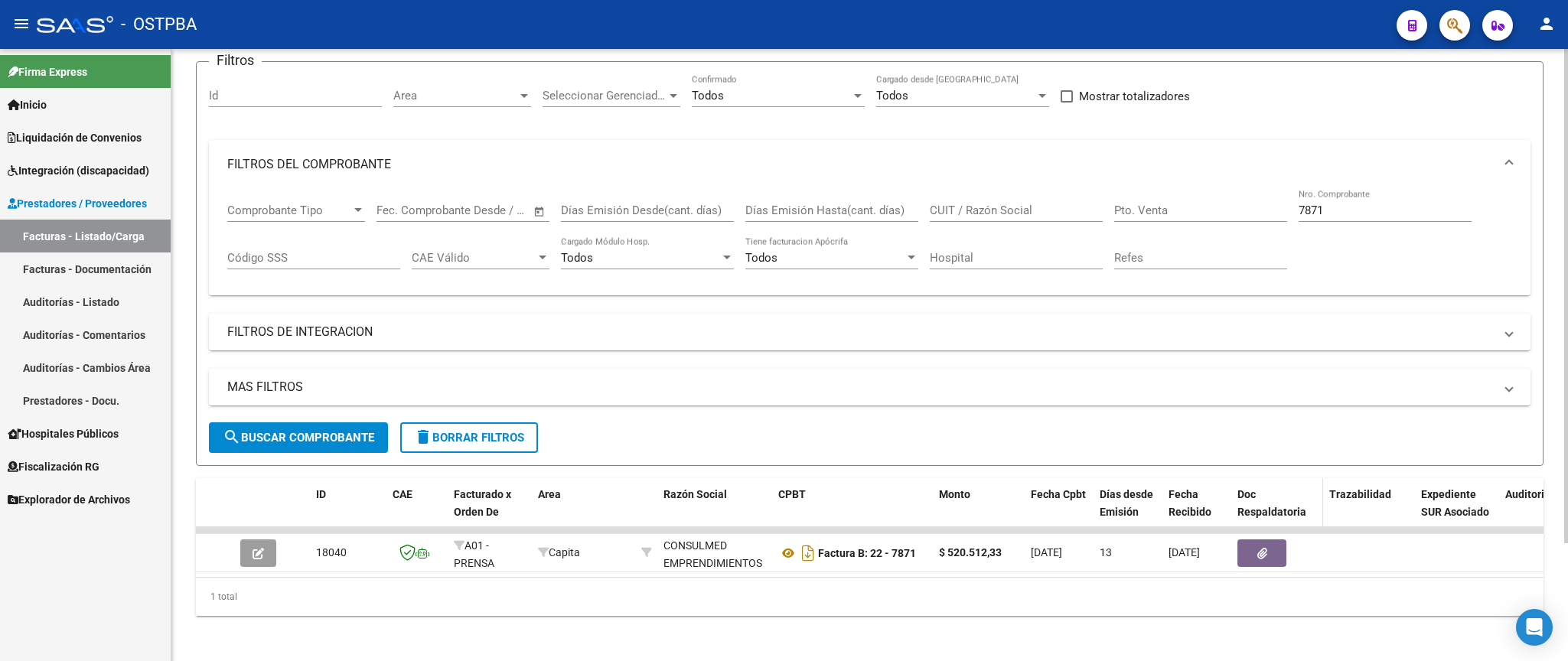
scroll to position [145, 0]
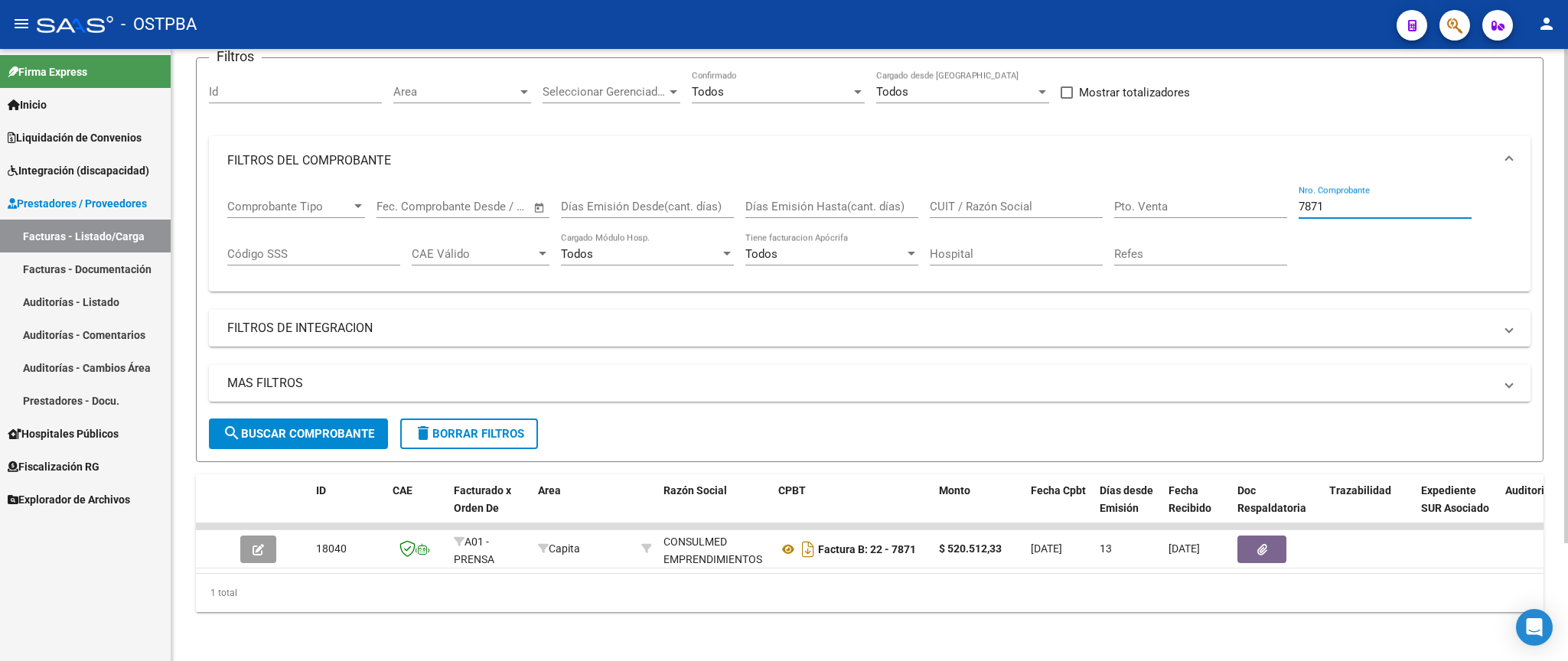
drag, startPoint x: 1331, startPoint y: 188, endPoint x: 1285, endPoint y: 191, distance: 46.1
click at [1298, 200] on input "7871" at bounding box center [1384, 207] width 173 height 14
type input "11705"
click at [328, 427] on span "search Buscar Comprobante" at bounding box center [298, 434] width 151 height 14
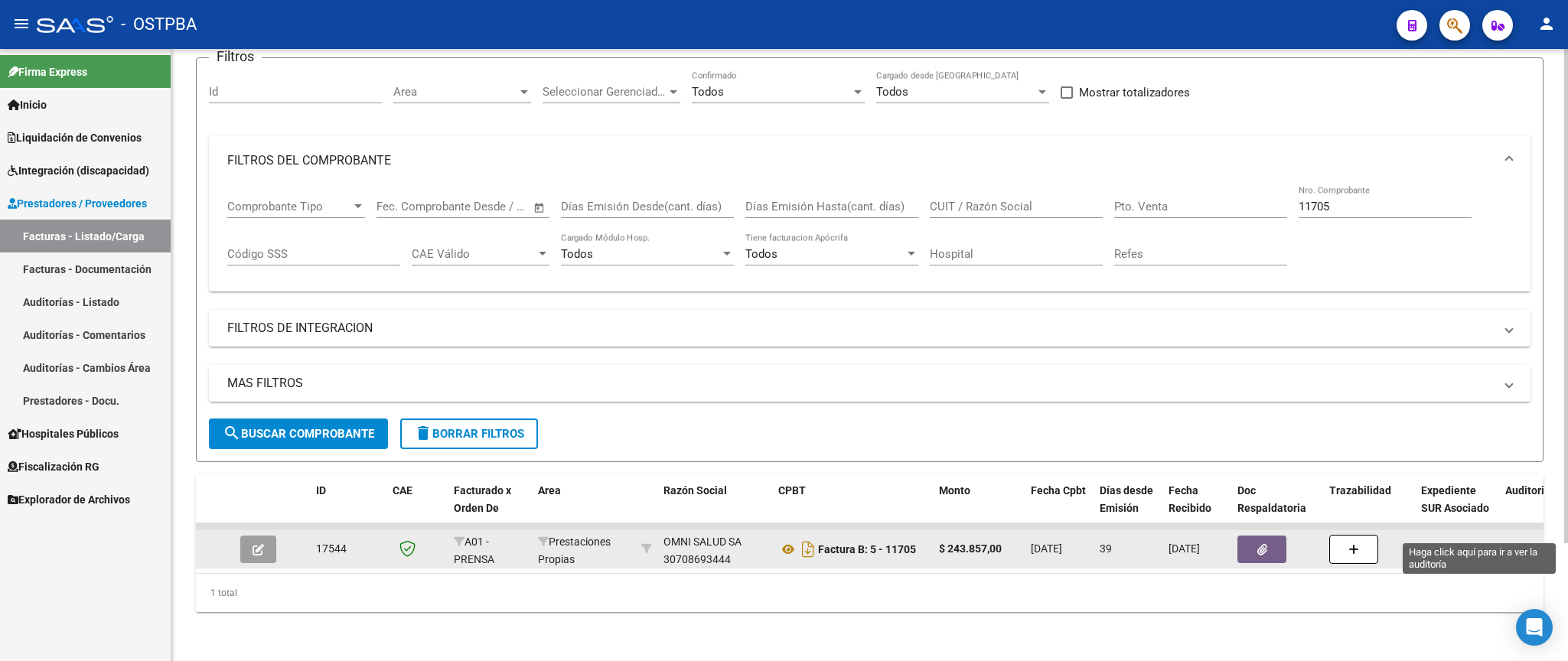
click at [1514, 540] on div "12562" at bounding box center [1520, 549] width 30 height 18
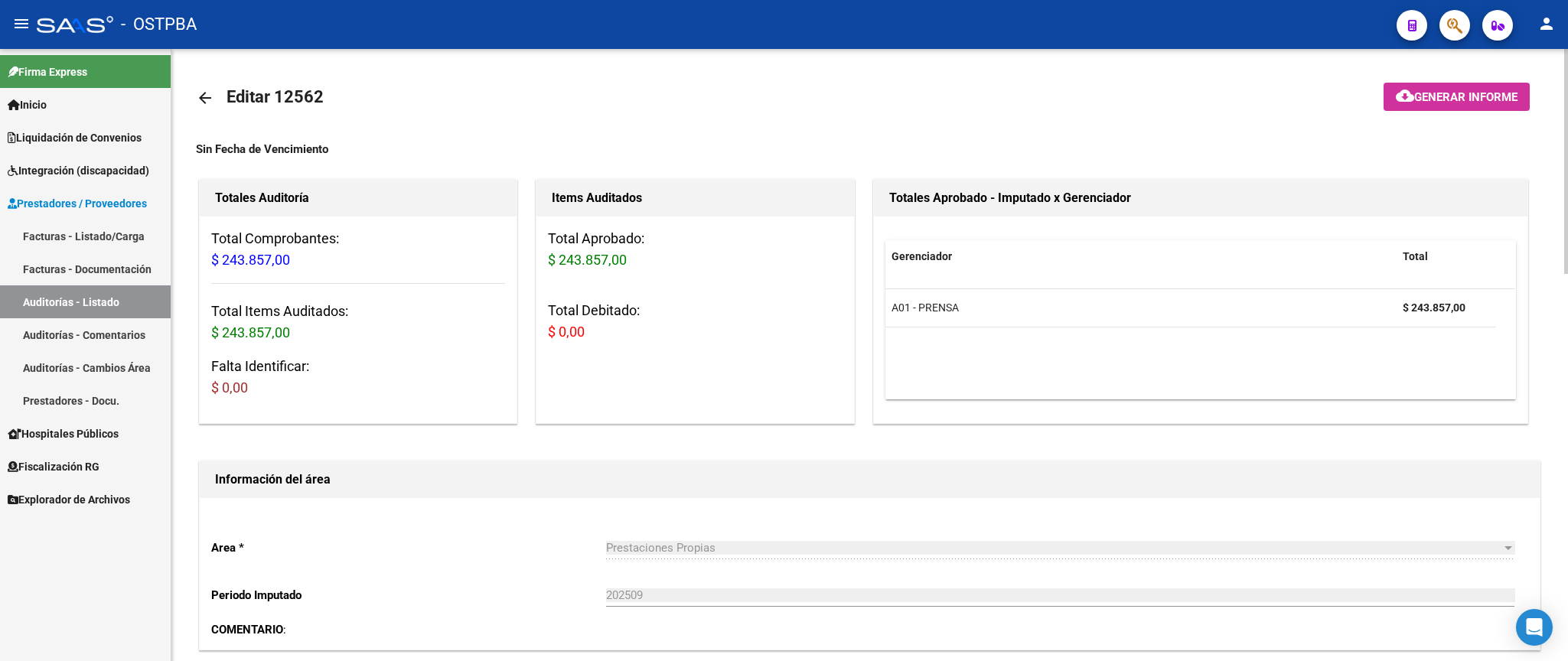
click at [199, 89] on mat-icon "arrow_back" at bounding box center [205, 98] width 19 height 19
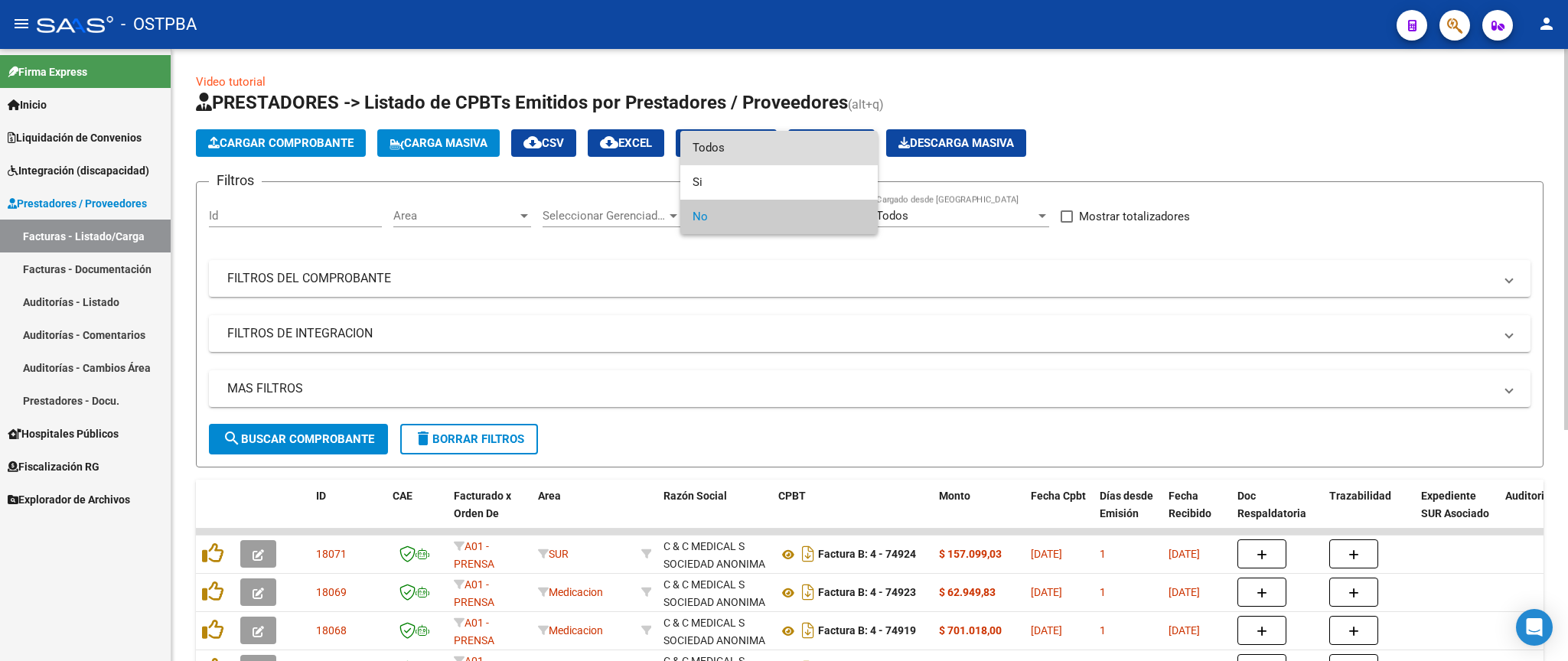
click at [793, 158] on span "Todos" at bounding box center [779, 148] width 173 height 34
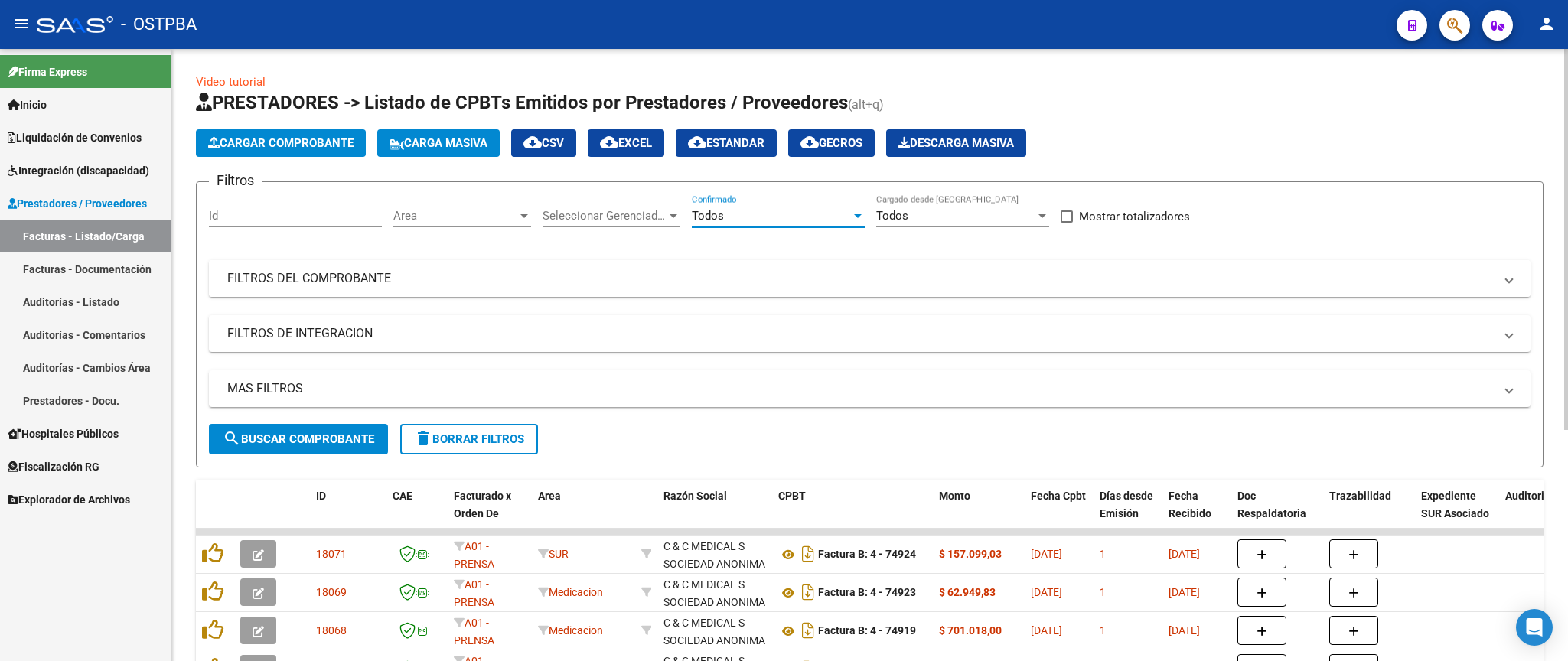
click at [745, 281] on mat-panel-title "FILTROS DEL COMPROBANTE" at bounding box center [860, 278] width 1266 height 17
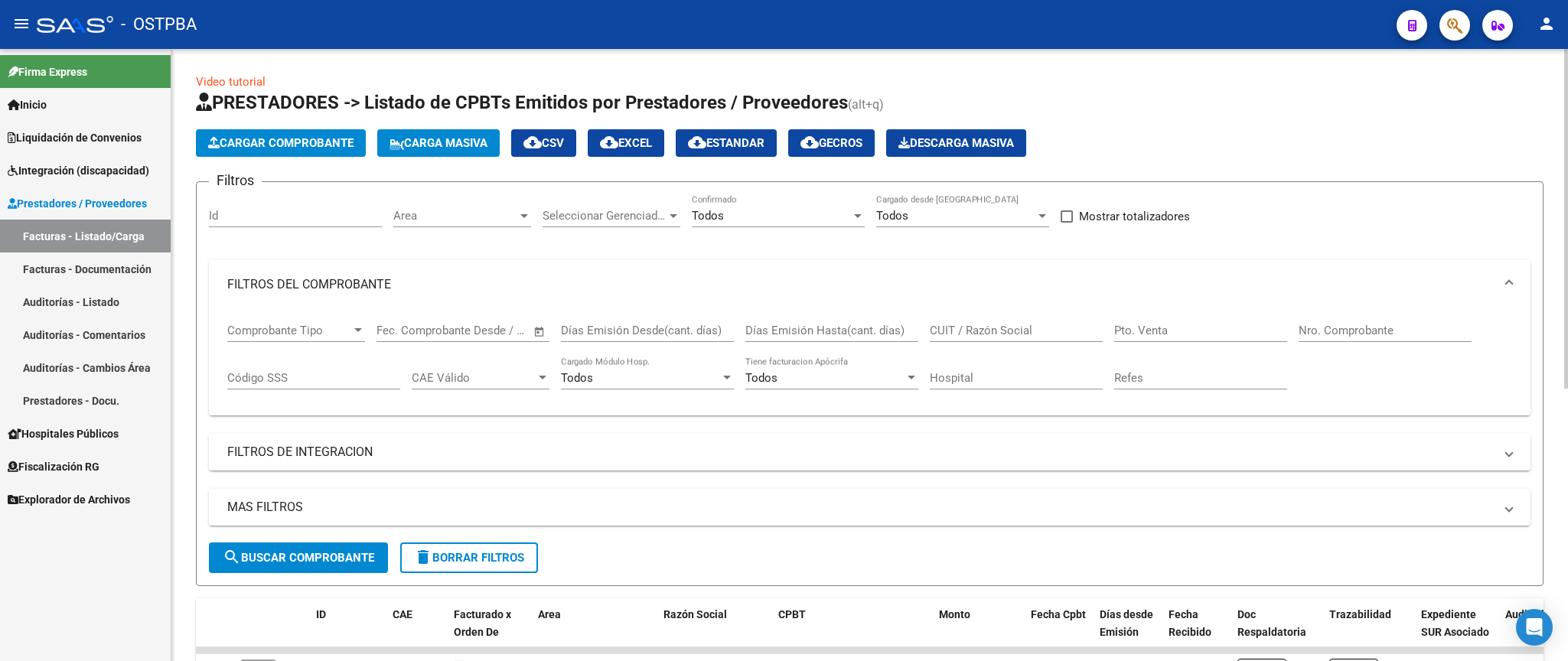
click at [1370, 328] on input "Nro. Comprobante" at bounding box center [1384, 330] width 173 height 14
click at [302, 552] on span "search Buscar Comprobante" at bounding box center [298, 557] width 151 height 14
drag, startPoint x: 1373, startPoint y: 330, endPoint x: 1224, endPoint y: 335, distance: 149.1
click at [1298, 334] on input "11724" at bounding box center [1384, 330] width 173 height 14
type input "11533"
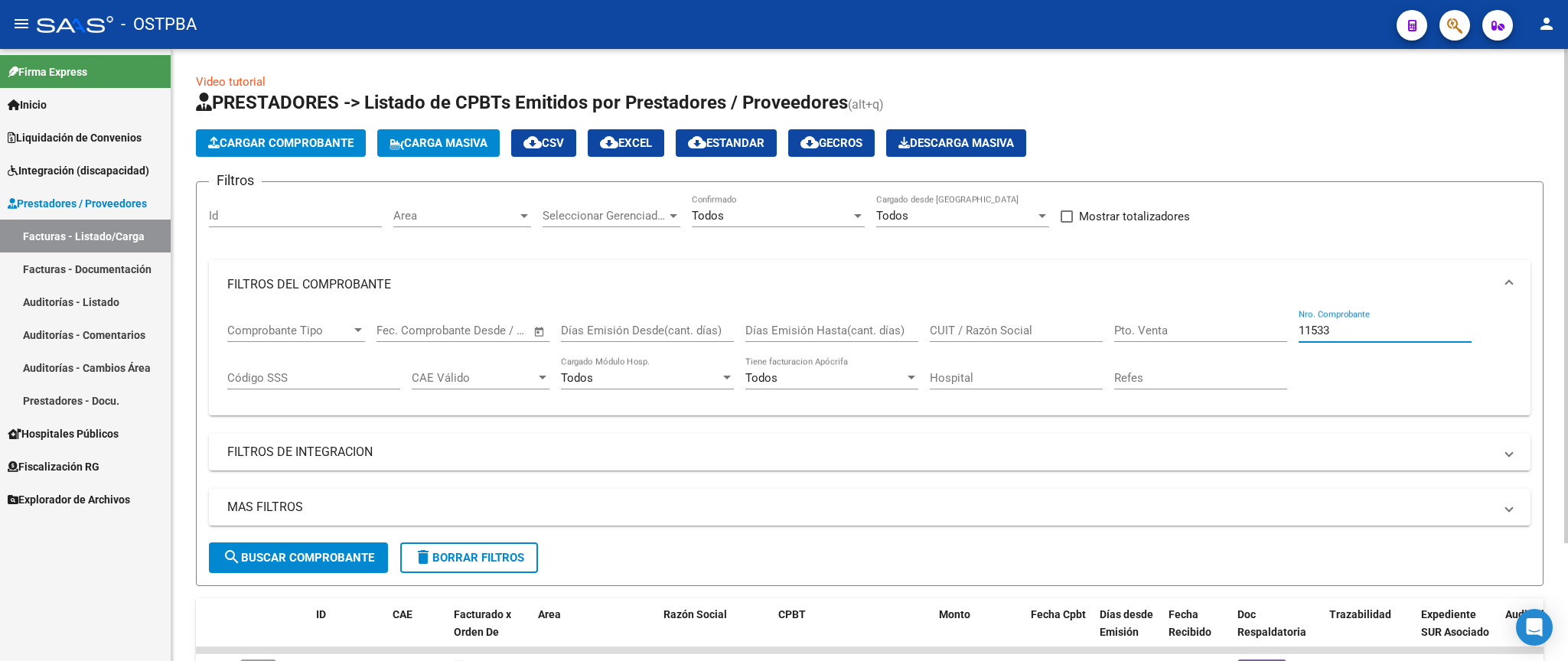
click at [367, 564] on span "search Buscar Comprobante" at bounding box center [298, 557] width 151 height 14
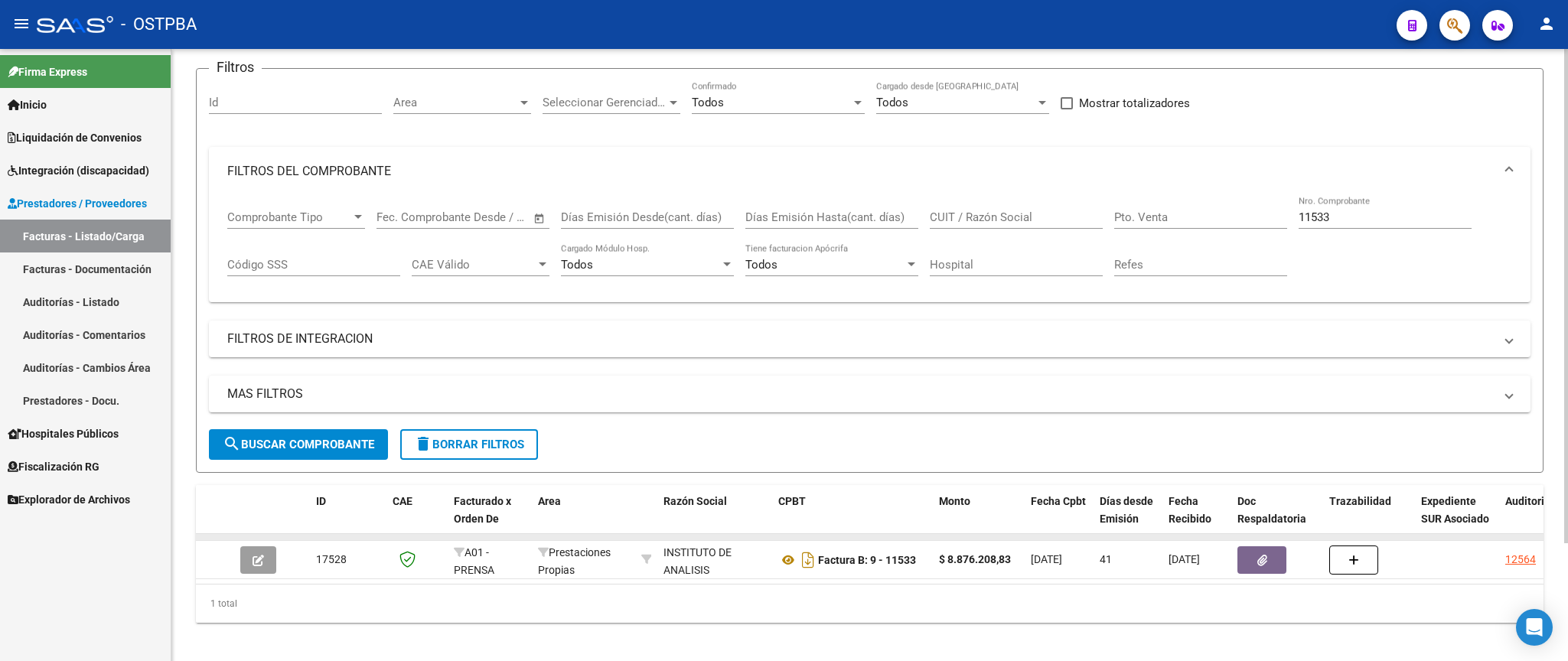
scroll to position [145, 0]
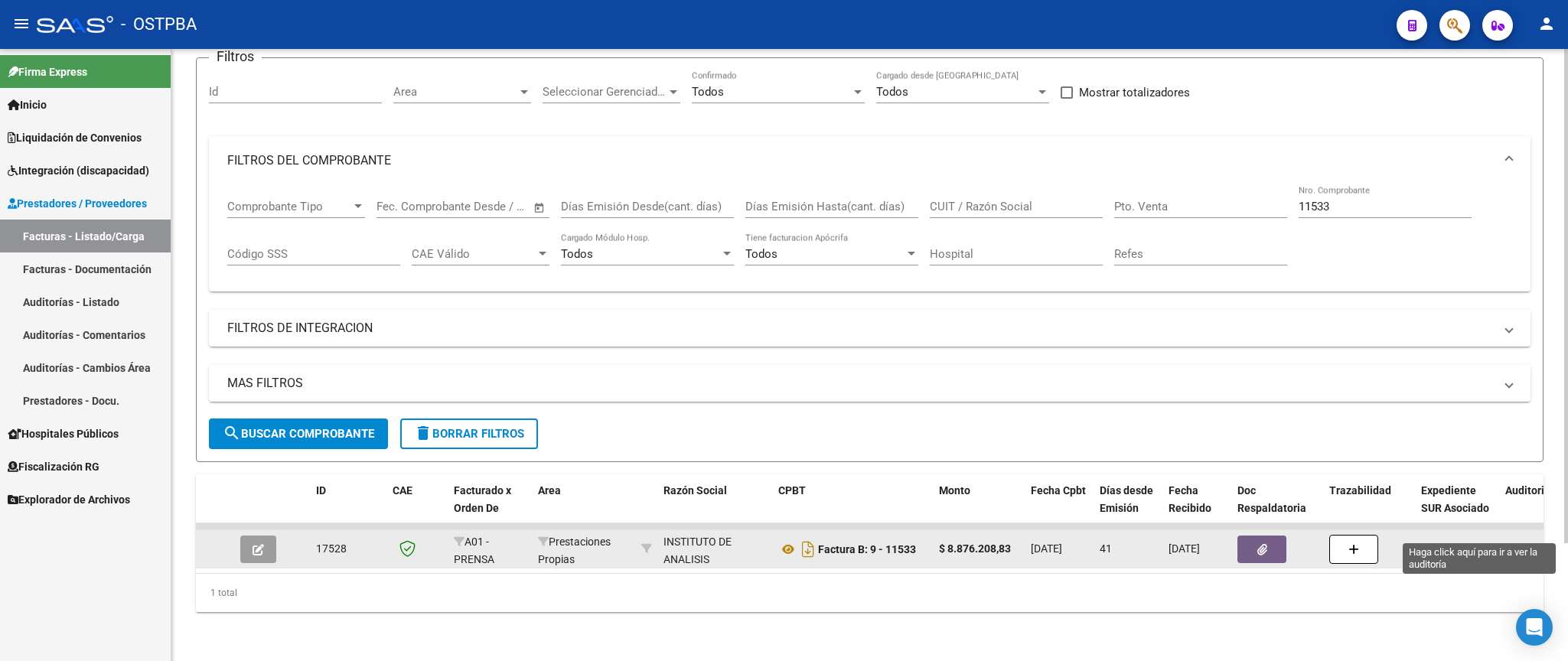
click at [1519, 540] on div "12564" at bounding box center [1520, 549] width 30 height 18
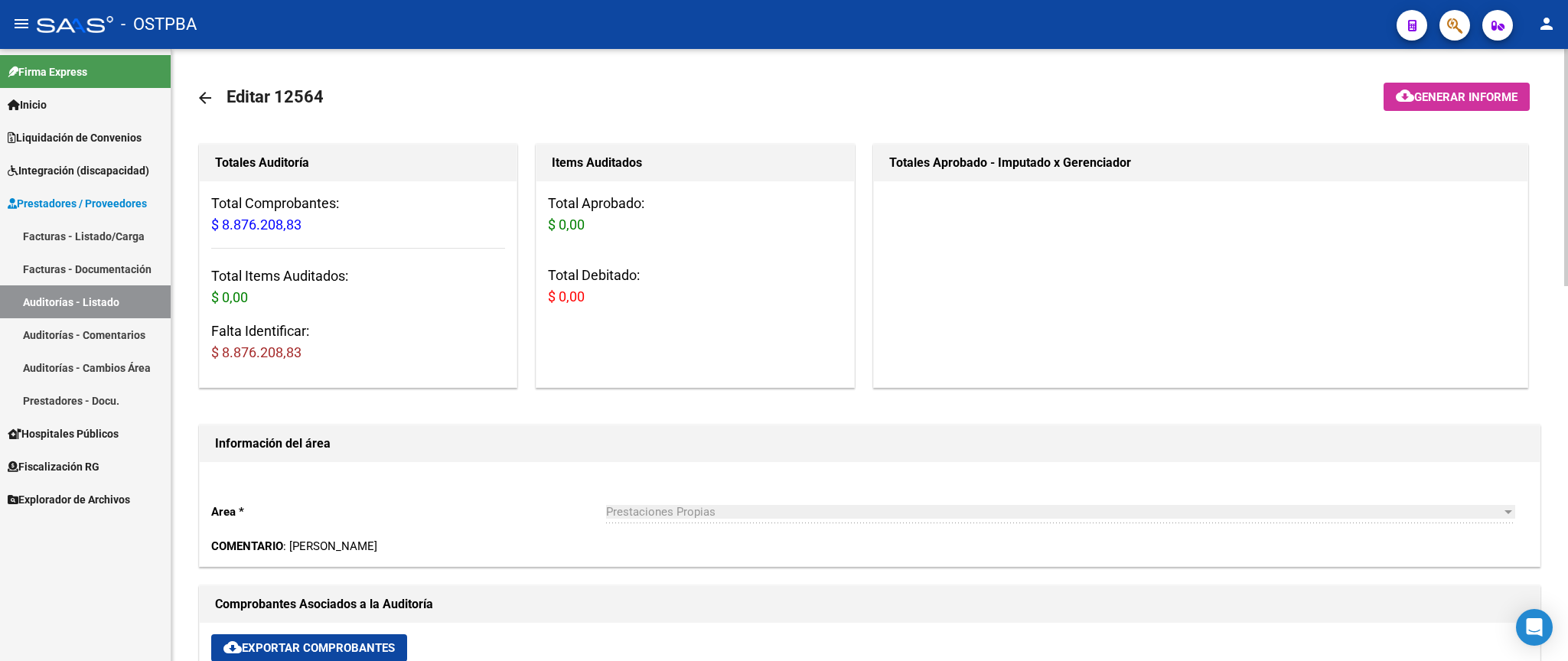
click at [197, 95] on mat-icon "arrow_back" at bounding box center [205, 98] width 19 height 19
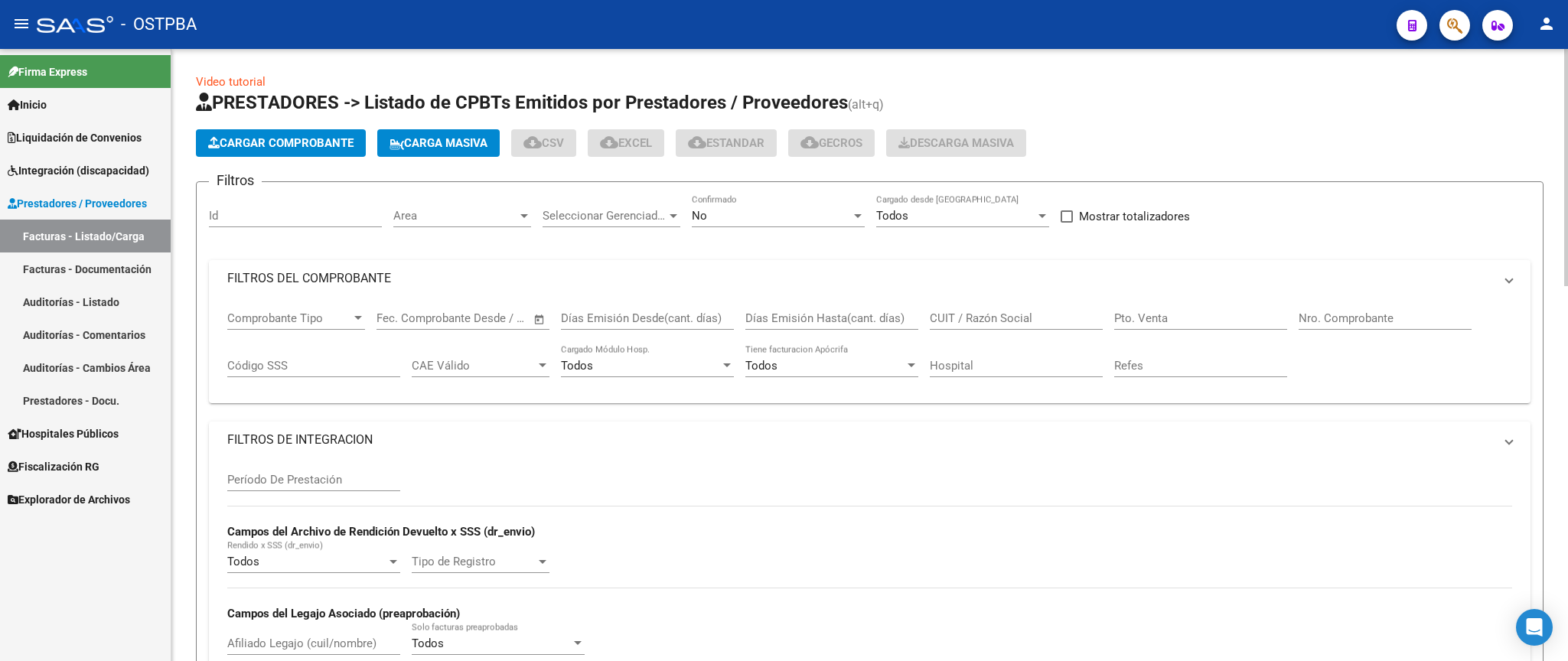
click at [796, 215] on div "No" at bounding box center [771, 215] width 159 height 14
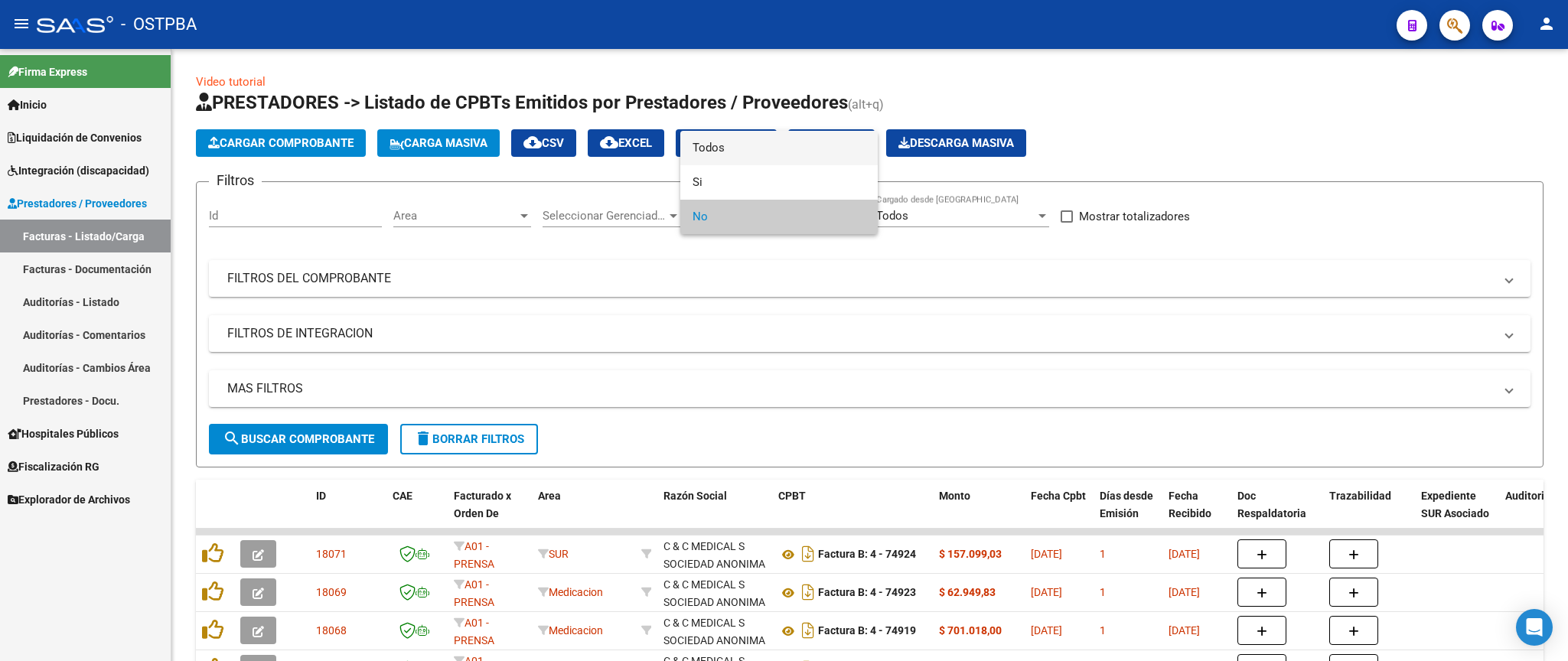
drag, startPoint x: 772, startPoint y: 136, endPoint x: 767, endPoint y: 143, distance: 8.6
click at [767, 143] on span "Todos" at bounding box center [779, 148] width 173 height 34
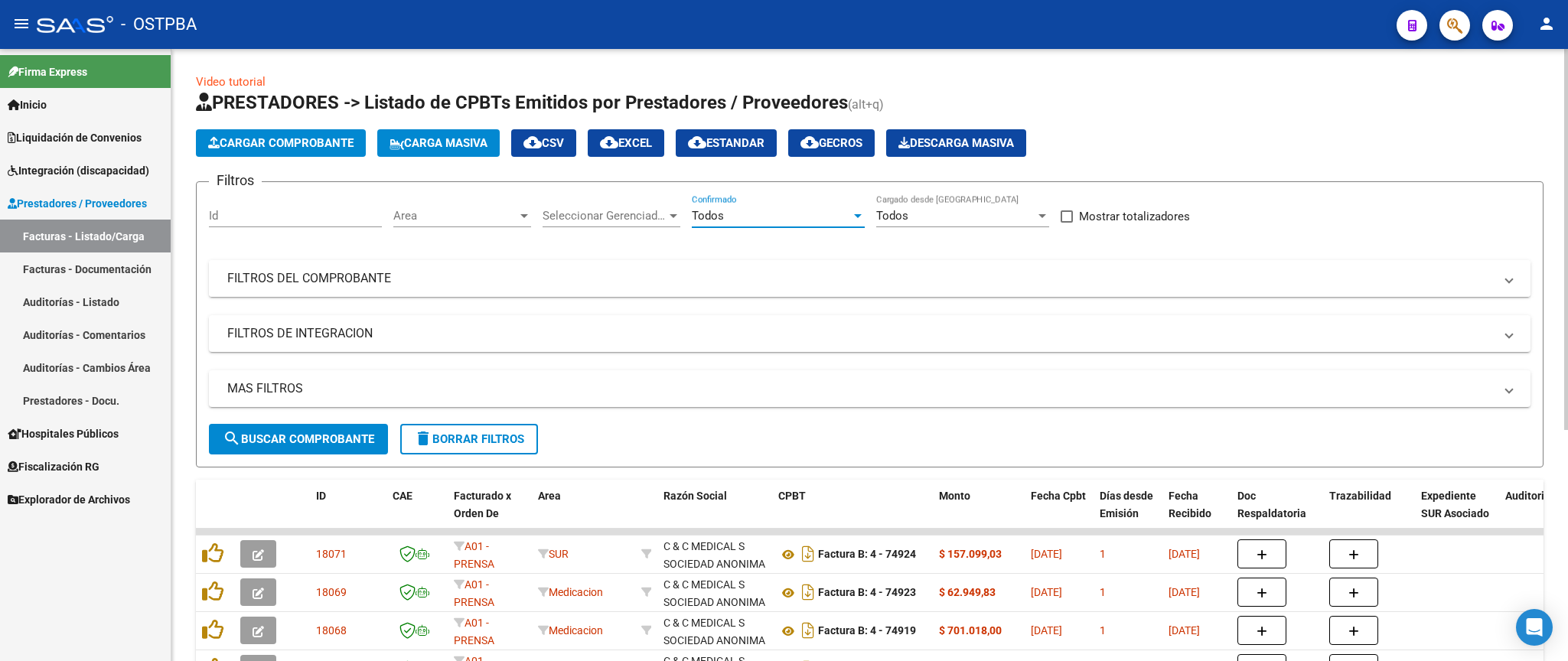
click at [872, 268] on mat-expansion-panel-header "FILTROS DEL COMPROBANTE" at bounding box center [869, 277] width 1321 height 36
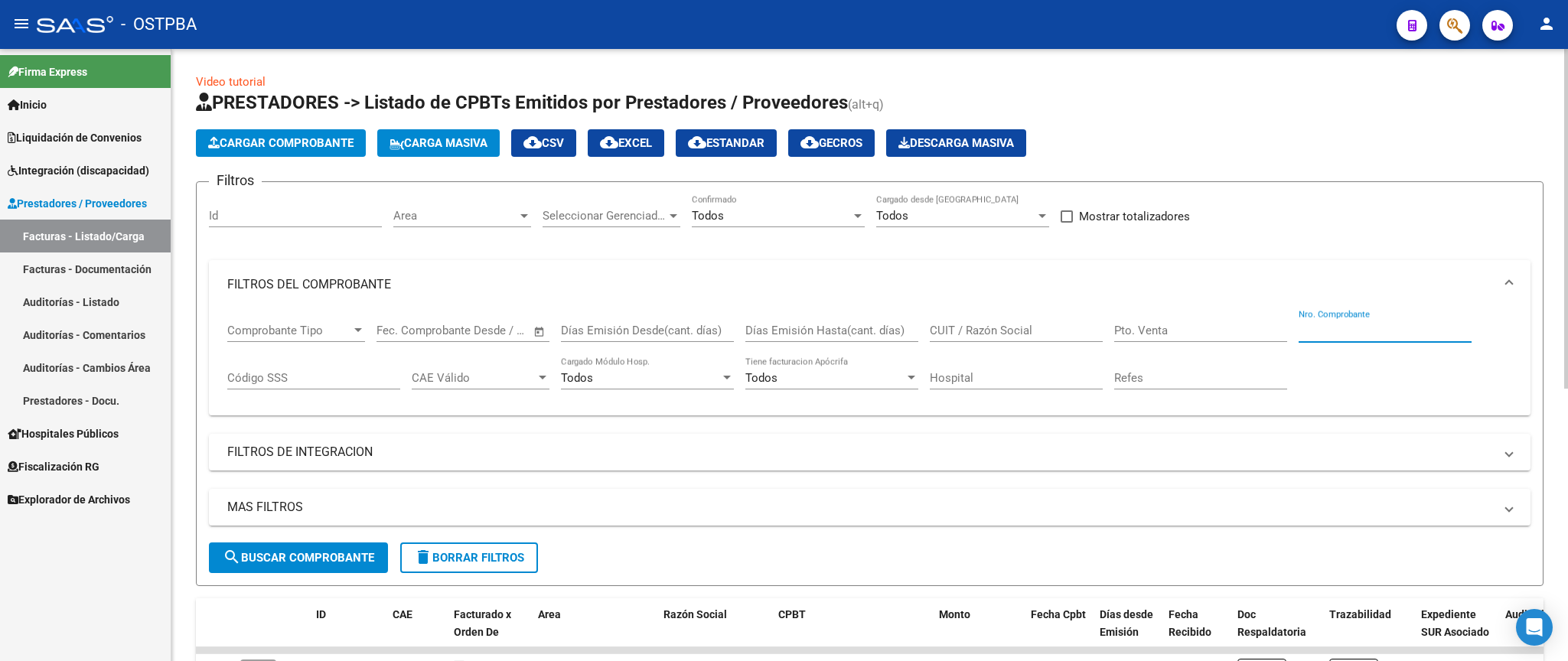
click at [1402, 330] on input "Nro. Comprobante" at bounding box center [1384, 330] width 173 height 14
click at [356, 556] on span "search Buscar Comprobante" at bounding box center [298, 557] width 151 height 14
drag, startPoint x: 1361, startPoint y: 325, endPoint x: 1221, endPoint y: 335, distance: 140.4
click at [1298, 332] on input "10455" at bounding box center [1384, 330] width 173 height 14
type input "187"
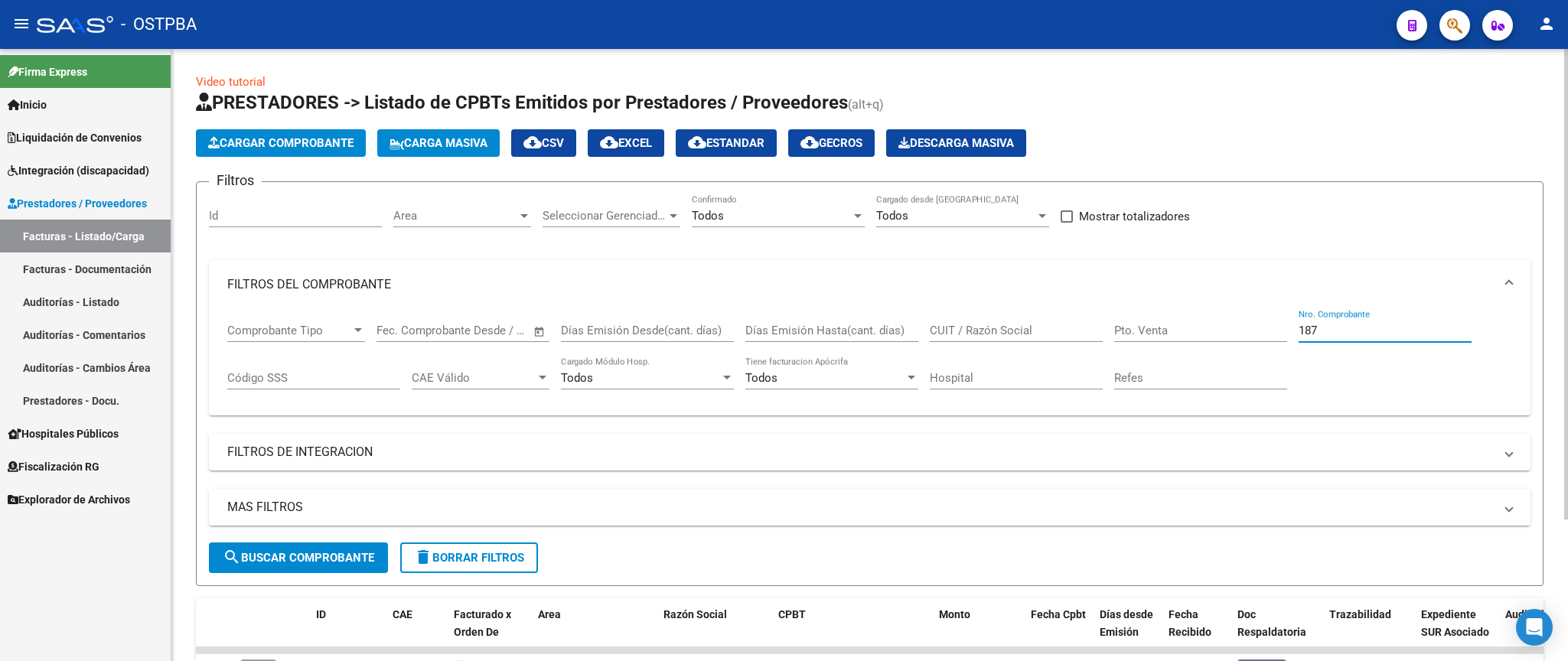
click at [340, 553] on span "search Buscar Comprobante" at bounding box center [298, 557] width 151 height 14
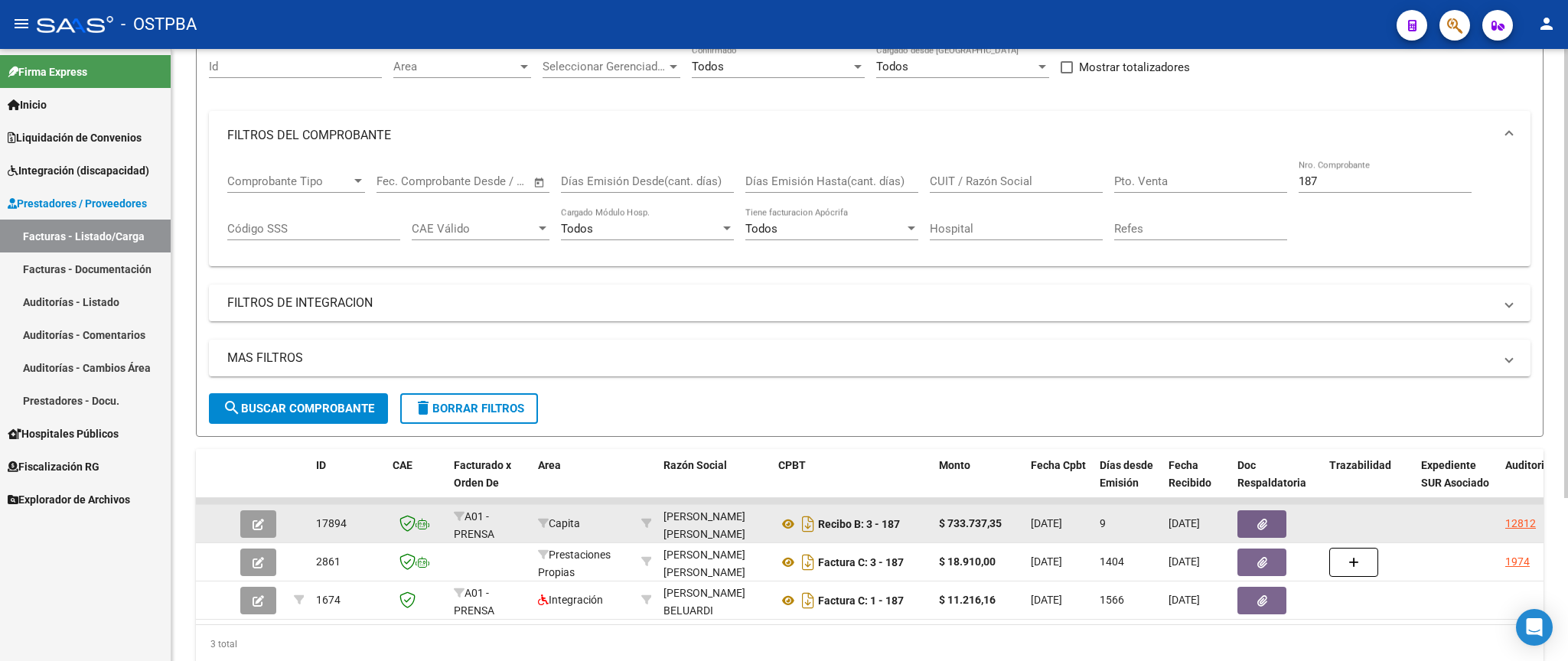
scroll to position [179, 0]
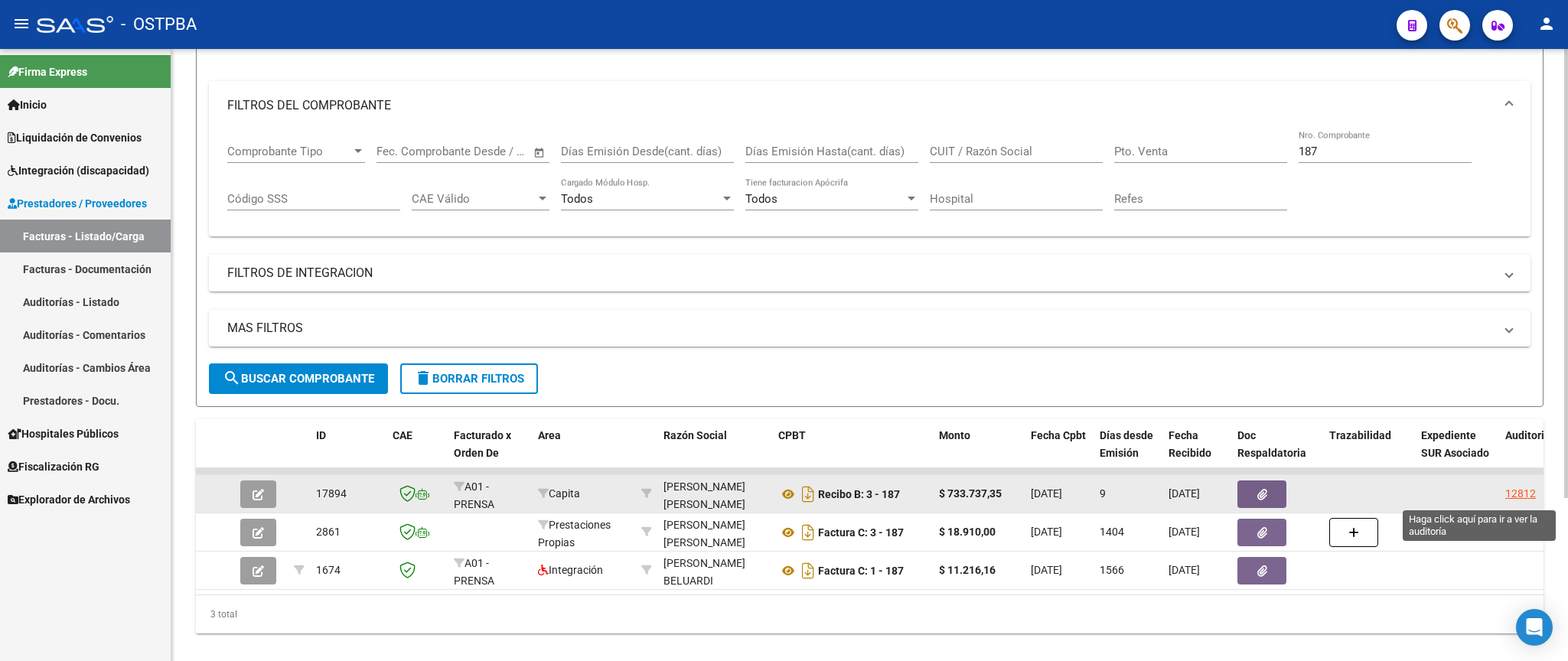
click at [1522, 493] on div "12812" at bounding box center [1520, 494] width 30 height 18
